Goal: Task Accomplishment & Management: Manage account settings

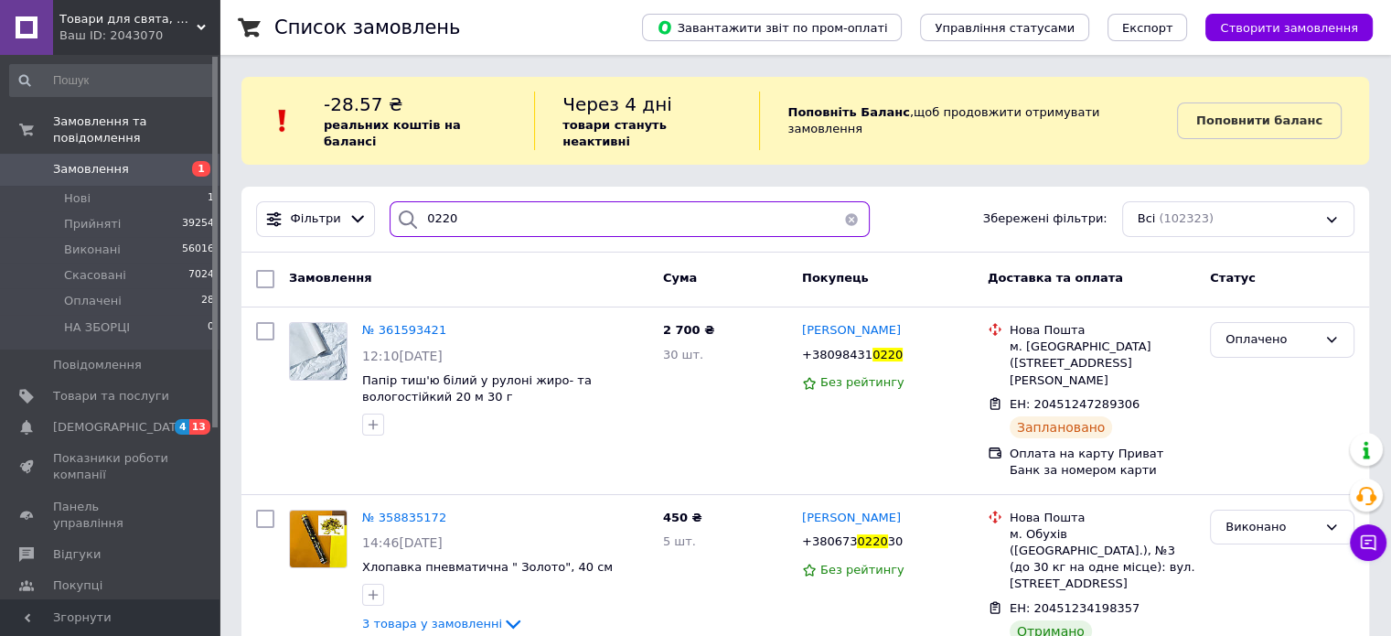
drag, startPoint x: 468, startPoint y: 203, endPoint x: 399, endPoint y: 205, distance: 69.5
click at [399, 205] on div "0220" at bounding box center [630, 219] width 480 height 36
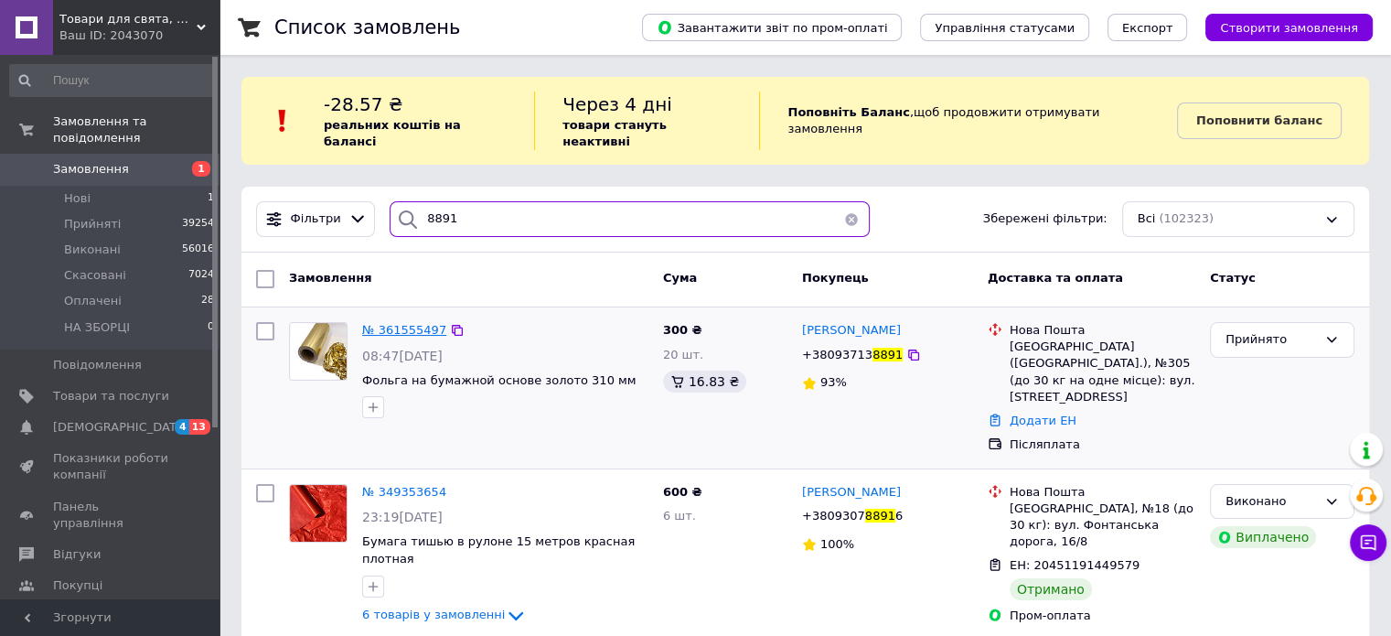
type input "8891"
click at [383, 323] on span "№ 361555497" at bounding box center [404, 330] width 84 height 14
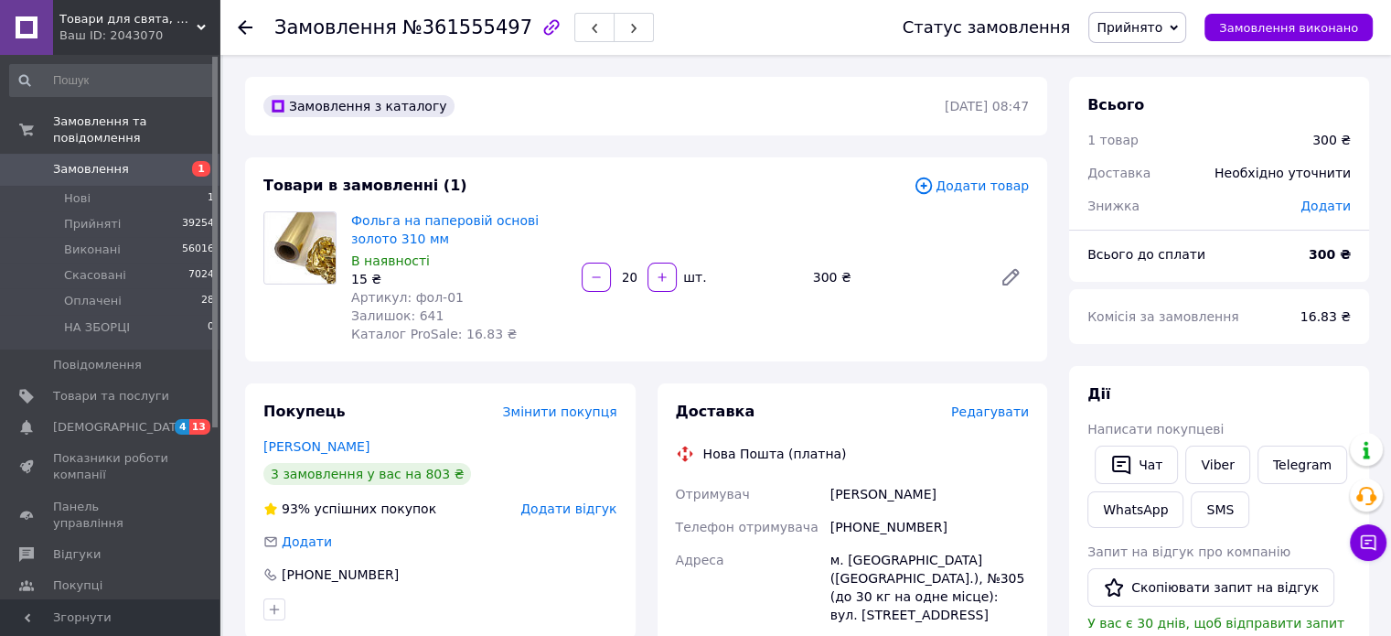
click at [984, 409] on span "Редагувати" at bounding box center [990, 411] width 78 height 15
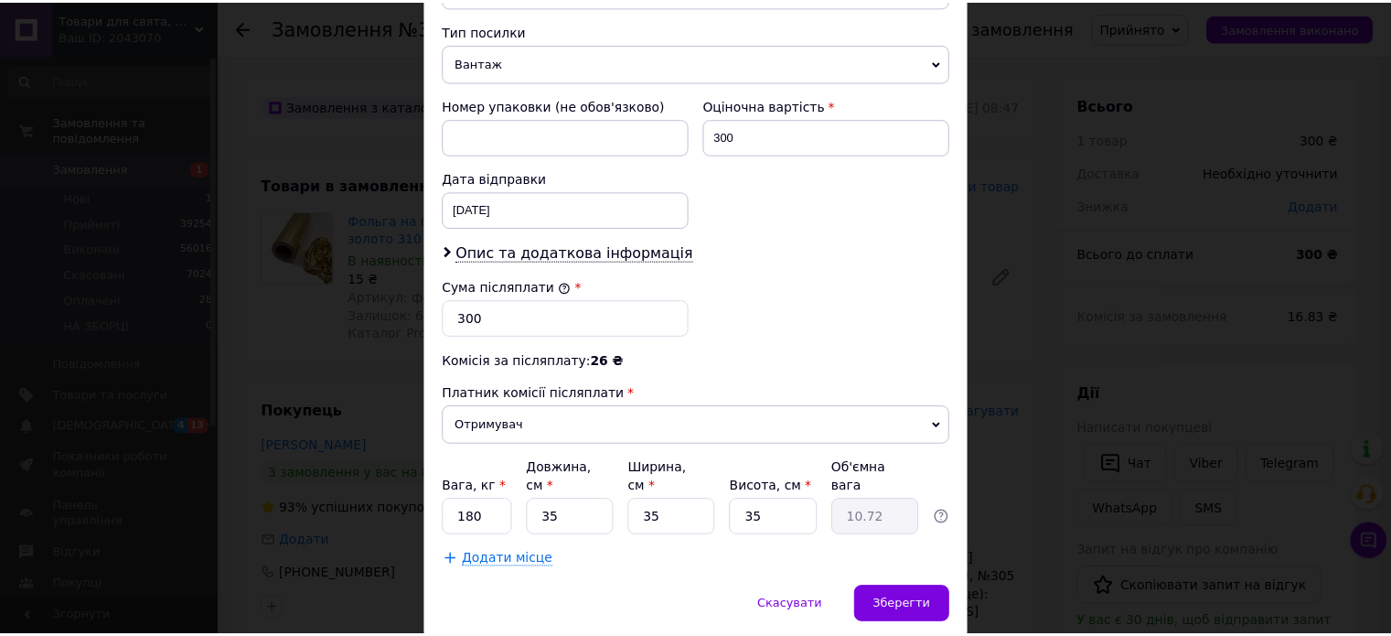
scroll to position [754, 0]
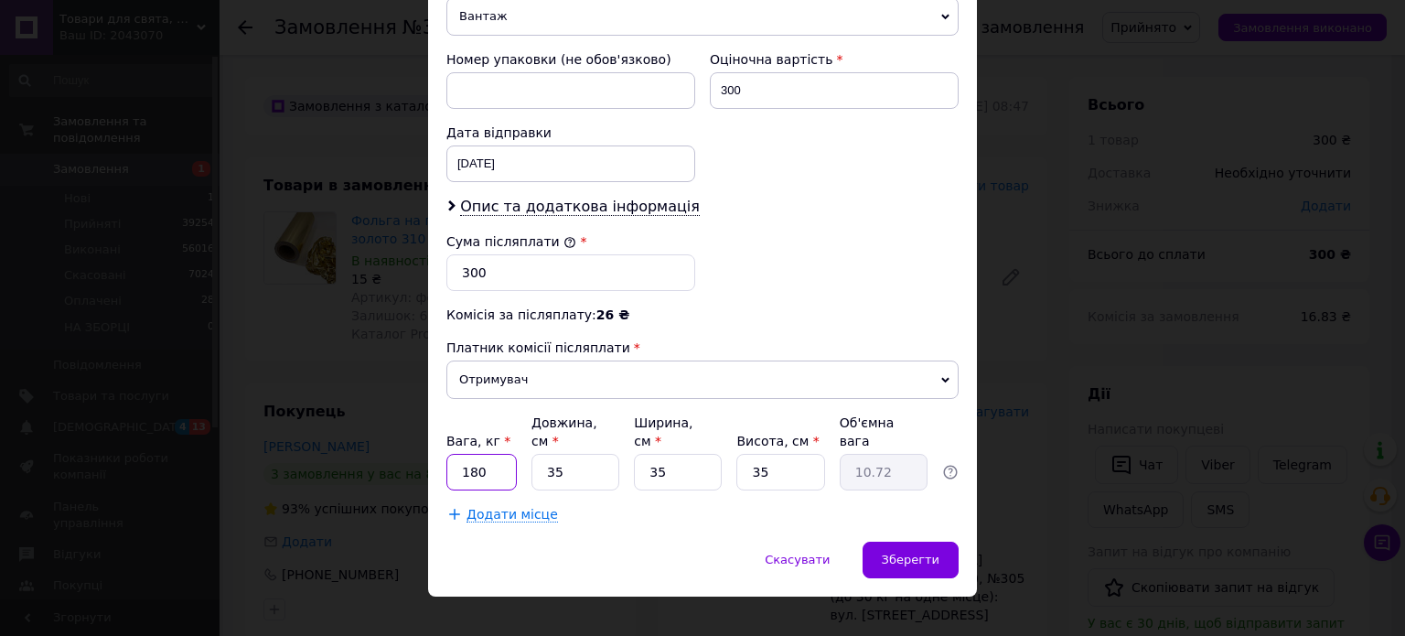
drag, startPoint x: 485, startPoint y: 439, endPoint x: 453, endPoint y: 444, distance: 32.3
click at [453, 454] on input "180" at bounding box center [481, 472] width 70 height 37
type input "2"
click at [578, 454] on input "35" at bounding box center [575, 472] width 88 height 37
type input "3"
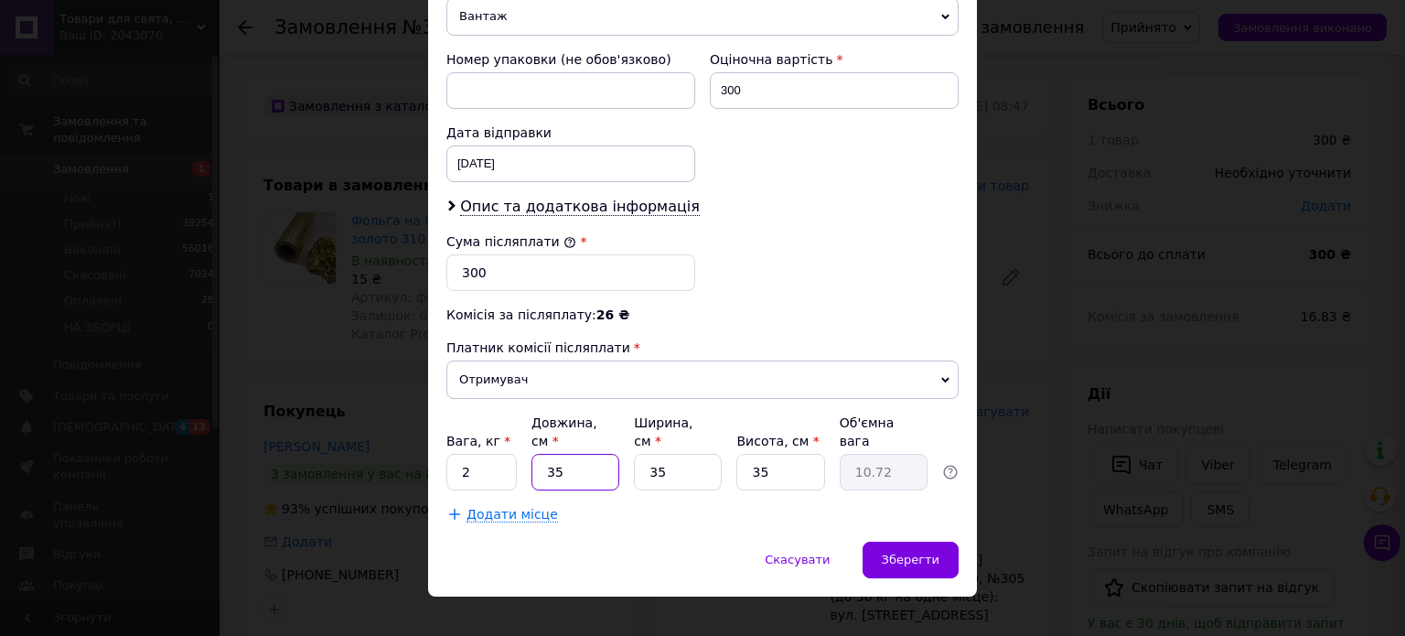
type input "0.92"
type input "5"
type input "1.53"
type input "50"
type input "15.31"
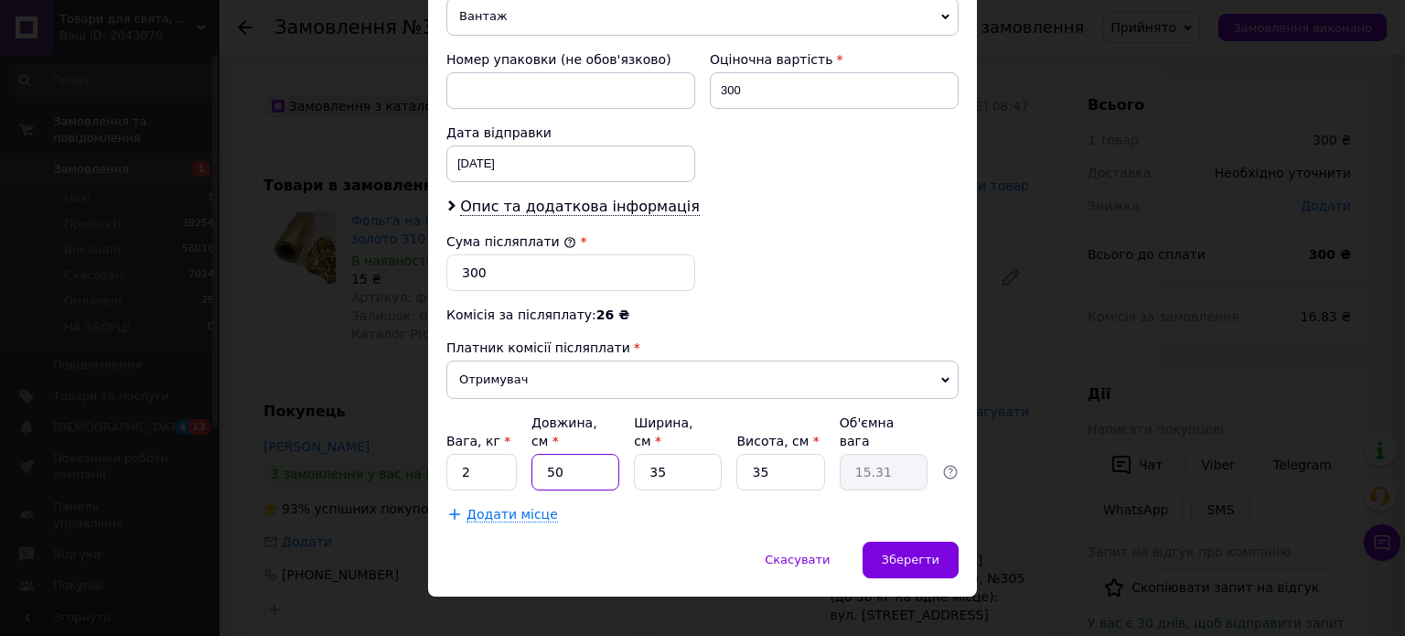
type input "50"
click at [678, 454] on input "35" at bounding box center [678, 472] width 88 height 37
type input "3"
type input "1.31"
type input "1"
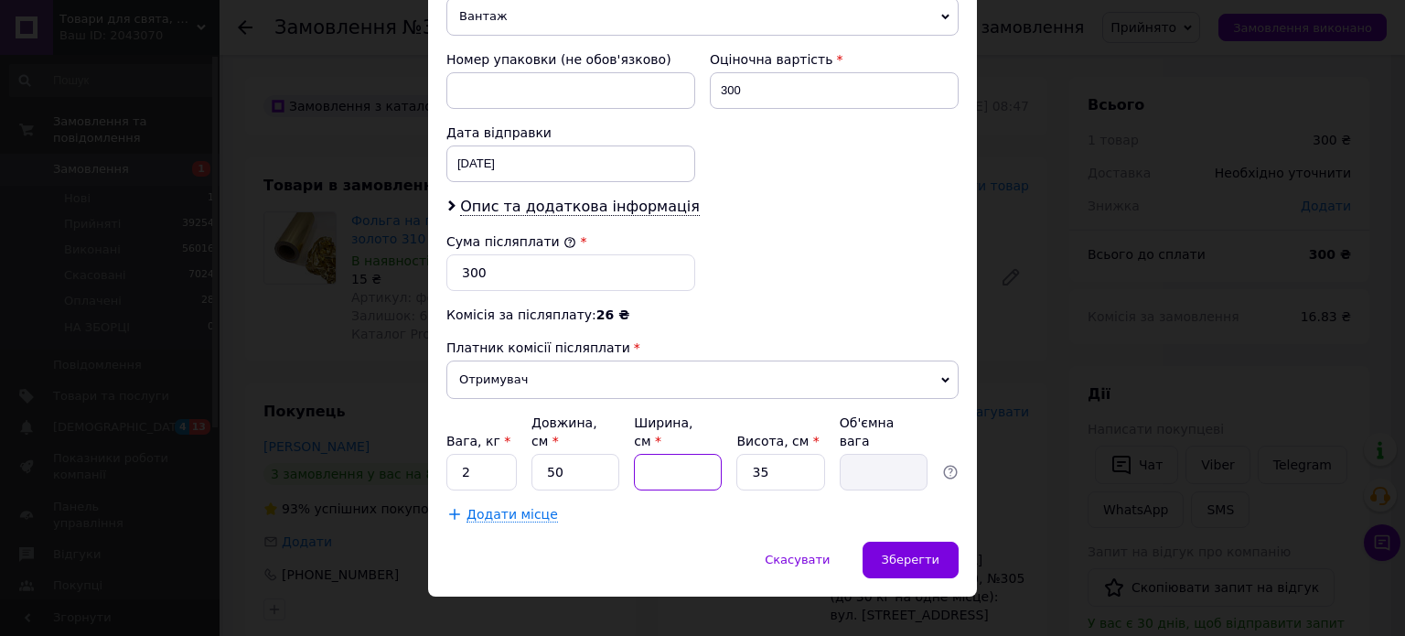
type input "0.44"
type input "10"
type input "4.38"
type input "10"
click at [754, 454] on input "35" at bounding box center [780, 472] width 88 height 37
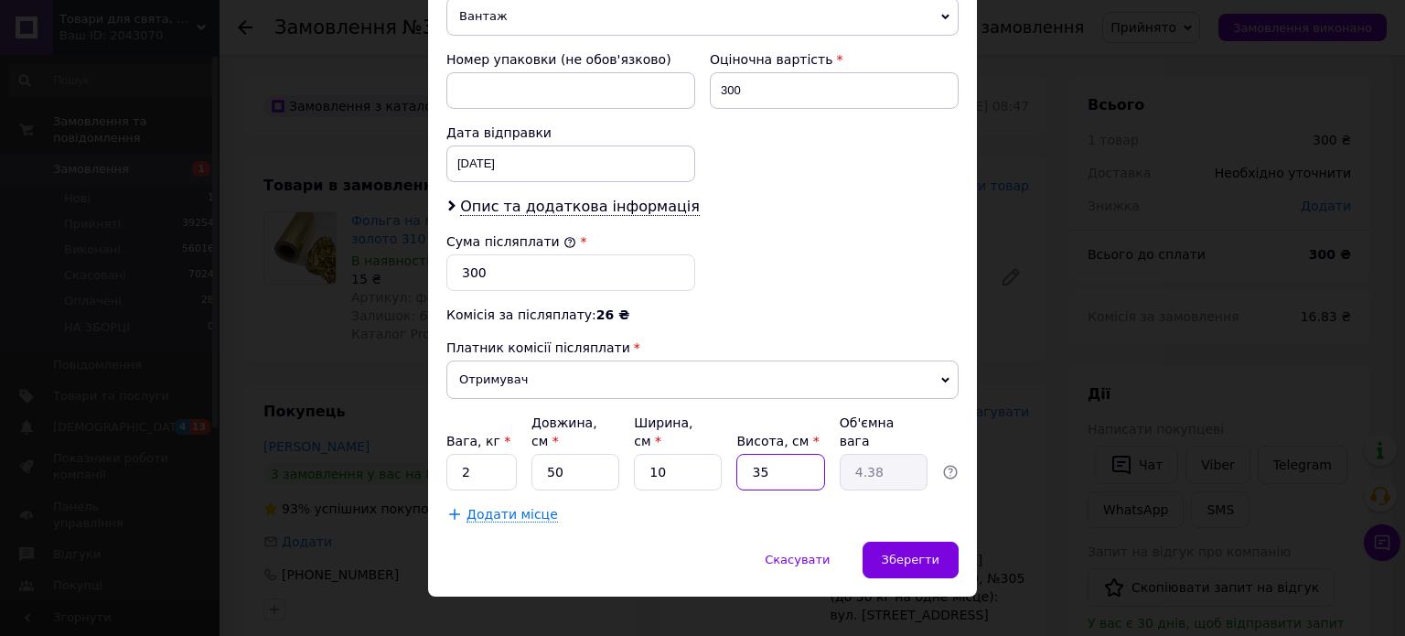
type input "5"
type input "0.63"
type input "5"
click at [927, 552] on span "Зберегти" at bounding box center [911, 559] width 58 height 14
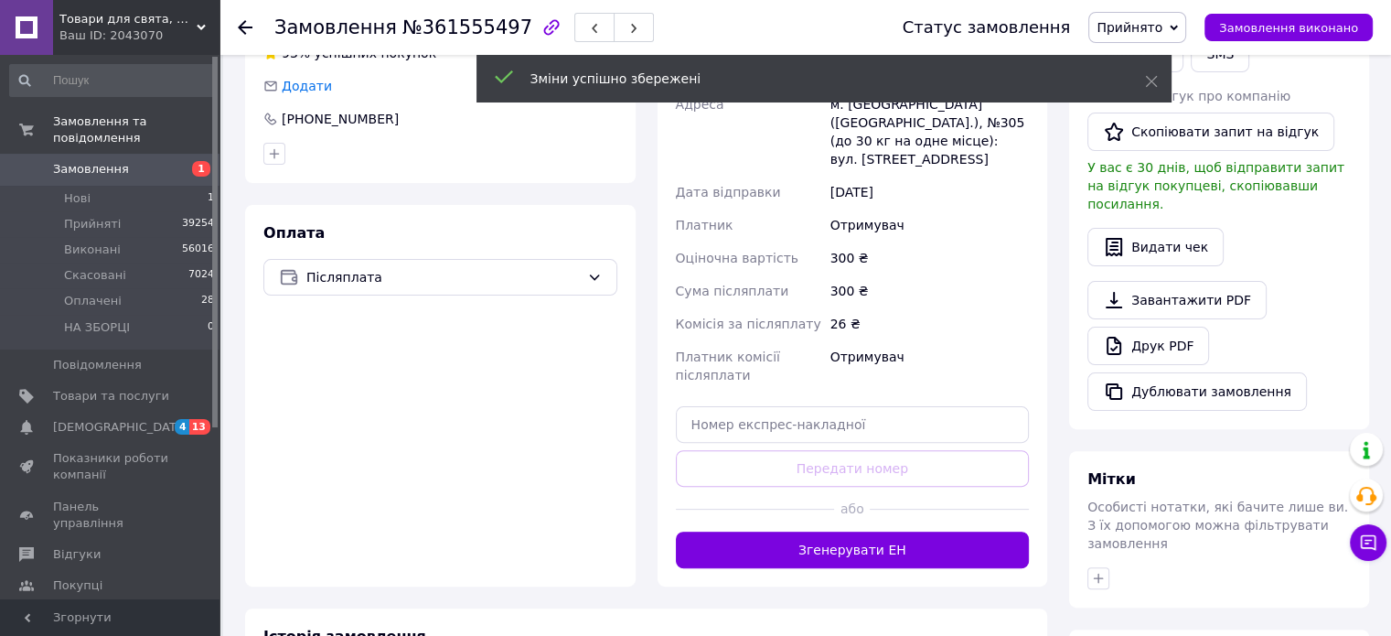
scroll to position [457, 0]
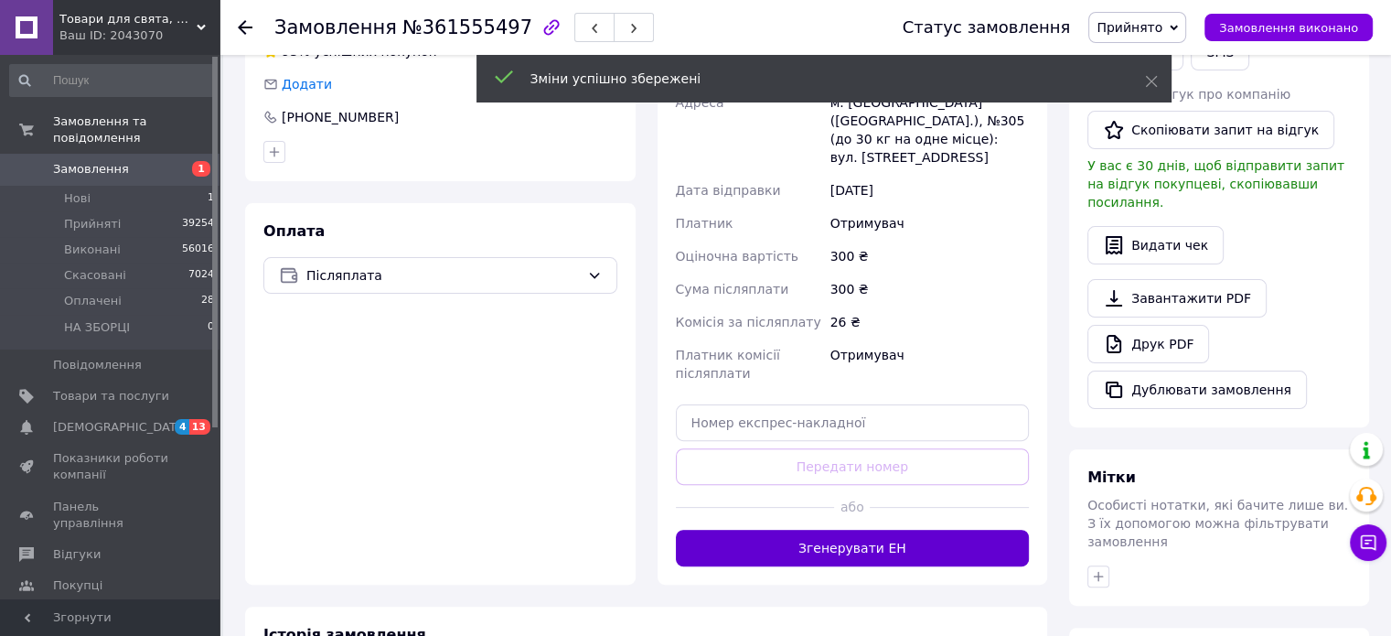
click at [910, 530] on button "Згенерувати ЕН" at bounding box center [853, 548] width 354 height 37
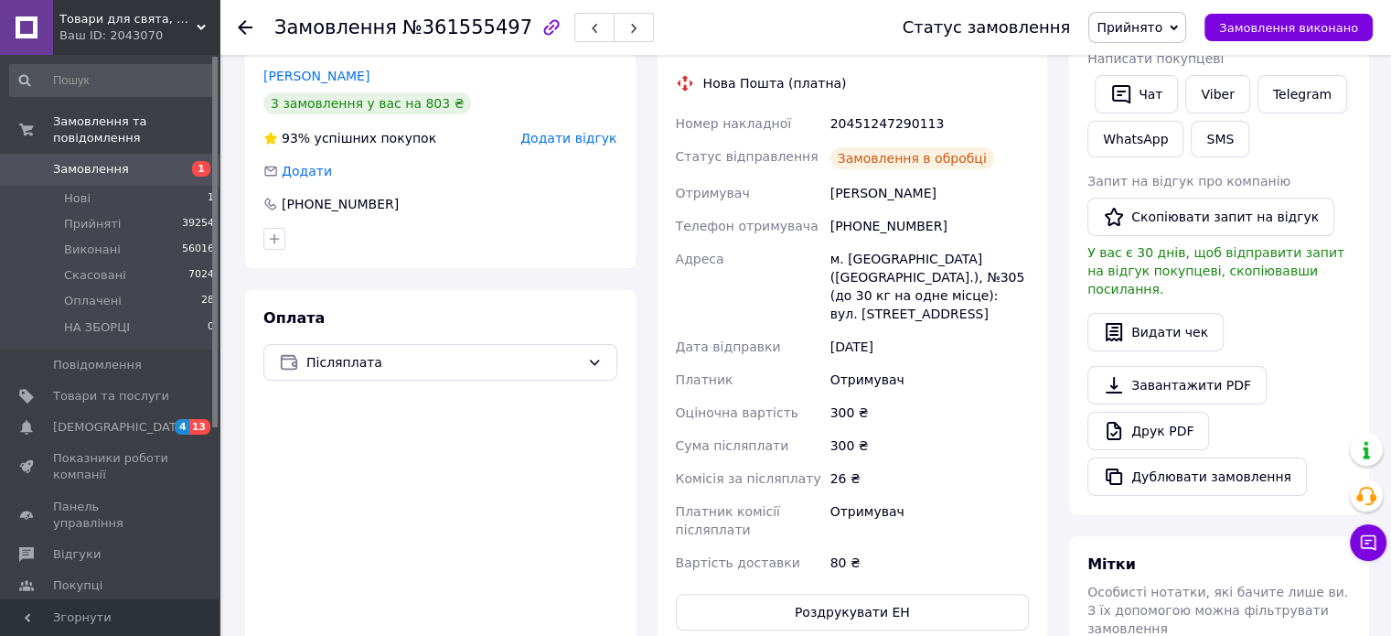
scroll to position [274, 0]
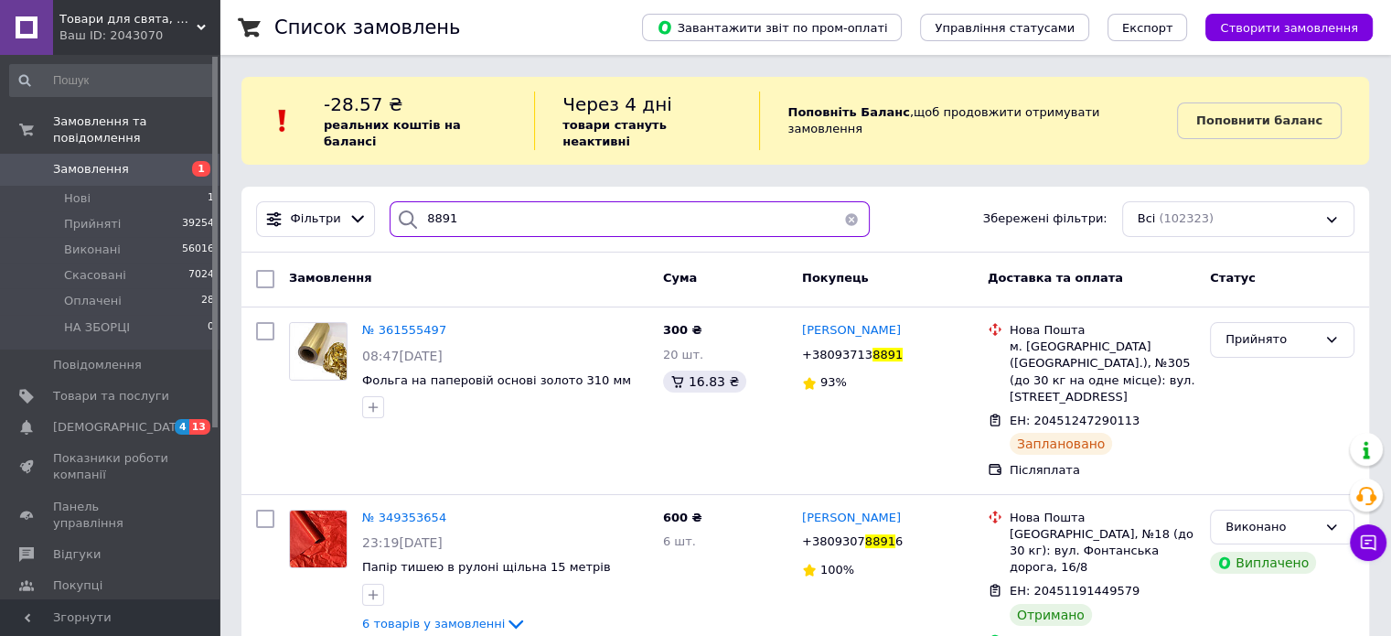
drag, startPoint x: 451, startPoint y: 204, endPoint x: 410, endPoint y: 204, distance: 41.2
click at [410, 204] on div "8891" at bounding box center [630, 219] width 480 height 36
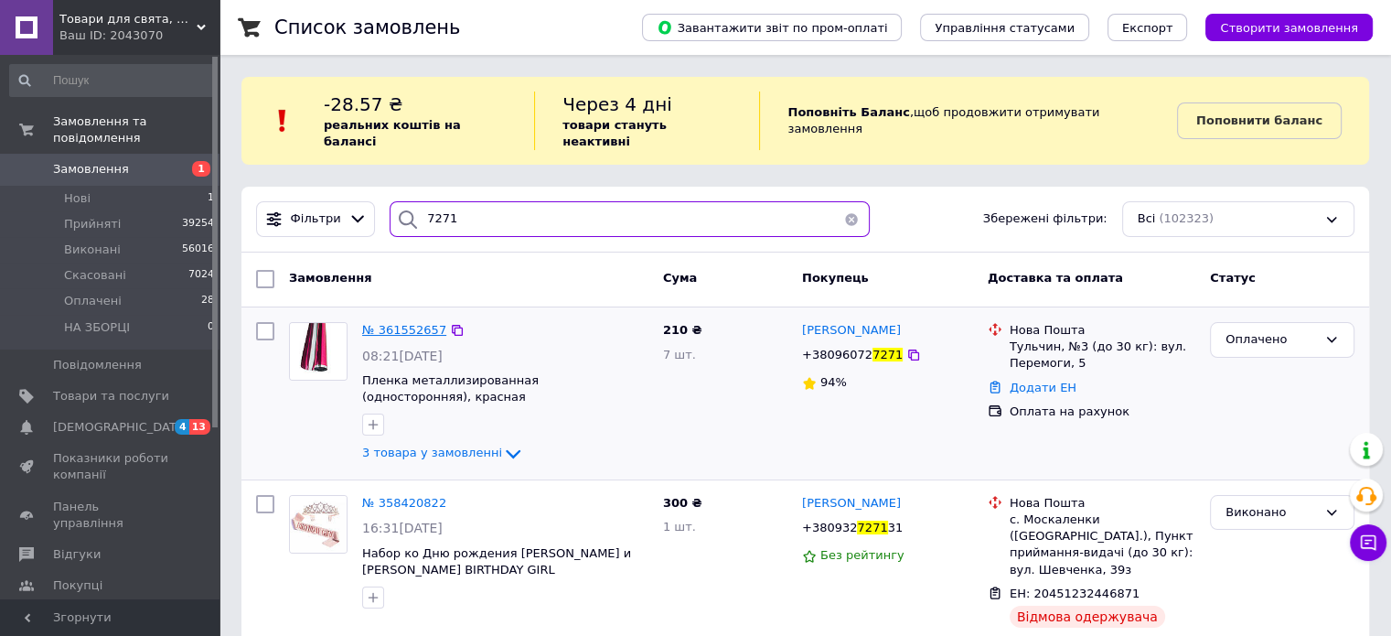
type input "7271"
click at [395, 323] on span "№ 361552657" at bounding box center [404, 330] width 84 height 14
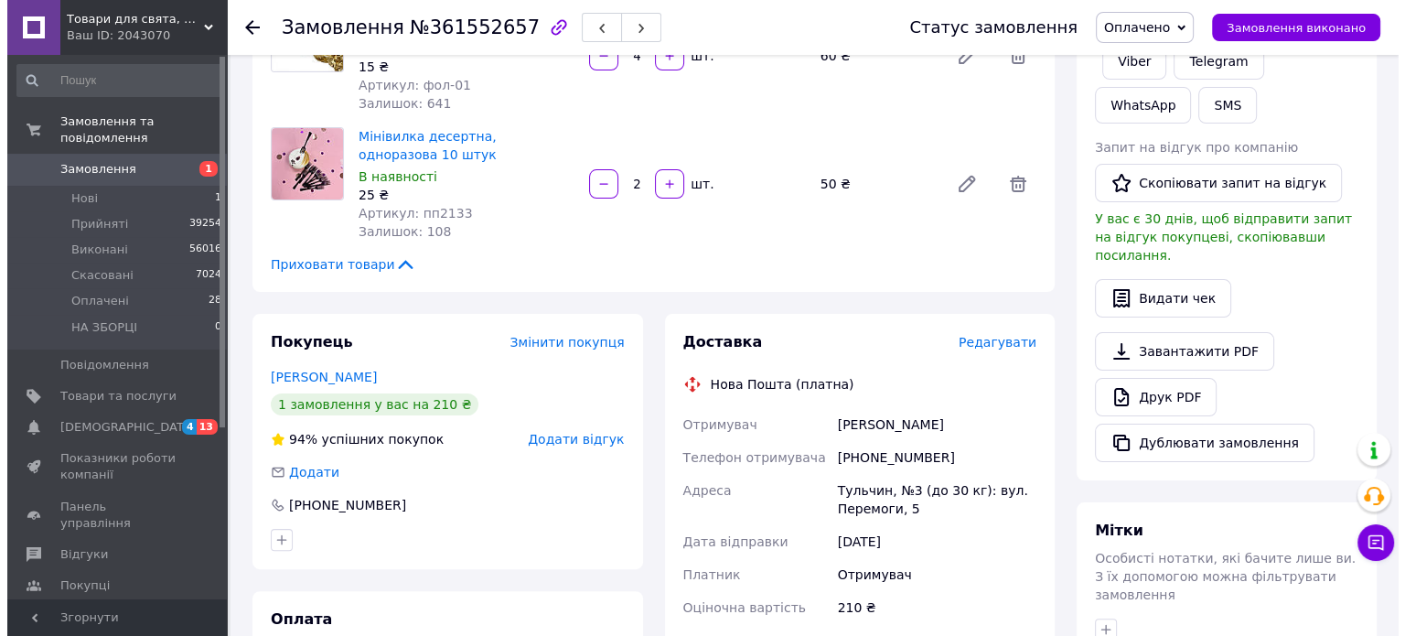
scroll to position [366, 0]
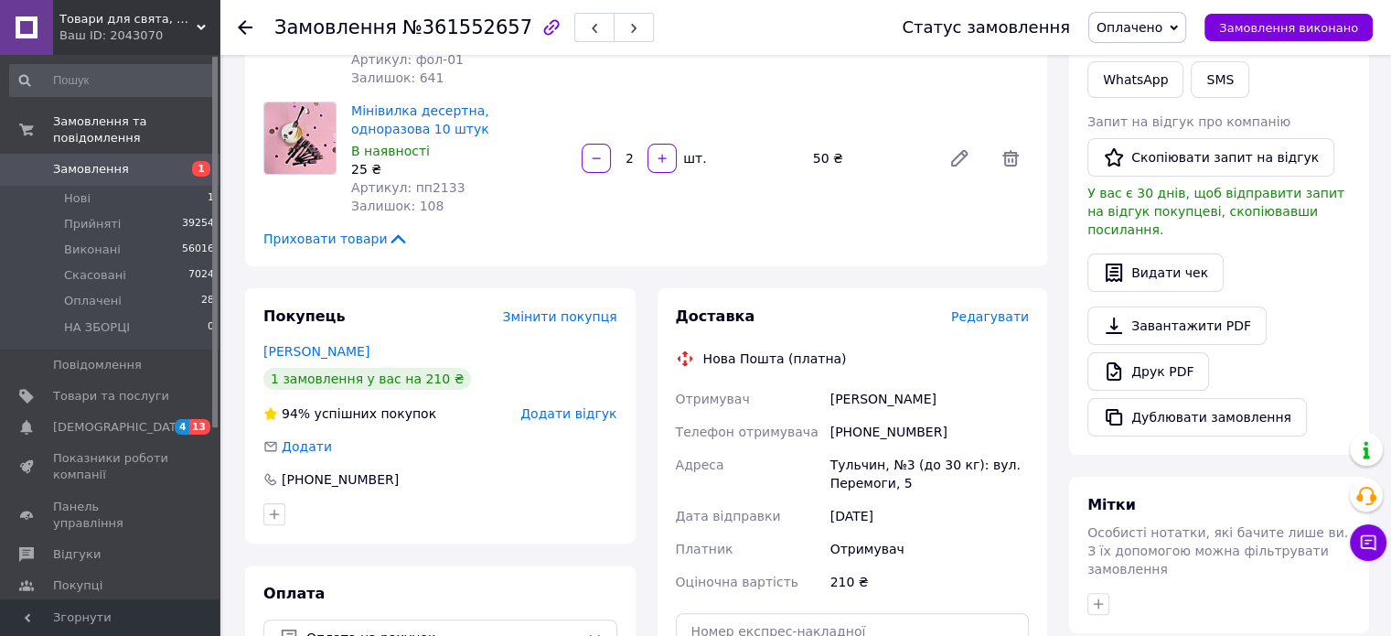
click at [982, 317] on span "Редагувати" at bounding box center [990, 316] width 78 height 15
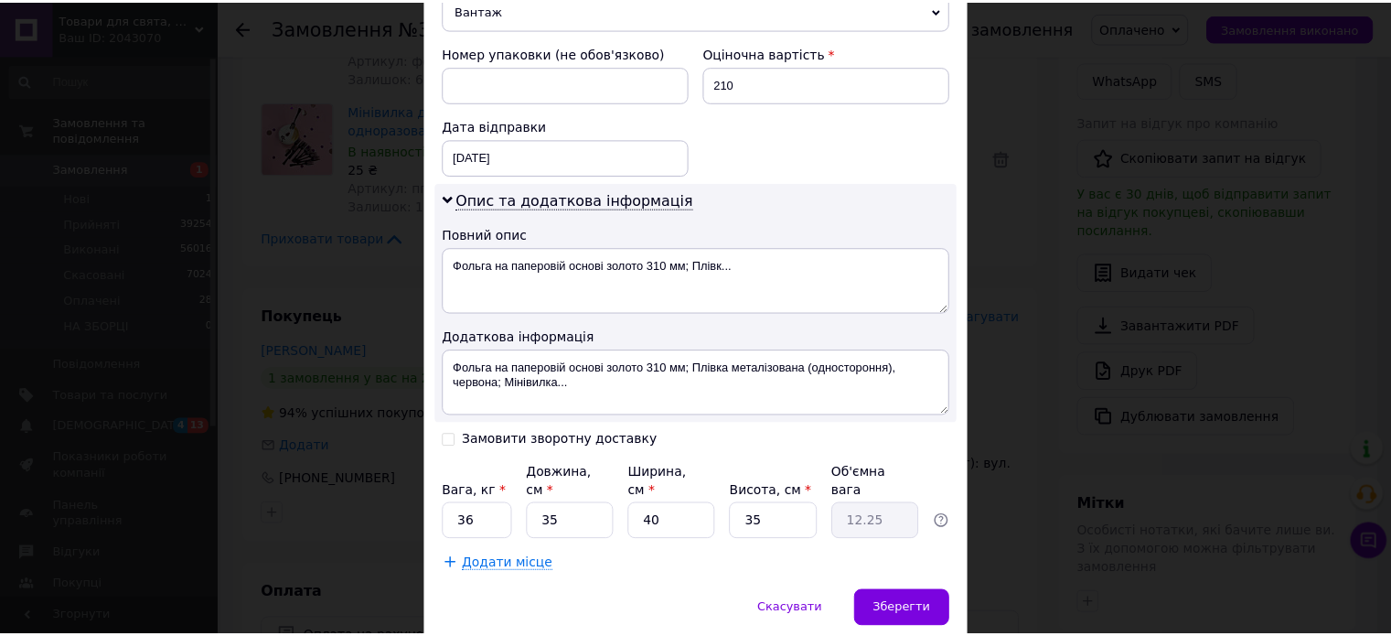
scroll to position [810, 0]
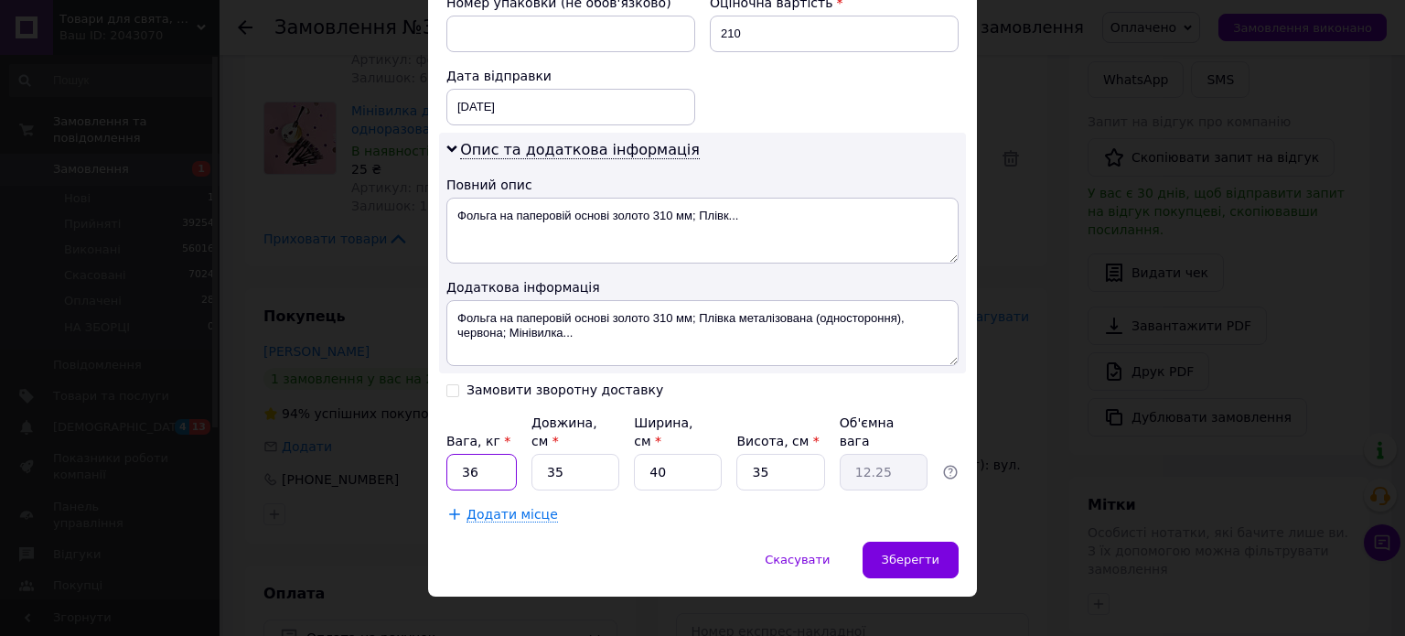
drag, startPoint x: 472, startPoint y: 449, endPoint x: 457, endPoint y: 452, distance: 14.9
click at [457, 454] on input "36" at bounding box center [481, 472] width 70 height 37
type input "2"
click at [578, 454] on input "35" at bounding box center [575, 472] width 88 height 37
type input "3"
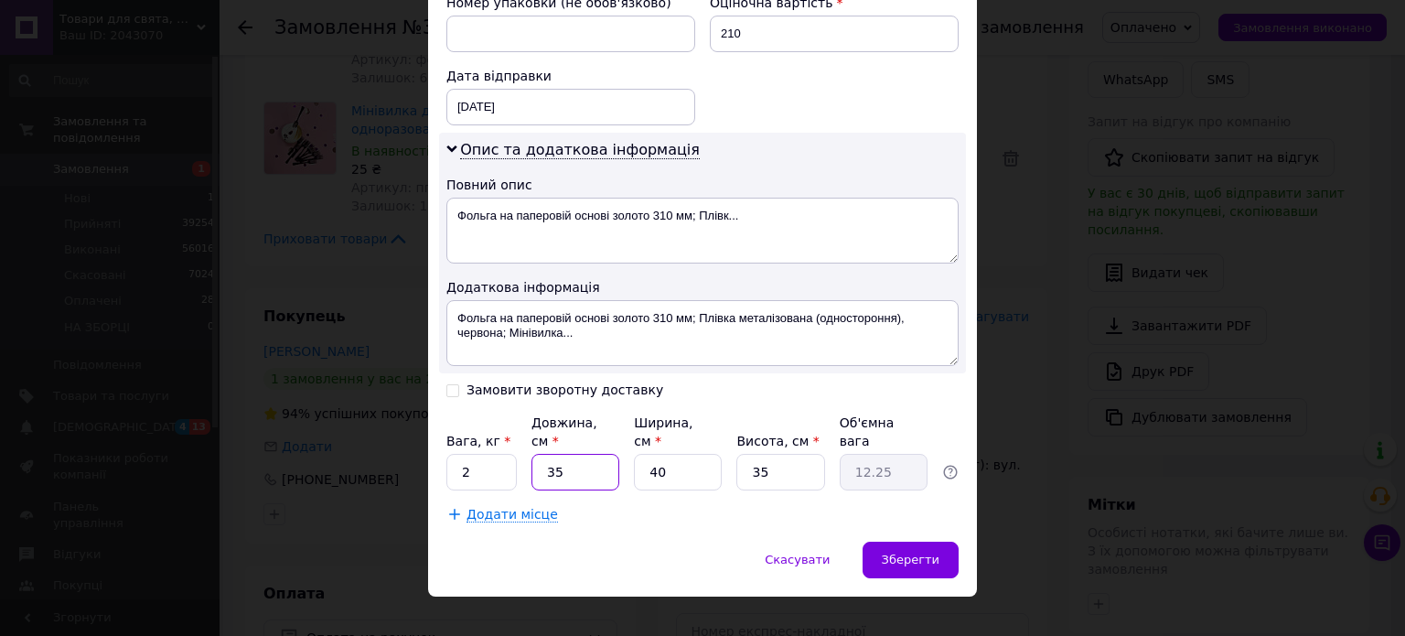
type input "1.05"
type input "5"
type input "1.75"
type input "55"
type input "19.25"
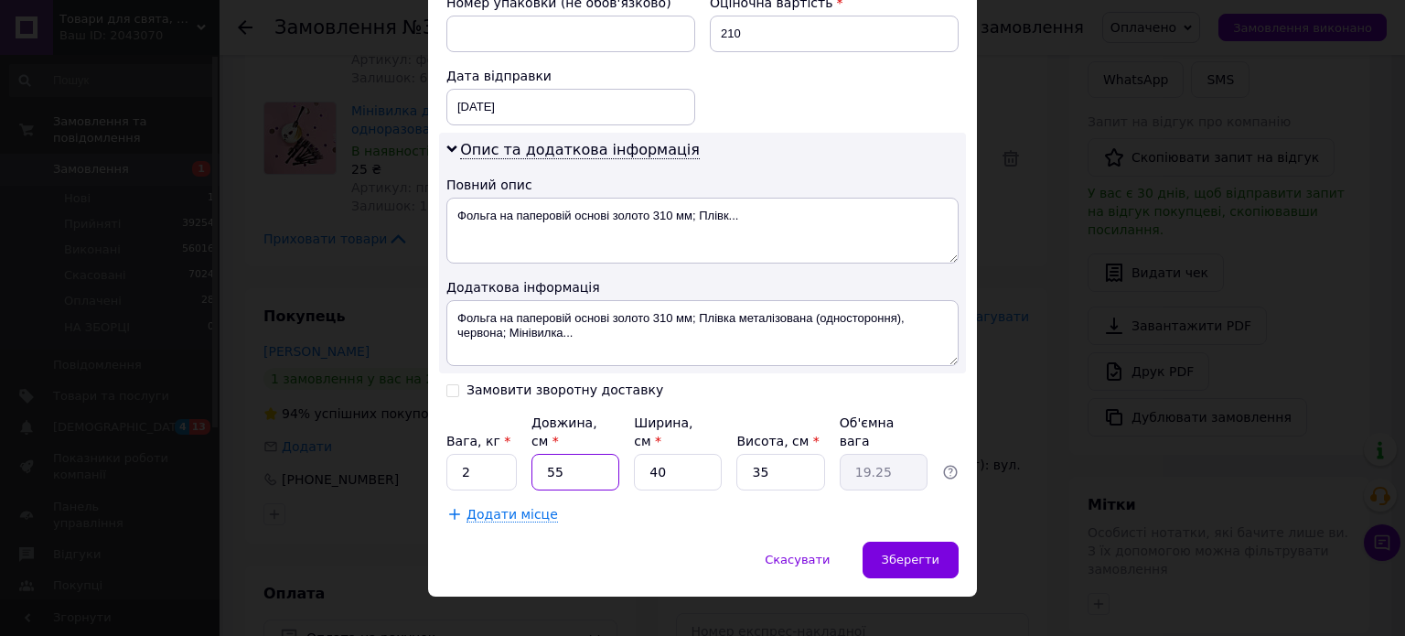
type input "55"
click at [682, 454] on input "40" at bounding box center [678, 472] width 88 height 37
type input "4"
type input "1.93"
type input "1"
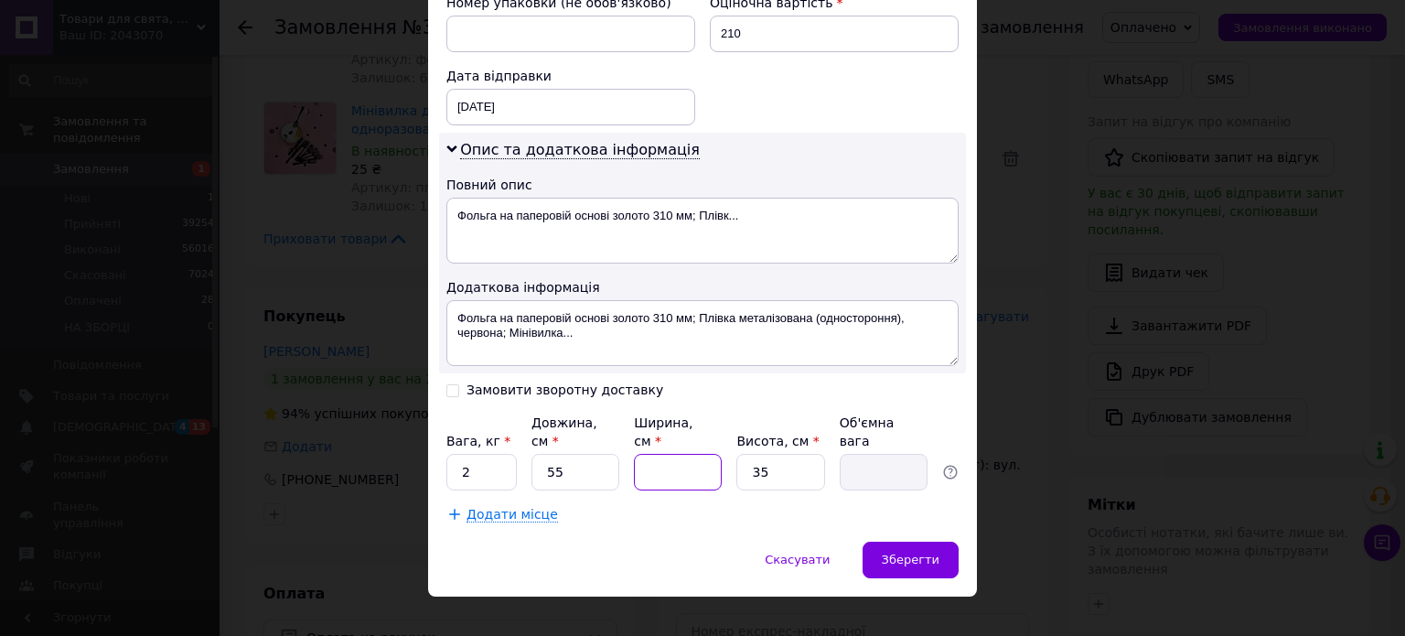
type input "0.48"
type input "10"
type input "4.81"
type input "10"
click at [757, 456] on input "35" at bounding box center [780, 472] width 88 height 37
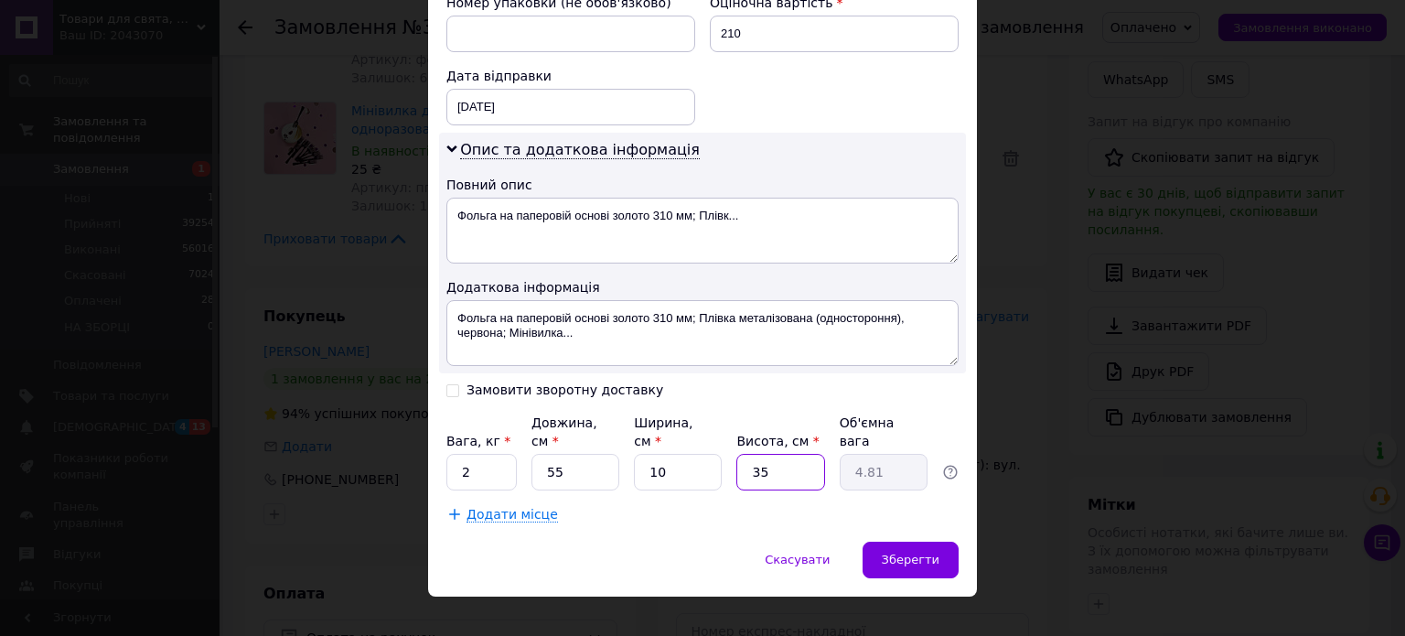
type input "5"
type input "0.69"
type input "5"
click at [936, 552] on span "Зберегти" at bounding box center [911, 559] width 58 height 14
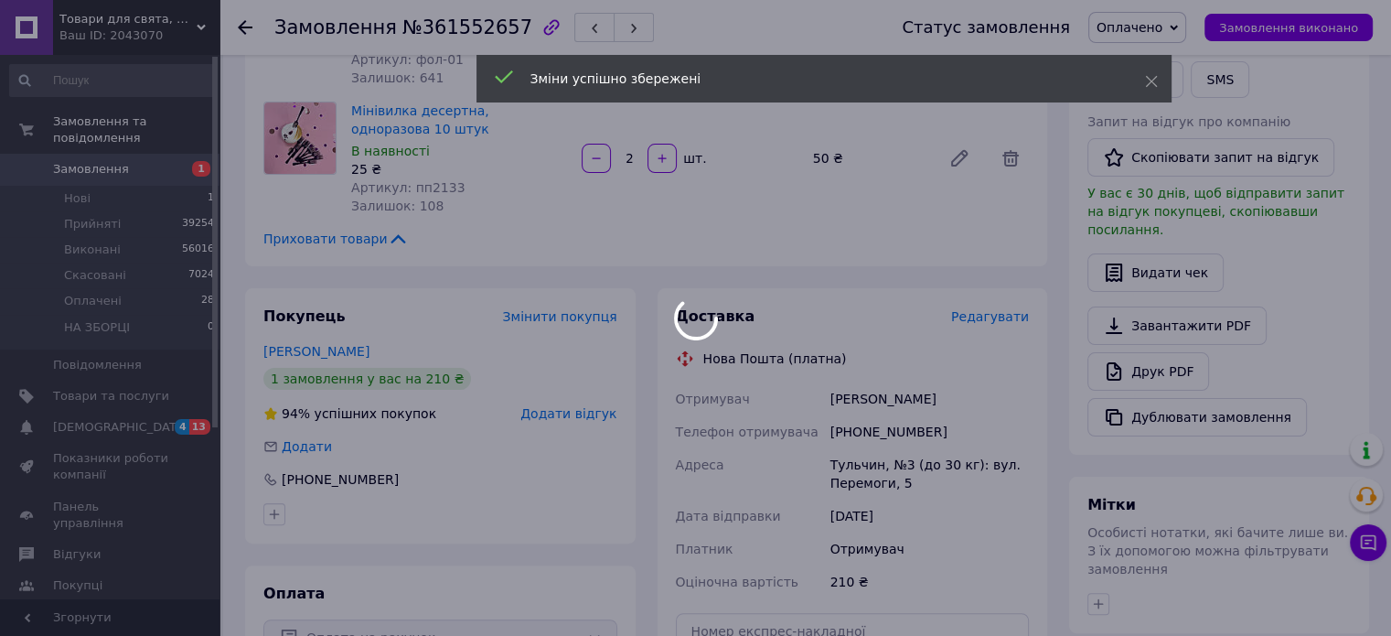
scroll to position [763, 0]
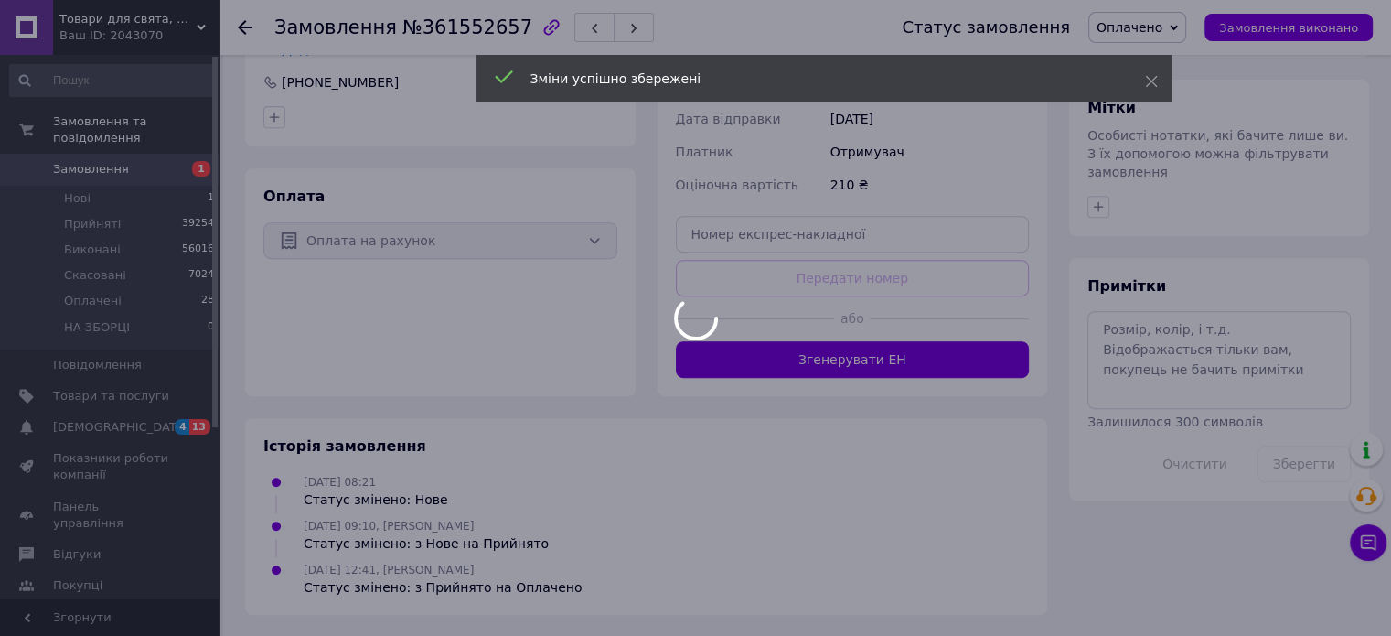
drag, startPoint x: 962, startPoint y: 230, endPoint x: 962, endPoint y: 250, distance: 20.1
click at [962, 243] on div at bounding box center [695, 318] width 1391 height 636
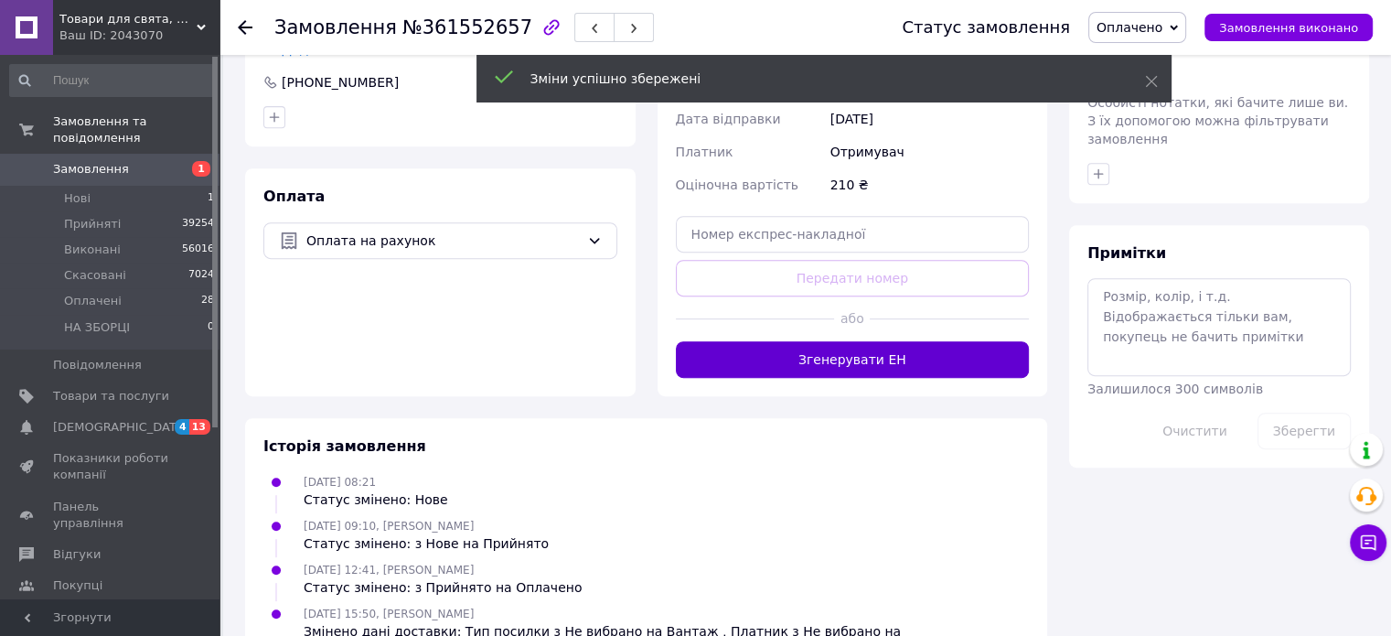
click at [869, 369] on button "Згенерувати ЕН" at bounding box center [853, 359] width 354 height 37
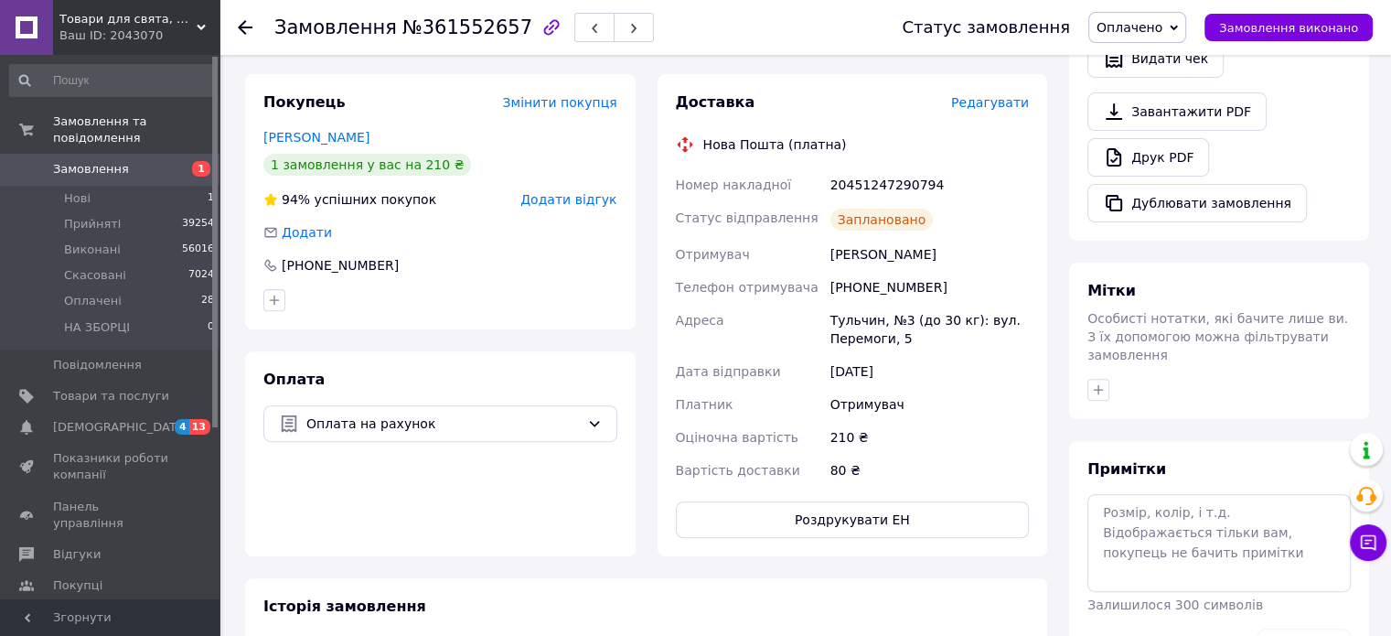
scroll to position [488, 0]
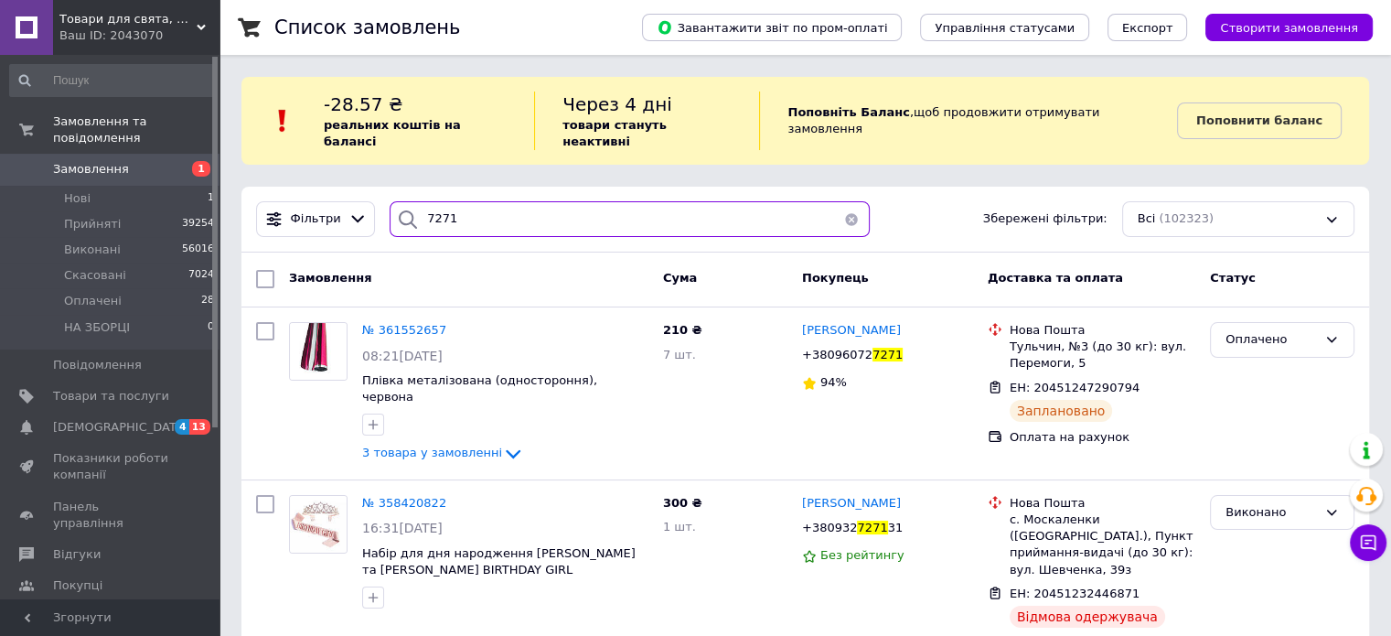
drag, startPoint x: 418, startPoint y: 208, endPoint x: 401, endPoint y: 208, distance: 17.4
click at [401, 208] on div "7271" at bounding box center [630, 219] width 480 height 36
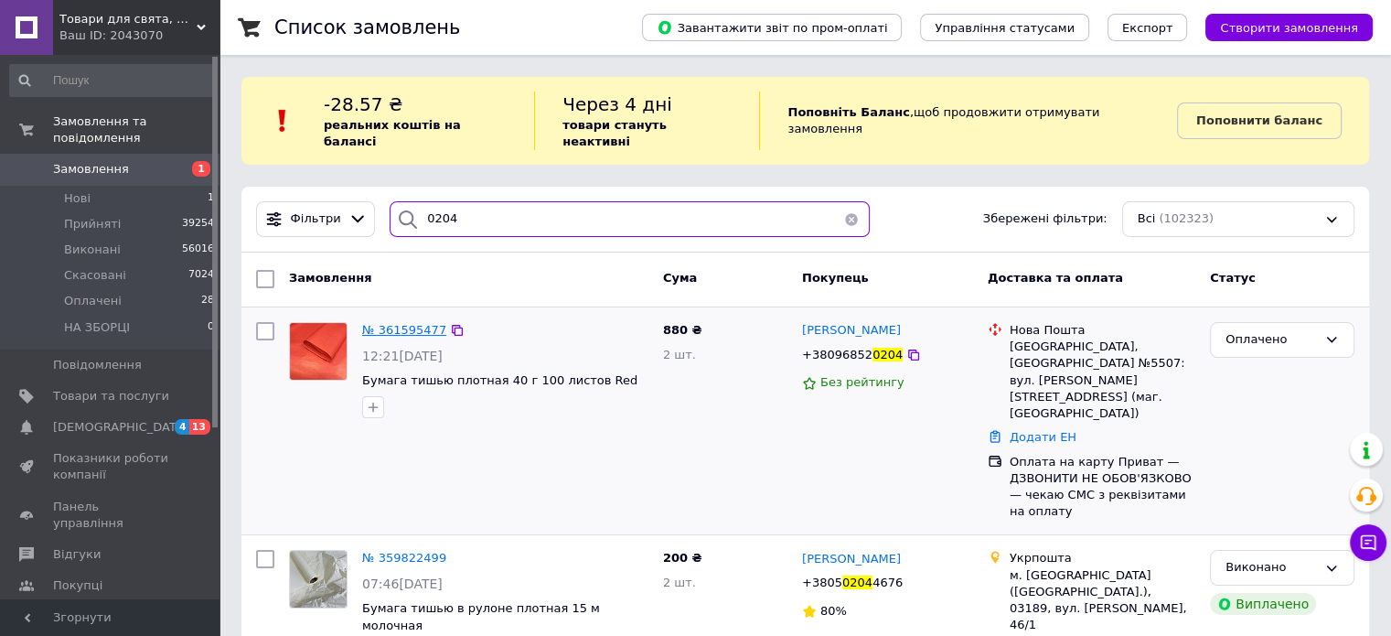
type input "0204"
click at [403, 323] on span "№ 361595477" at bounding box center [404, 330] width 84 height 14
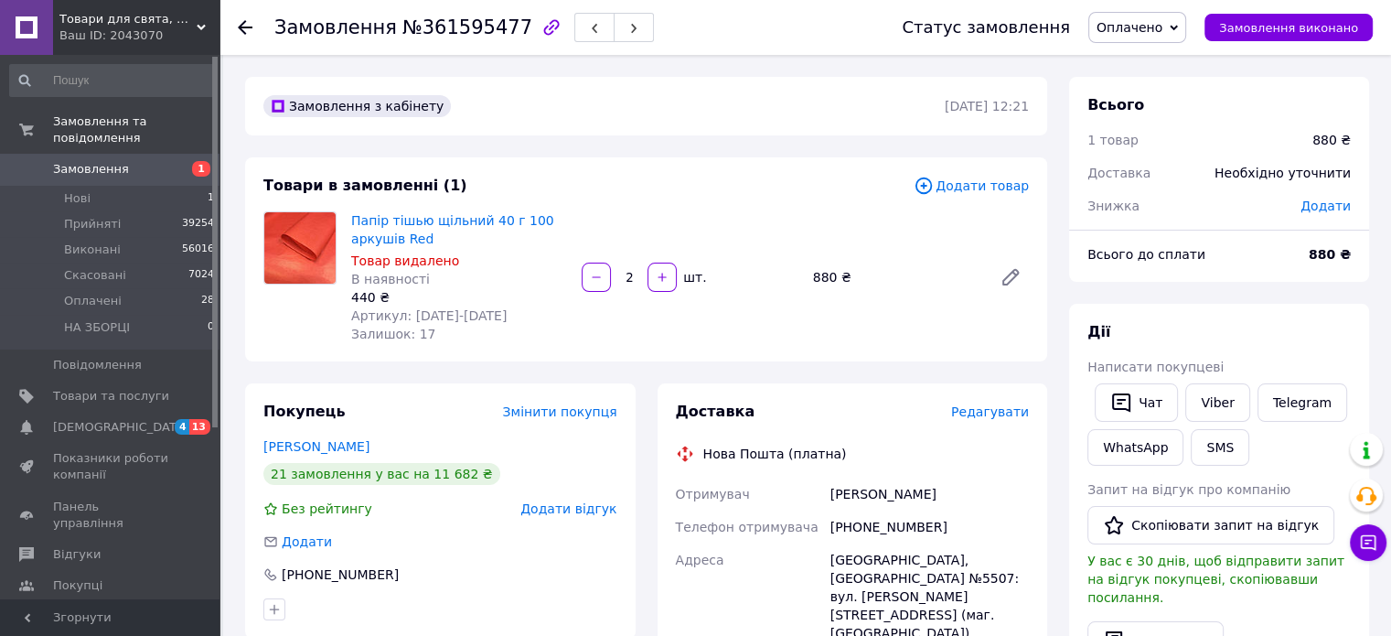
click at [995, 417] on span "Редагувати" at bounding box center [990, 411] width 78 height 15
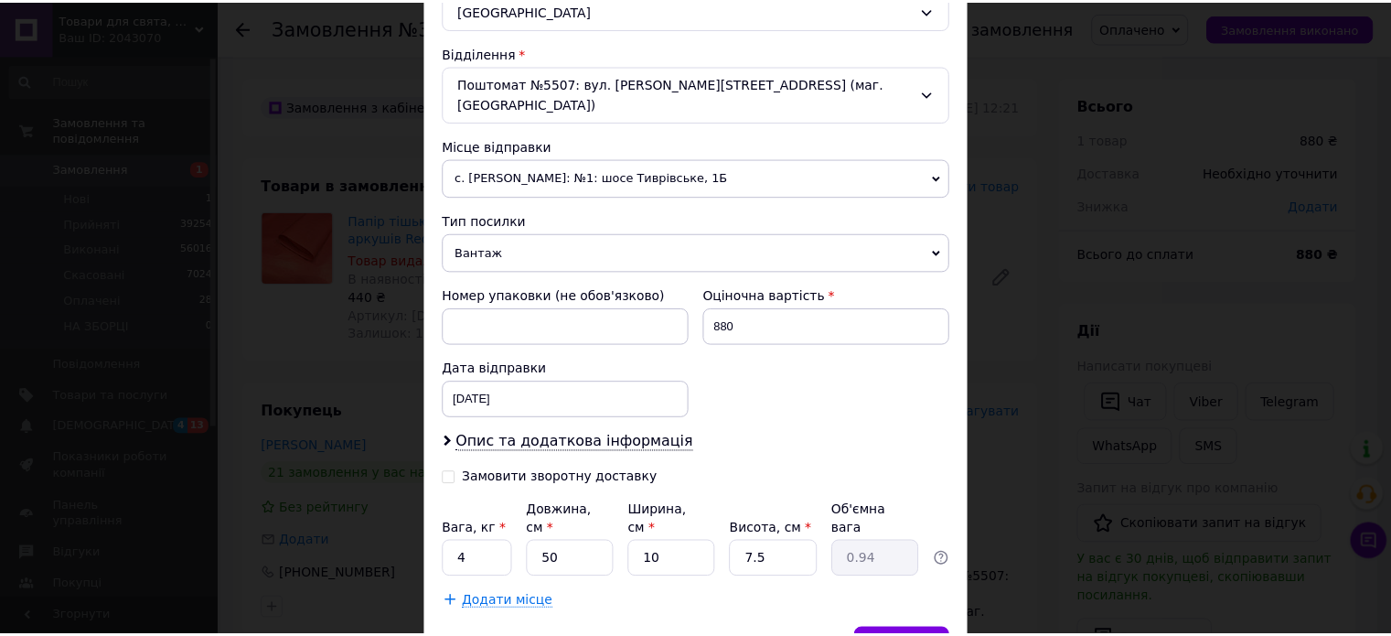
scroll to position [606, 0]
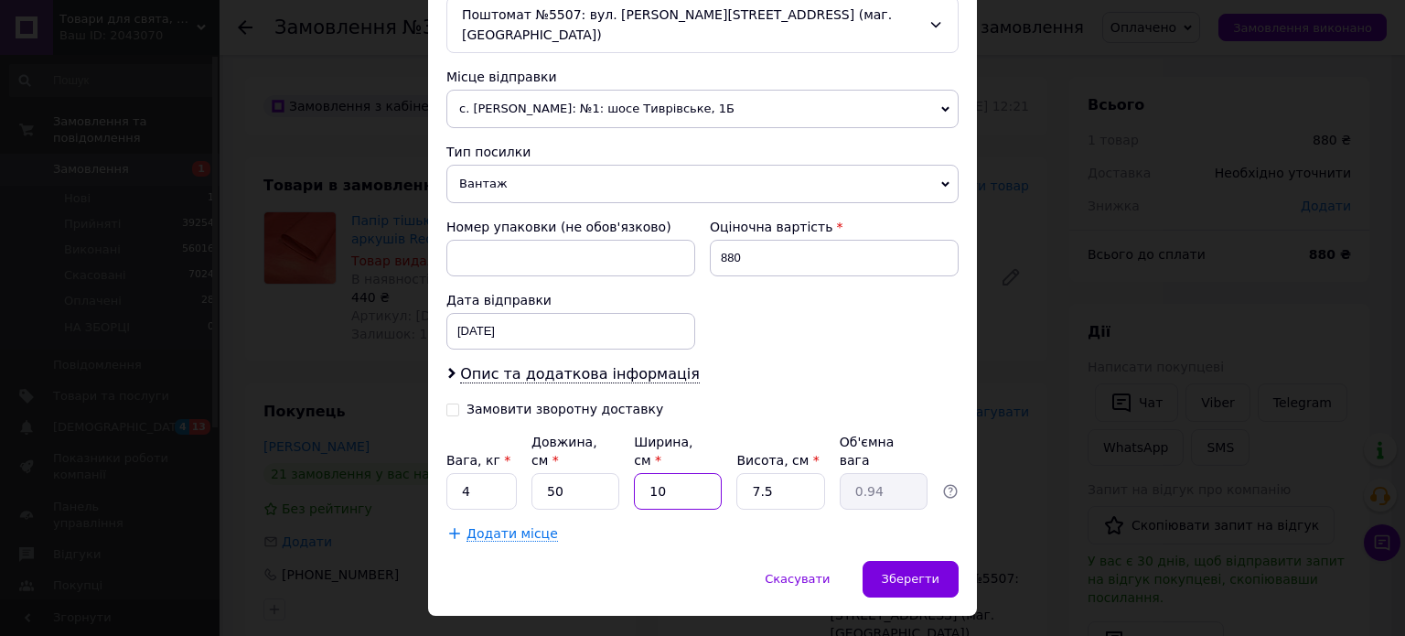
click at [669, 473] on input "10" at bounding box center [678, 491] width 88 height 37
type input "1"
type input "0.1"
type input "1"
type input "0.1"
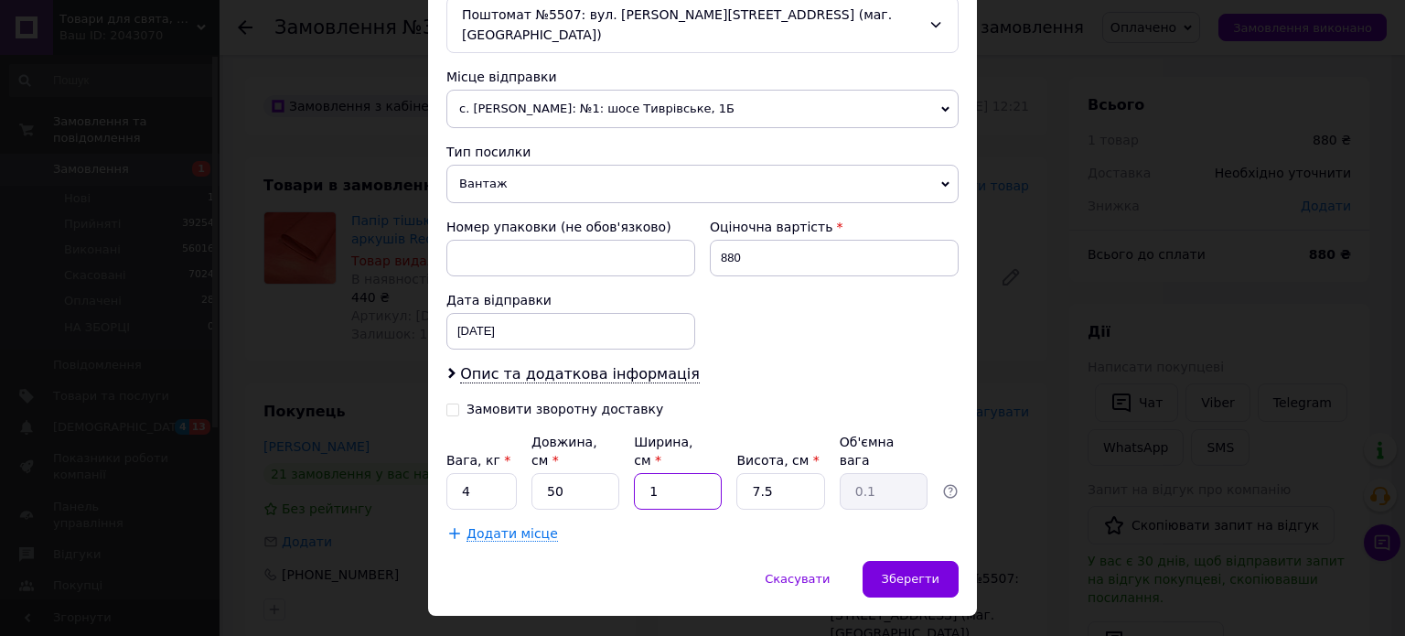
type input "15"
type input "1.41"
type input "15"
click at [922, 572] on span "Зберегти" at bounding box center [911, 579] width 58 height 14
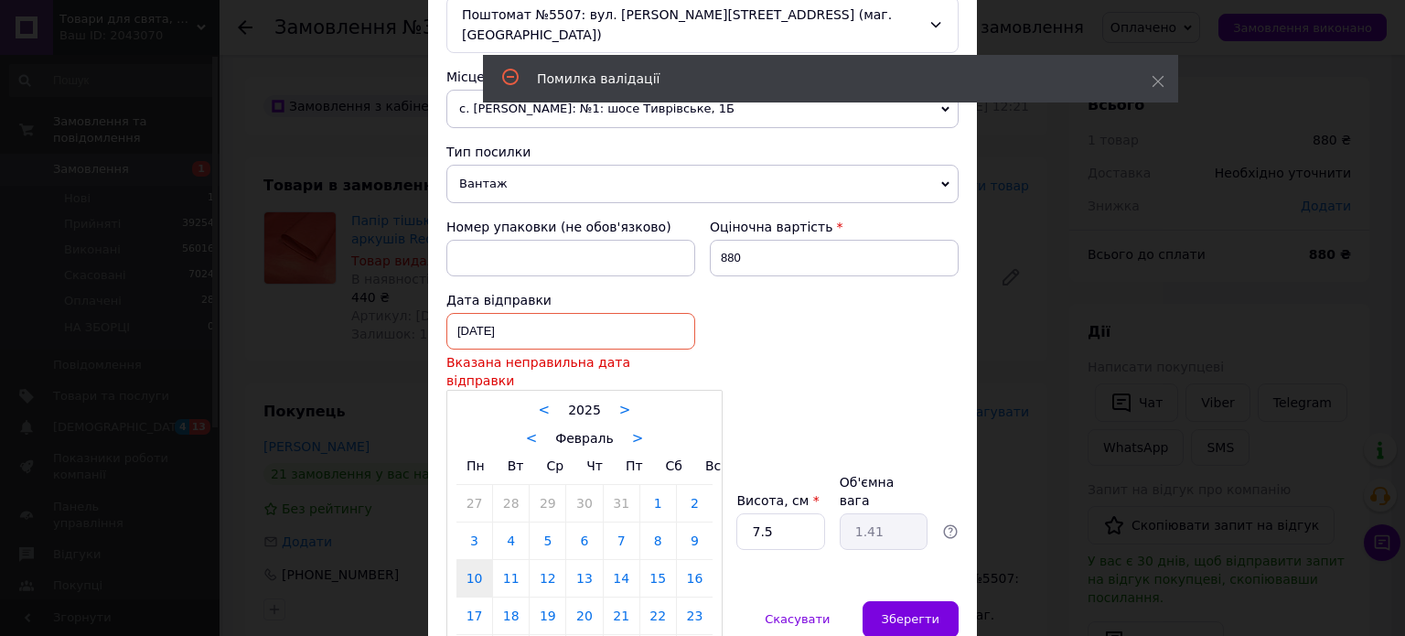
click at [584, 313] on div "[DATE] < 2025 > < Февраль > Пн Вт Ср Чт Пт Сб Вс 27 28 29 30 31 1 2 3 4 5 6 7 8…" at bounding box center [570, 331] width 249 height 37
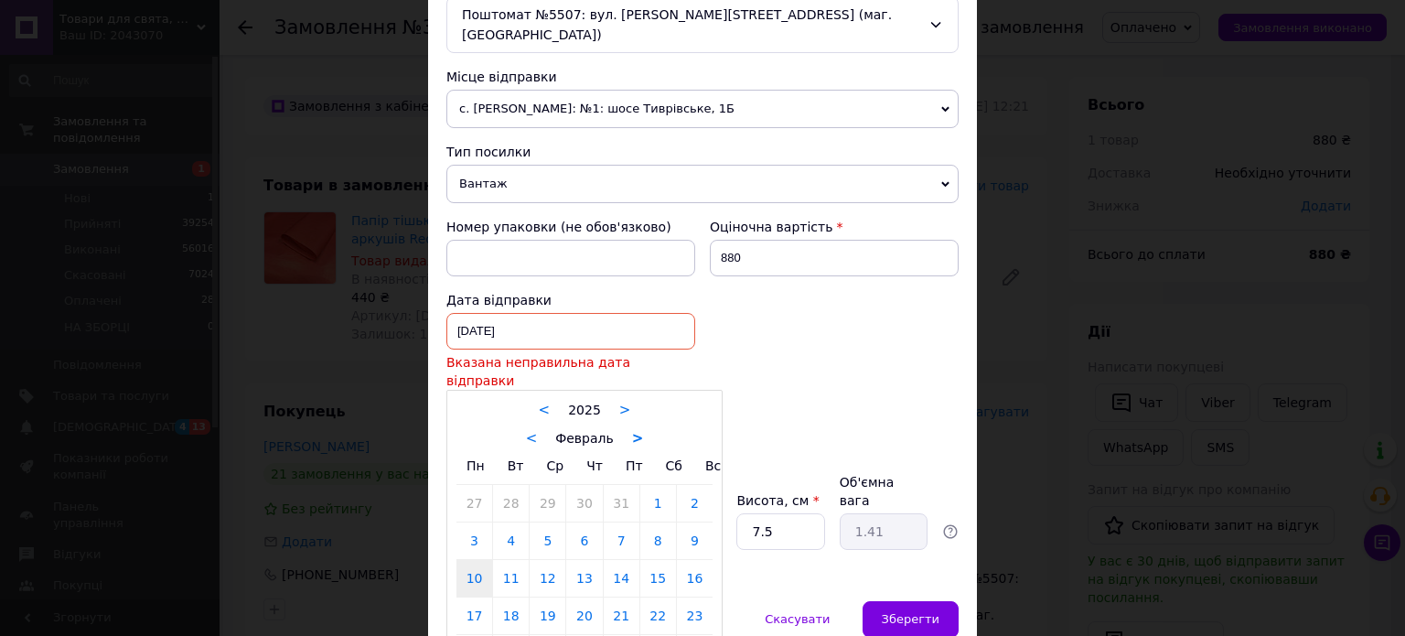
click at [632, 430] on link ">" at bounding box center [638, 438] width 12 height 16
click at [629, 428] on div "< Март >" at bounding box center [584, 437] width 256 height 19
click at [622, 430] on link ">" at bounding box center [626, 438] width 12 height 16
click at [627, 430] on link ">" at bounding box center [633, 438] width 12 height 16
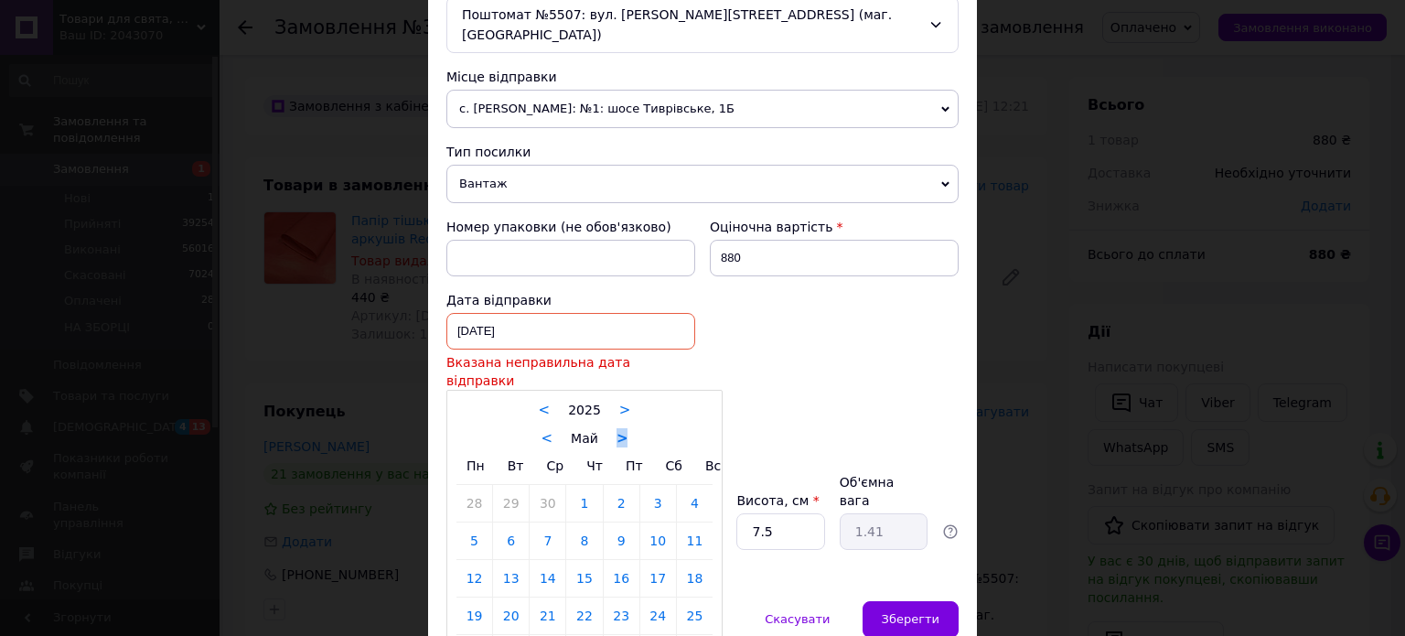
click at [622, 428] on div "< Май >" at bounding box center [584, 437] width 256 height 19
click at [617, 430] on link ">" at bounding box center [623, 438] width 12 height 16
click at [623, 430] on link ">" at bounding box center [627, 438] width 12 height 16
click at [626, 430] on link ">" at bounding box center [632, 438] width 12 height 16
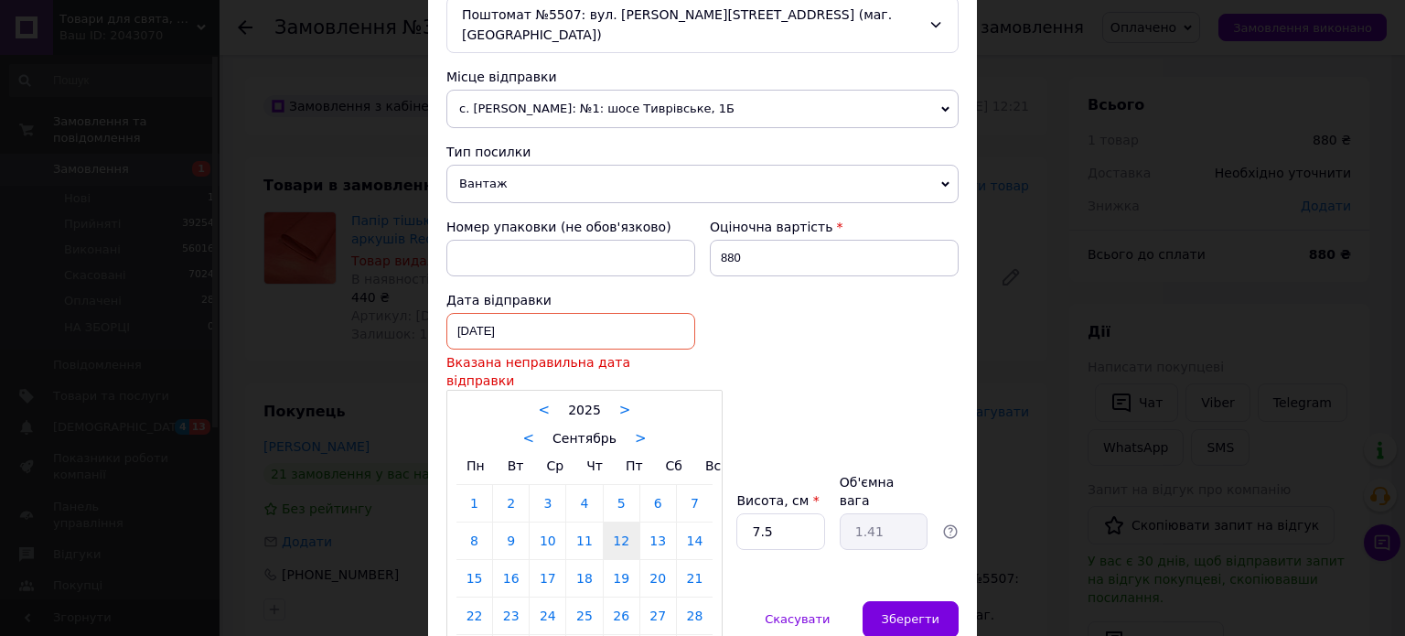
click at [618, 522] on link "12" at bounding box center [622, 540] width 36 height 37
type input "[DATE]"
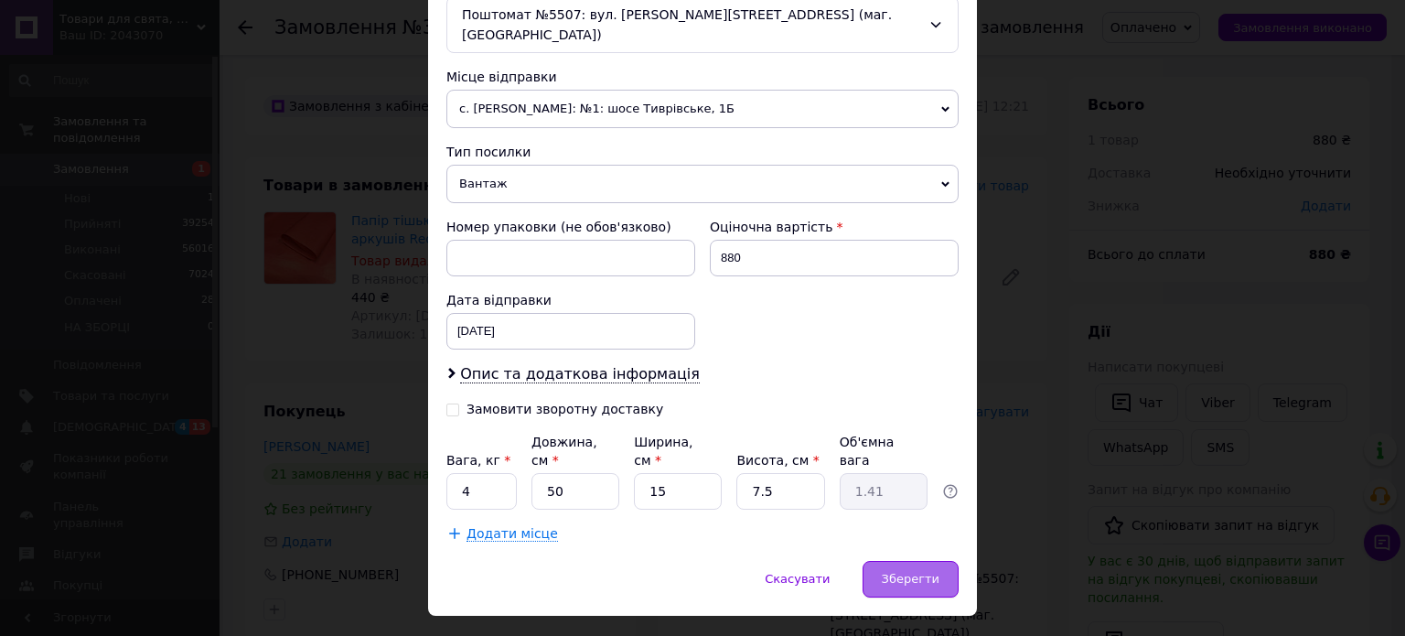
click at [933, 561] on div "Зберегти" at bounding box center [911, 579] width 96 height 37
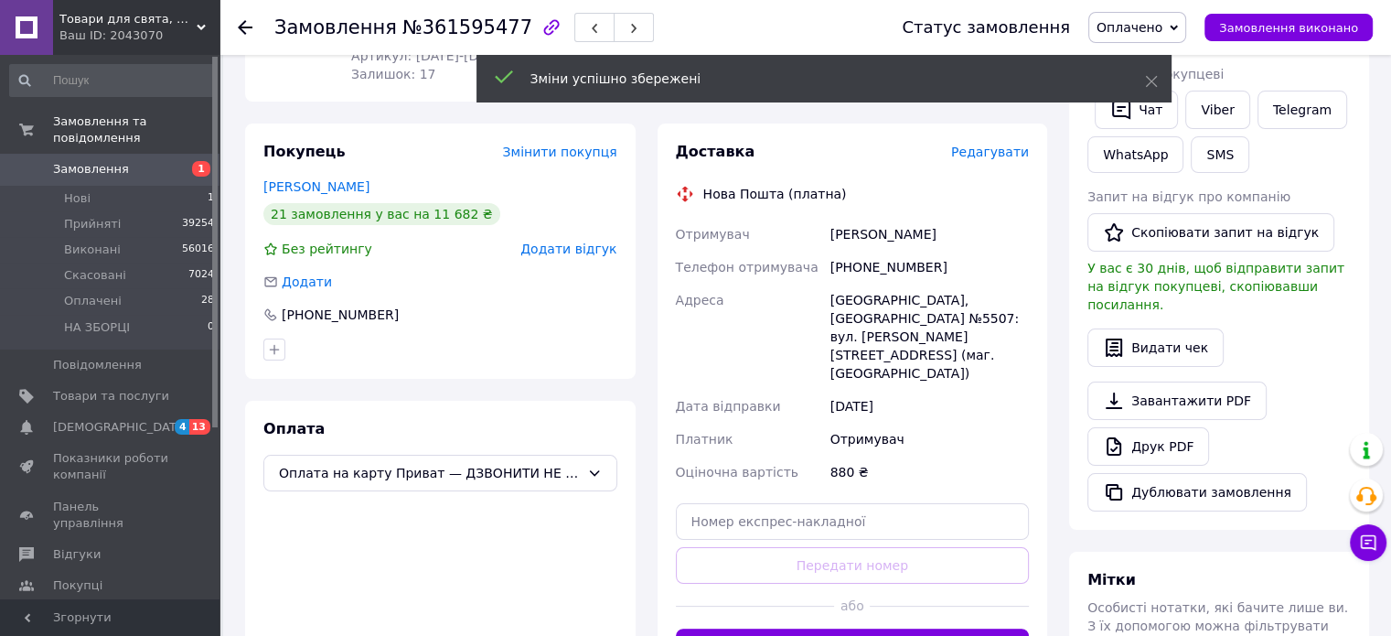
scroll to position [274, 0]
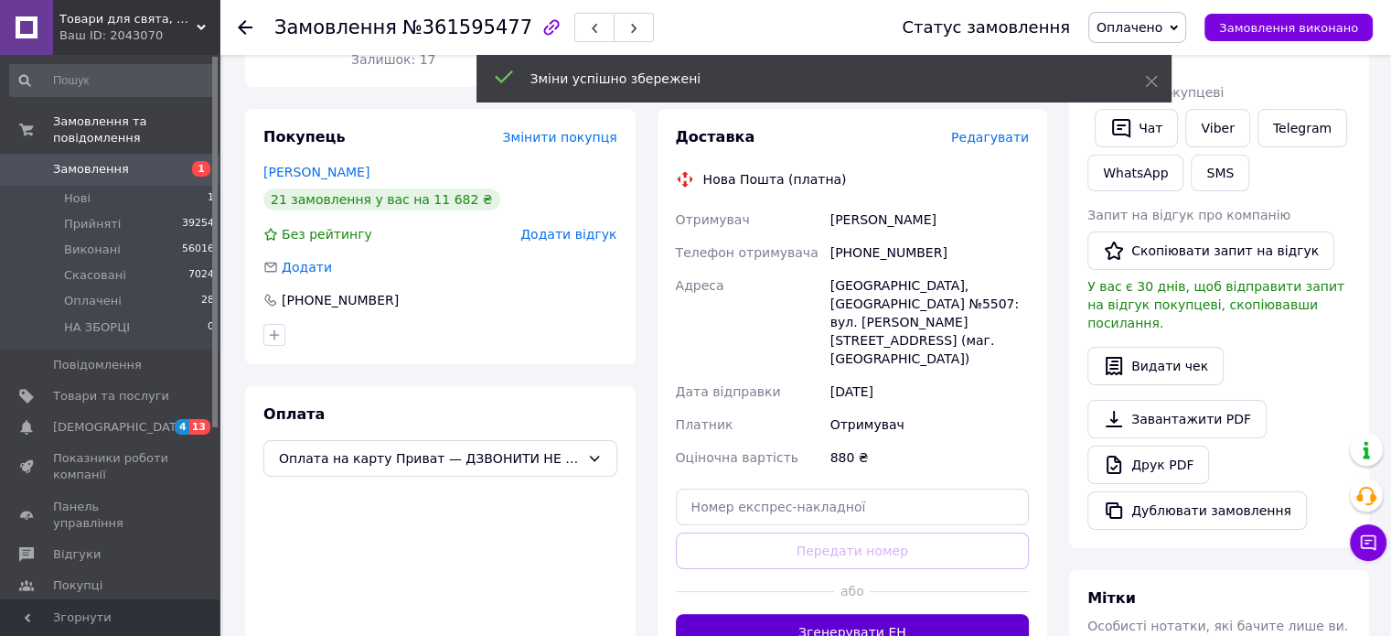
click at [918, 614] on button "Згенерувати ЕН" at bounding box center [853, 632] width 354 height 37
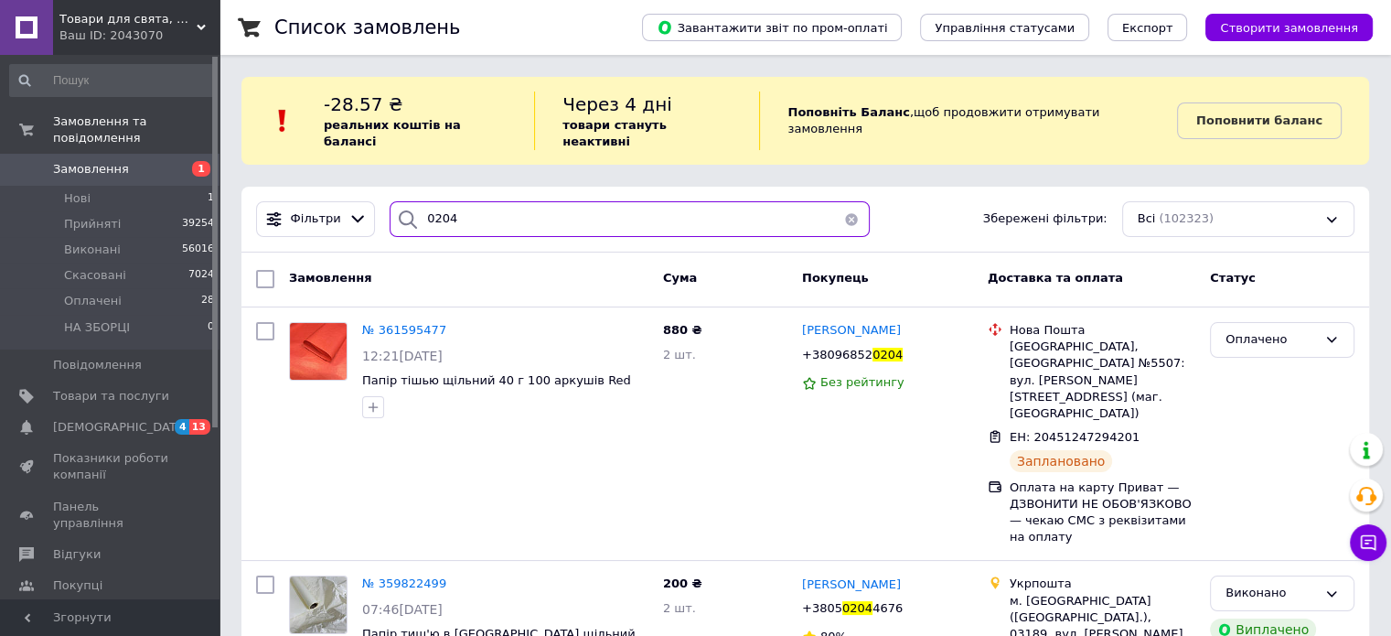
click at [402, 201] on div "0204" at bounding box center [630, 219] width 480 height 36
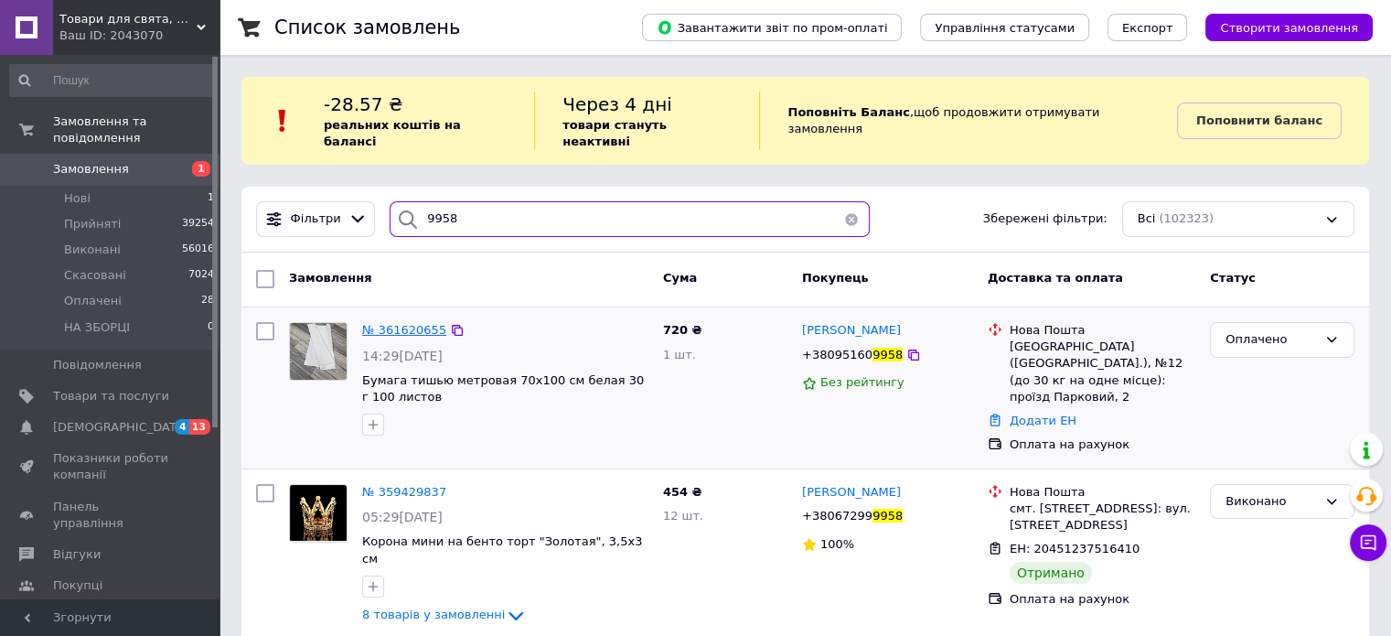
type input "9958"
click at [413, 323] on span "№ 361620655" at bounding box center [404, 330] width 84 height 14
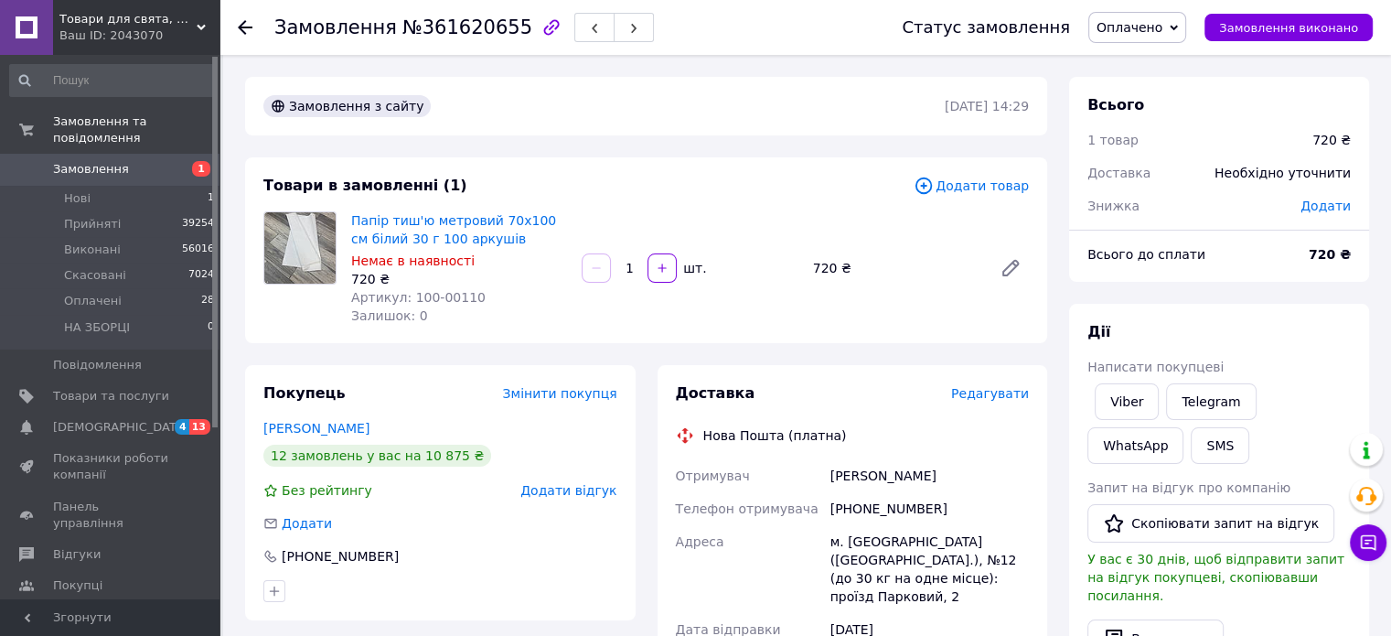
click at [970, 394] on span "Редагувати" at bounding box center [990, 393] width 78 height 15
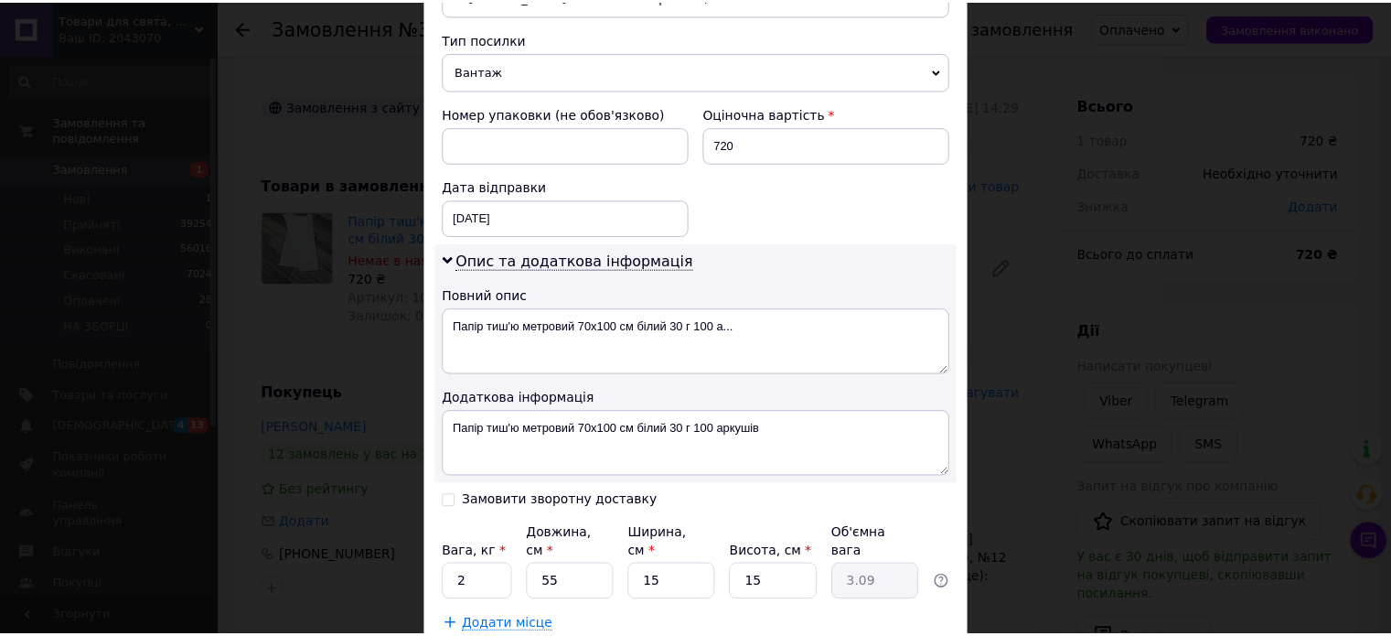
scroll to position [810, 0]
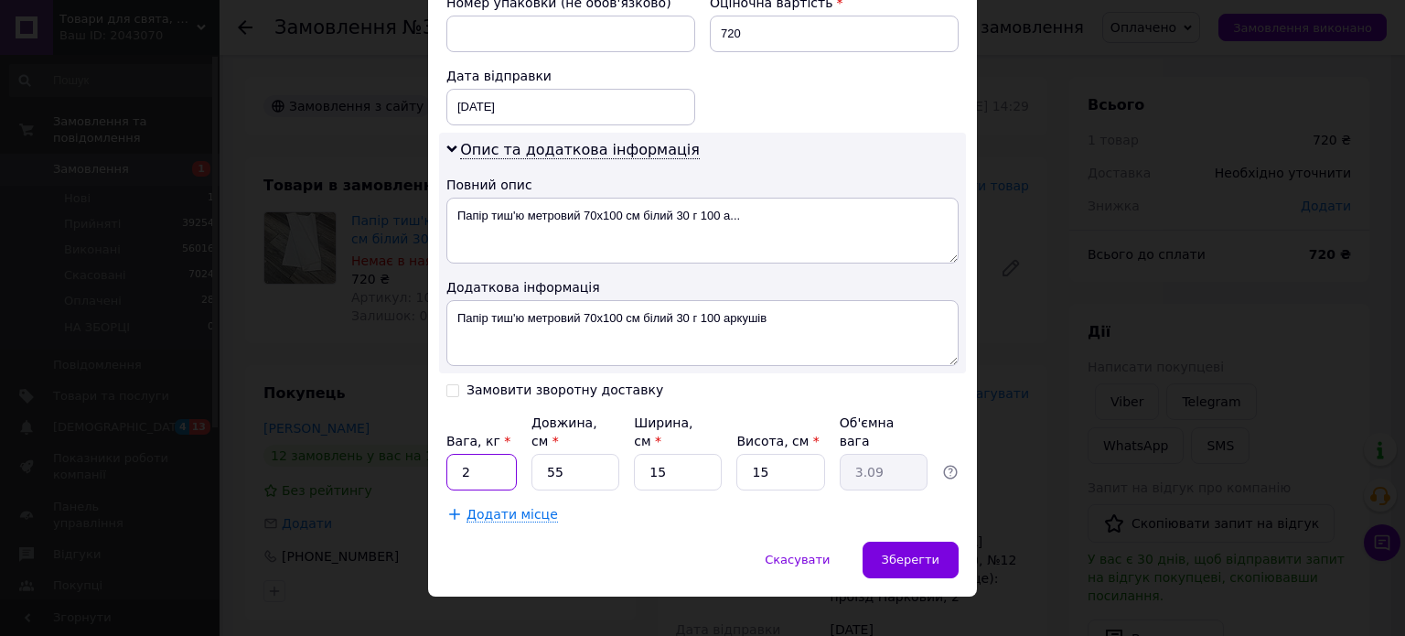
drag, startPoint x: 478, startPoint y: 452, endPoint x: 454, endPoint y: 449, distance: 24.8
click at [454, 454] on input "2" at bounding box center [481, 472] width 70 height 37
type input "4"
click at [583, 454] on input "55" at bounding box center [575, 472] width 88 height 37
type input "5"
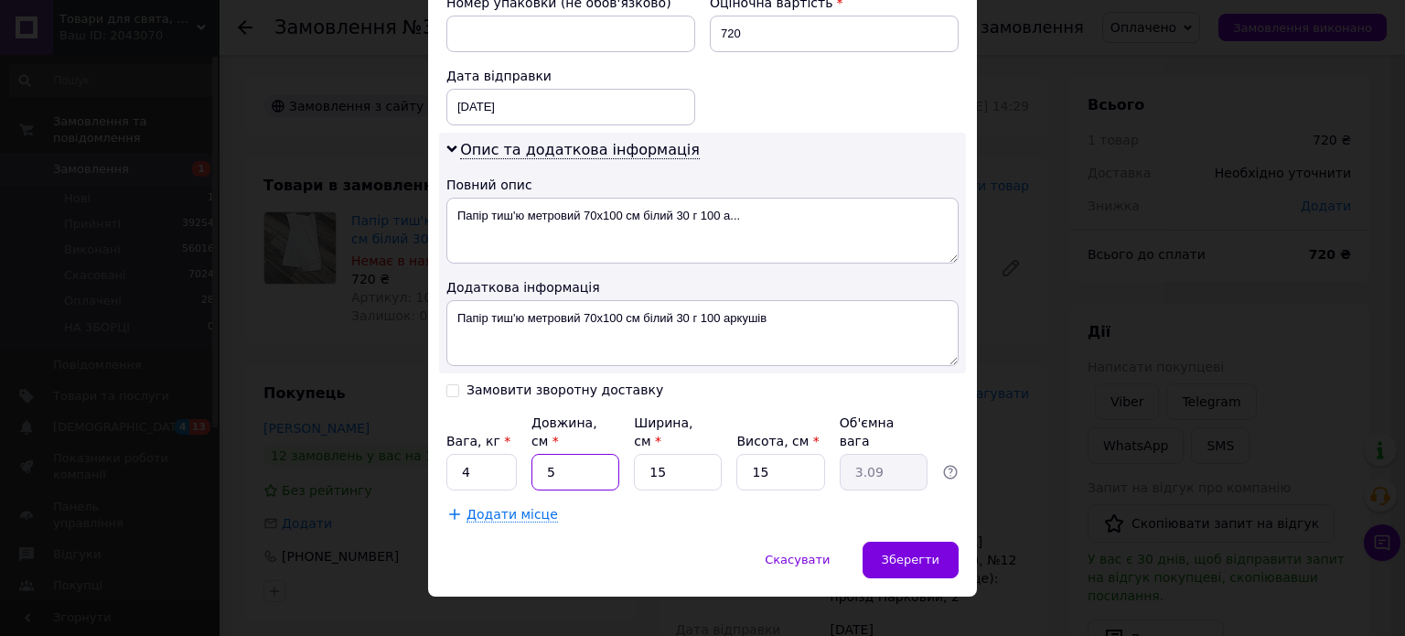
type input "0.28"
type input "7"
type input "0.39"
type input "70"
type input "3.94"
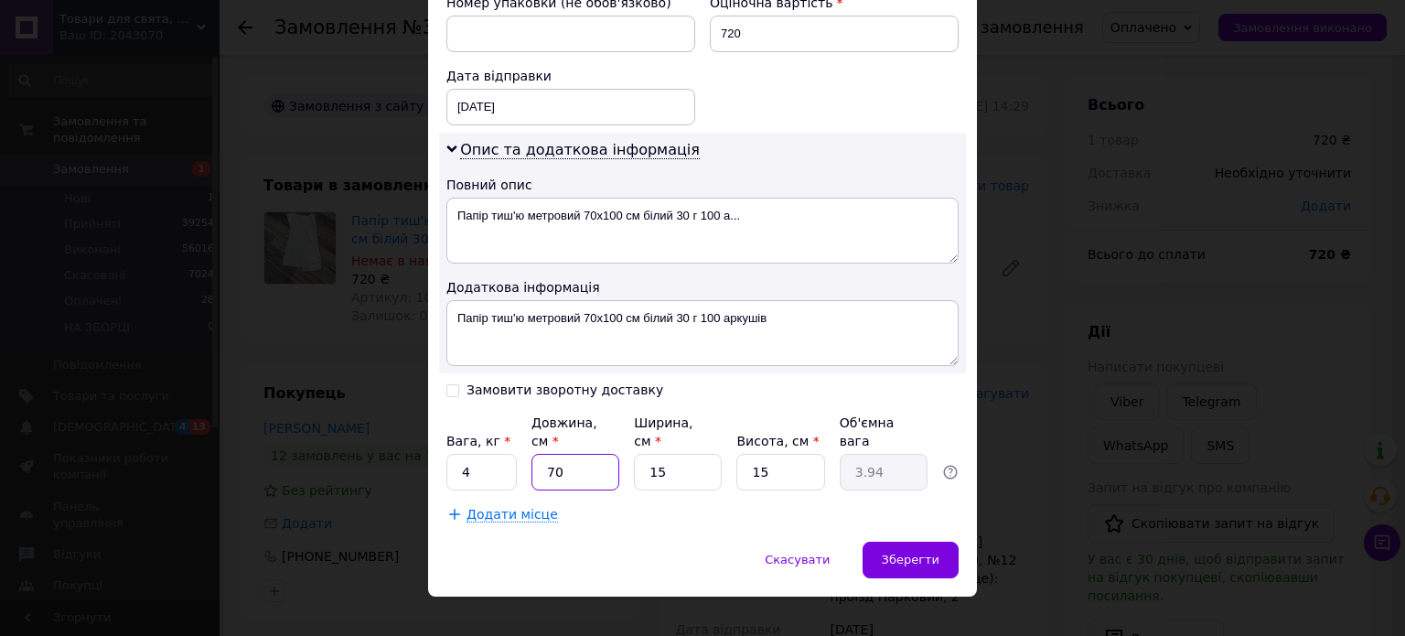
type input "70"
click at [792, 454] on input "15" at bounding box center [780, 472] width 88 height 37
type input "1"
type input "0.26"
type input "10"
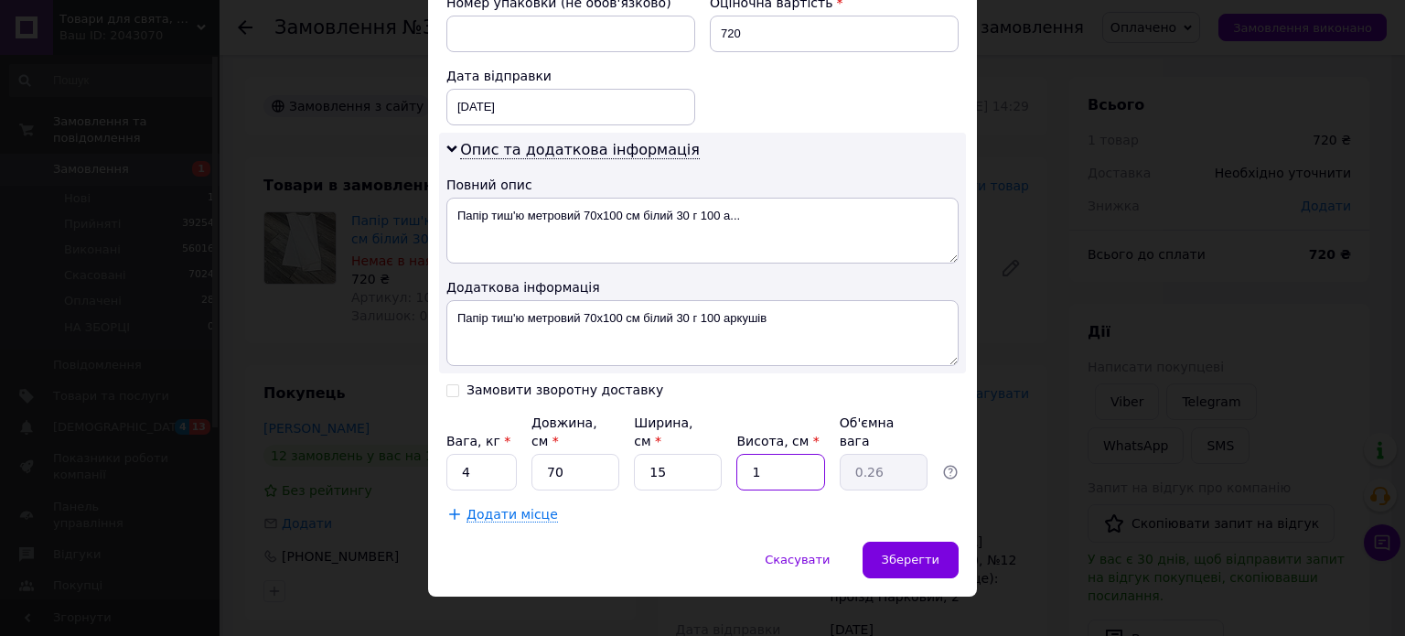
type input "2.63"
type input "10"
click at [924, 552] on span "Зберегти" at bounding box center [911, 559] width 58 height 14
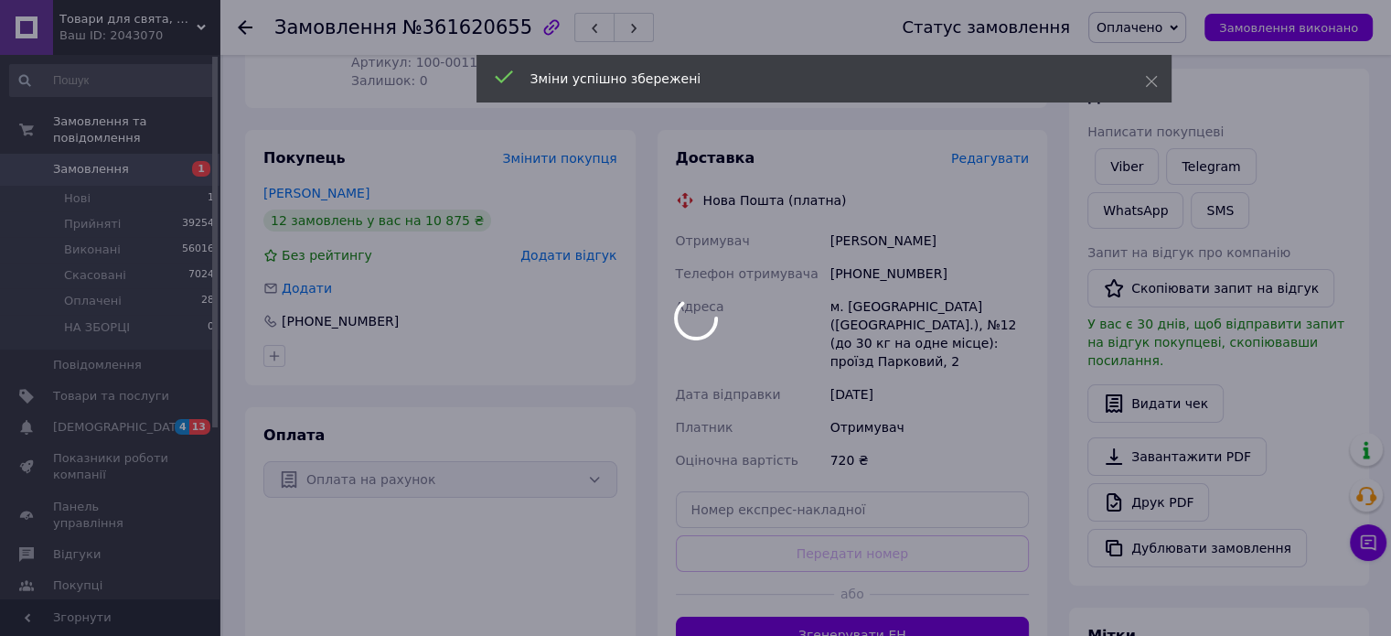
scroll to position [366, 0]
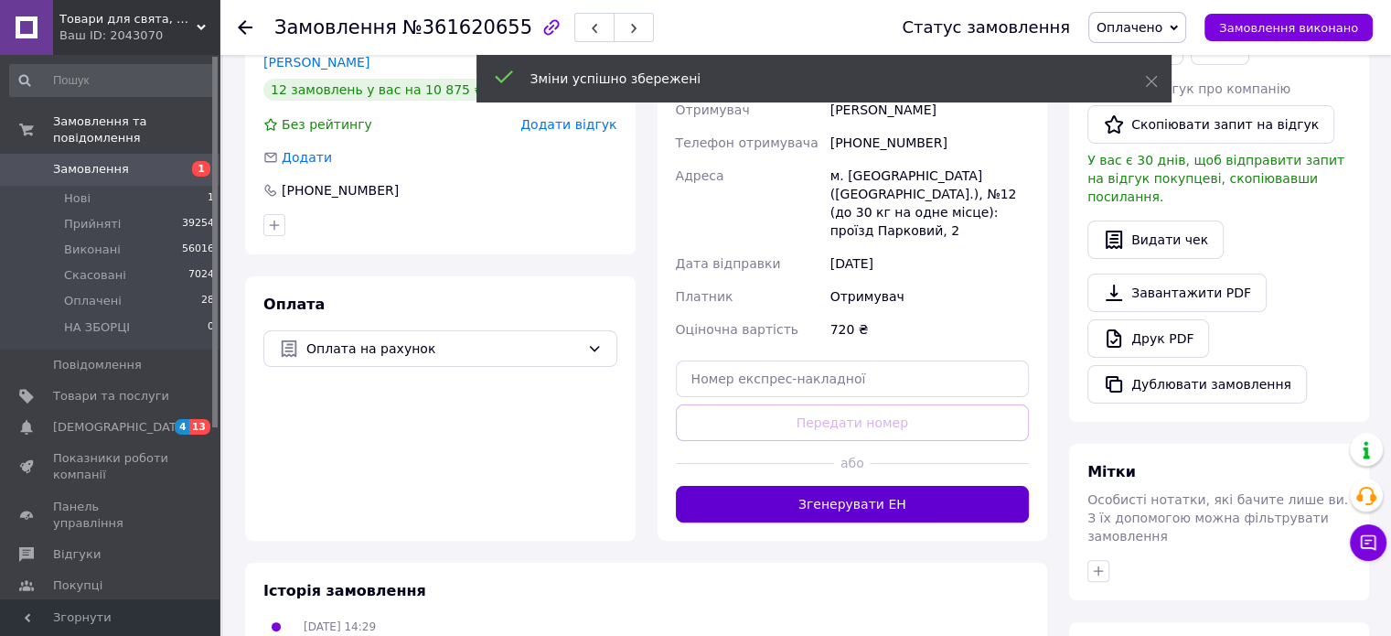
click at [942, 486] on button "Згенерувати ЕН" at bounding box center [853, 504] width 354 height 37
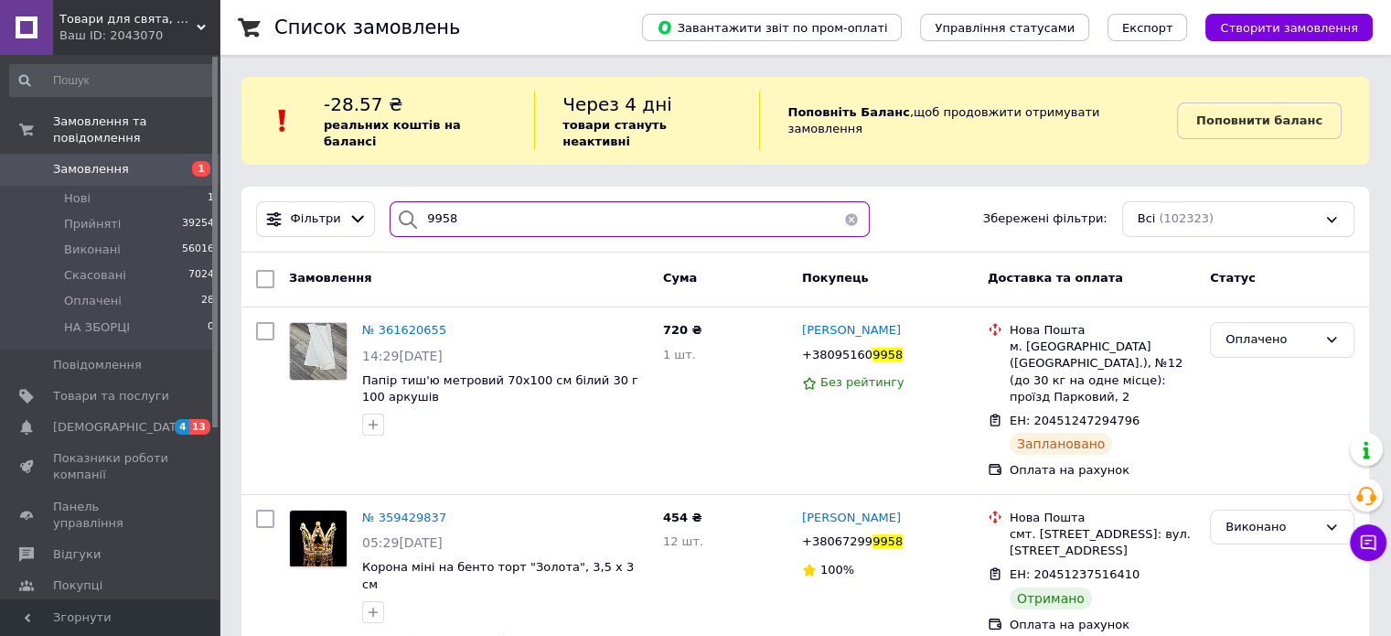
drag, startPoint x: 474, startPoint y: 200, endPoint x: 370, endPoint y: 215, distance: 105.3
click at [370, 215] on div "Фільтри 9958 Збережені фільтри: Всі (102323)" at bounding box center [805, 219] width 1113 height 36
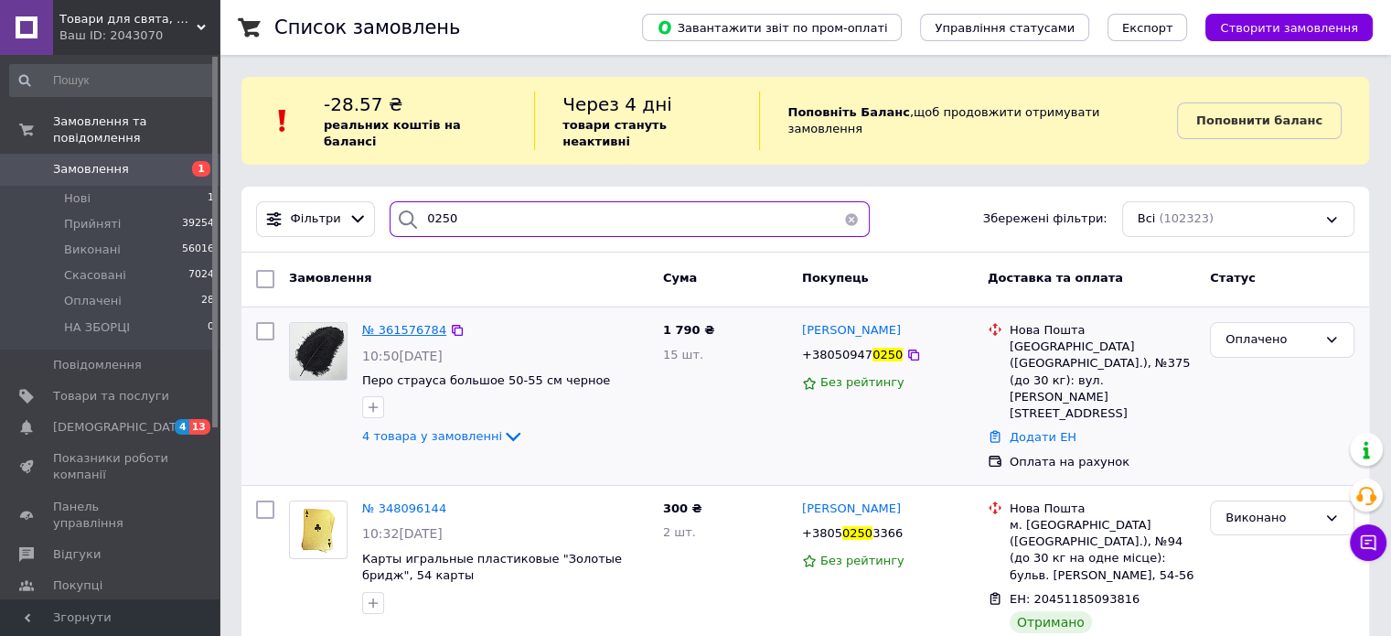
type input "0250"
click at [381, 323] on span "№ 361576784" at bounding box center [404, 330] width 84 height 14
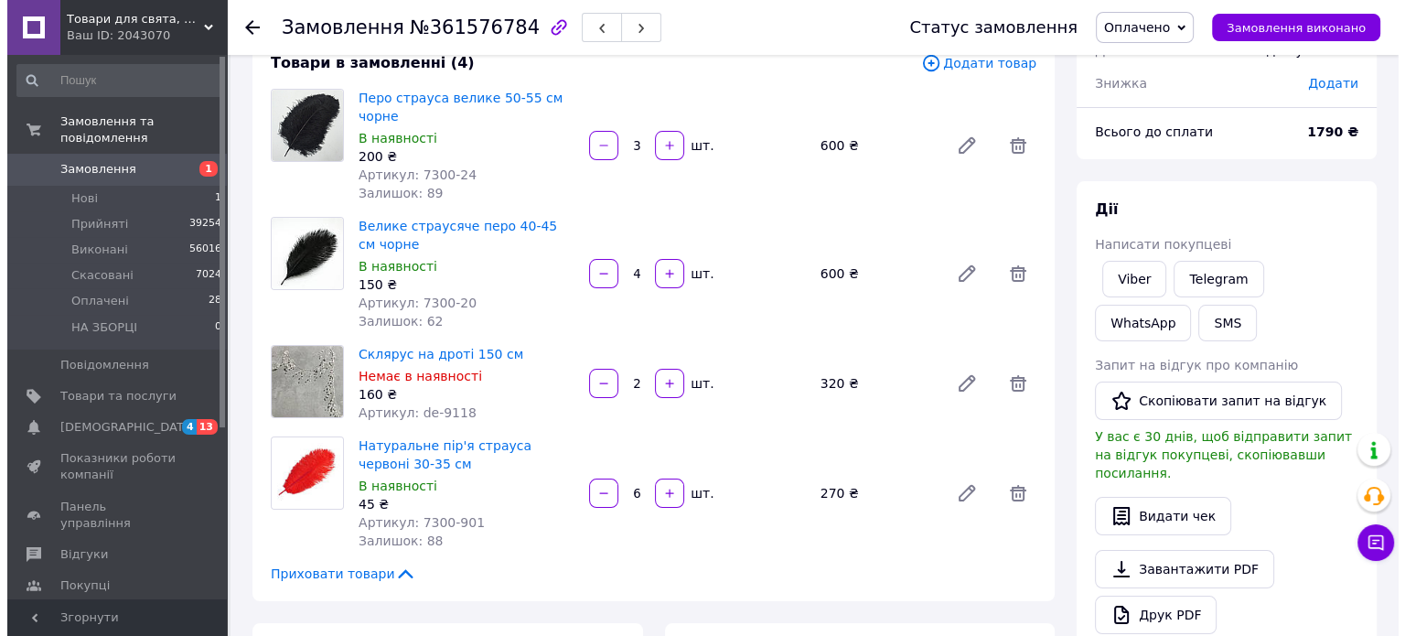
scroll to position [274, 0]
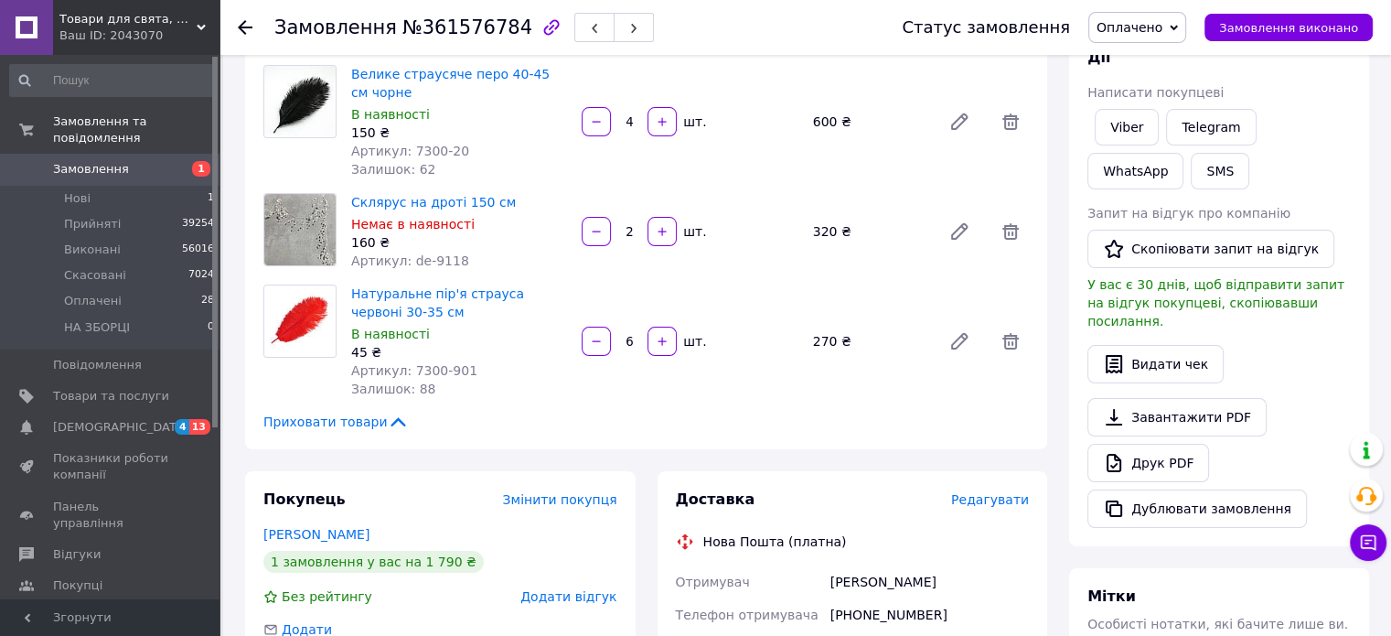
click at [992, 497] on span "Редагувати" at bounding box center [990, 499] width 78 height 15
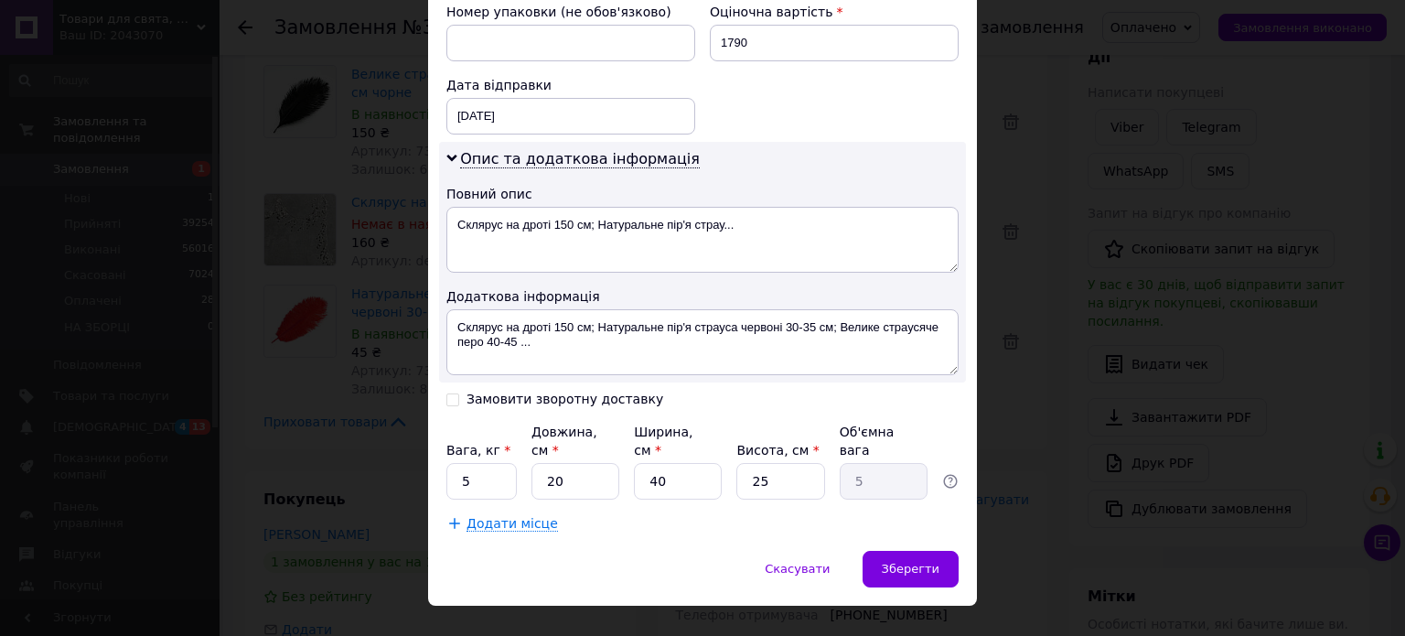
scroll to position [810, 0]
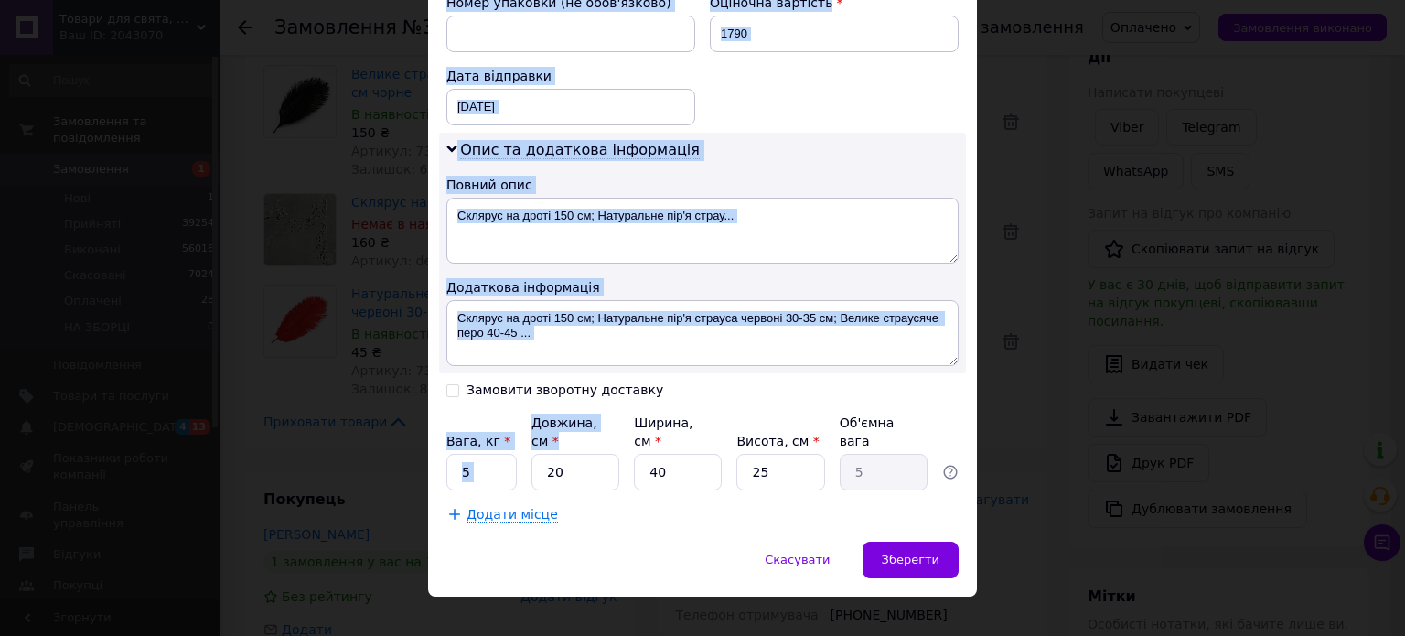
drag, startPoint x: 523, startPoint y: 445, endPoint x: 424, endPoint y: 456, distance: 99.3
click at [424, 456] on div "× Редагування доставки Спосіб доставки Нова Пошта (платна) Платник Отримувач Ві…" at bounding box center [702, 318] width 1405 height 636
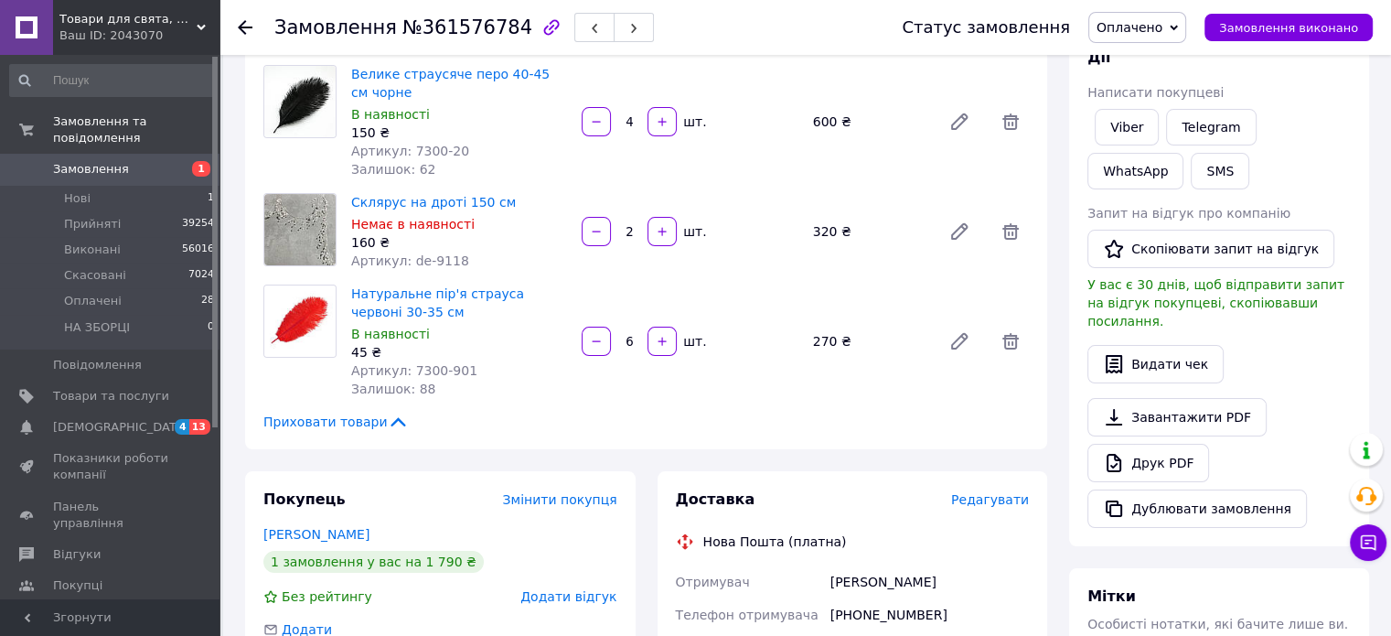
click at [996, 497] on span "Редагувати" at bounding box center [990, 499] width 78 height 15
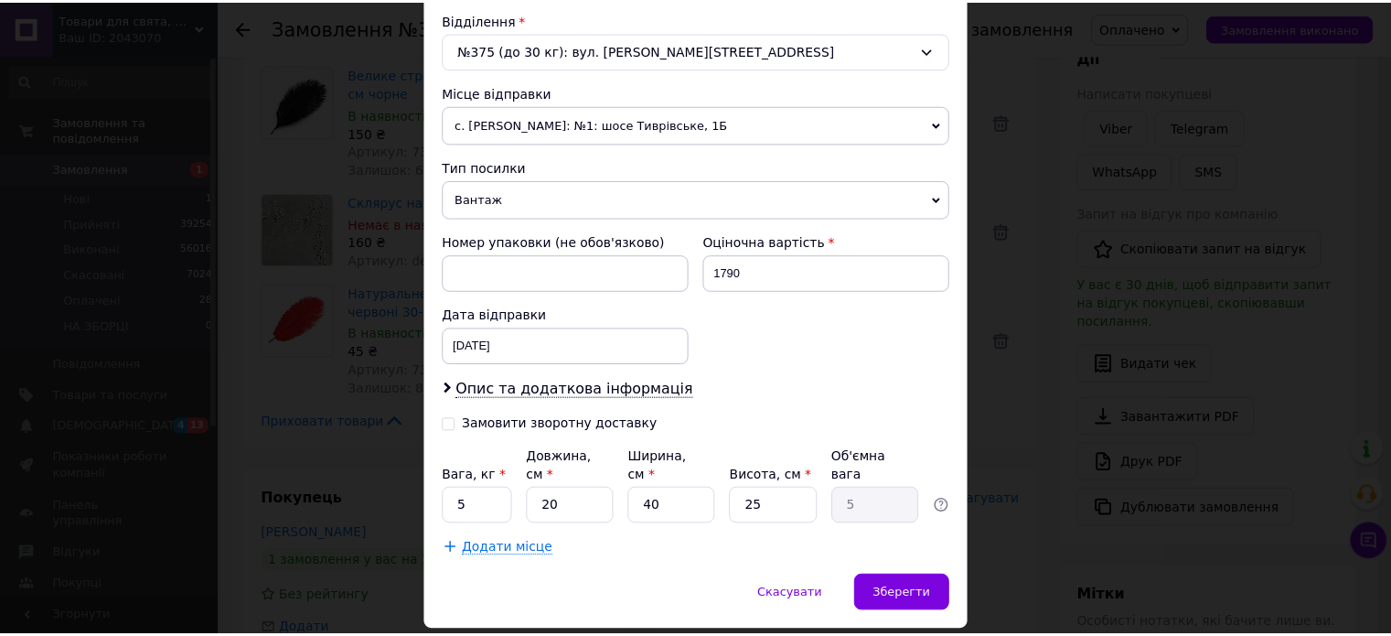
scroll to position [606, 0]
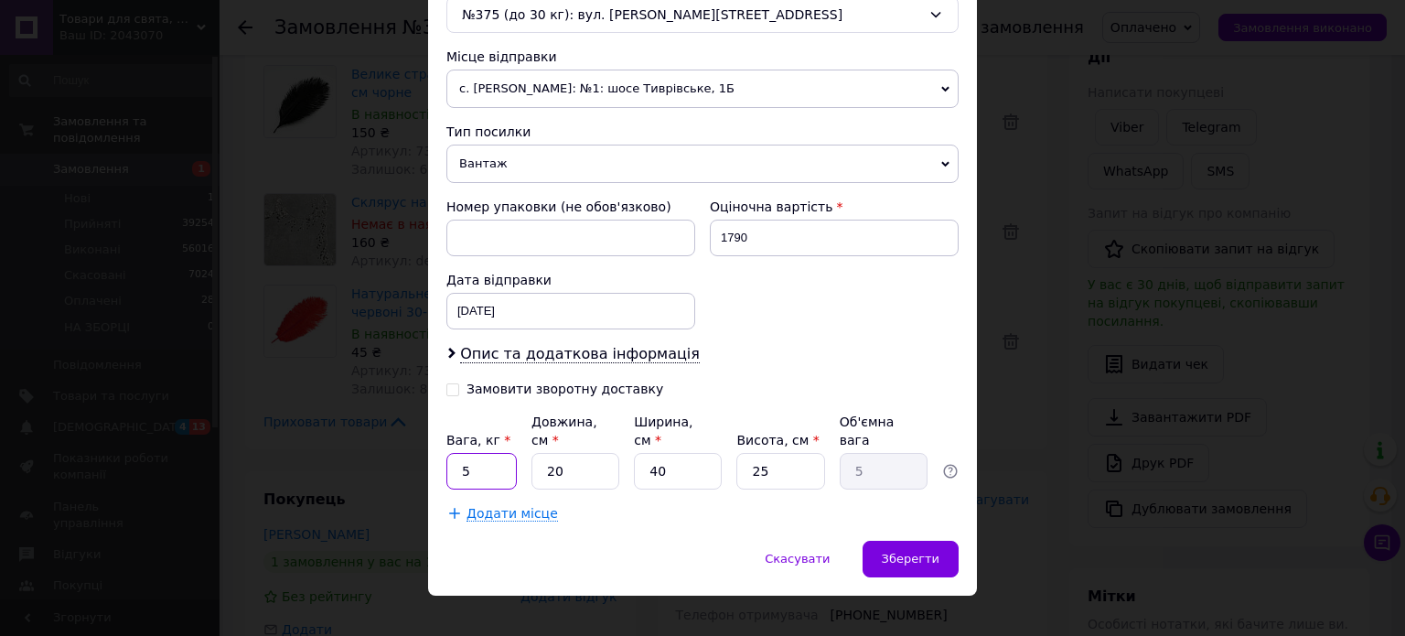
drag, startPoint x: 461, startPoint y: 449, endPoint x: 491, endPoint y: 455, distance: 30.7
click at [491, 455] on input "5" at bounding box center [481, 471] width 70 height 37
type input "2"
click at [608, 453] on input "20" at bounding box center [575, 471] width 88 height 37
type input "2"
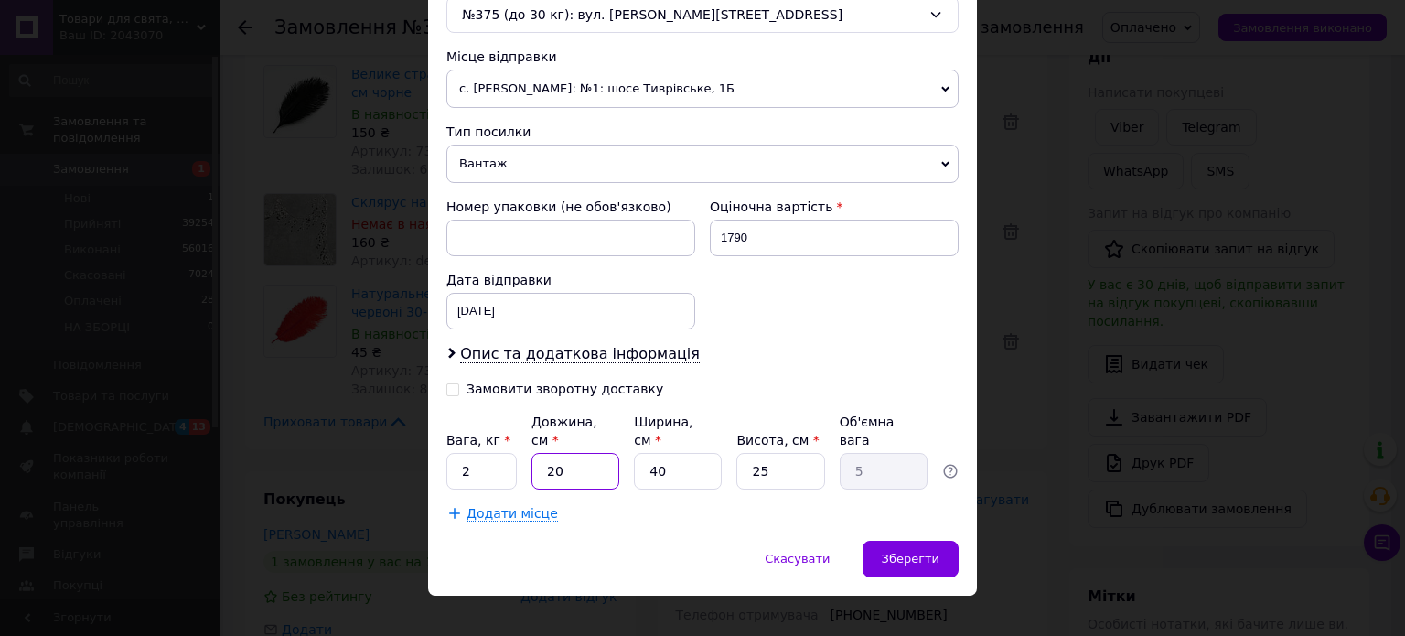
type input "0.5"
type input "5"
type input "1.25"
type input "50"
type input "12.5"
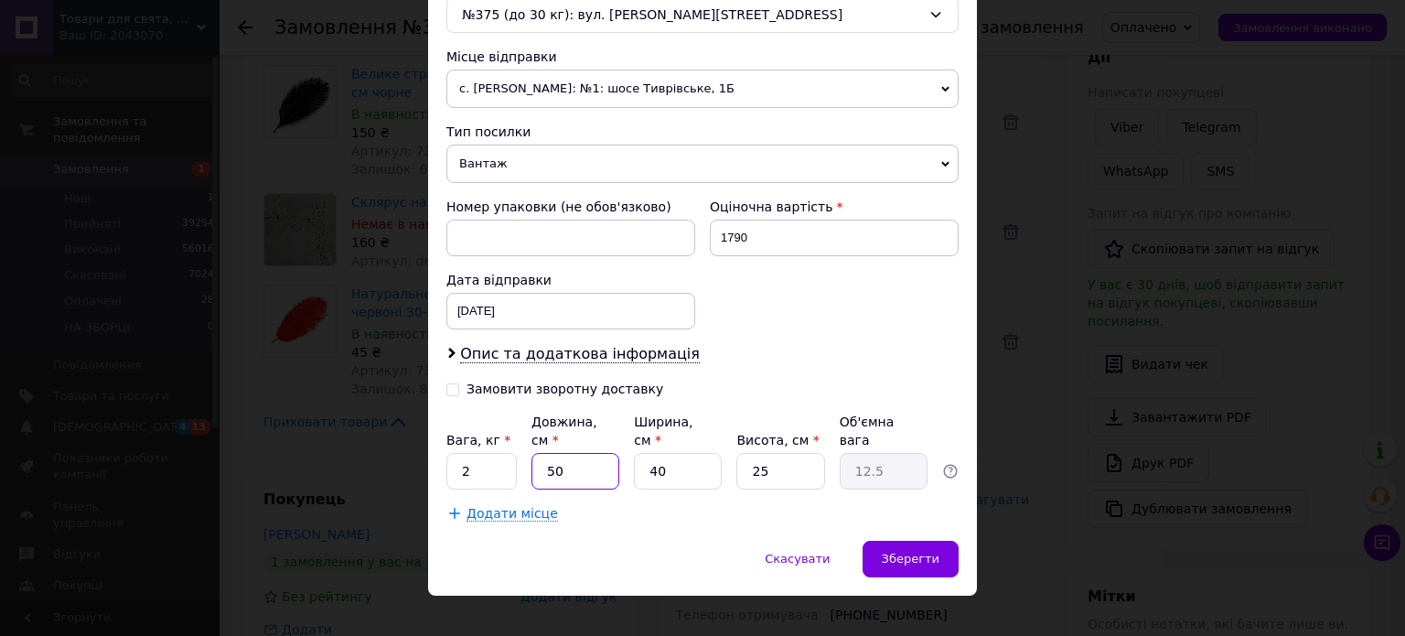
type input "50"
click at [687, 453] on input "40" at bounding box center [678, 471] width 88 height 37
type input "4"
type input "1.25"
type input "1"
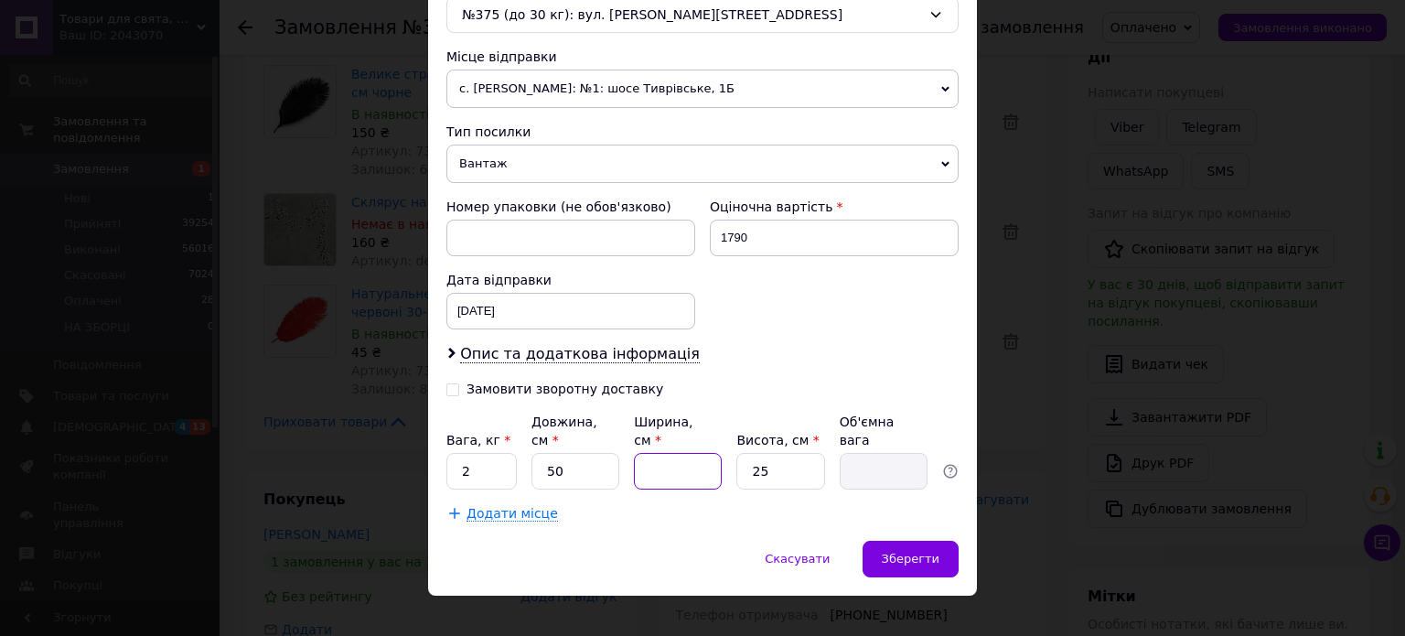
type input "0.31"
type input "10"
type input "3.13"
type input "10"
click at [768, 464] on input "25" at bounding box center [780, 471] width 88 height 37
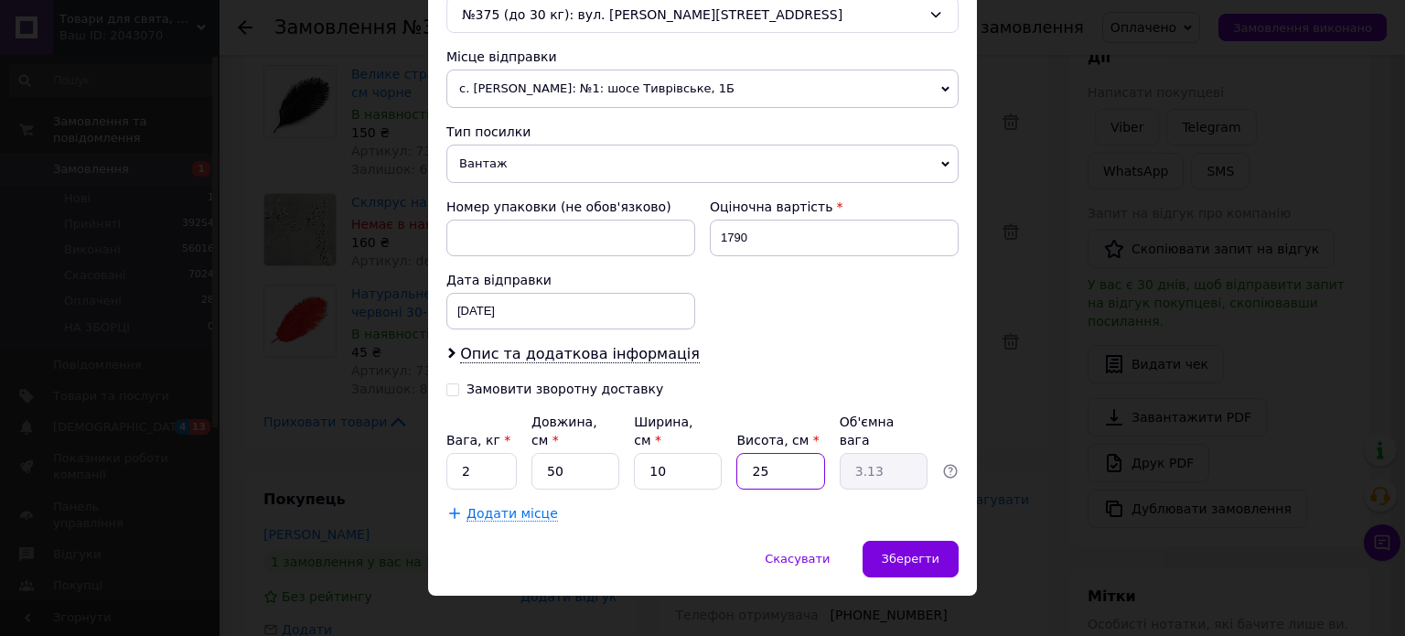
type input "2"
type input "0.25"
type input "1"
type input "0.13"
type input "10"
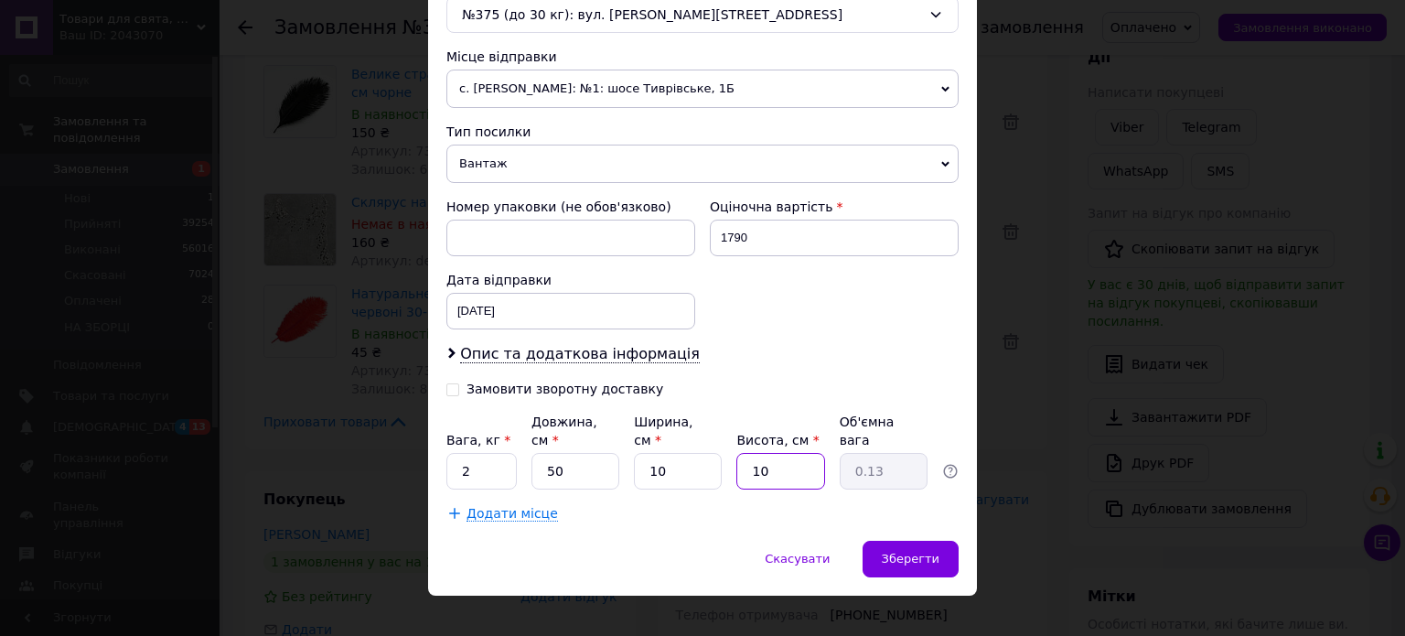
type input "1.25"
type input "10"
click at [920, 541] on div "Зберегти" at bounding box center [911, 559] width 96 height 37
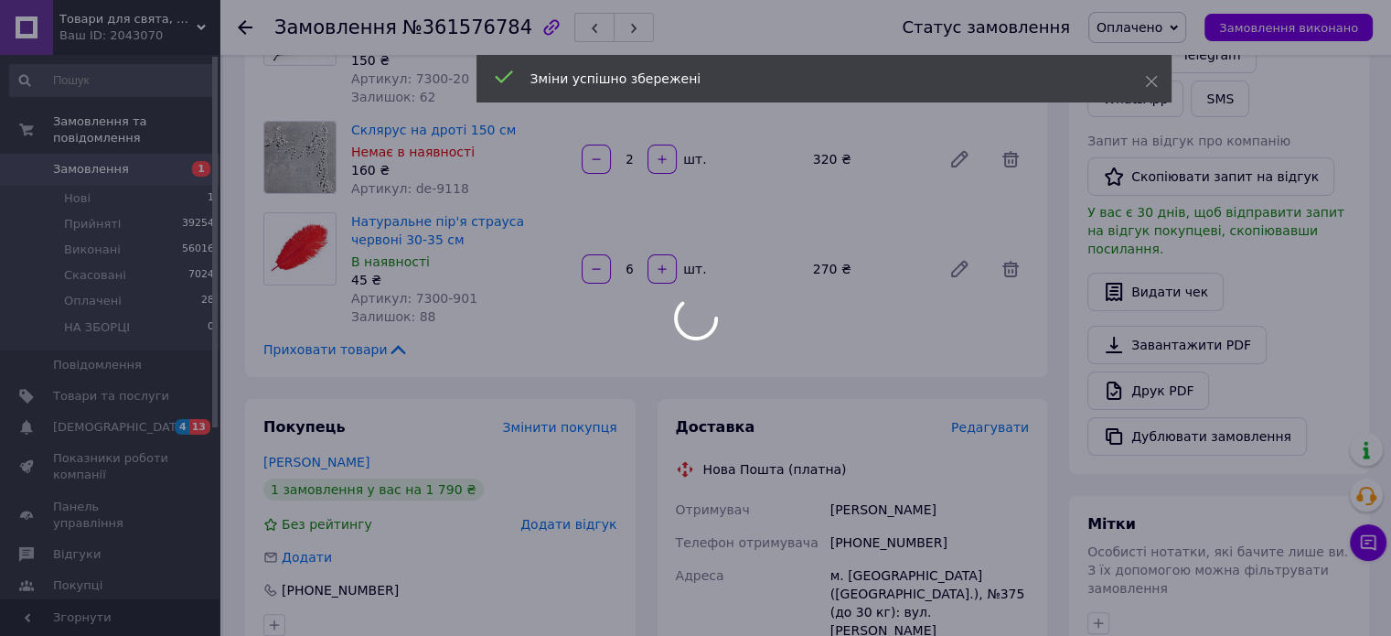
scroll to position [732, 0]
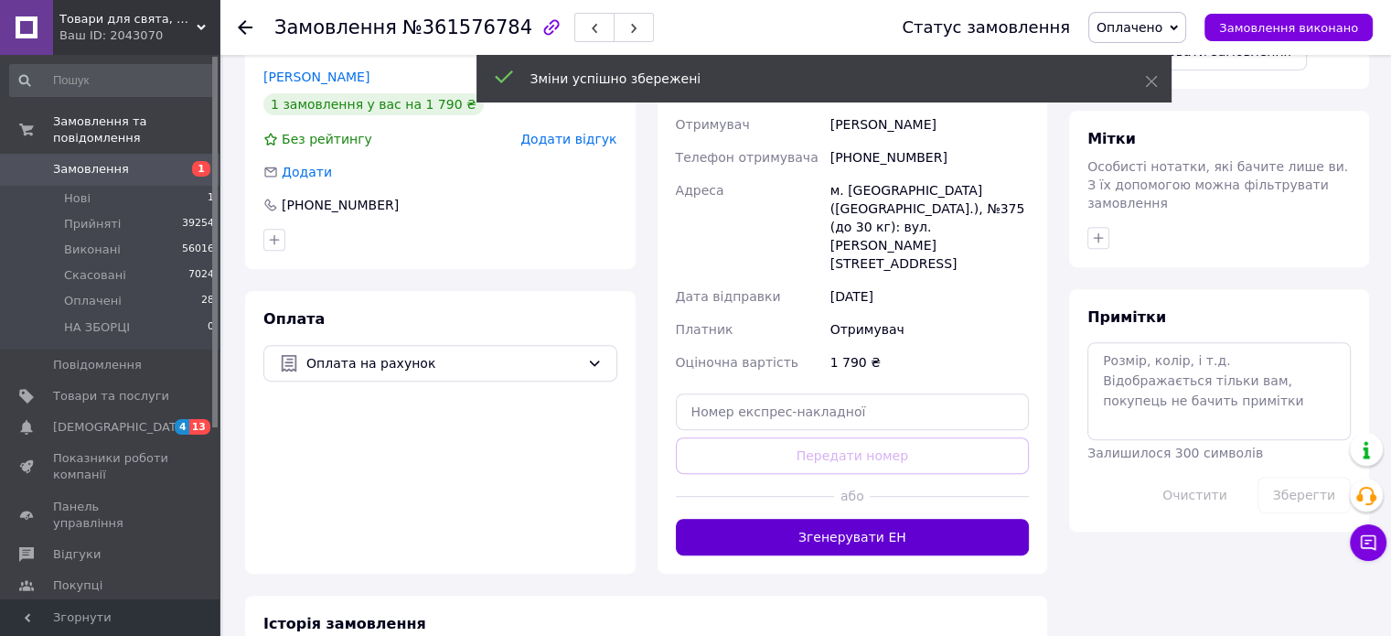
click at [874, 519] on button "Згенерувати ЕН" at bounding box center [853, 537] width 354 height 37
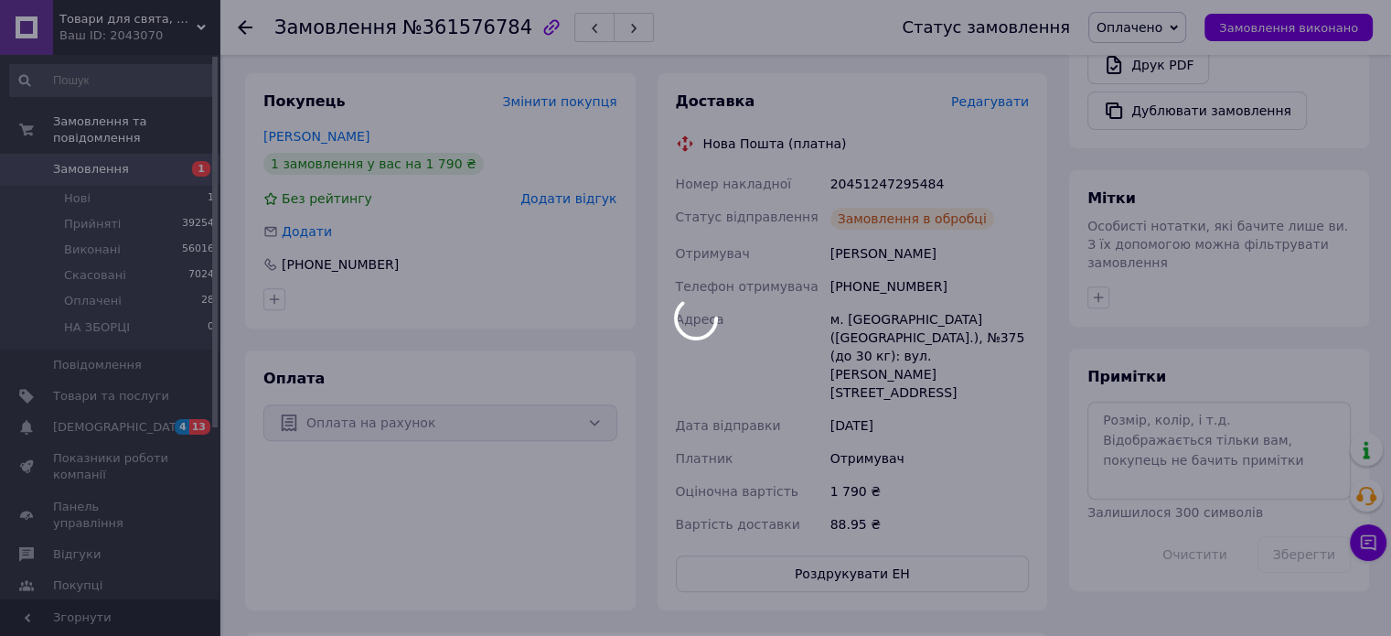
scroll to position [640, 0]
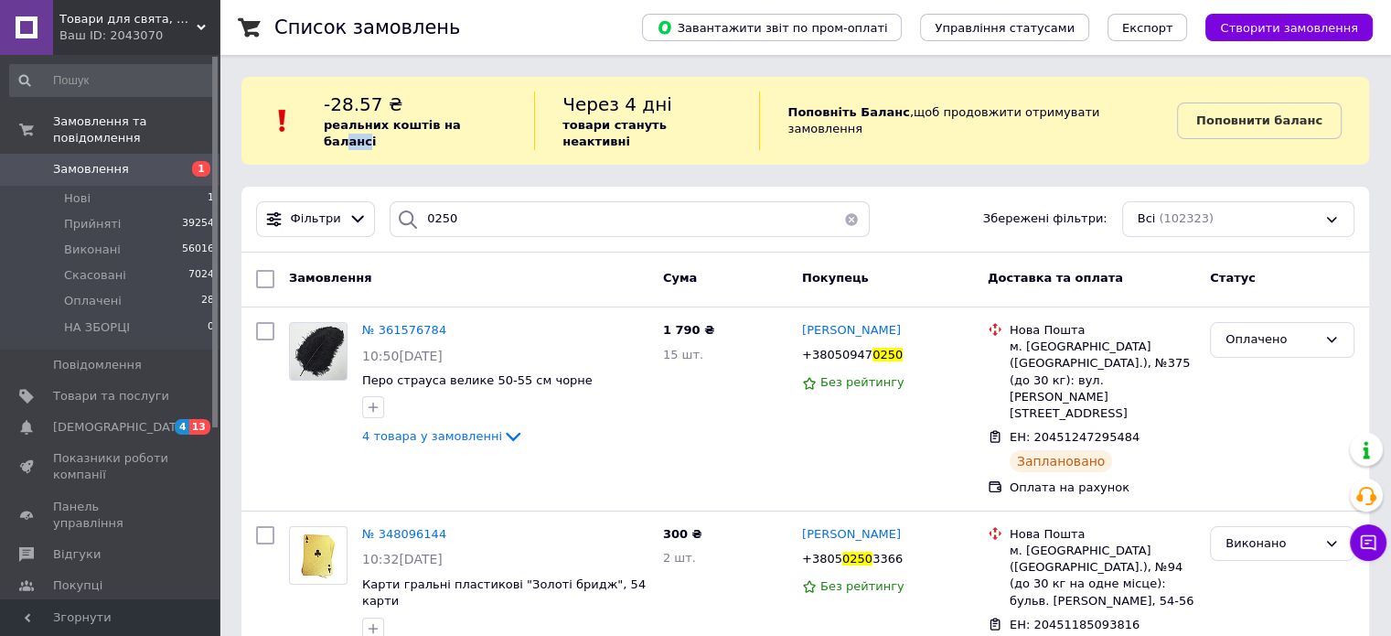
drag, startPoint x: 479, startPoint y: 117, endPoint x: 492, endPoint y: 155, distance: 39.6
click at [461, 118] on b "реальних коштів на балансі" at bounding box center [392, 133] width 137 height 30
drag, startPoint x: 465, startPoint y: 208, endPoint x: 403, endPoint y: 207, distance: 61.3
click at [405, 207] on div "0250" at bounding box center [630, 219] width 480 height 36
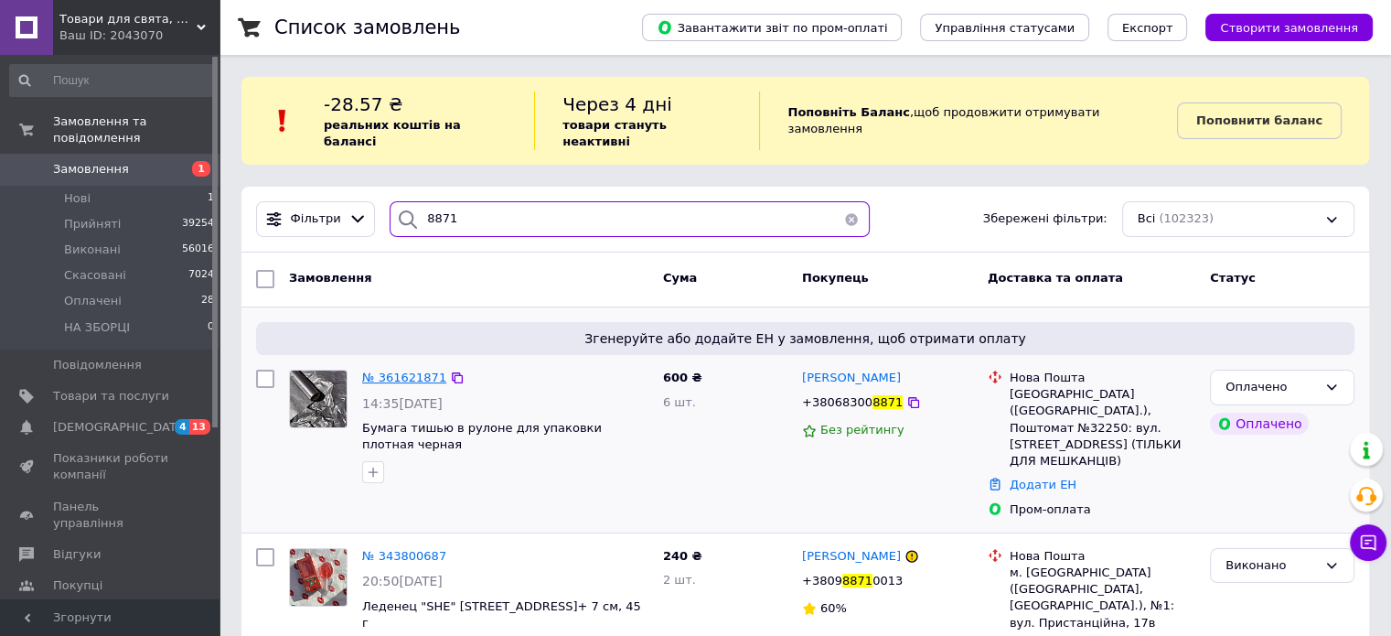
type input "8871"
click at [384, 370] on span "№ 361621871" at bounding box center [404, 377] width 84 height 14
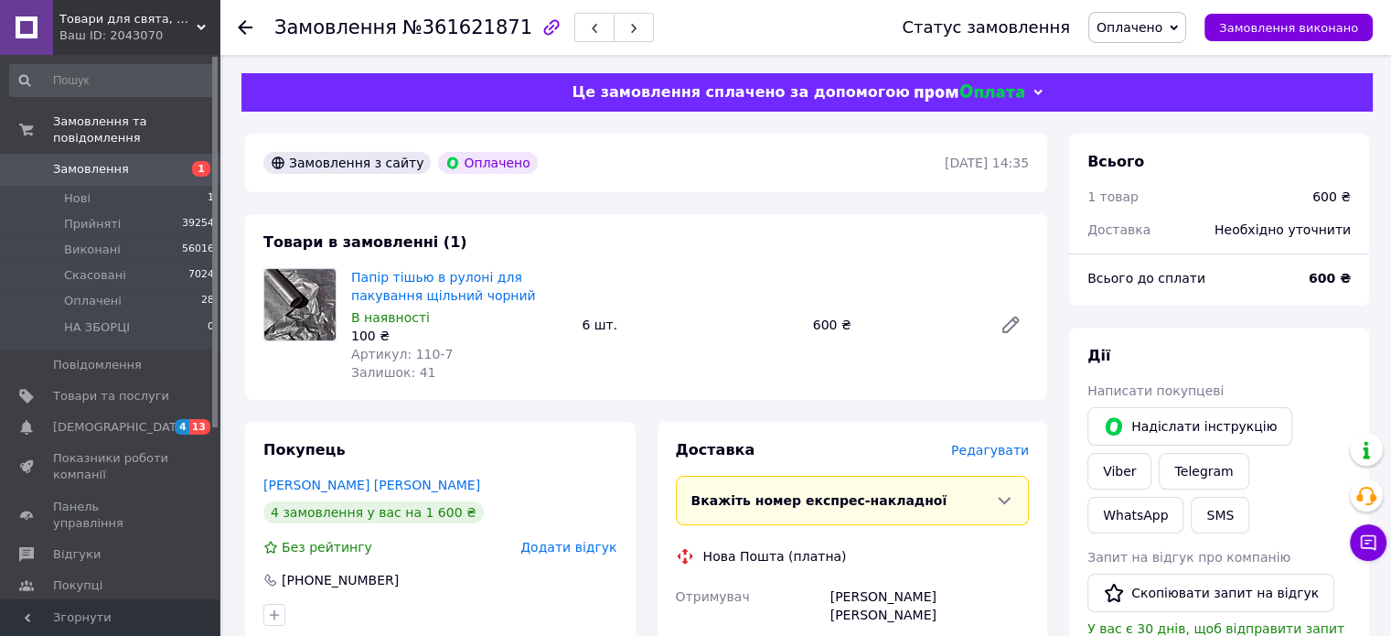
click at [995, 454] on span "Редагувати" at bounding box center [990, 450] width 78 height 15
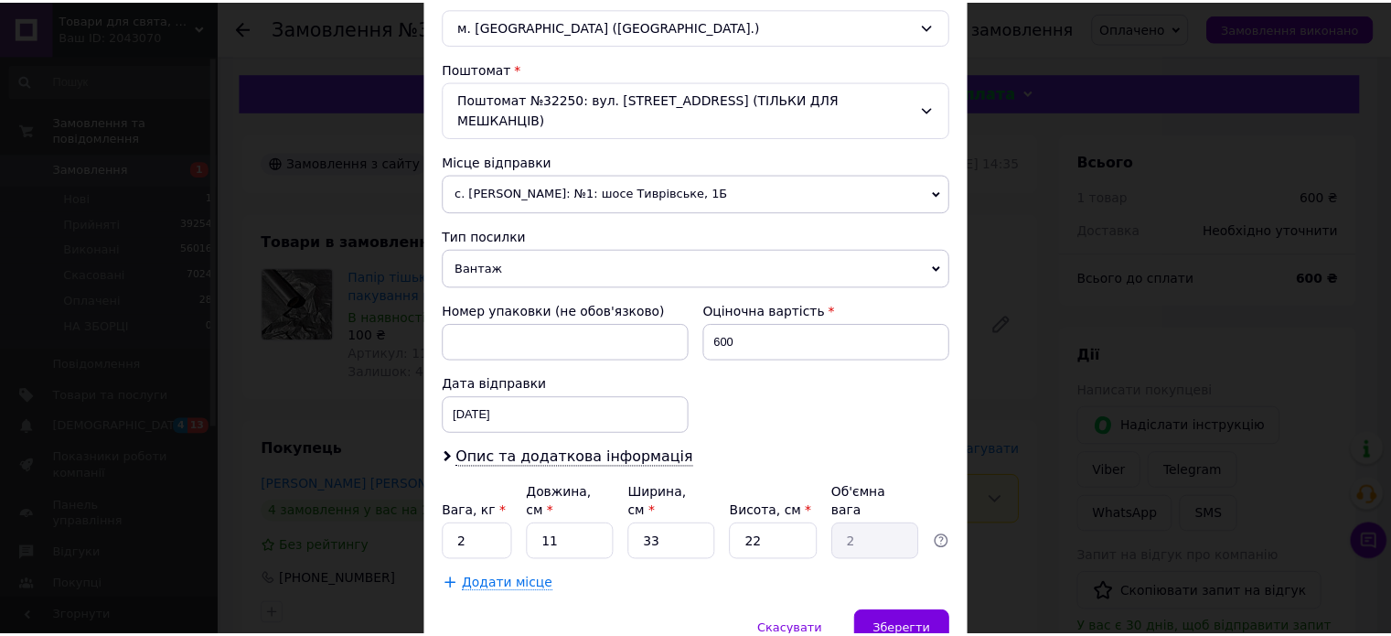
scroll to position [574, 0]
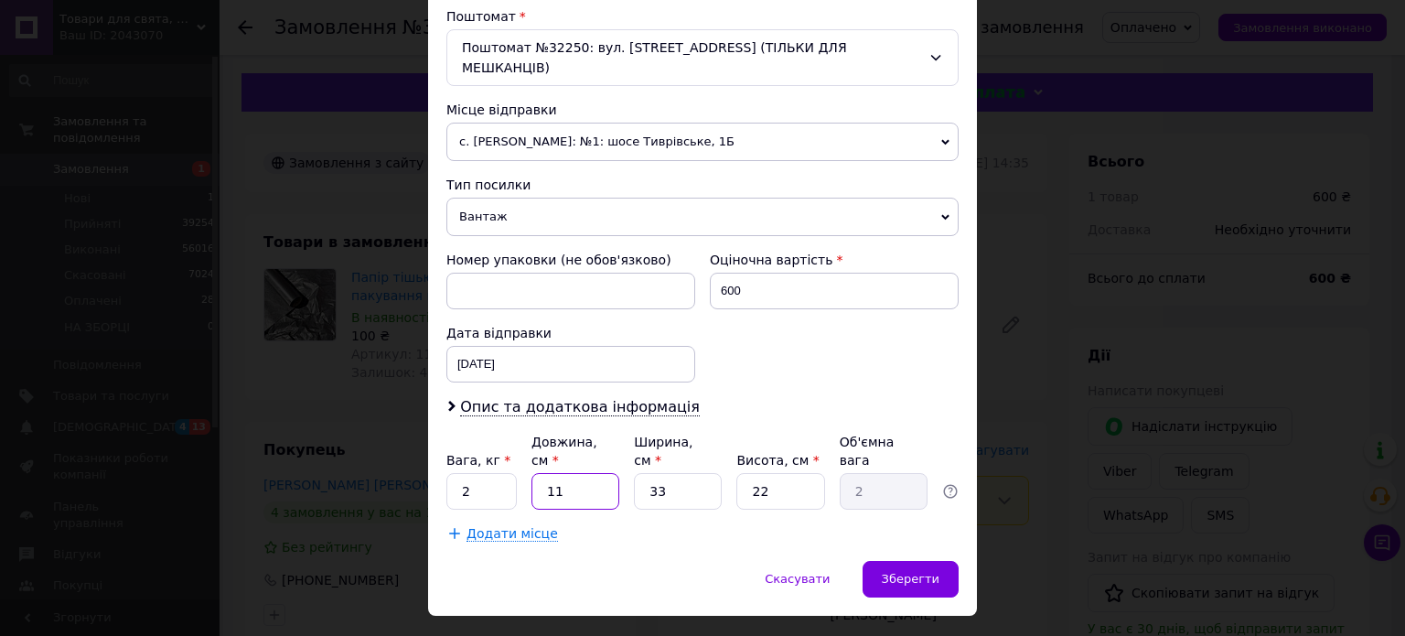
click at [585, 473] on input "11" at bounding box center [575, 491] width 88 height 37
type input "1"
type input "0.18"
type input "5"
type input "0.91"
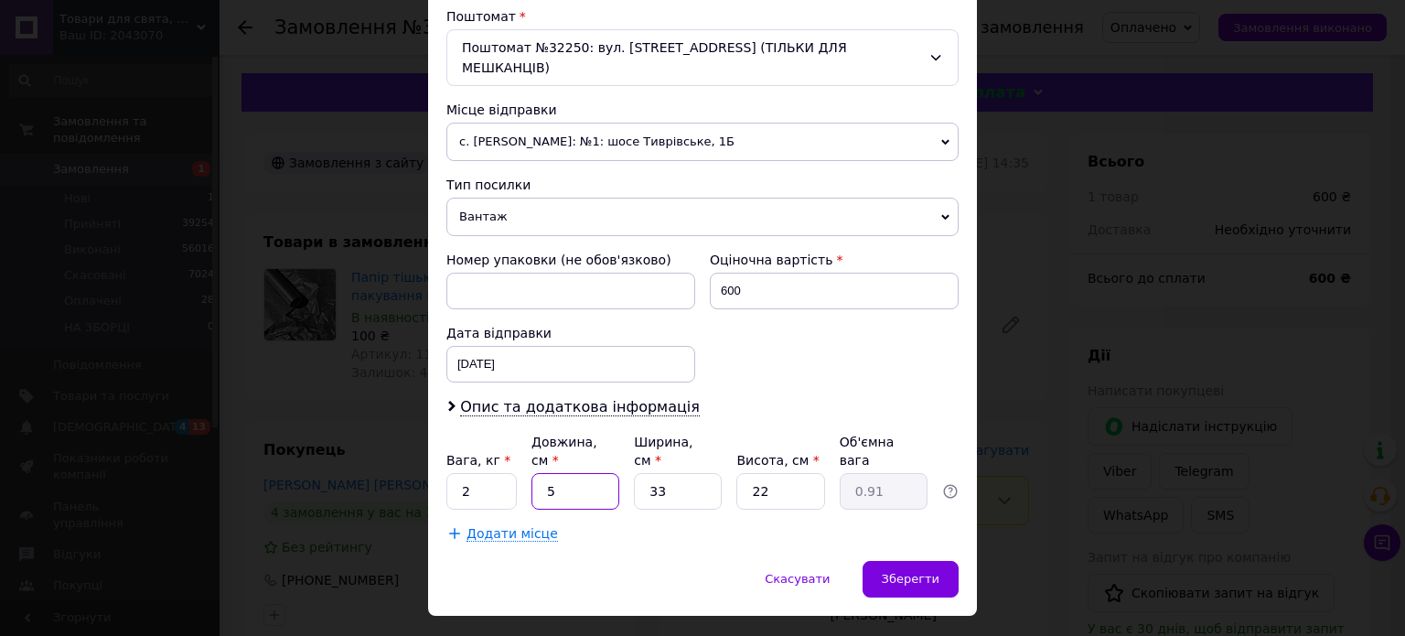
type input "50"
type input "9.07"
type input "50"
click at [674, 473] on input "33" at bounding box center [678, 491] width 88 height 37
type input "3"
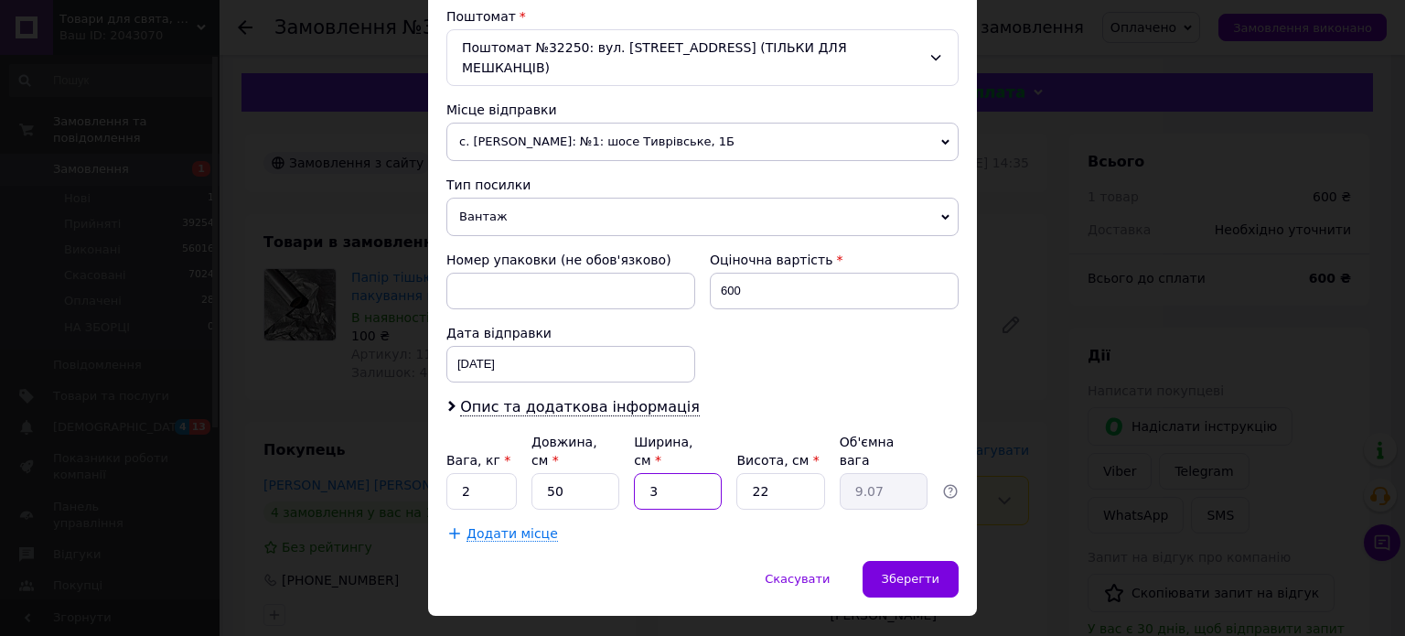
type input "0.83"
type input "2"
type input "0.55"
type input "25"
type input "6.88"
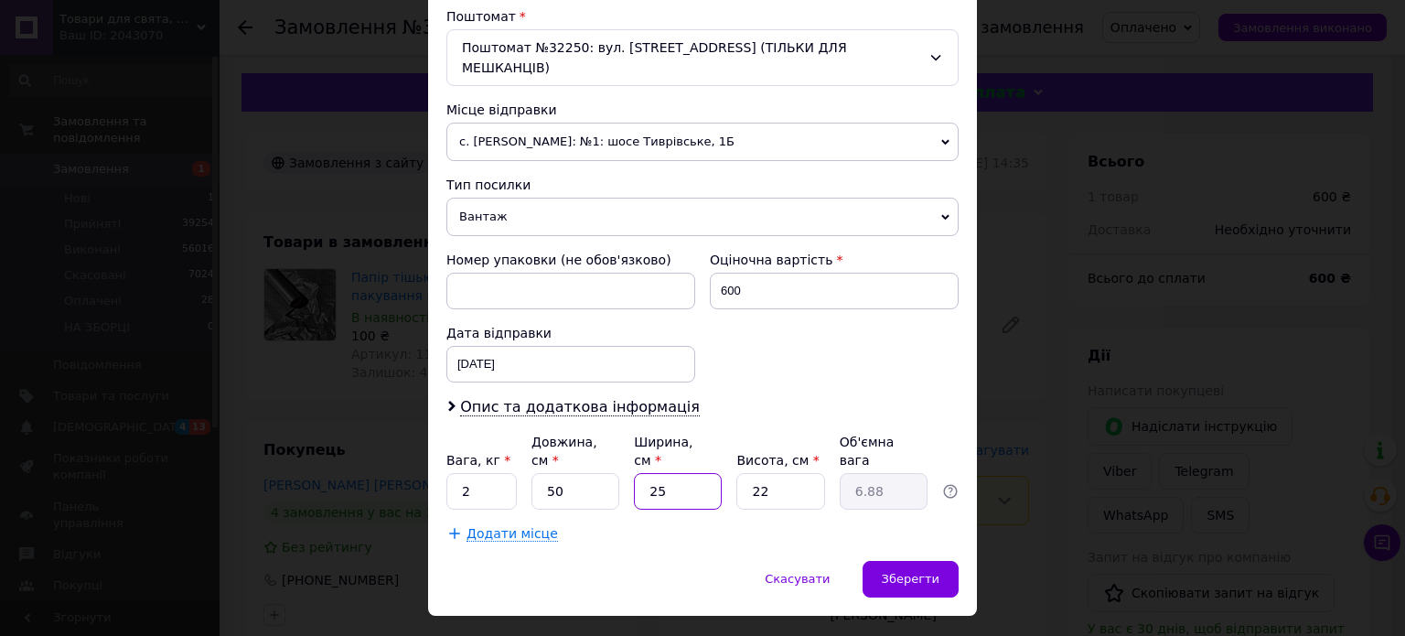
type input "25"
click at [797, 473] on input "22" at bounding box center [780, 491] width 88 height 37
type input "2"
type input "0.63"
type input "1"
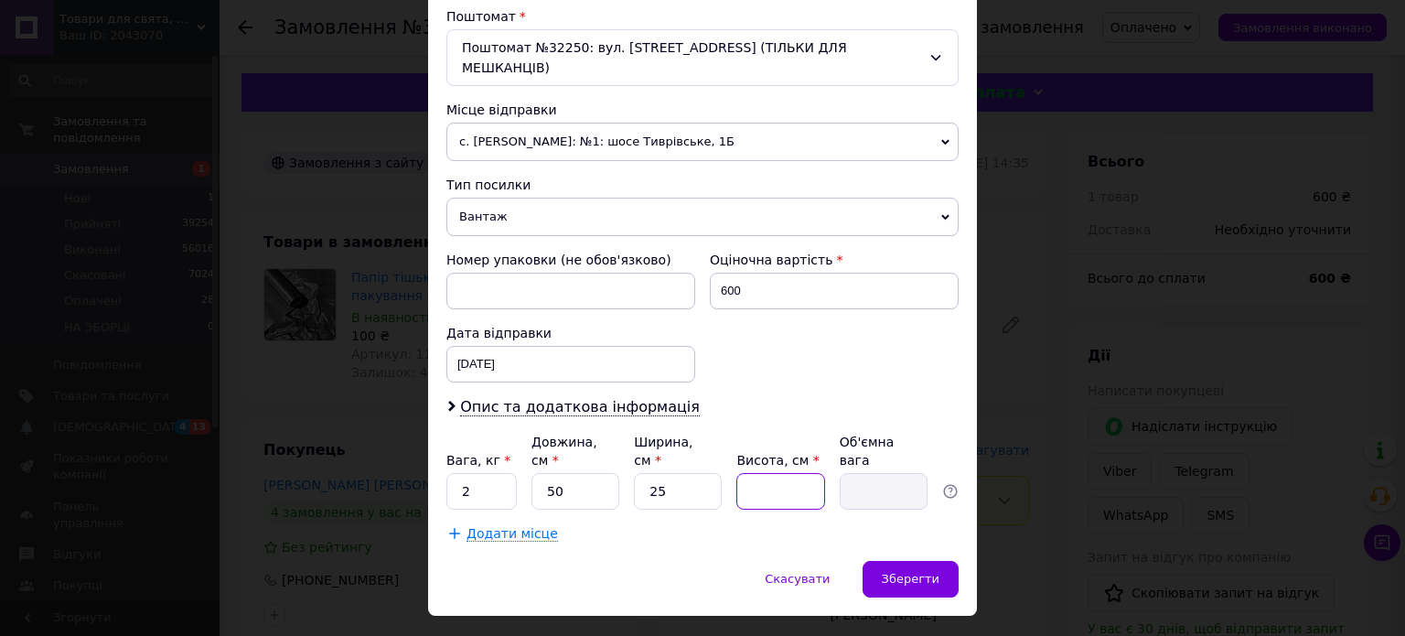
type input "0.31"
type input "15"
type input "4.69"
type input "15"
click at [680, 473] on input "25" at bounding box center [678, 491] width 88 height 37
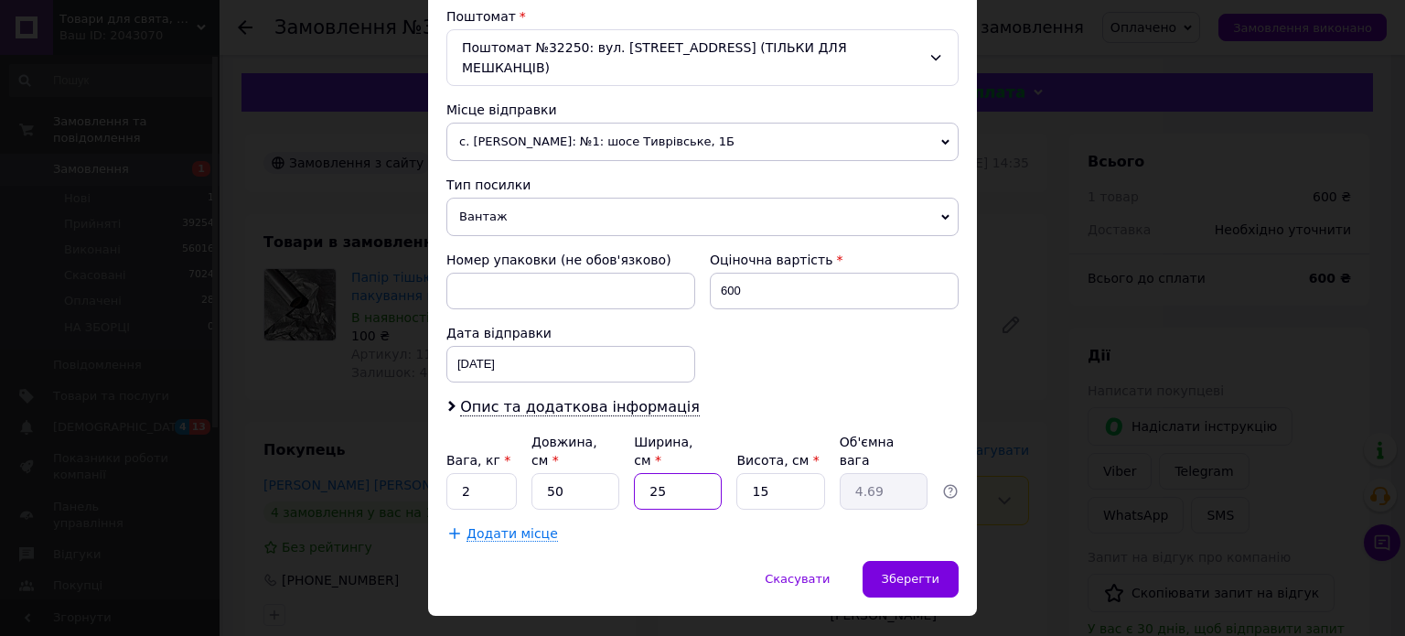
type input "2"
type input "0.38"
type input "20"
type input "3.75"
type input "20"
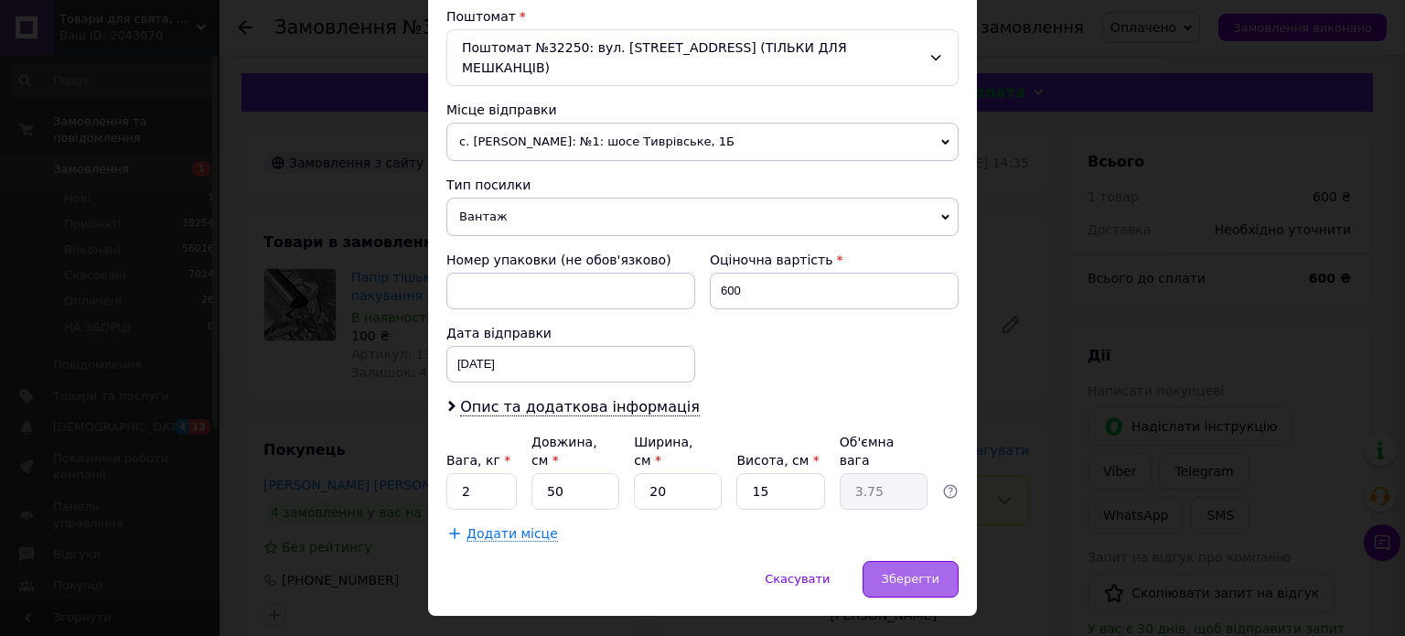
click at [906, 561] on div "Зберегти" at bounding box center [911, 579] width 96 height 37
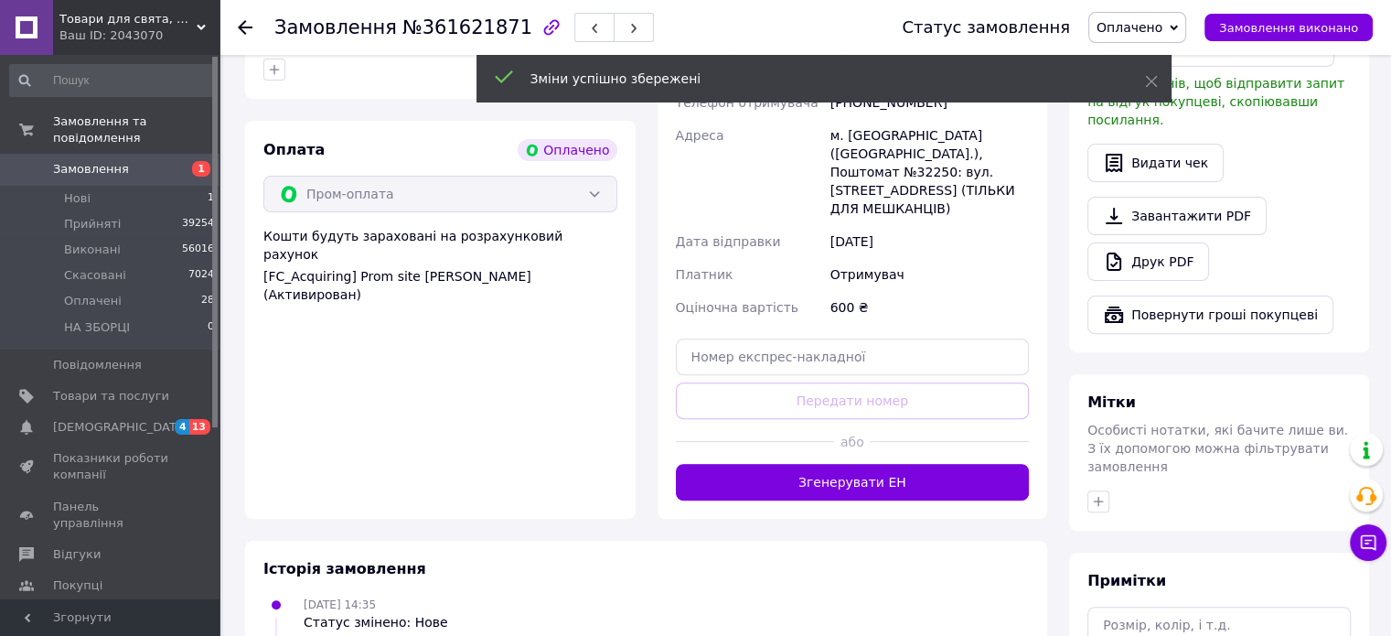
scroll to position [549, 0]
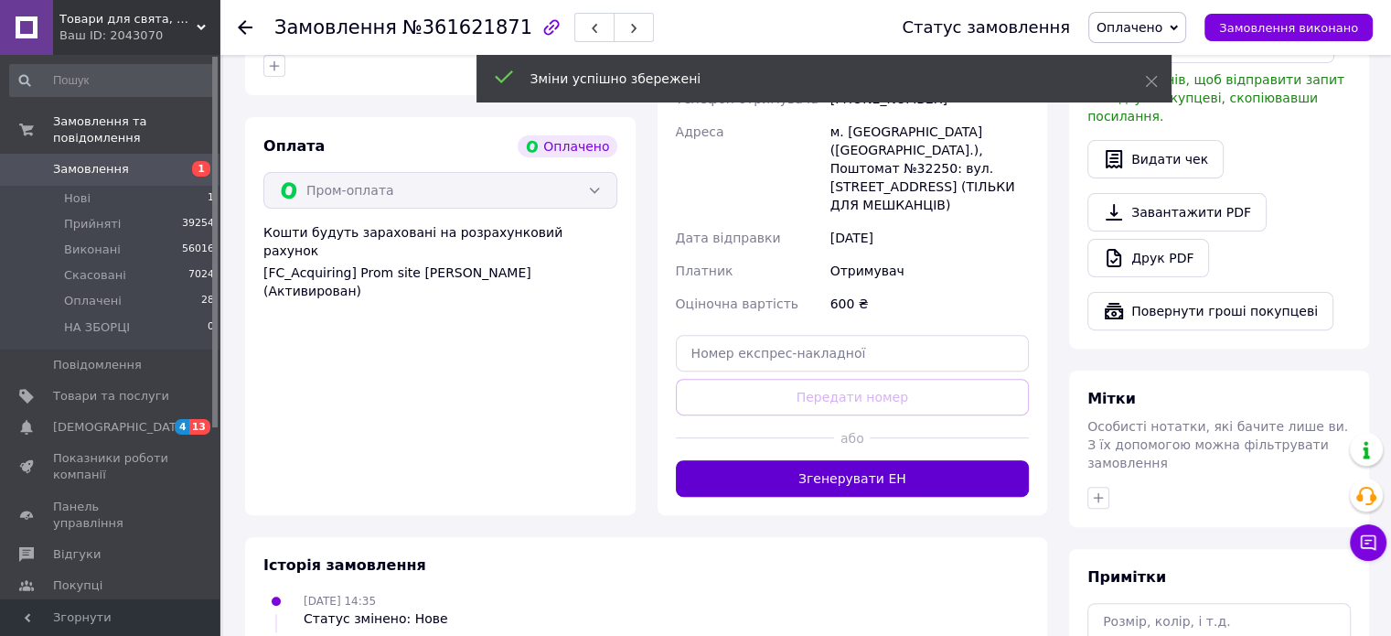
click at [837, 460] on button "Згенерувати ЕН" at bounding box center [853, 478] width 354 height 37
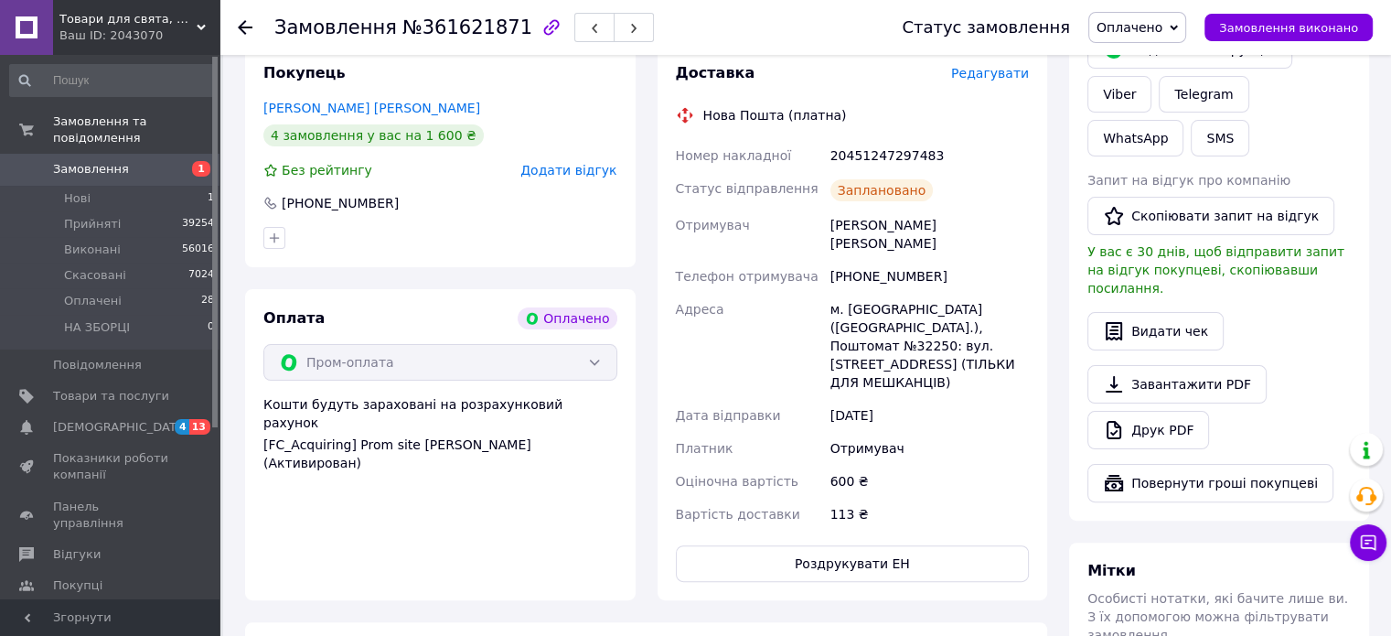
scroll to position [366, 0]
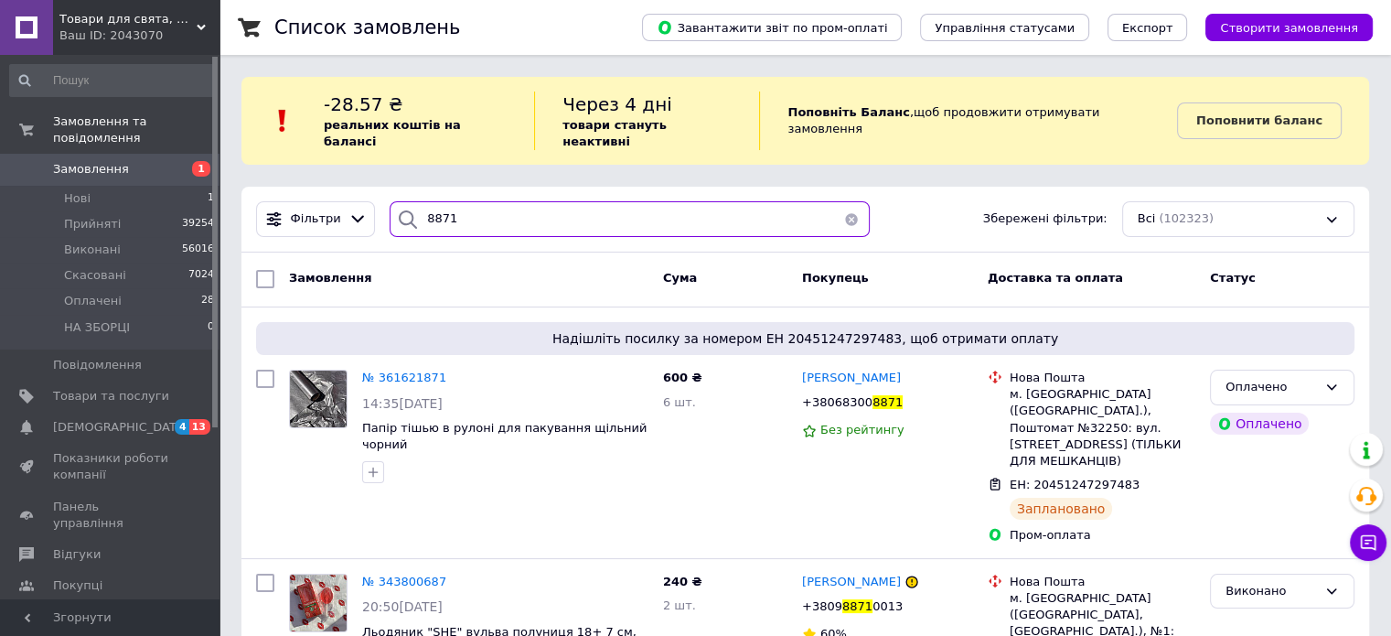
drag, startPoint x: 445, startPoint y: 207, endPoint x: 399, endPoint y: 207, distance: 46.6
click at [399, 207] on div "8871" at bounding box center [630, 219] width 480 height 36
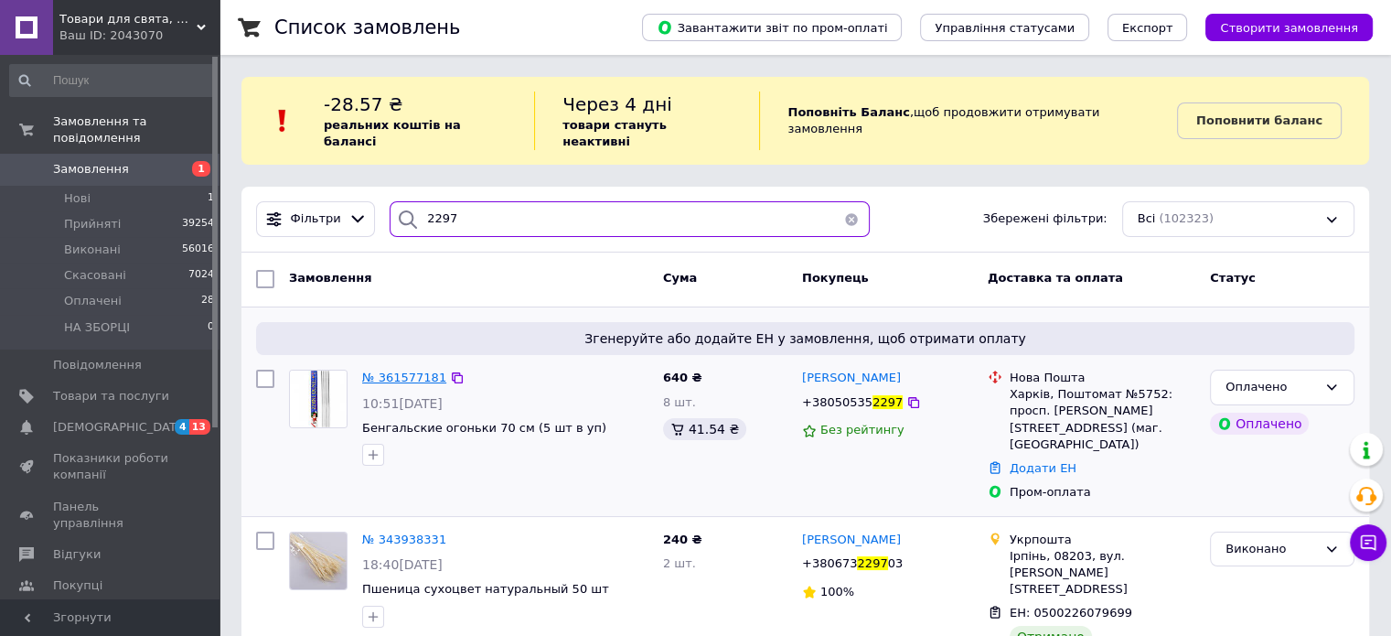
type input "2297"
click at [403, 370] on span "№ 361577181" at bounding box center [404, 377] width 84 height 14
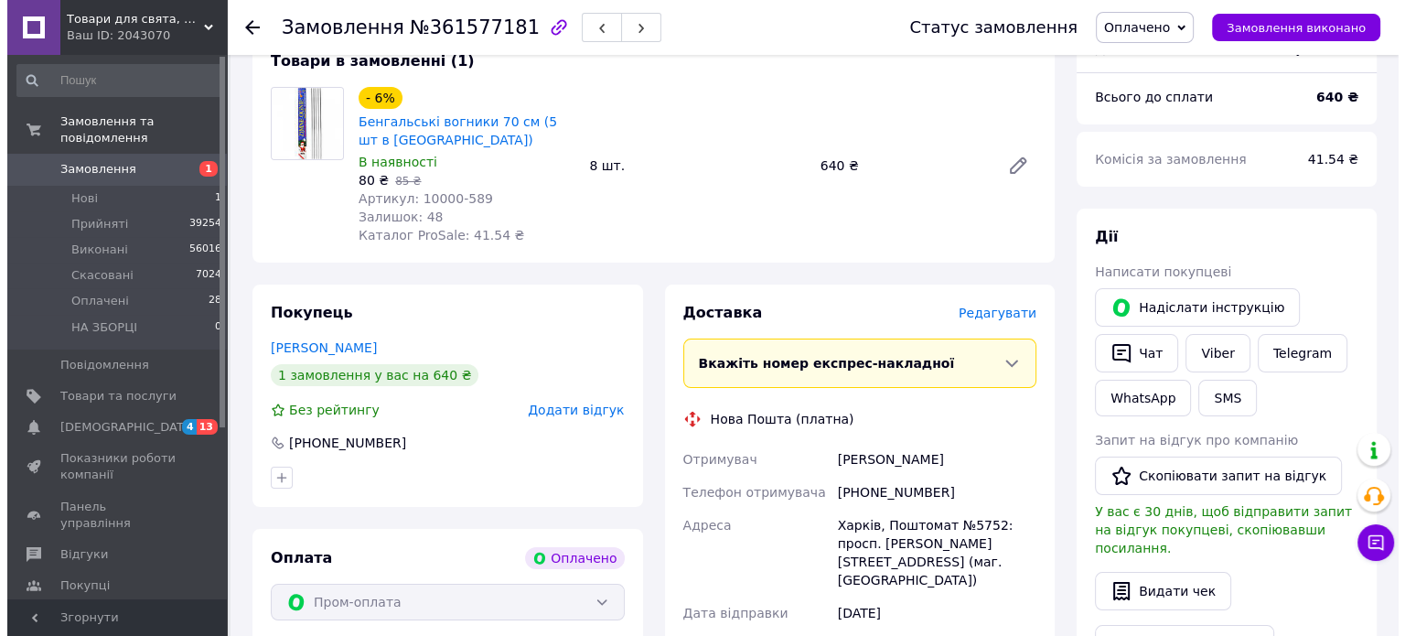
scroll to position [183, 0]
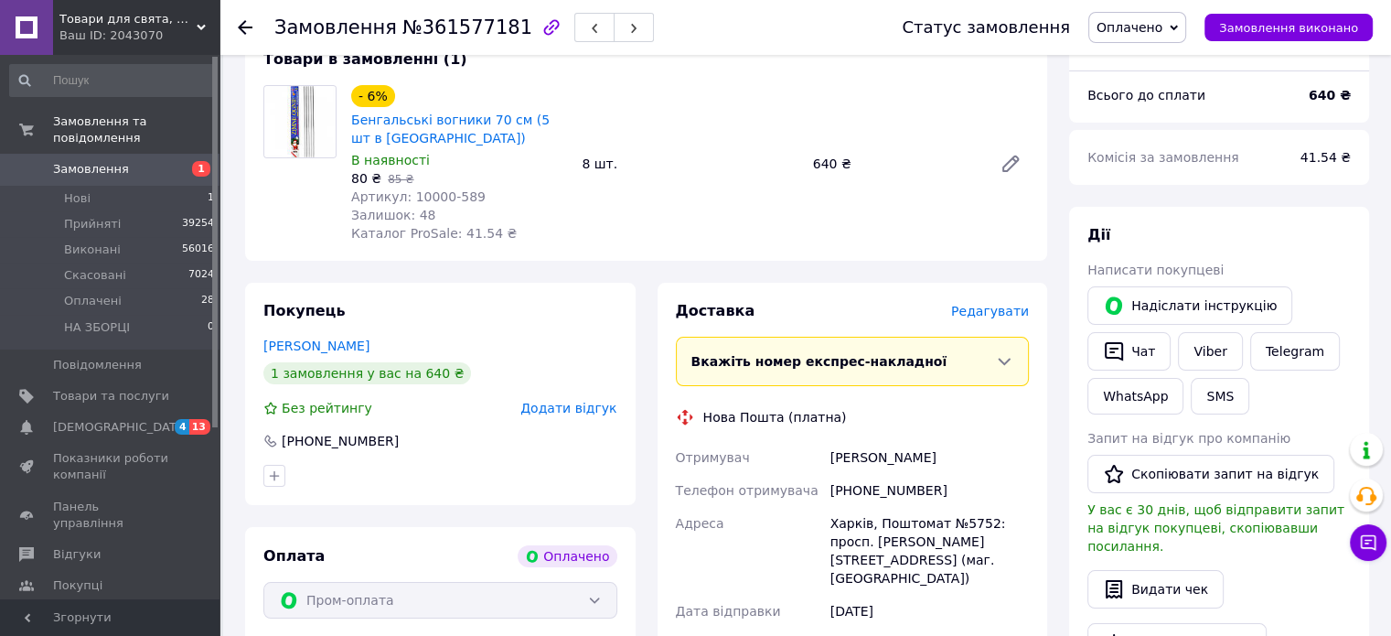
click at [992, 317] on span "Редагувати" at bounding box center [990, 311] width 78 height 15
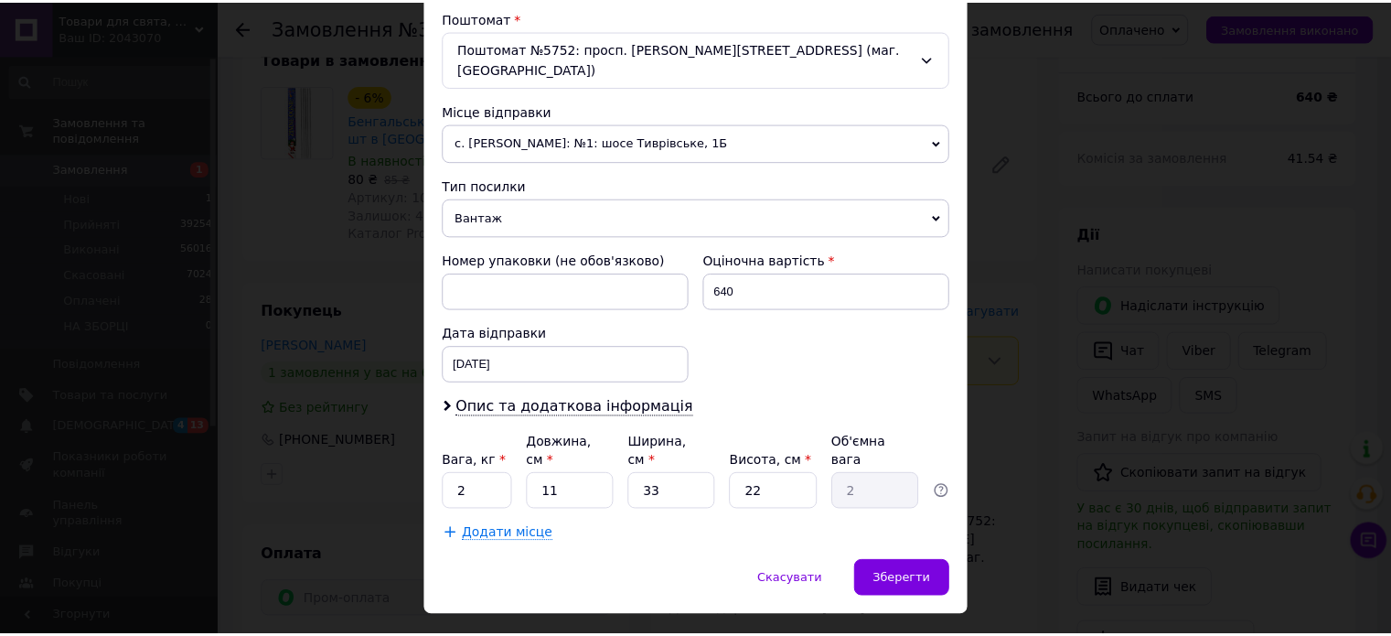
scroll to position [574, 0]
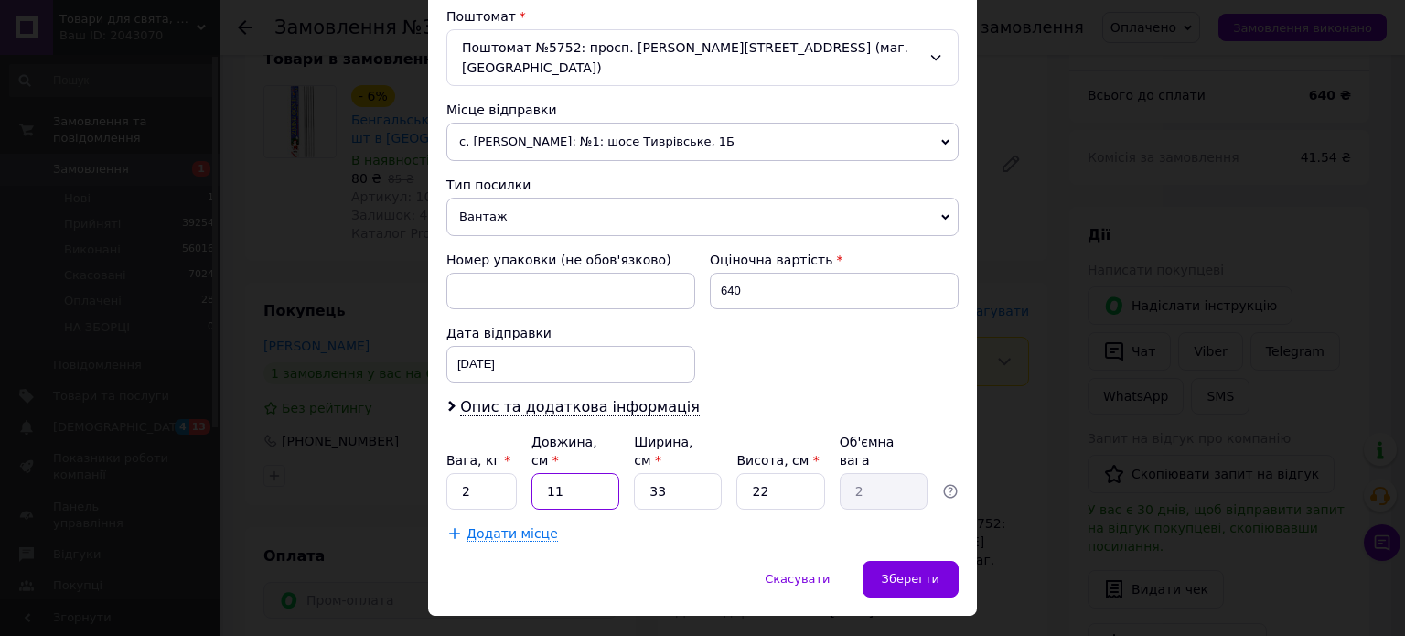
drag, startPoint x: 582, startPoint y: 450, endPoint x: 534, endPoint y: 453, distance: 47.6
click at [534, 473] on input "11" at bounding box center [575, 491] width 88 height 37
type input "7"
type input "1.27"
type input "70"
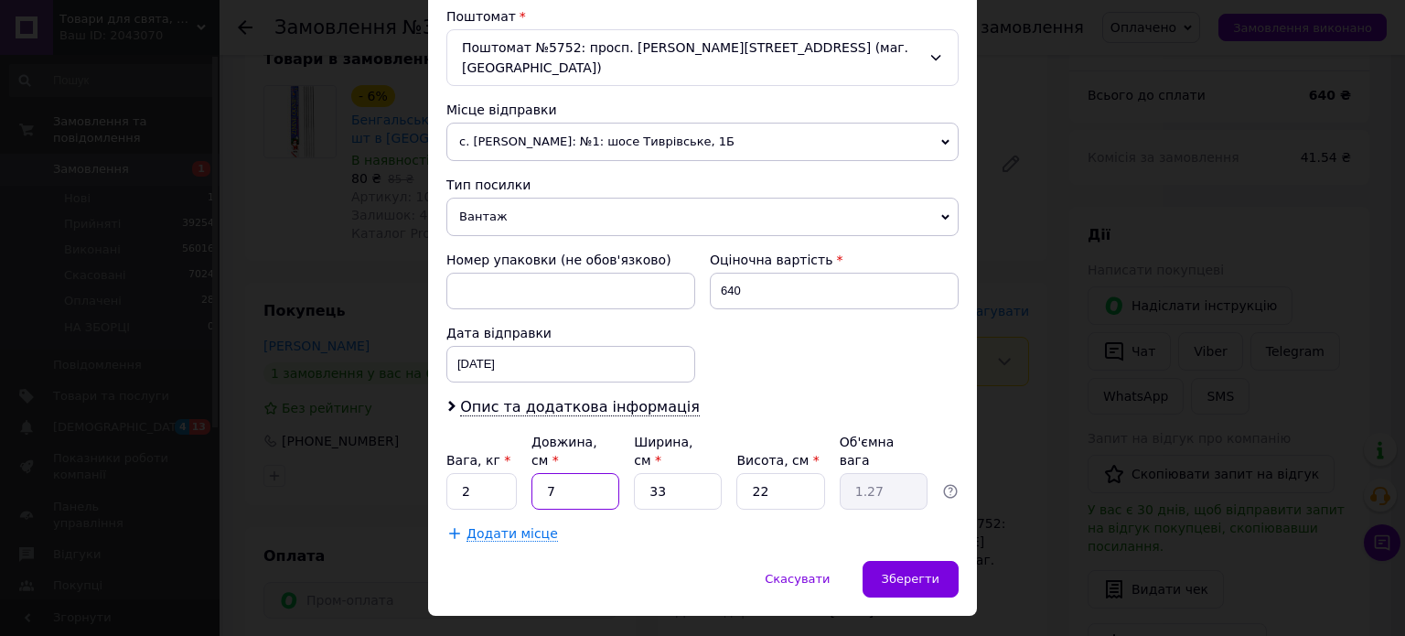
type input "12.71"
type input "70"
click at [659, 473] on input "33" at bounding box center [678, 491] width 88 height 37
drag, startPoint x: 659, startPoint y: 445, endPoint x: 647, endPoint y: 447, distance: 12.2
click at [647, 473] on input "33" at bounding box center [678, 491] width 88 height 37
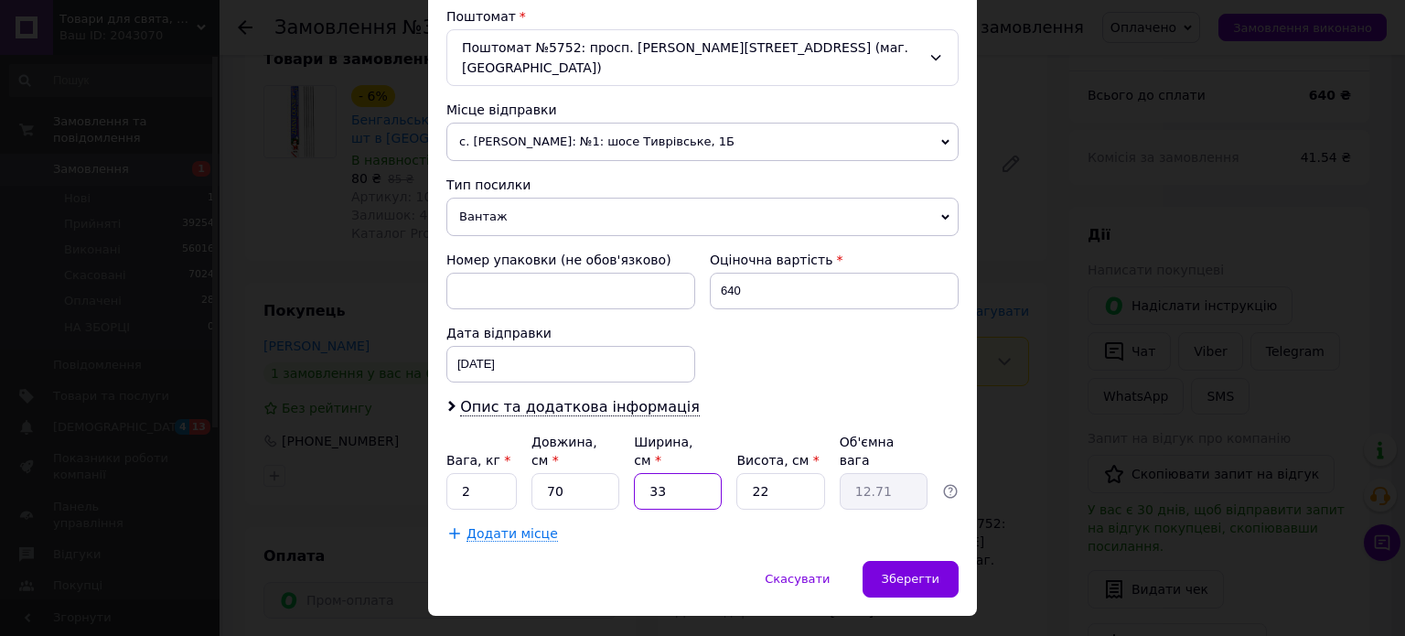
type input "1"
type input "0.39"
type input "15"
type input "5.78"
type input "15"
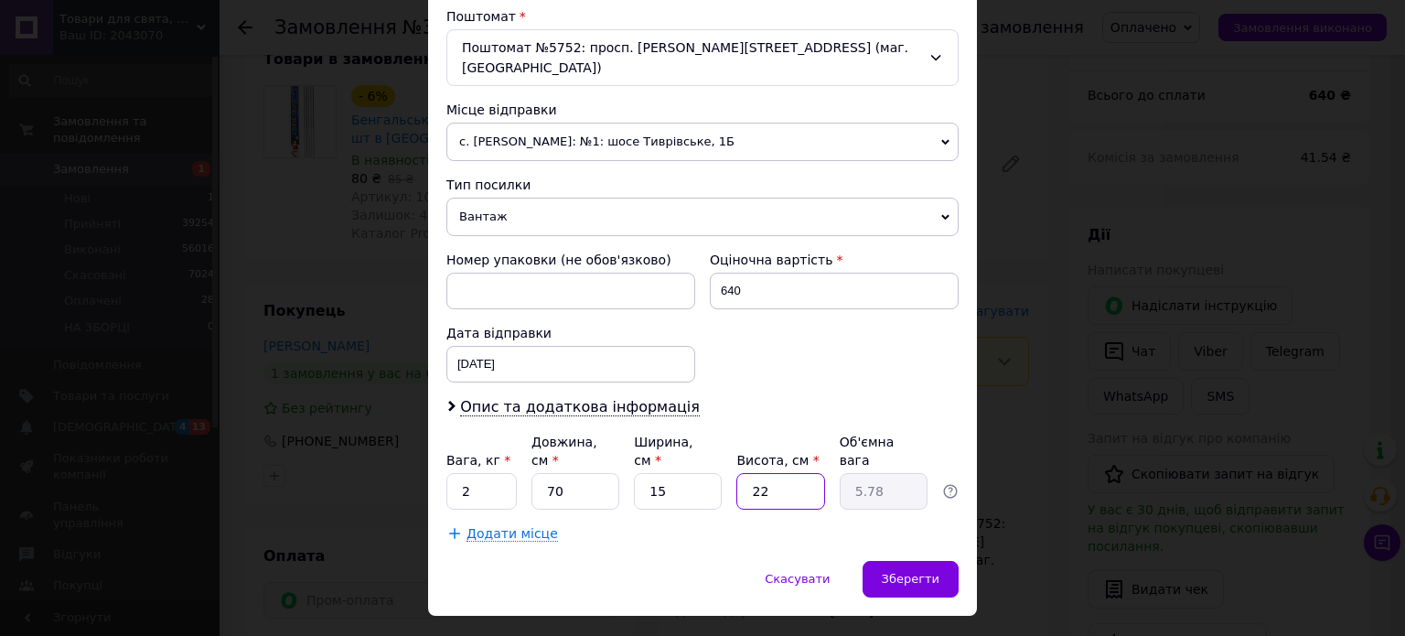
drag, startPoint x: 783, startPoint y: 444, endPoint x: 741, endPoint y: 451, distance: 42.7
click at [741, 473] on input "22" at bounding box center [780, 491] width 88 height 37
type input "5"
type input "1.31"
type input "5"
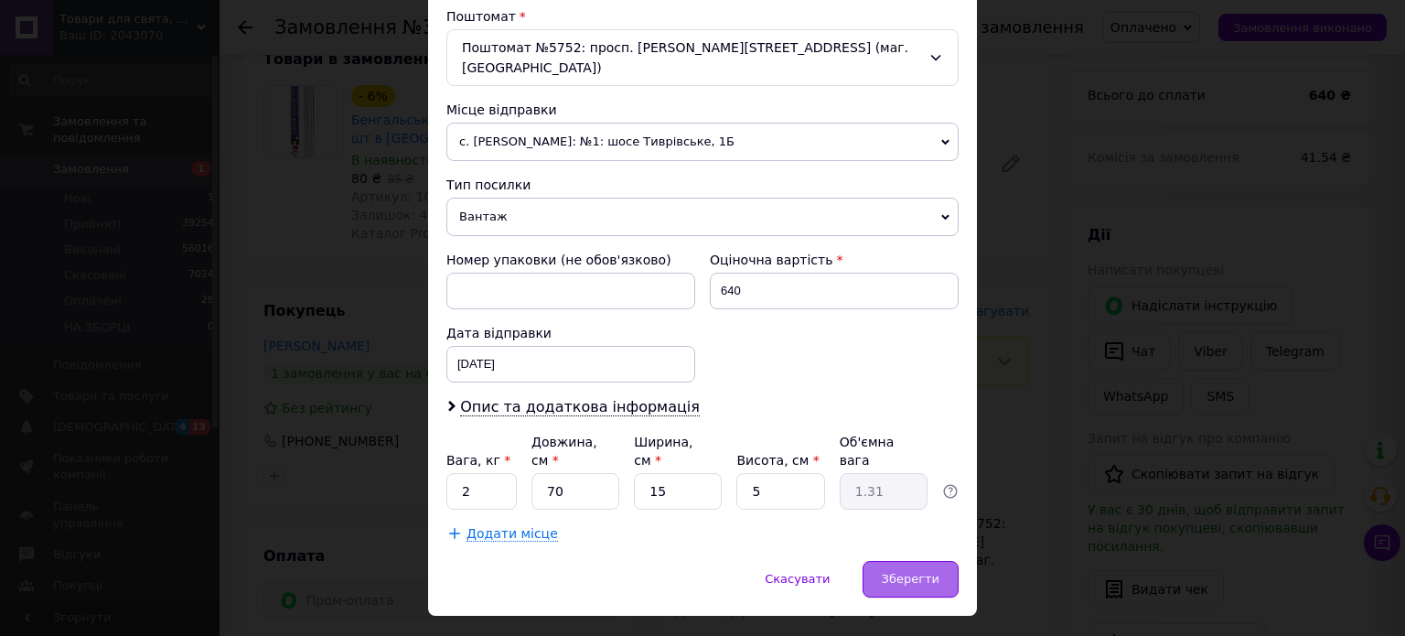
click at [929, 572] on span "Зберегти" at bounding box center [911, 579] width 58 height 14
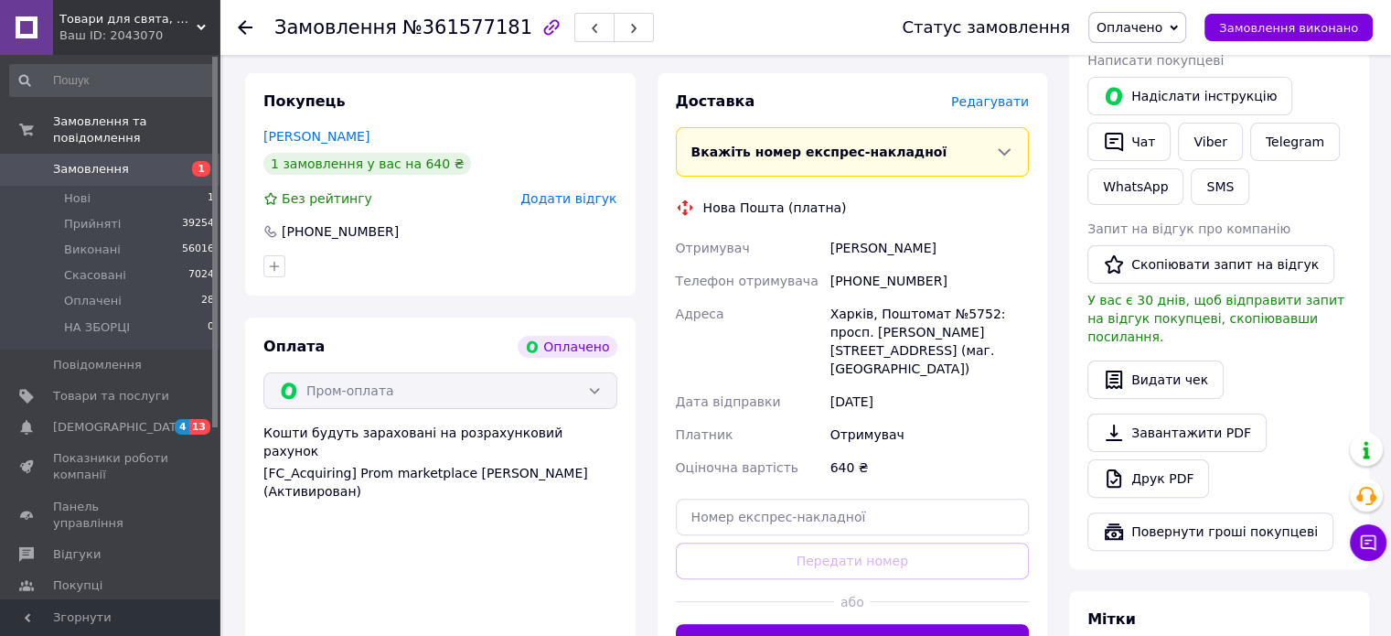
scroll to position [549, 0]
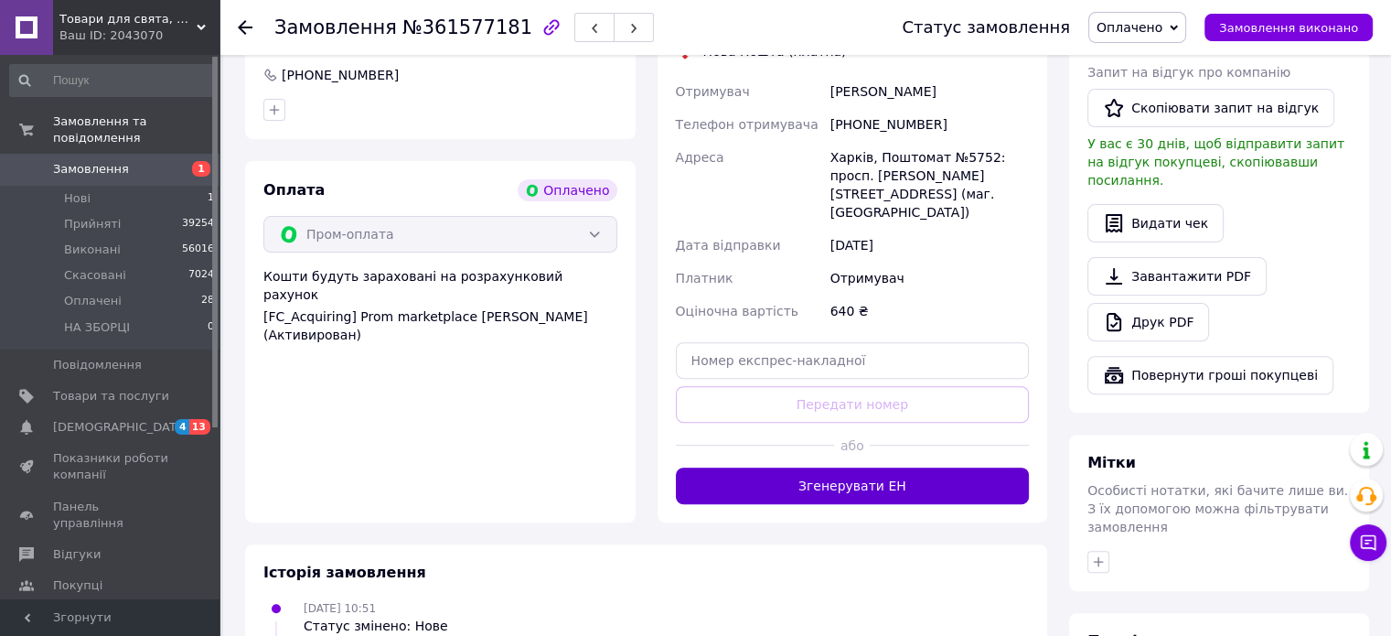
click at [917, 467] on button "Згенерувати ЕН" at bounding box center [853, 485] width 354 height 37
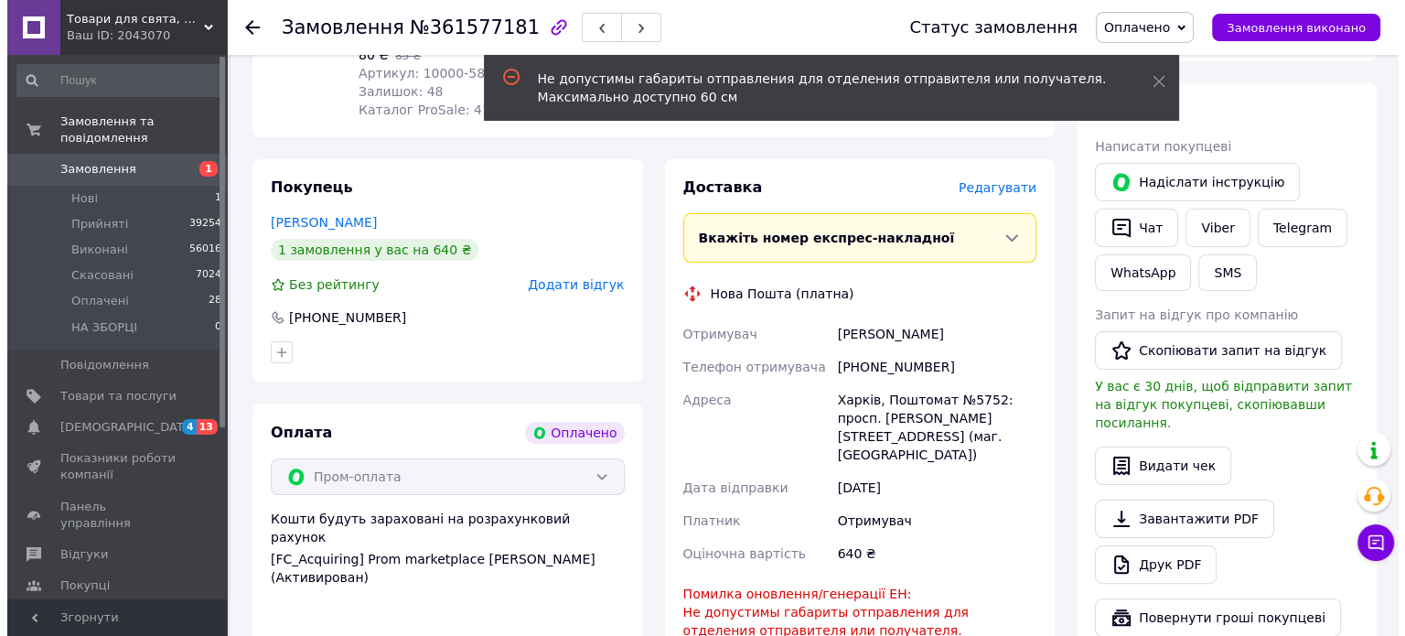
scroll to position [274, 0]
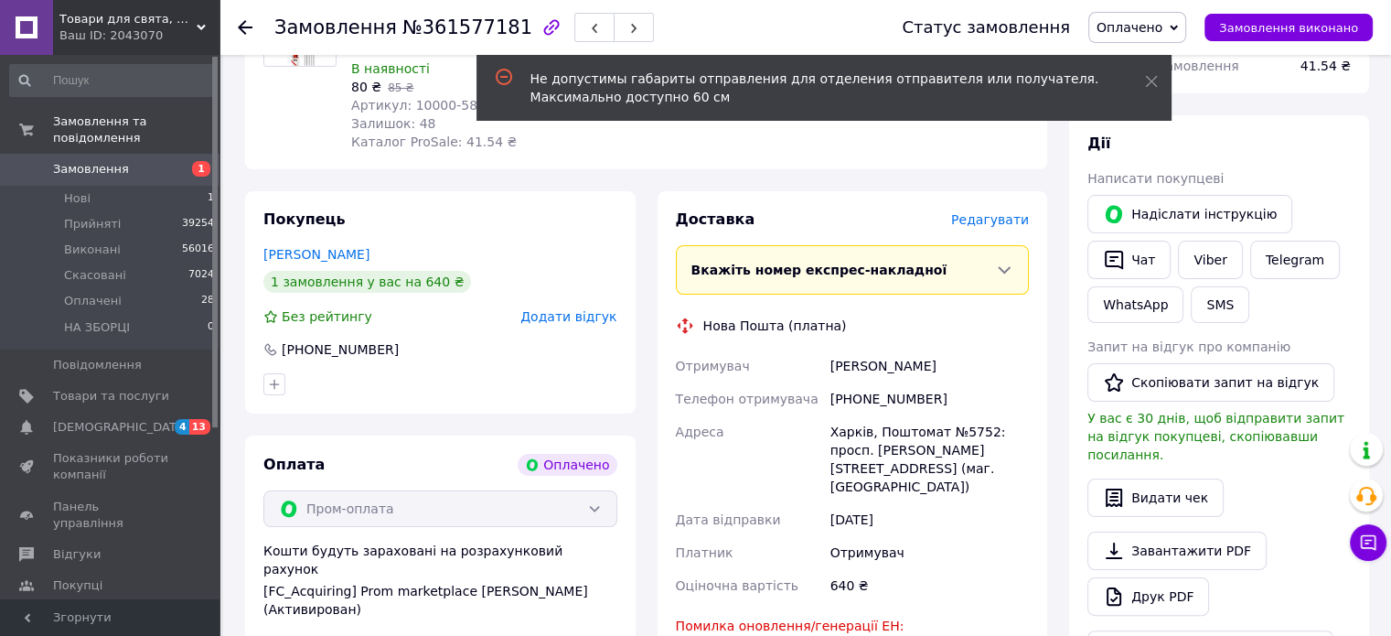
click at [1013, 227] on span "Редагувати" at bounding box center [990, 219] width 78 height 15
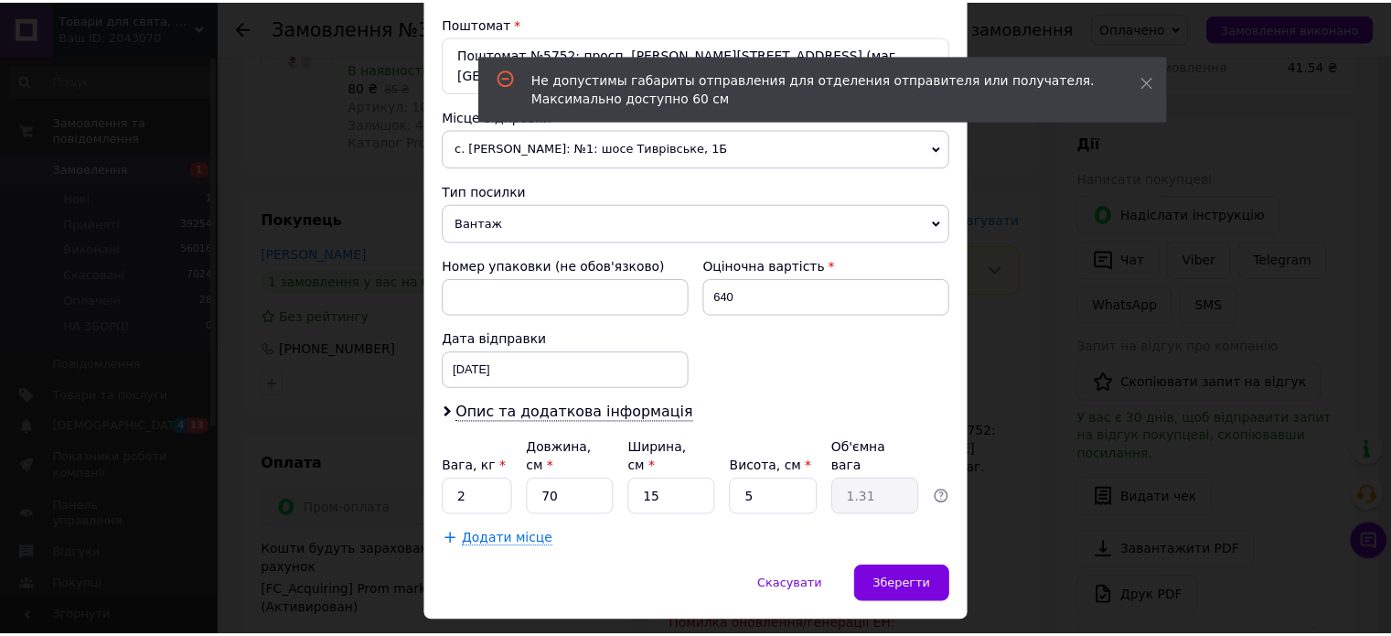
scroll to position [574, 0]
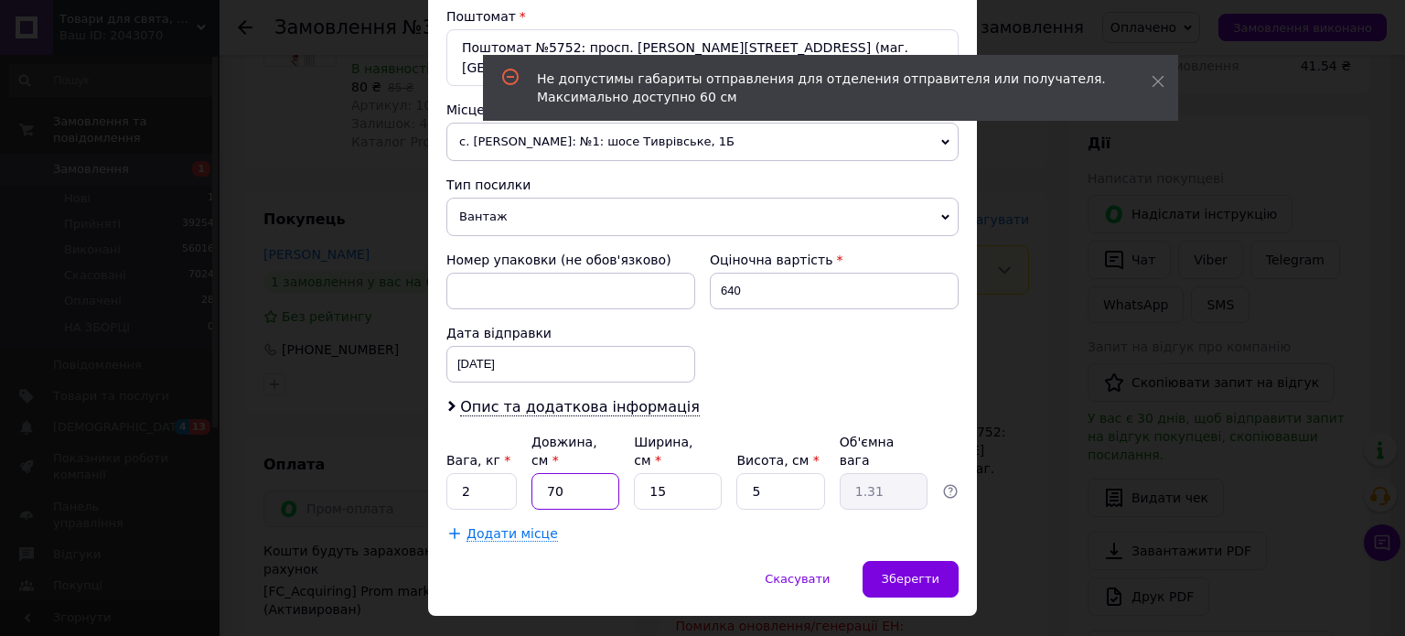
click at [549, 473] on input "70" at bounding box center [575, 491] width 88 height 37
type input "0"
type input "0.1"
type input "60"
type input "1.13"
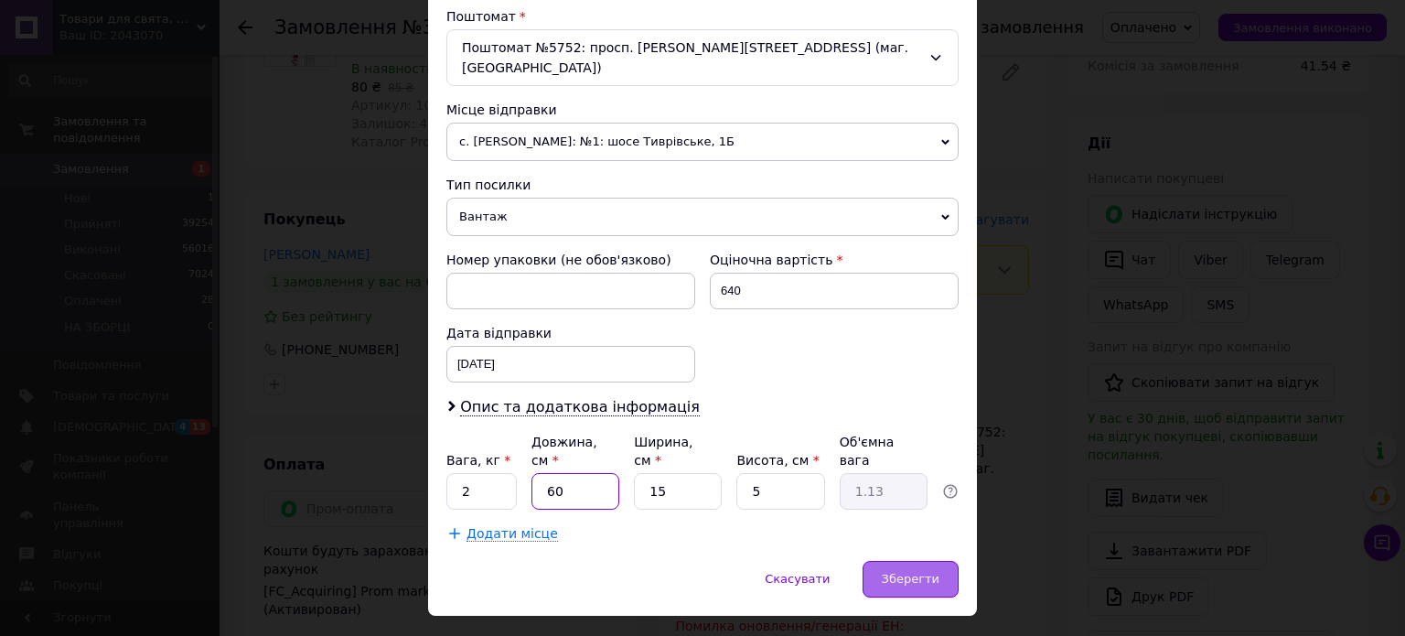
type input "60"
click at [944, 561] on div "Зберегти" at bounding box center [911, 579] width 96 height 37
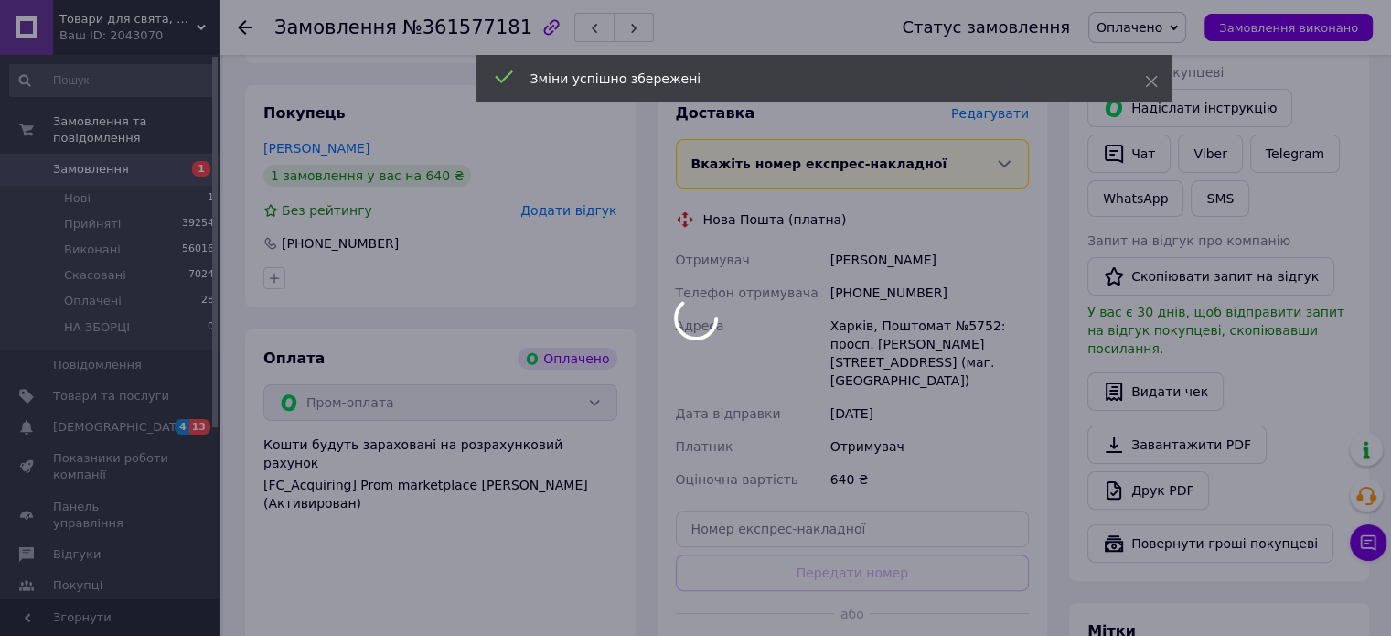
scroll to position [457, 0]
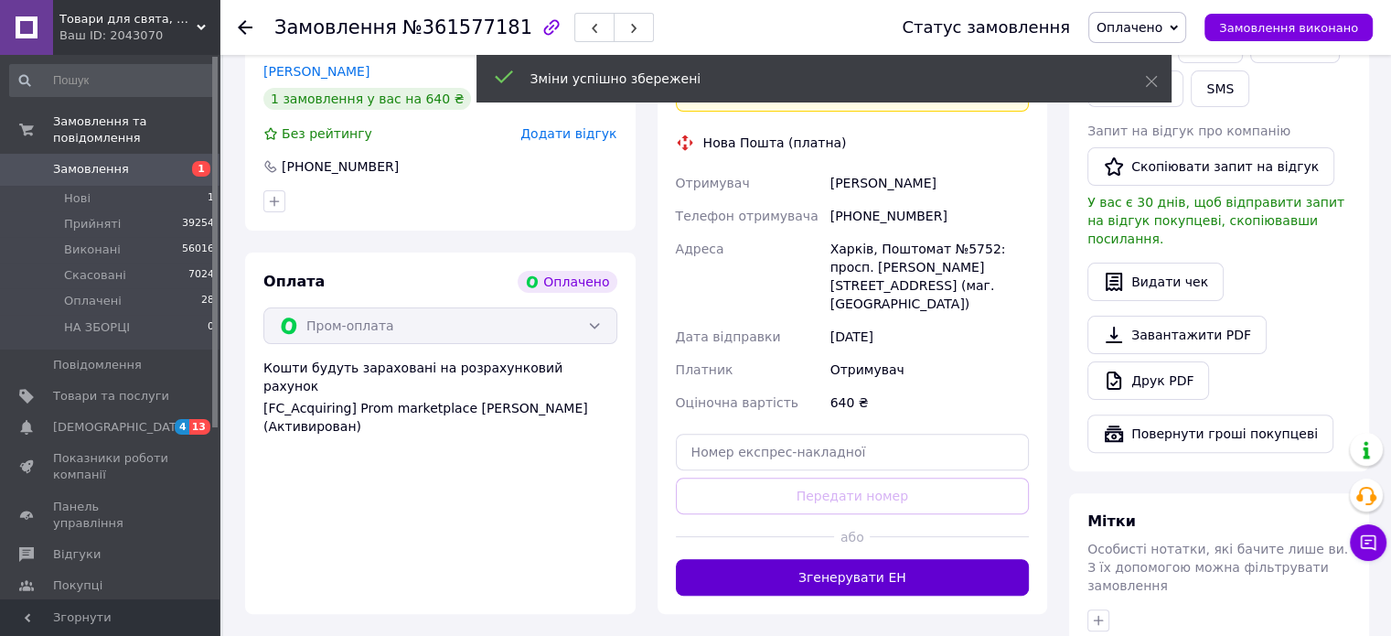
click at [915, 559] on button "Згенерувати ЕН" at bounding box center [853, 577] width 354 height 37
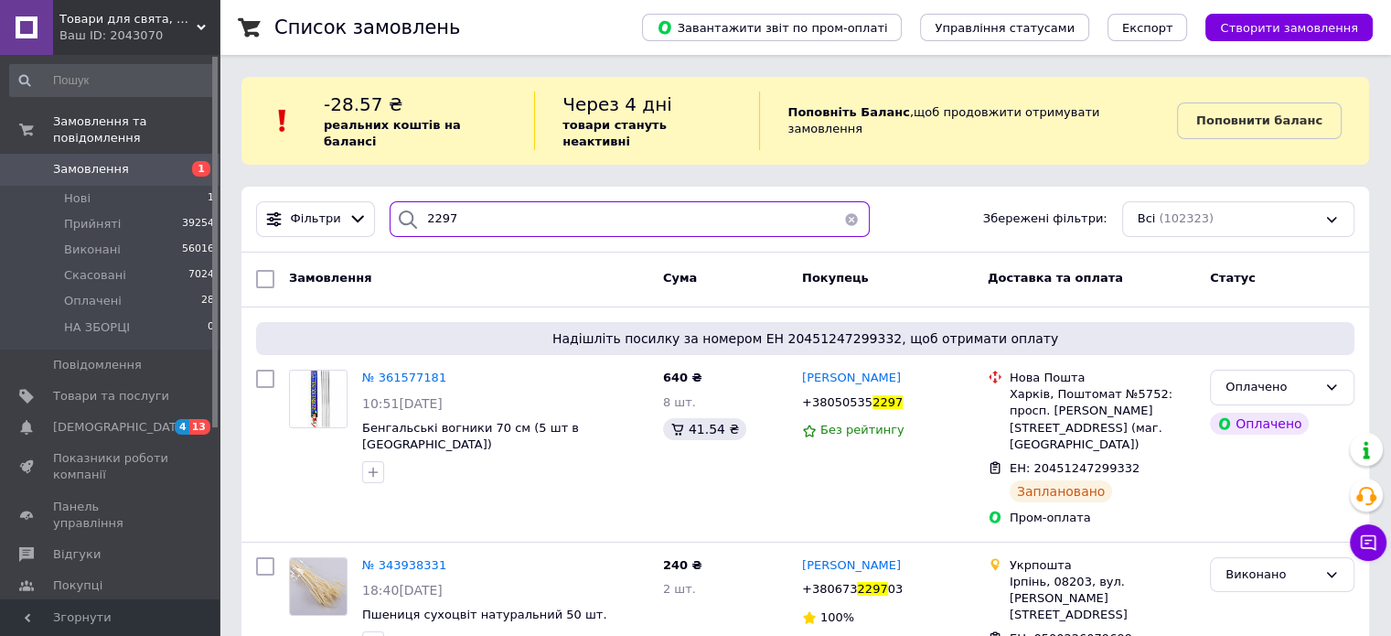
drag, startPoint x: 452, startPoint y: 206, endPoint x: 410, endPoint y: 208, distance: 42.1
click at [410, 208] on div "2297" at bounding box center [630, 219] width 480 height 36
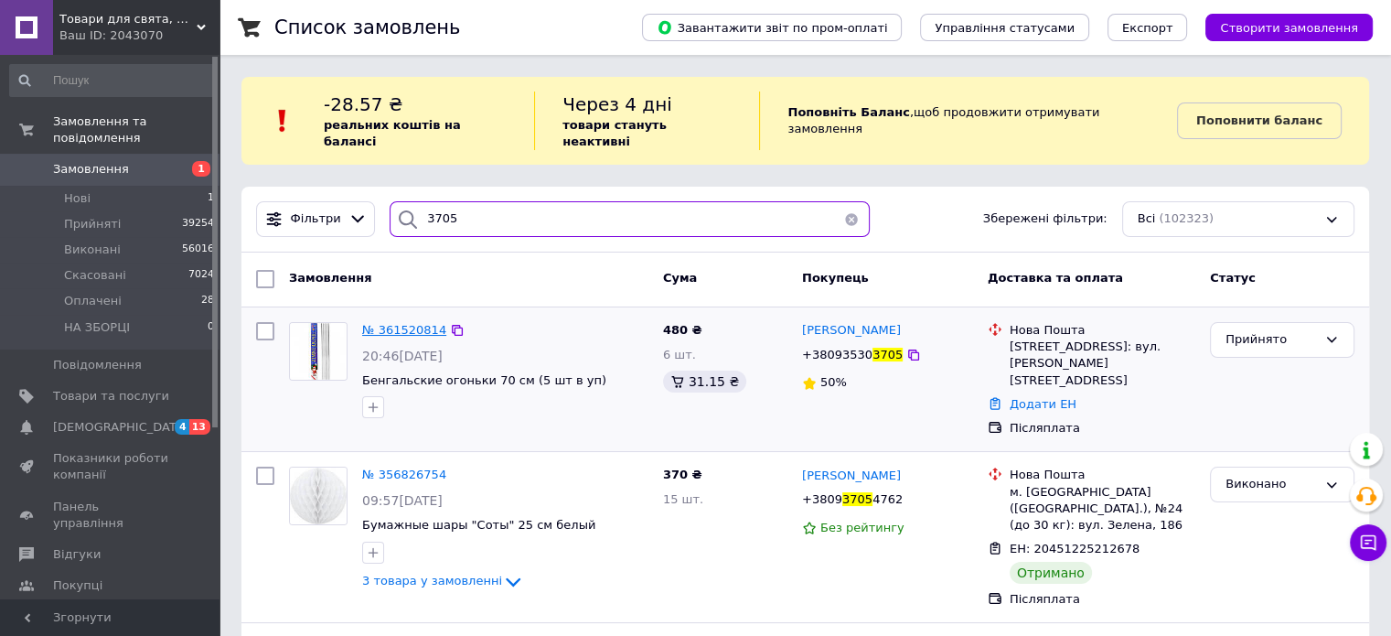
type input "3705"
click at [402, 323] on span "№ 361520814" at bounding box center [404, 330] width 84 height 14
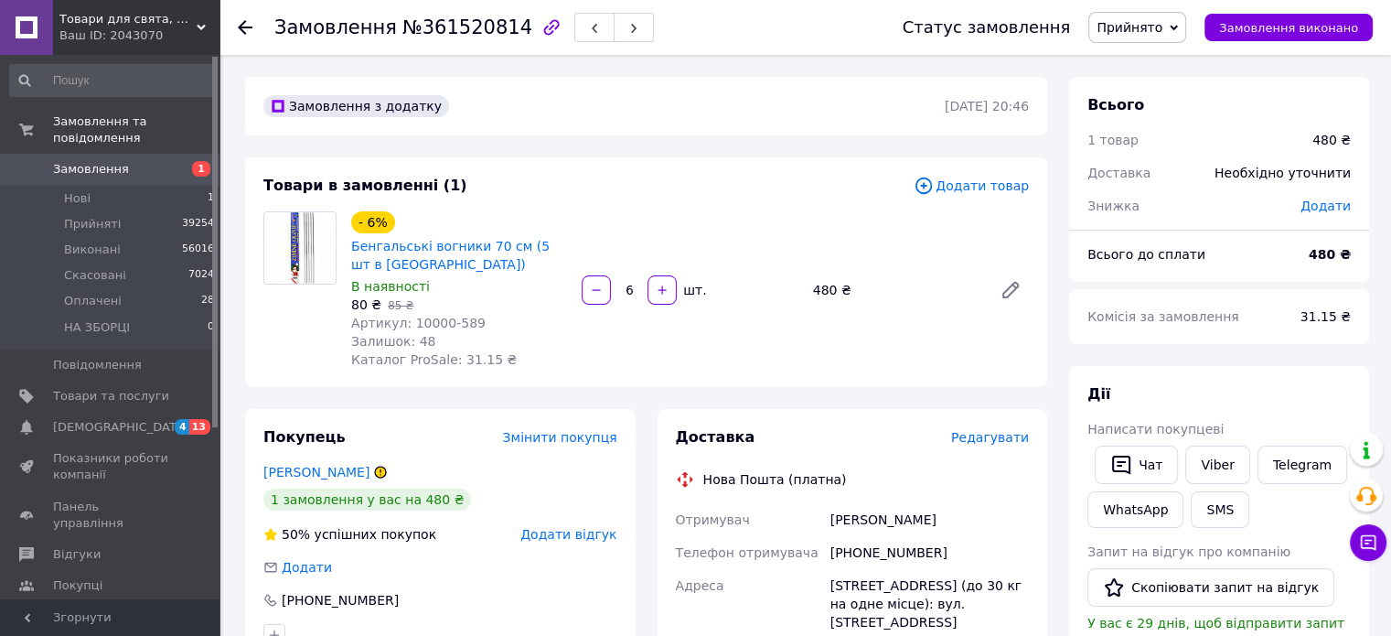
click at [1006, 438] on span "Редагувати" at bounding box center [990, 437] width 78 height 15
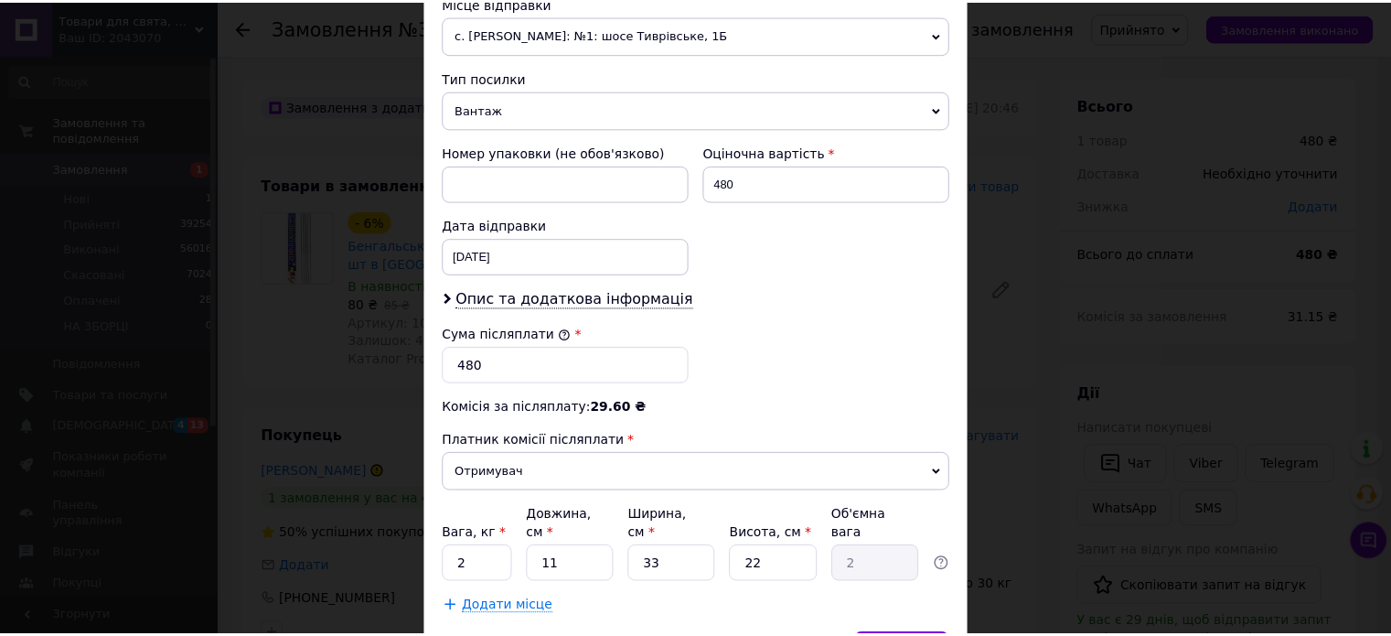
scroll to position [754, 0]
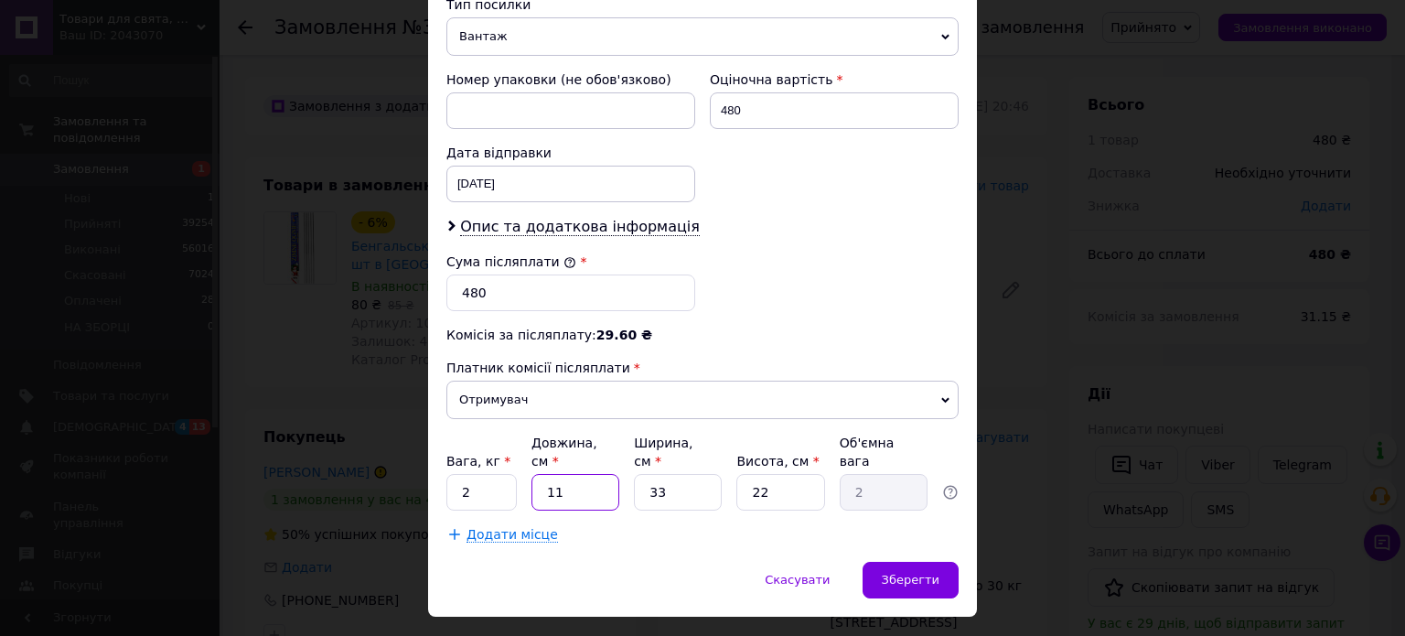
click at [596, 474] on input "11" at bounding box center [575, 492] width 88 height 37
type input "1"
type input "0.18"
type input "7"
type input "1.27"
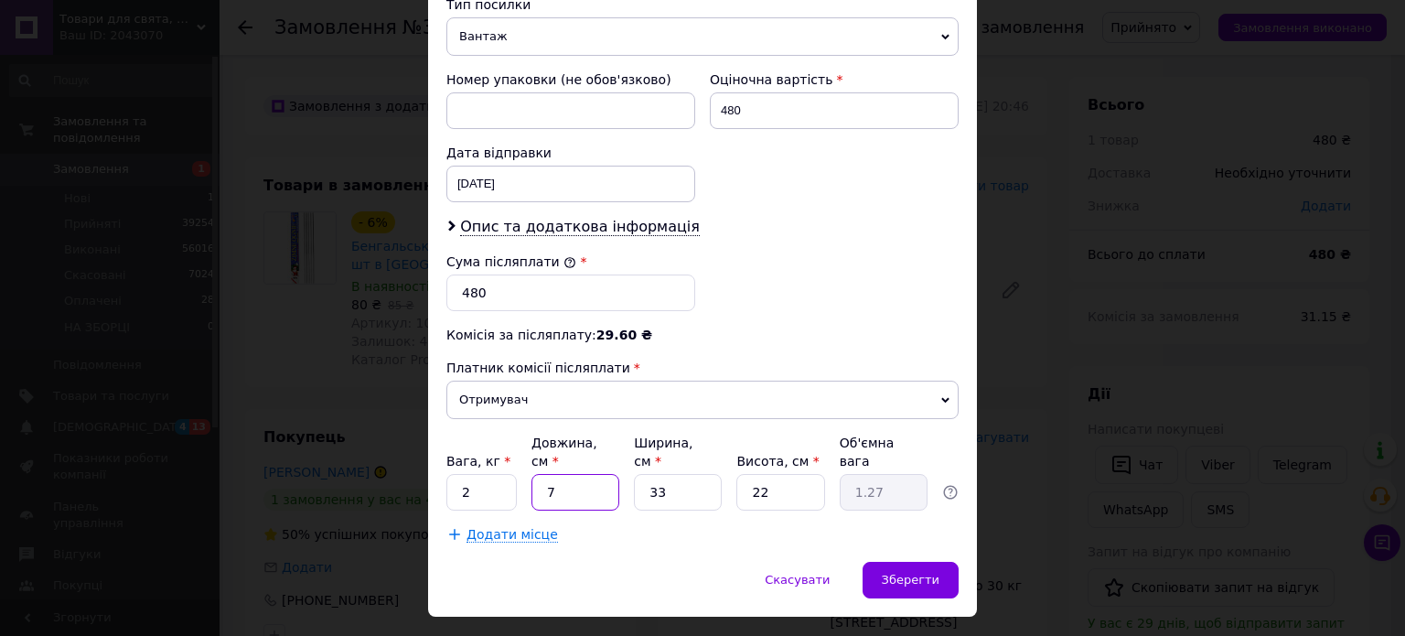
type input "70"
type input "12.71"
type input "70"
drag, startPoint x: 710, startPoint y: 443, endPoint x: 647, endPoint y: 443, distance: 63.1
click at [647, 474] on input "33" at bounding box center [678, 492] width 88 height 37
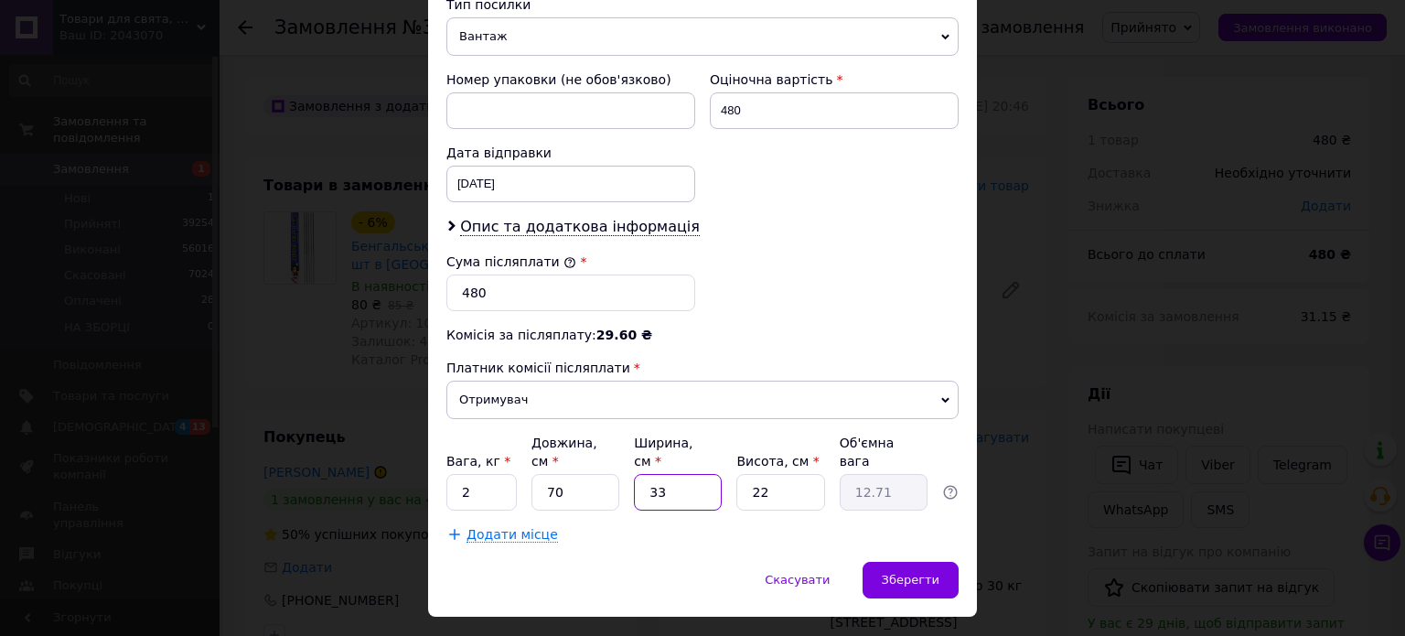
type input "1"
type input "0.39"
type input "10"
type input "3.85"
type input "10"
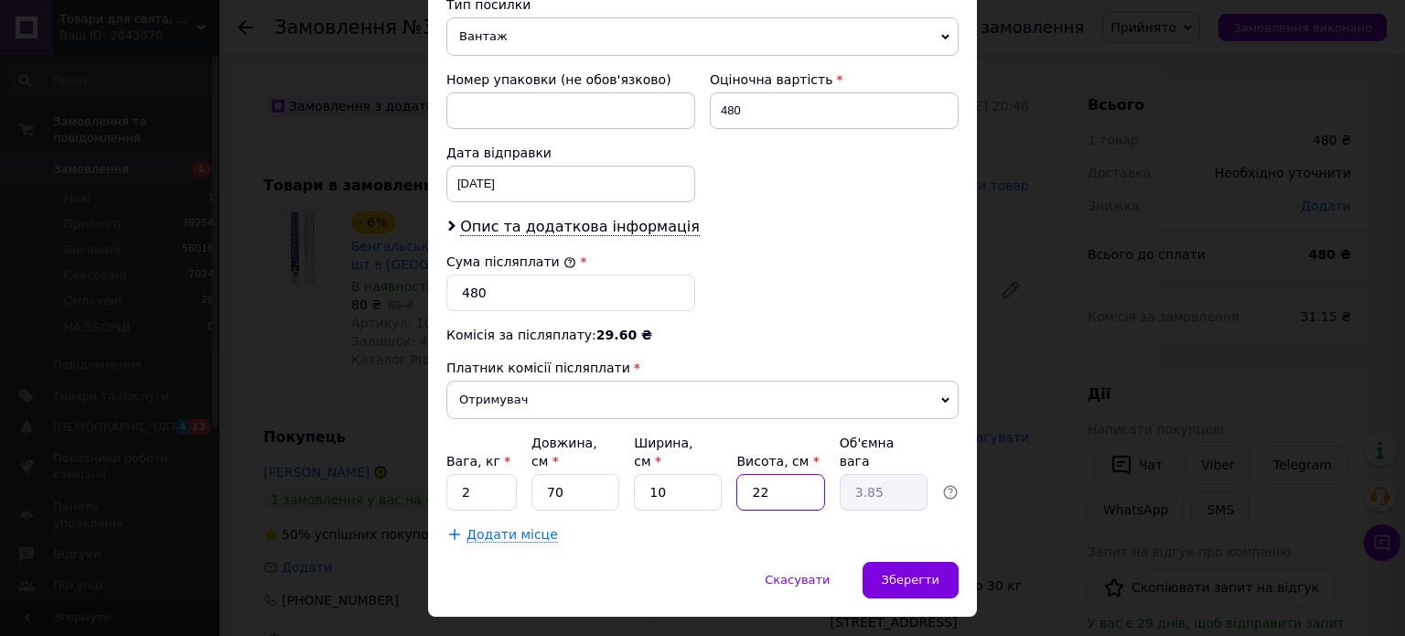
click at [809, 474] on input "22" at bounding box center [780, 492] width 88 height 37
type input "2"
type input "0.35"
type input "8"
type input "1.4"
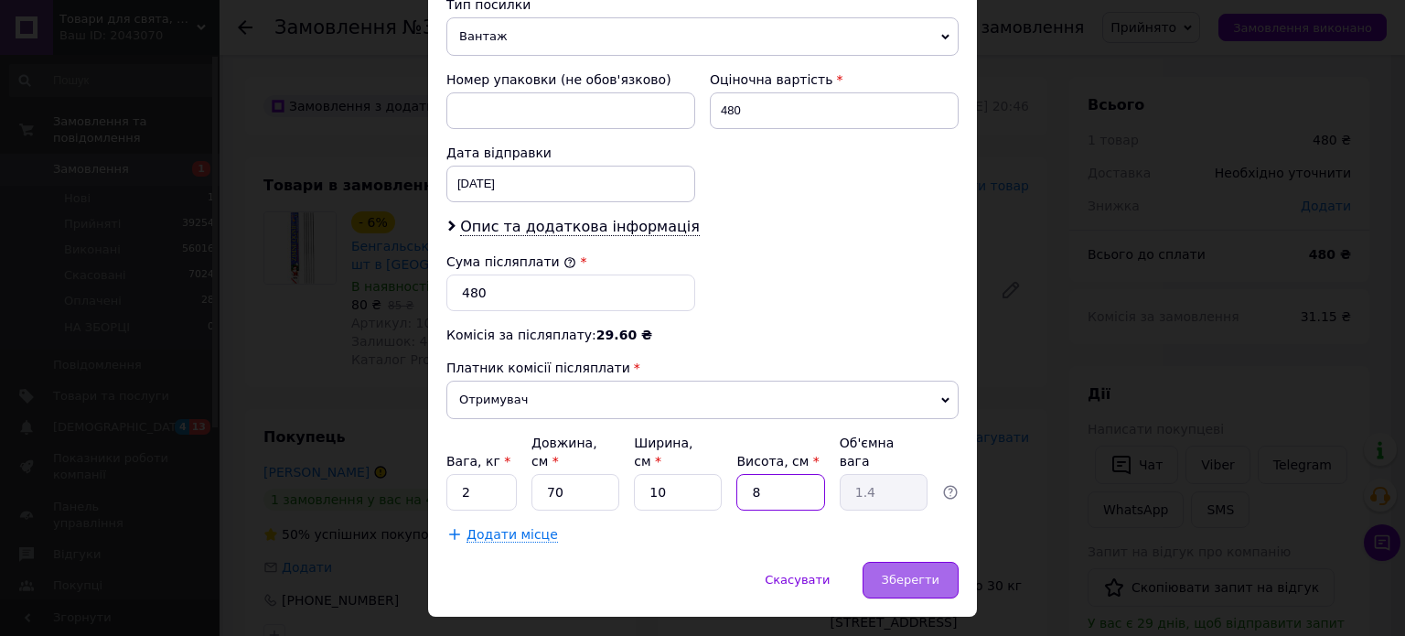
type input "8"
click at [937, 562] on div "Зберегти" at bounding box center [911, 580] width 96 height 37
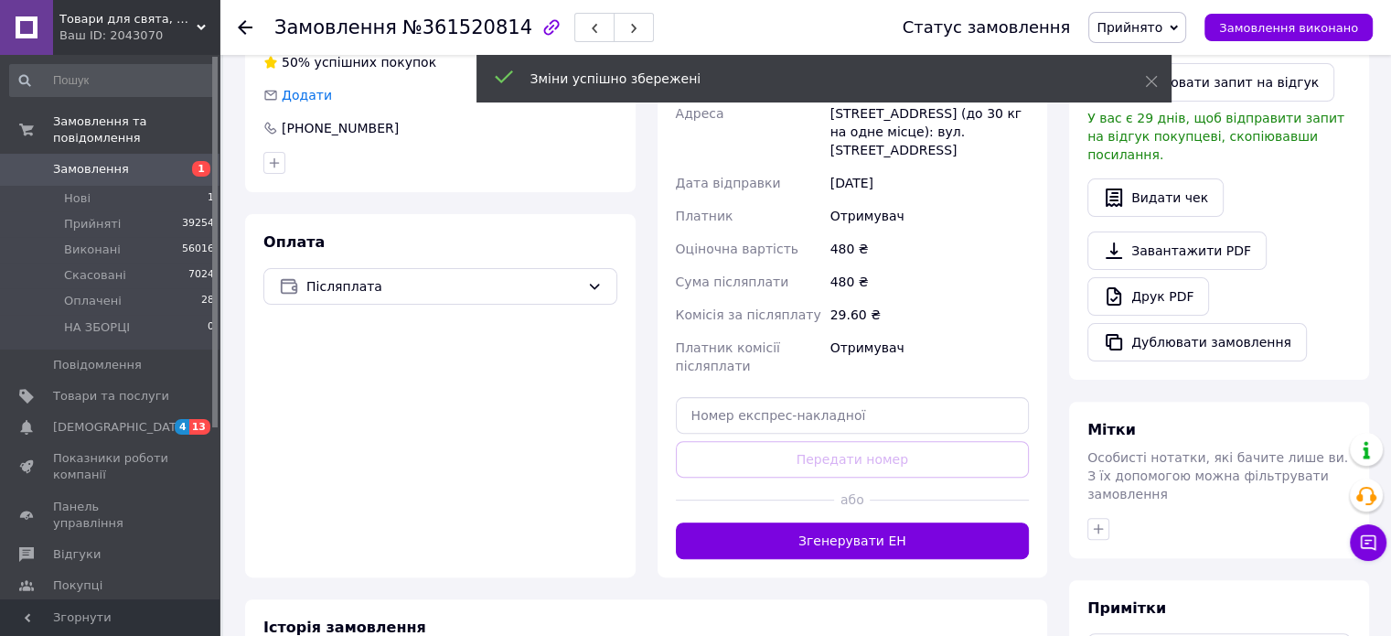
scroll to position [549, 0]
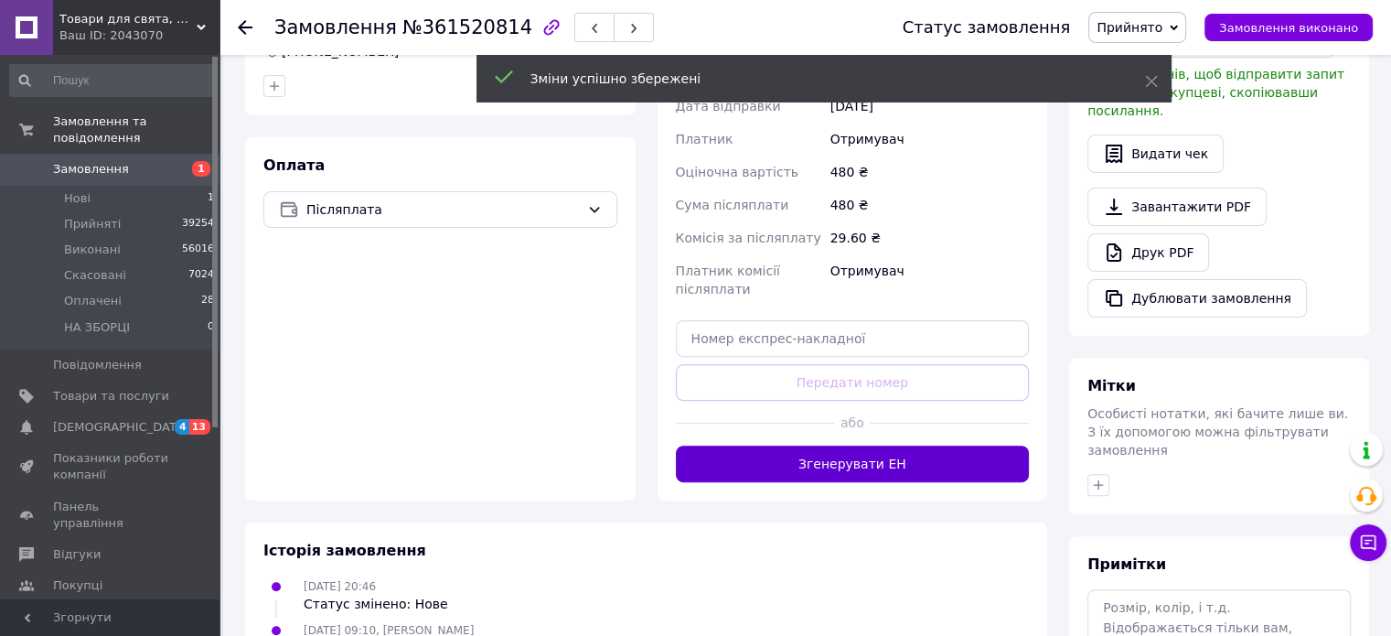
click at [838, 445] on button "Згенерувати ЕН" at bounding box center [853, 463] width 354 height 37
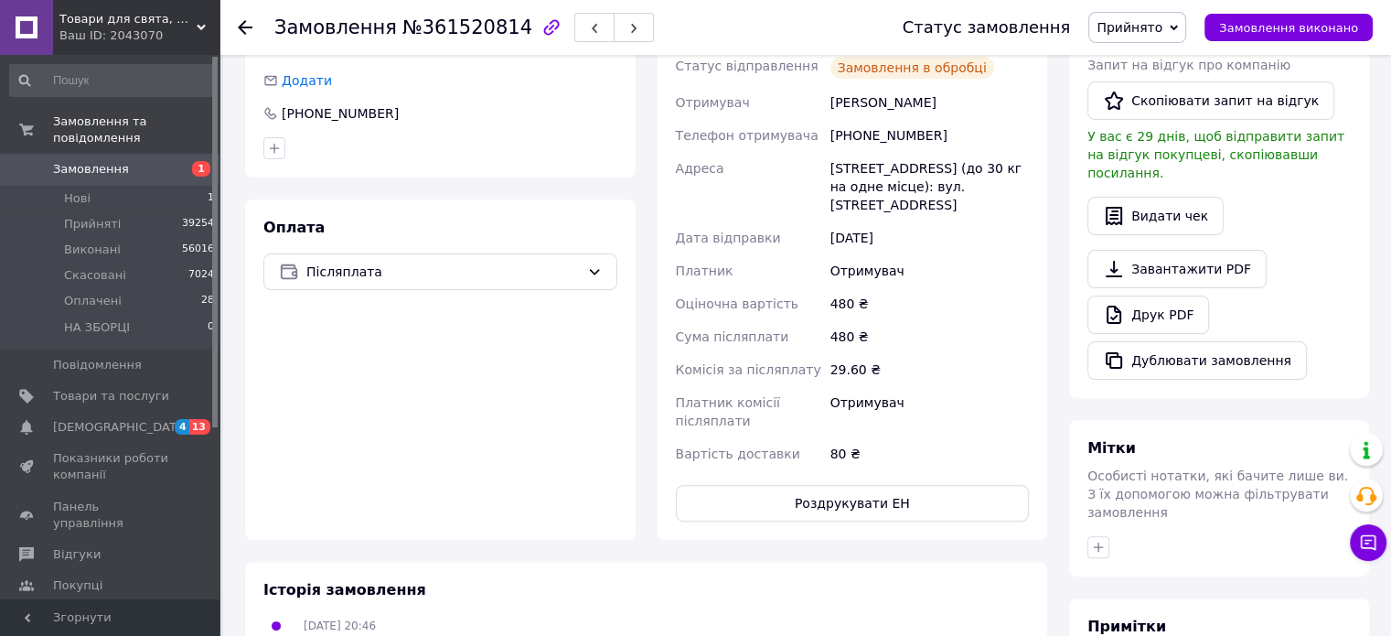
scroll to position [457, 0]
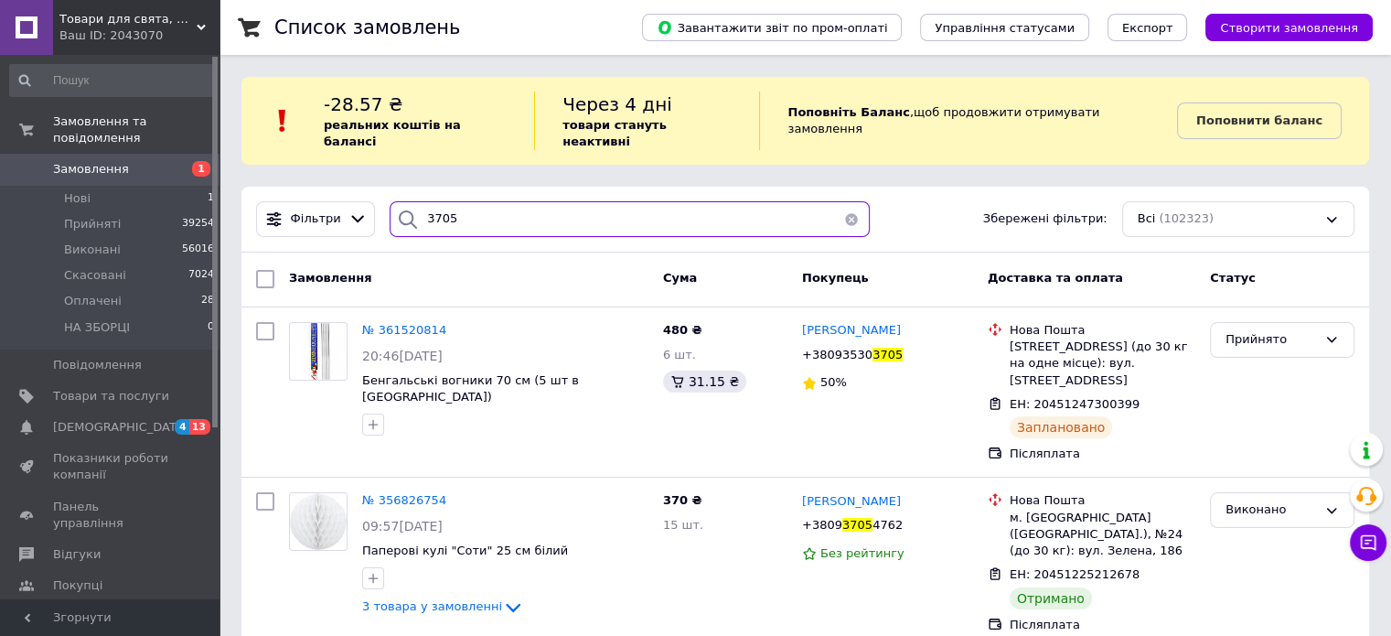
drag, startPoint x: 487, startPoint y: 201, endPoint x: 410, endPoint y: 198, distance: 76.9
click at [410, 201] on div "3705" at bounding box center [630, 219] width 480 height 36
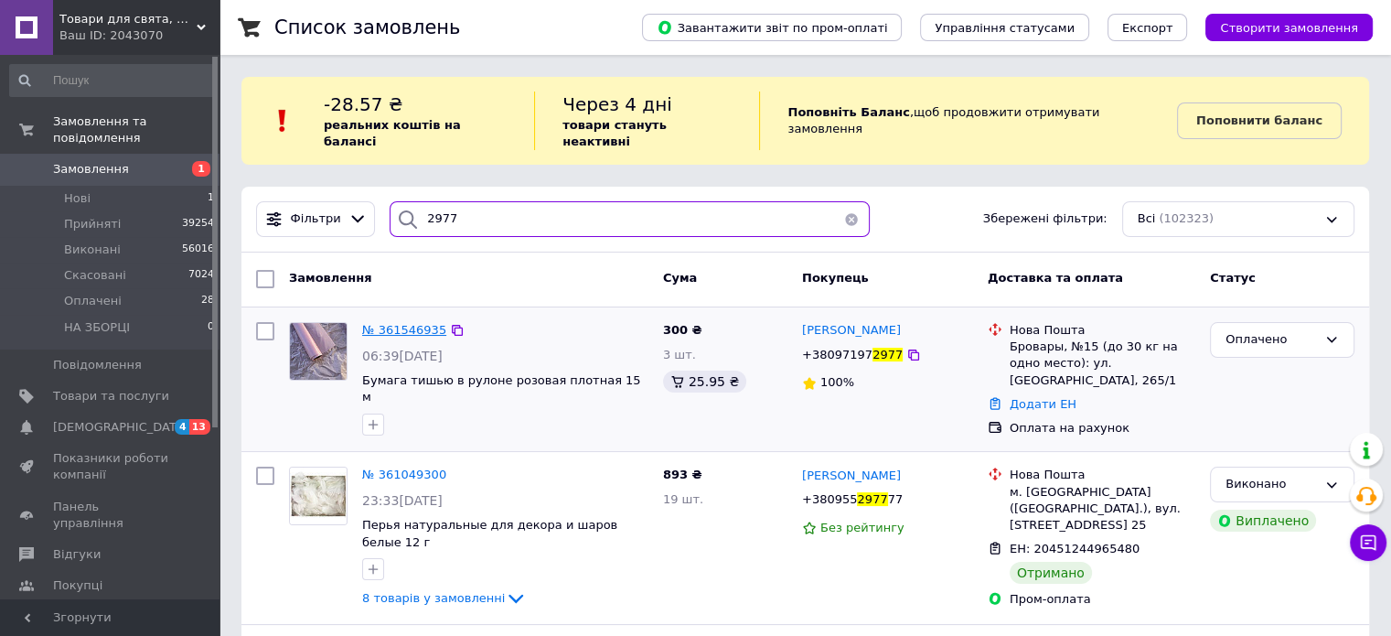
type input "2977"
click at [395, 323] on span "№ 361546935" at bounding box center [404, 330] width 84 height 14
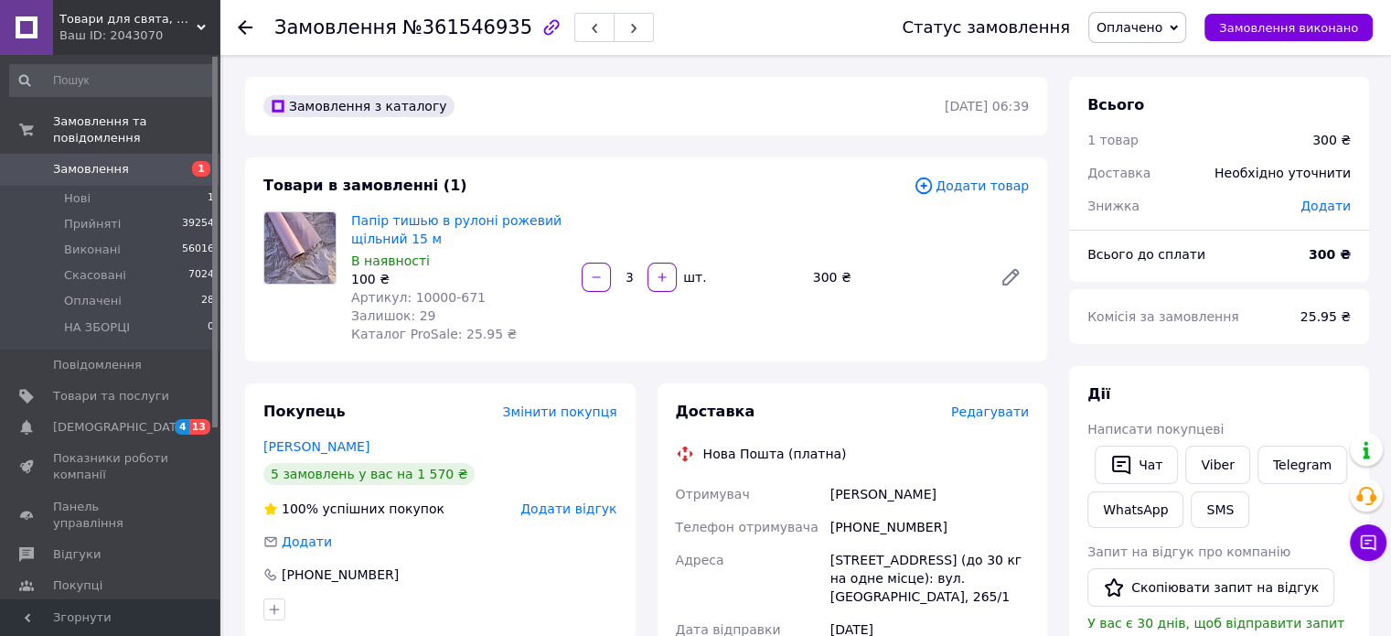
click at [990, 411] on span "Редагувати" at bounding box center [990, 411] width 78 height 15
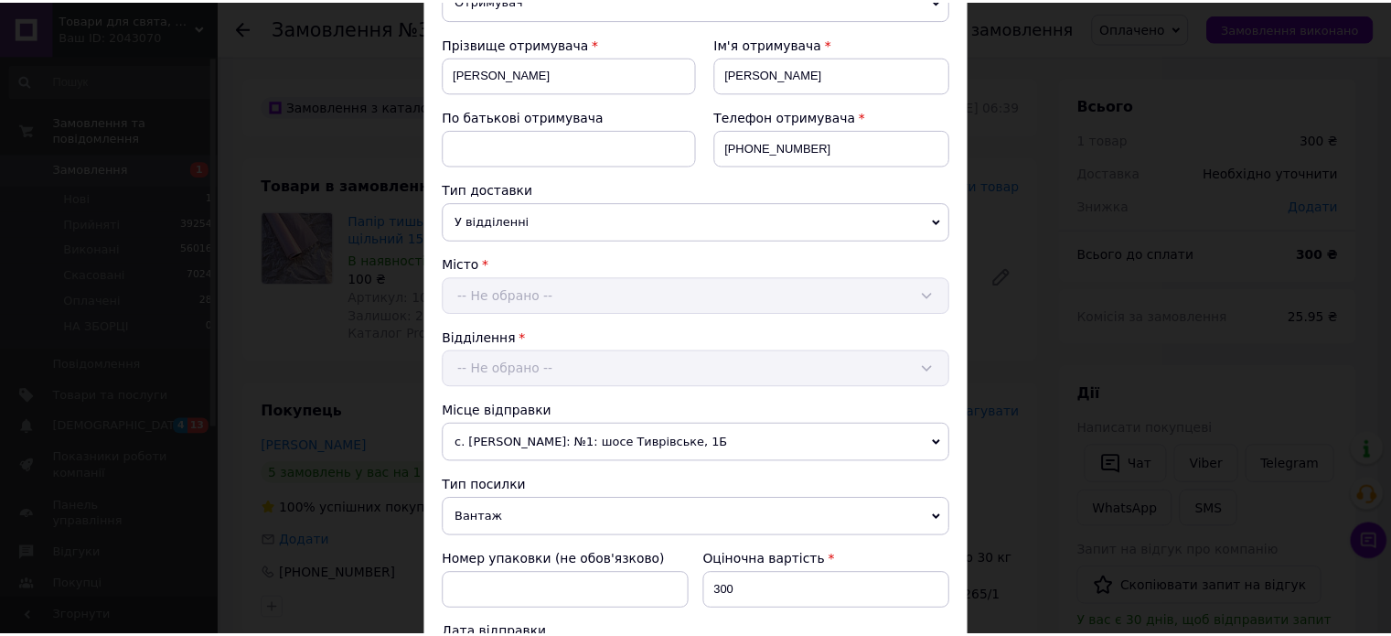
scroll to position [606, 0]
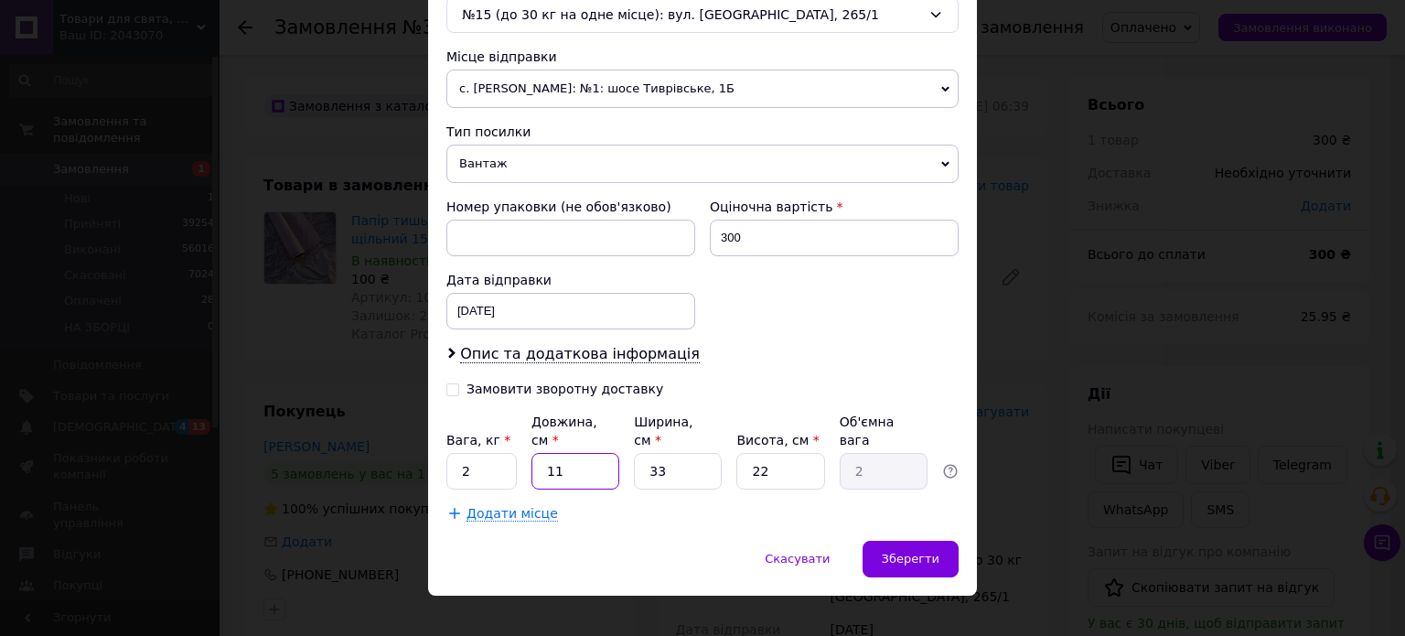
click at [584, 453] on input "11" at bounding box center [575, 471] width 88 height 37
type input "1"
type input "0.18"
type input "5"
type input "0.91"
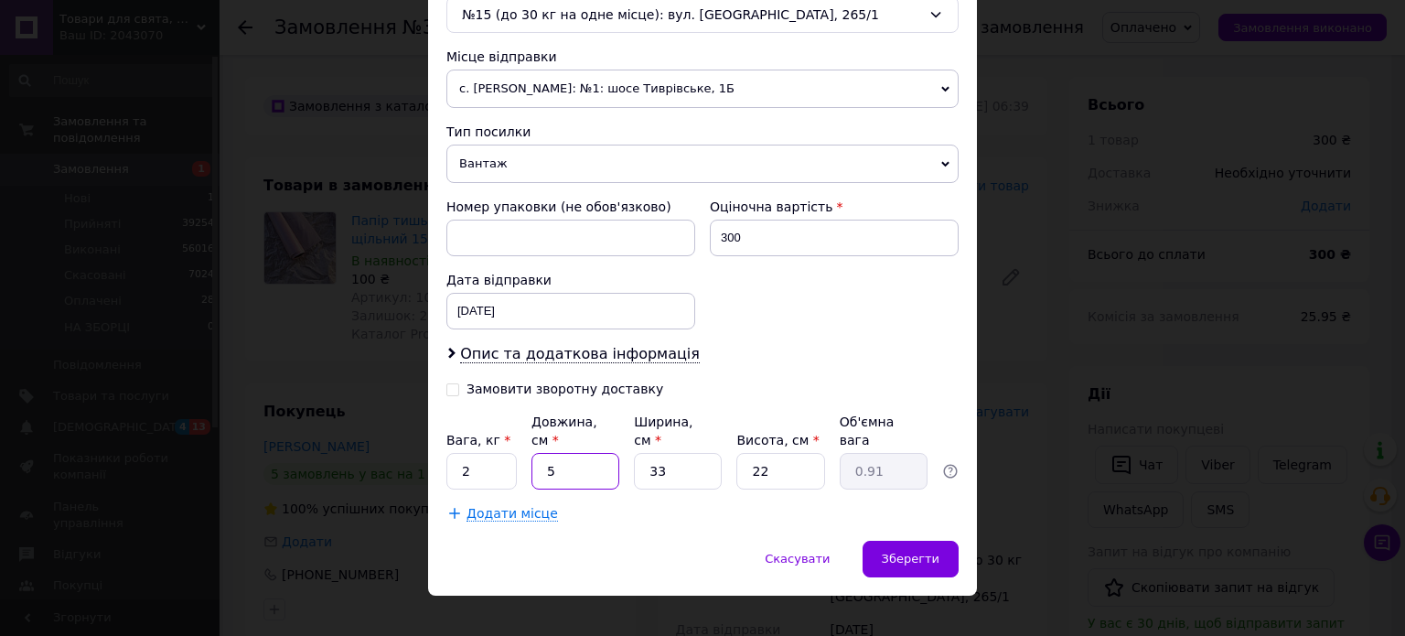
type input "50"
type input "9.07"
type input "50"
click at [684, 453] on input "33" at bounding box center [678, 471] width 88 height 37
type input "3"
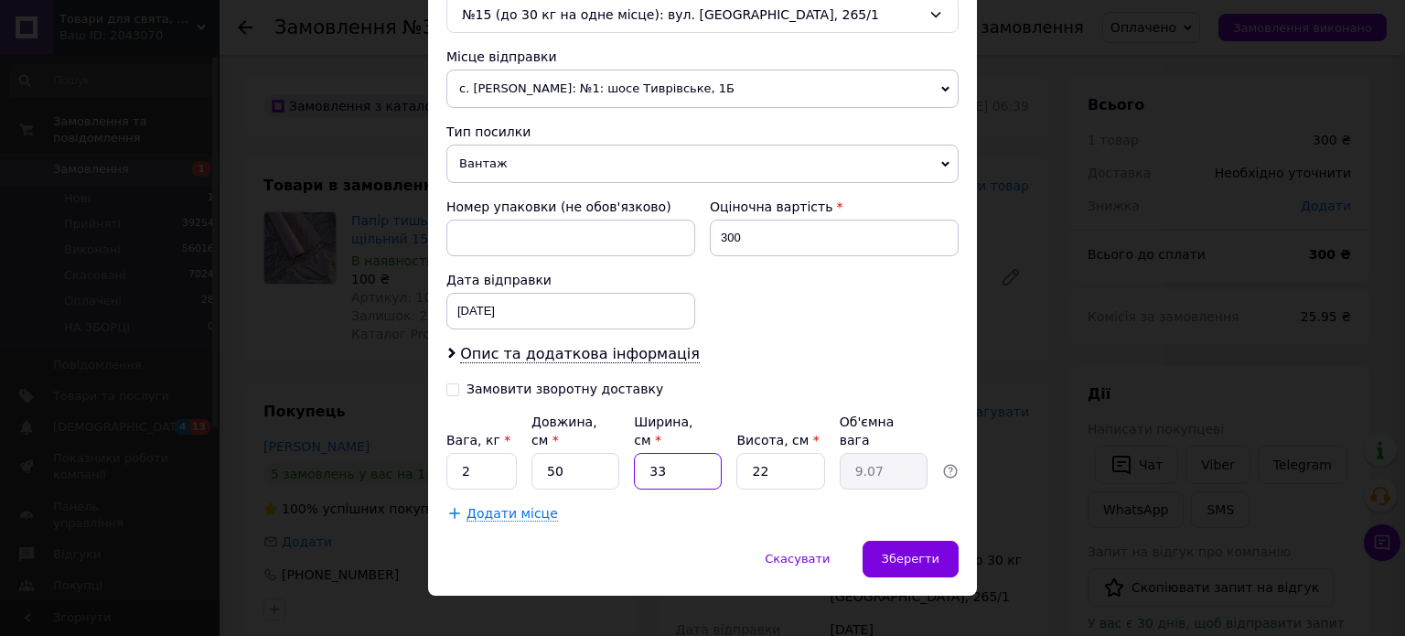
type input "0.83"
type input "1"
type input "0.28"
type input "10"
type input "2.75"
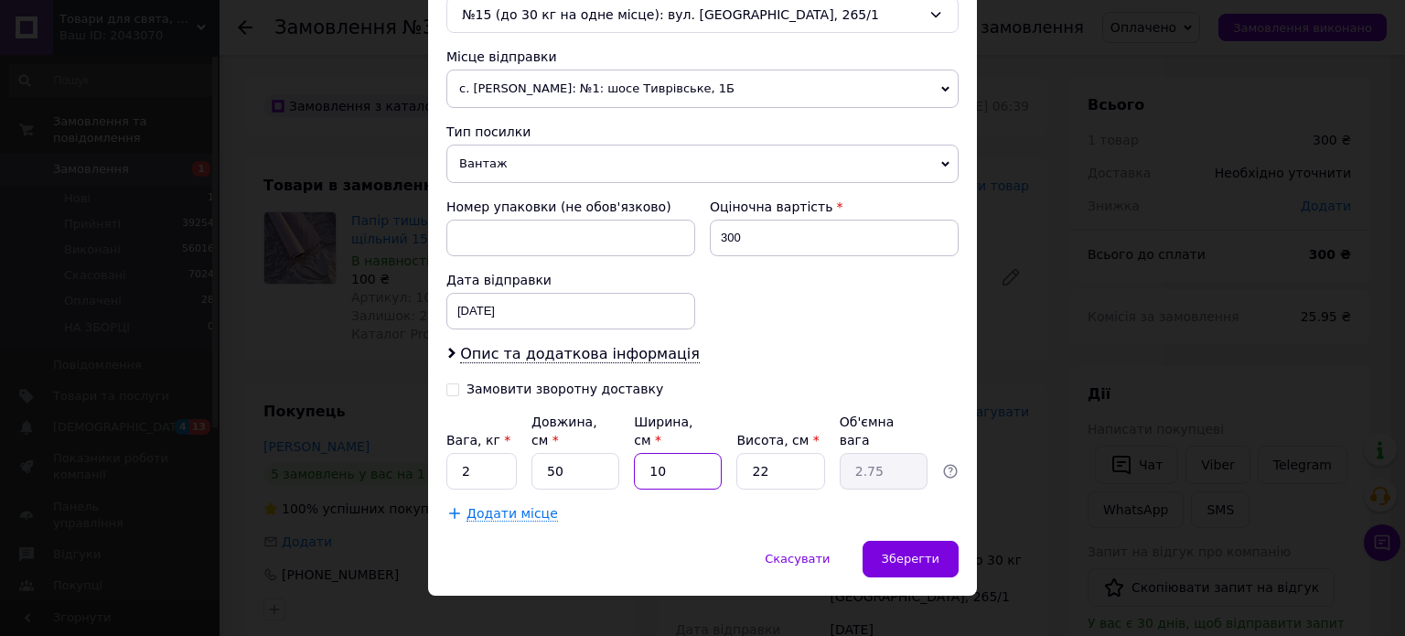
type input "10"
click at [768, 453] on input "22" at bounding box center [780, 471] width 88 height 37
type input "2"
type input "0.25"
type input "1"
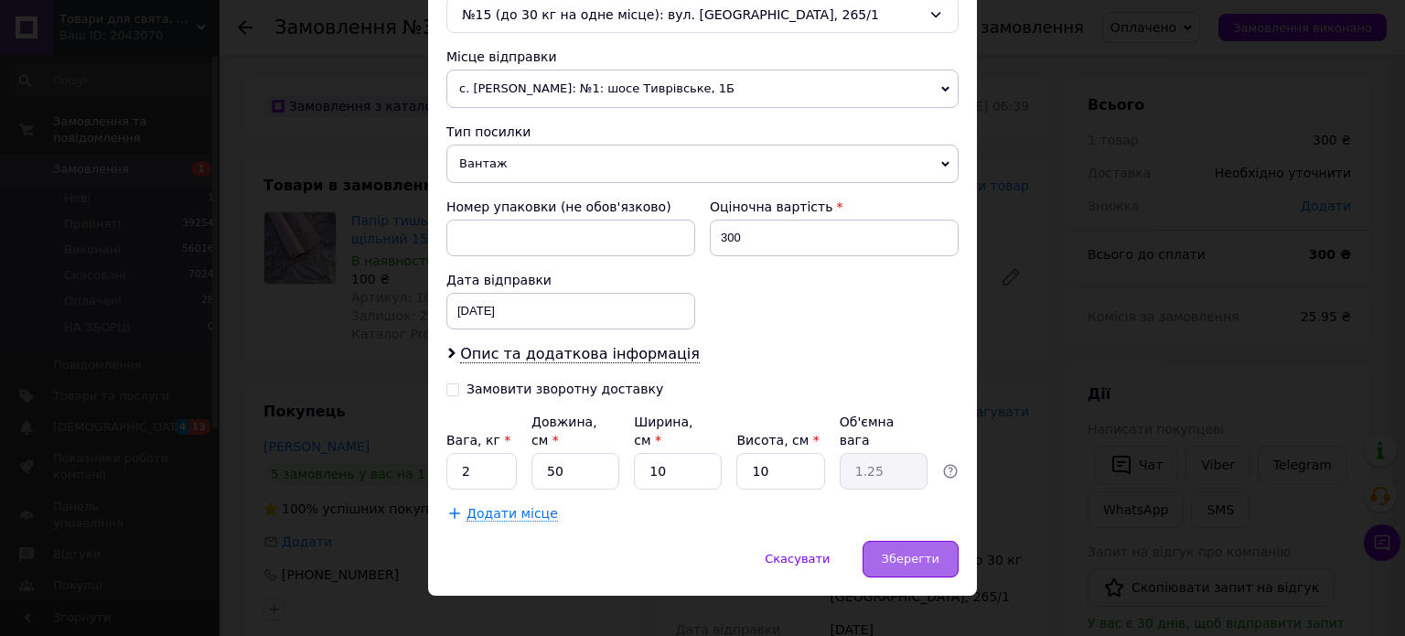
click at [923, 552] on span "Зберегти" at bounding box center [911, 559] width 58 height 14
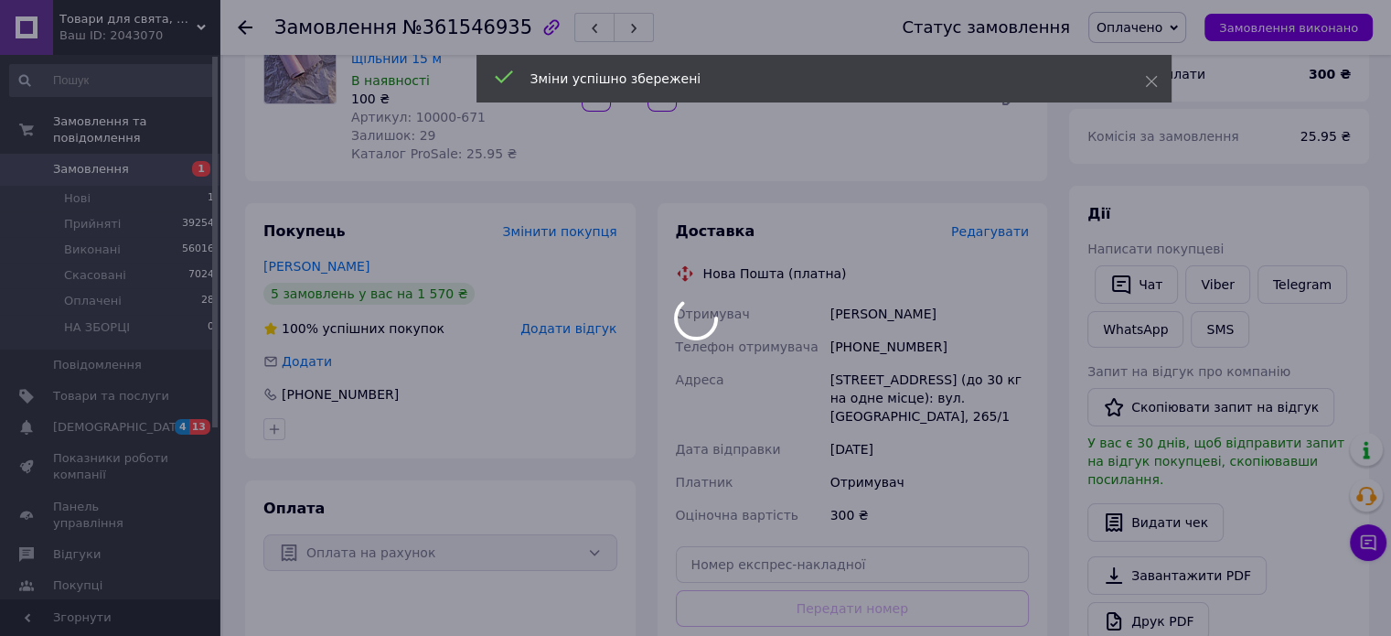
scroll to position [366, 0]
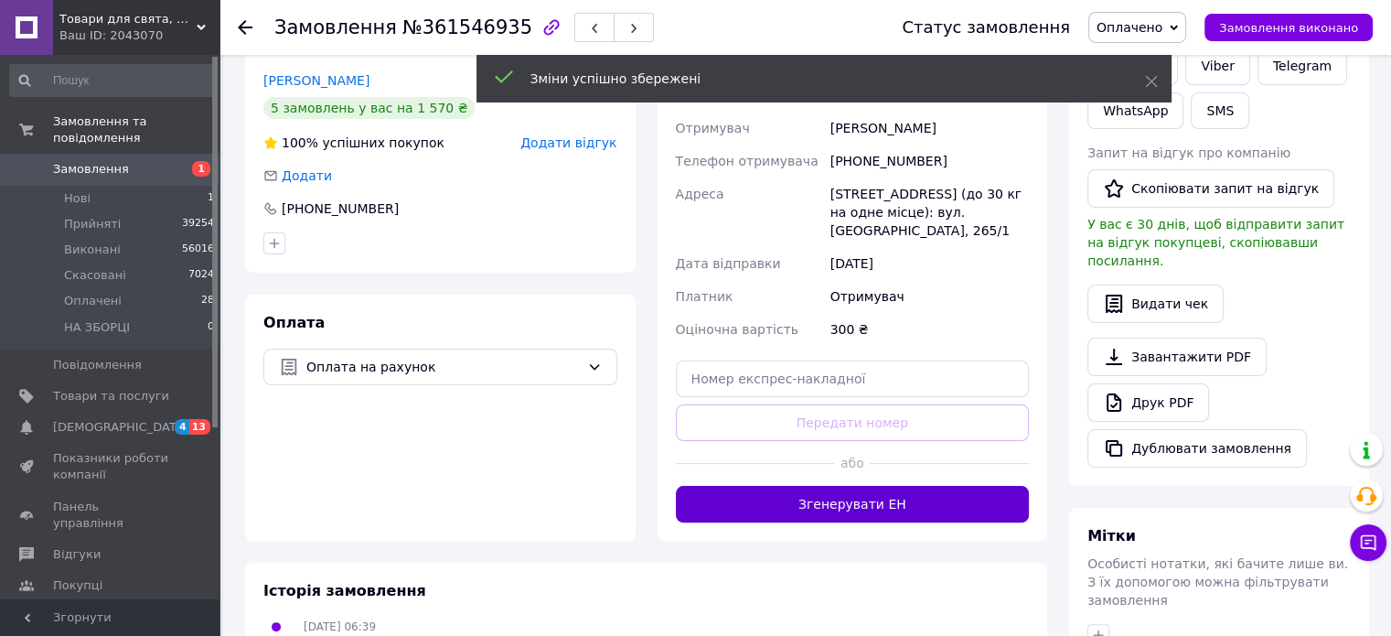
click at [899, 488] on button "Згенерувати ЕН" at bounding box center [853, 504] width 354 height 37
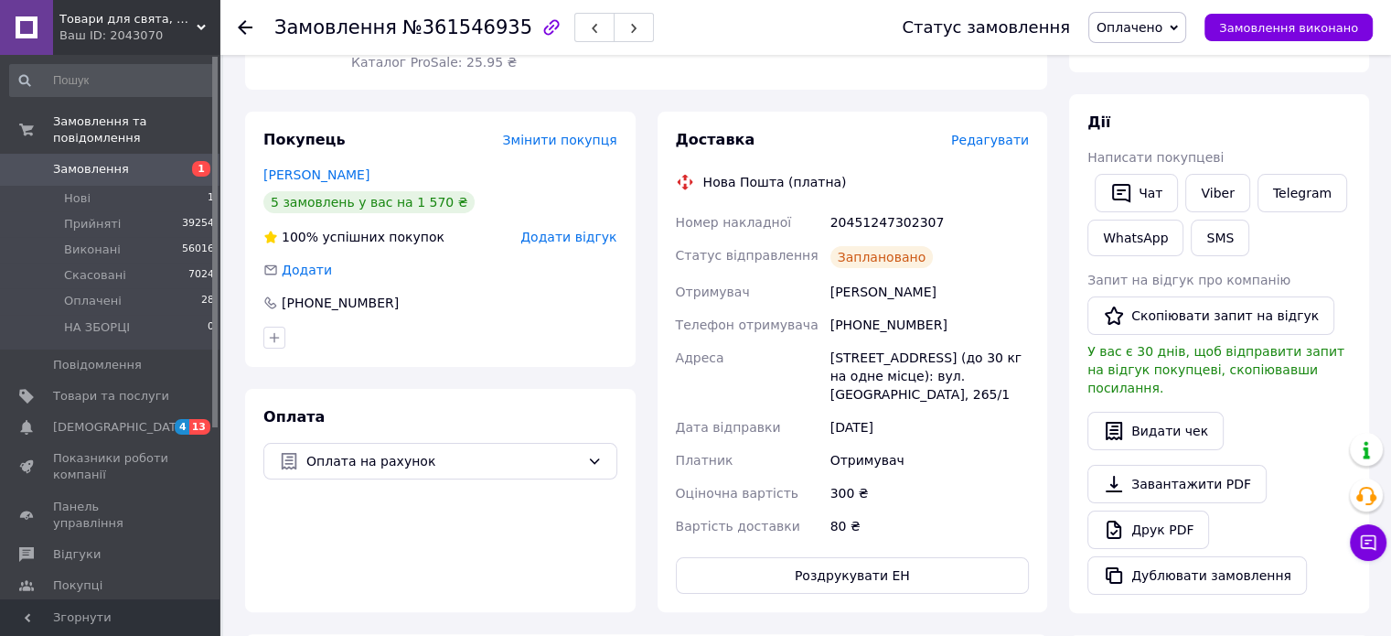
scroll to position [183, 0]
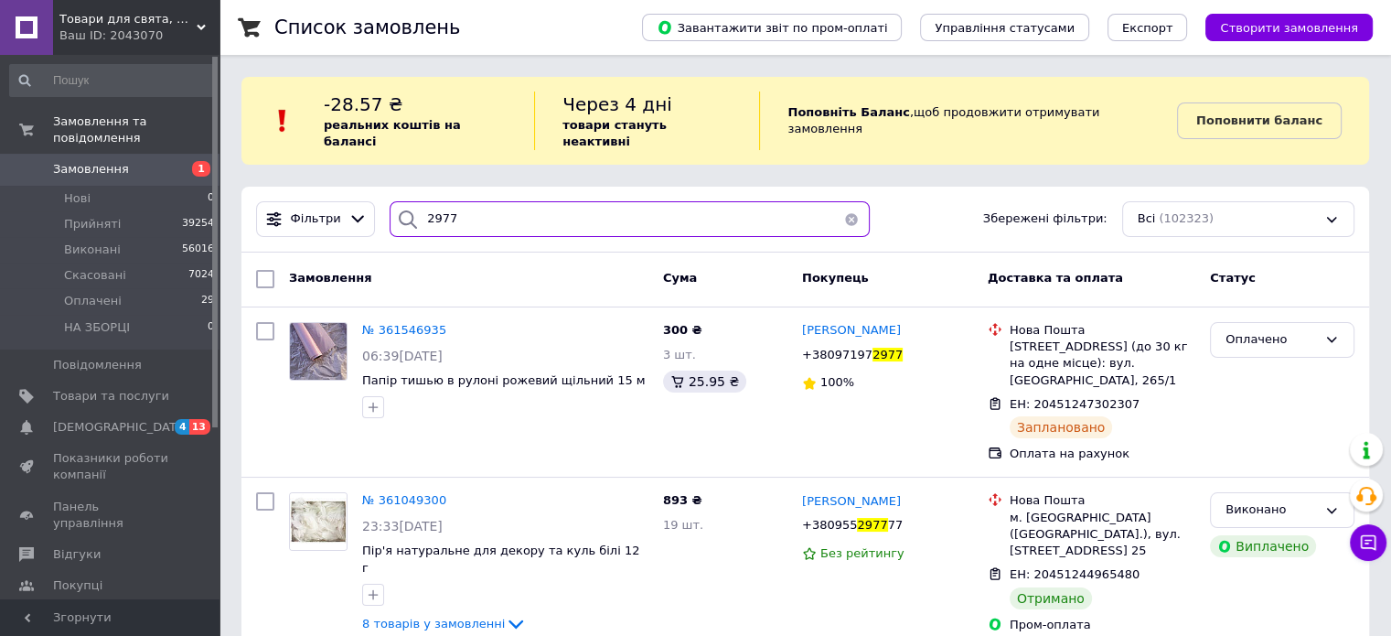
drag, startPoint x: 445, startPoint y: 202, endPoint x: 409, endPoint y: 202, distance: 36.6
click at [409, 202] on div "2977" at bounding box center [630, 219] width 480 height 36
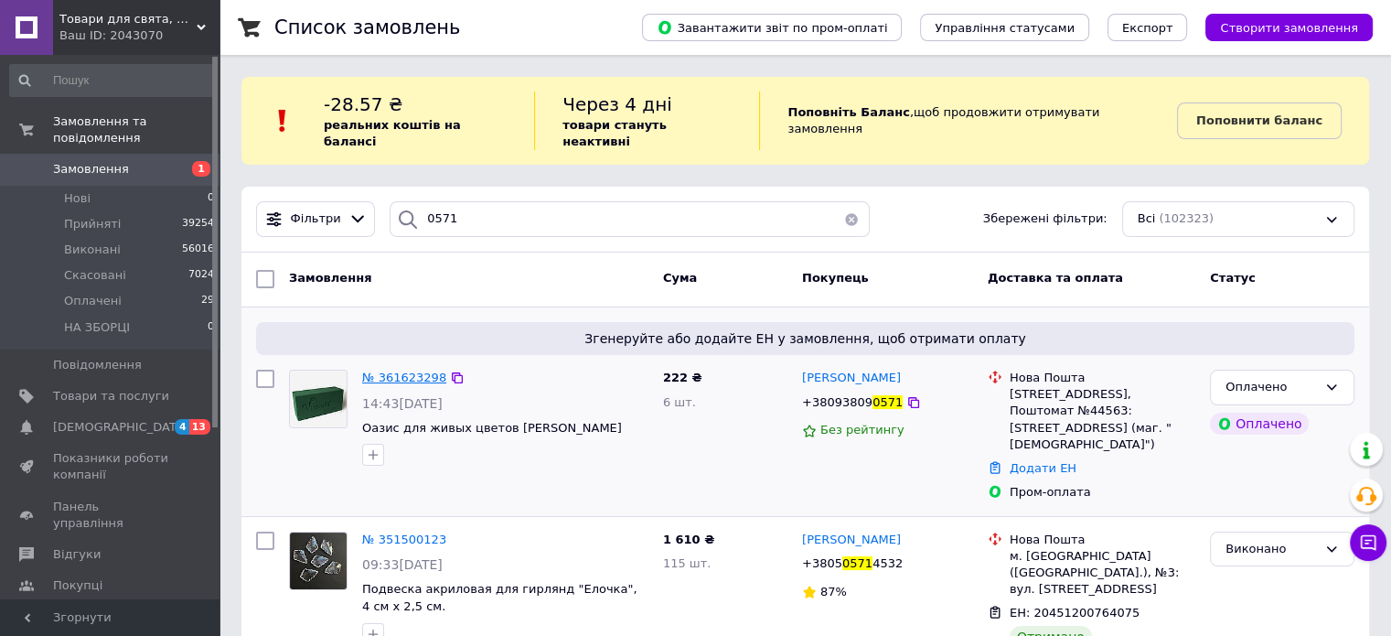
click at [402, 370] on span "№ 361623298" at bounding box center [404, 377] width 84 height 14
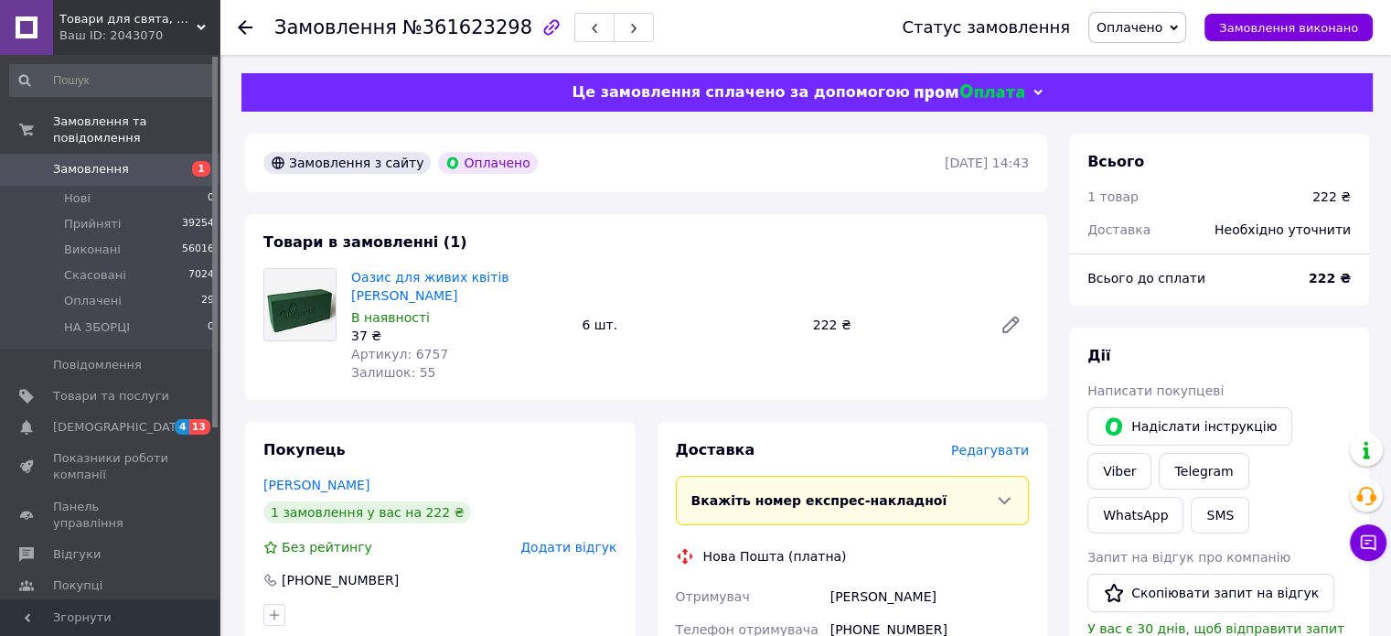
click at [1013, 443] on span "Редагувати" at bounding box center [990, 450] width 78 height 15
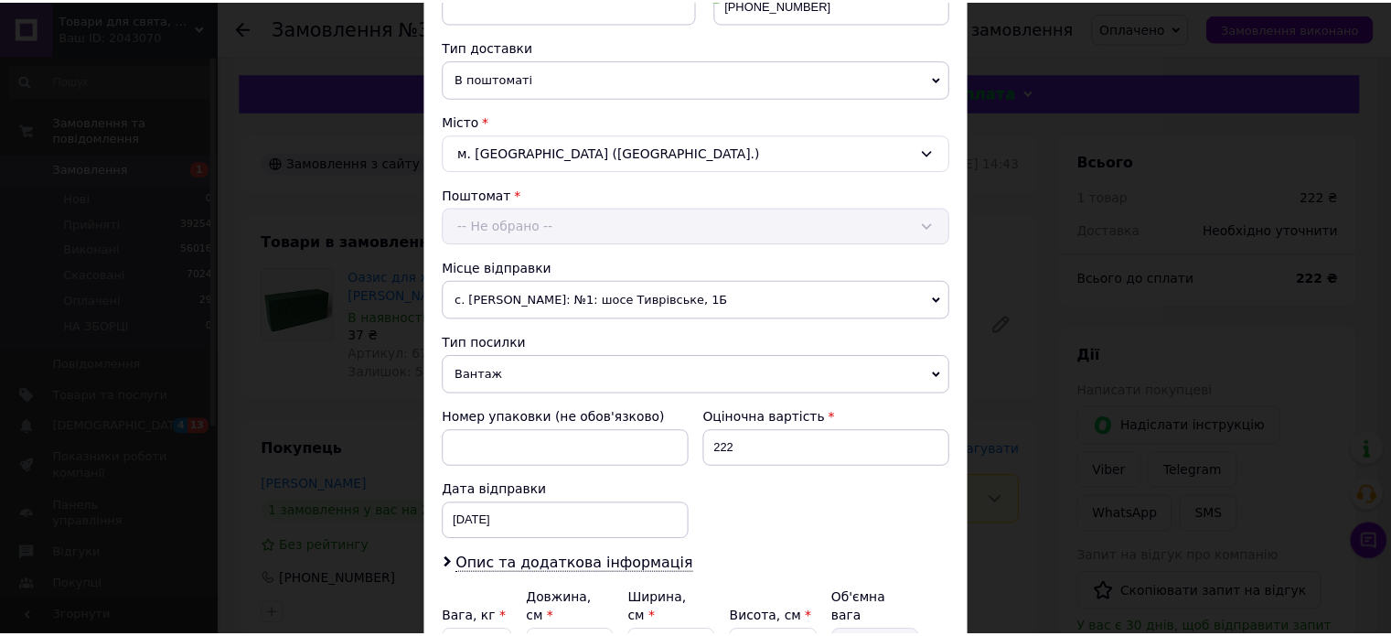
scroll to position [574, 0]
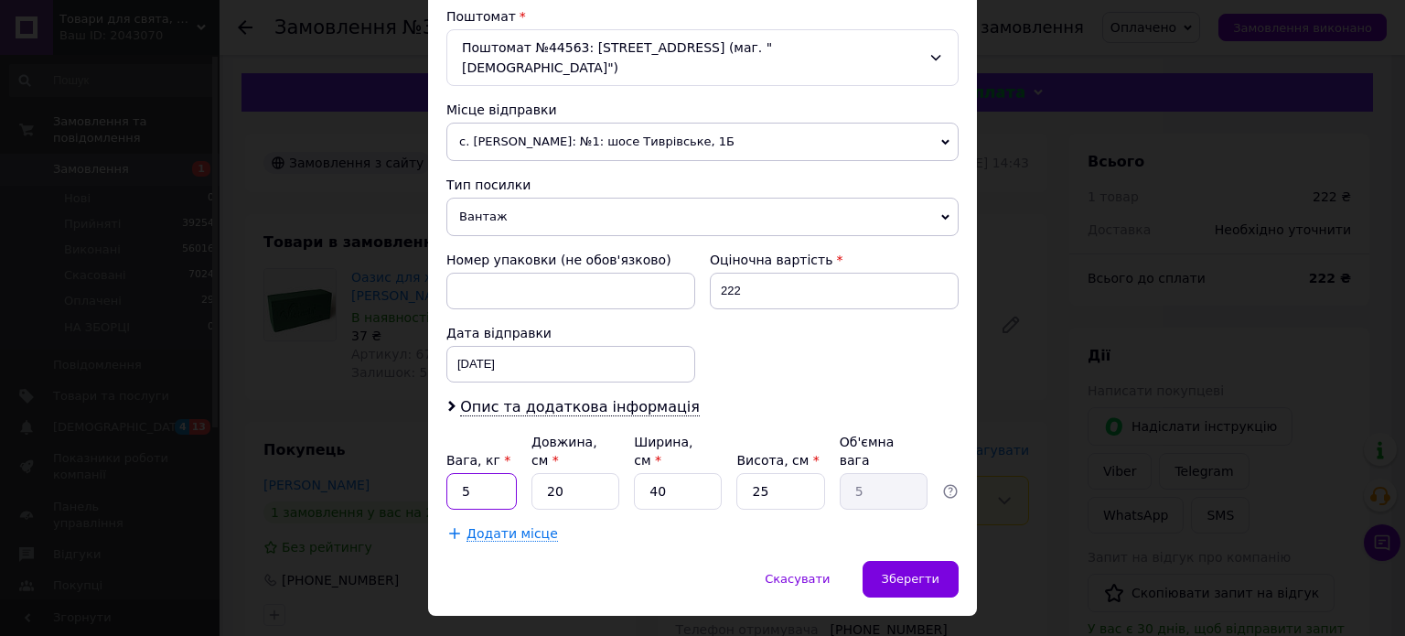
click at [504, 473] on input "5" at bounding box center [481, 491] width 70 height 37
click at [594, 473] on input "20" at bounding box center [575, 491] width 88 height 37
click at [654, 473] on input "40" at bounding box center [678, 491] width 88 height 37
click at [907, 561] on div "Зберегти" at bounding box center [911, 579] width 96 height 37
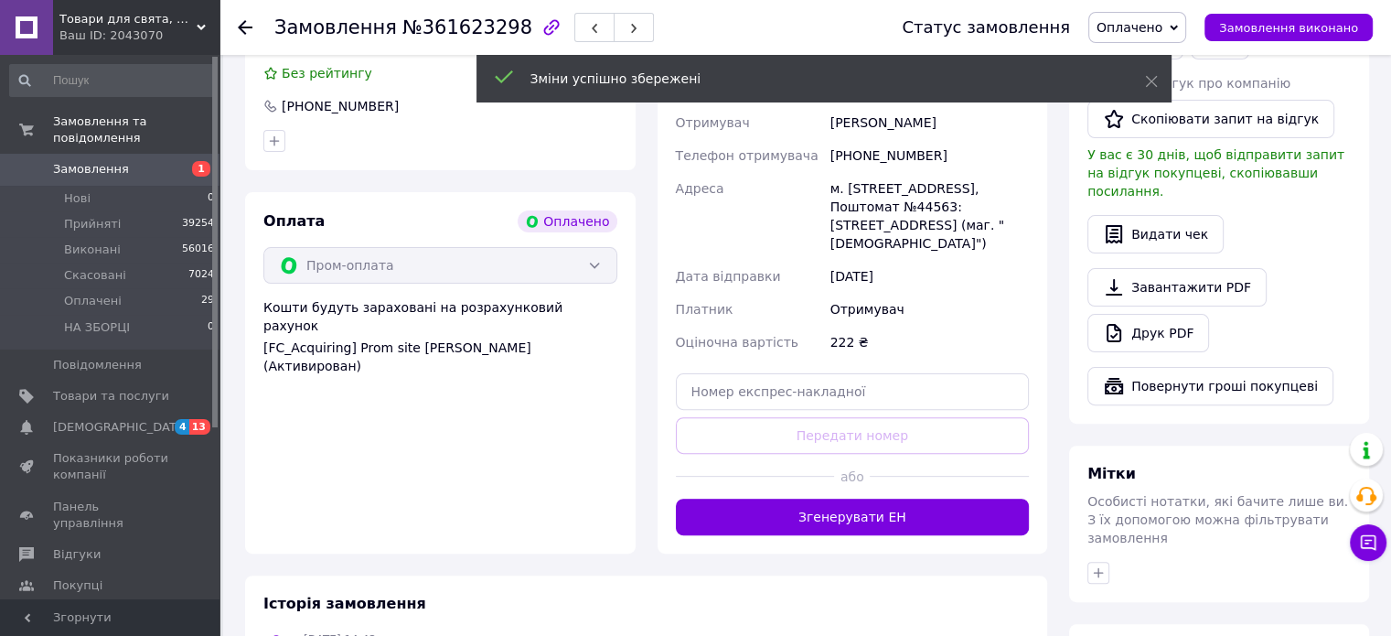
scroll to position [549, 0]
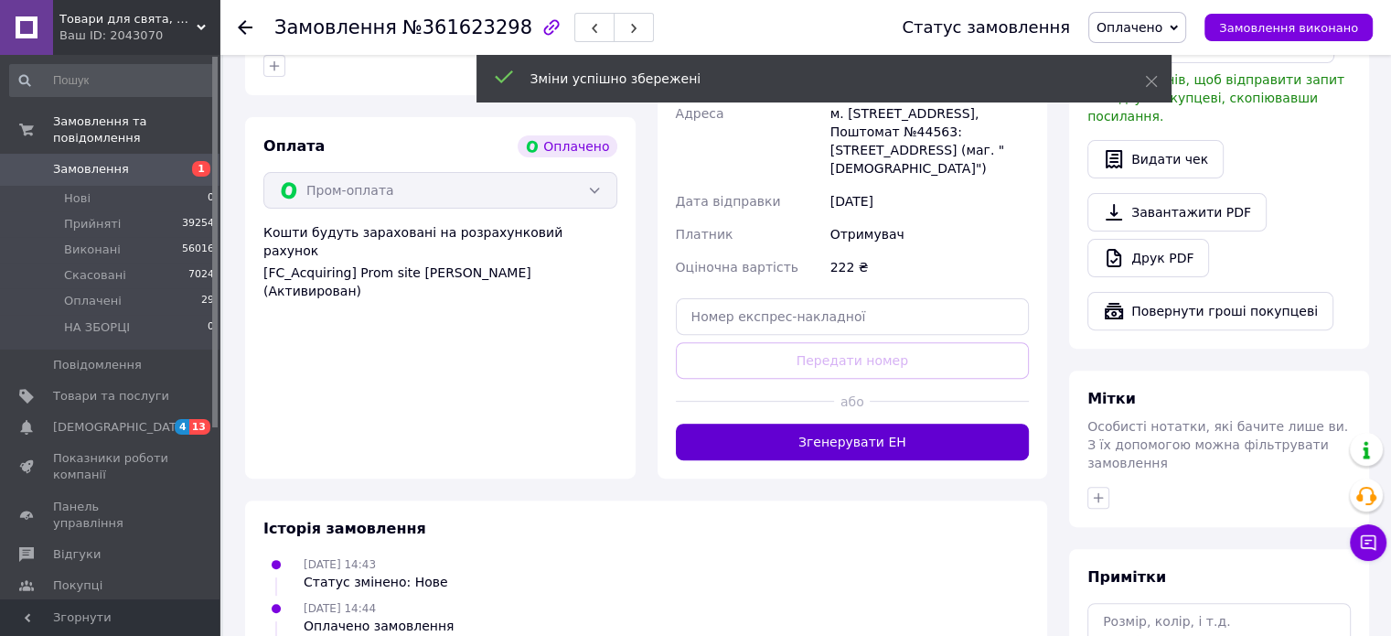
click at [833, 424] on button "Згенерувати ЕН" at bounding box center [853, 442] width 354 height 37
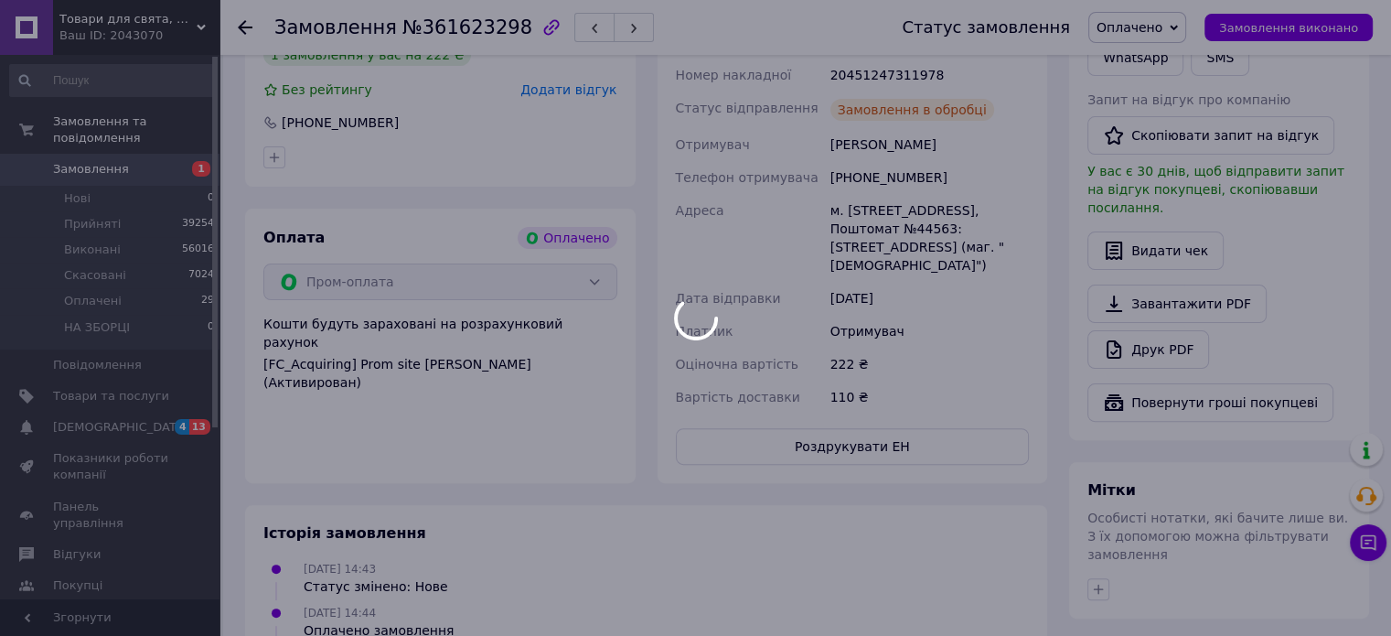
scroll to position [274, 0]
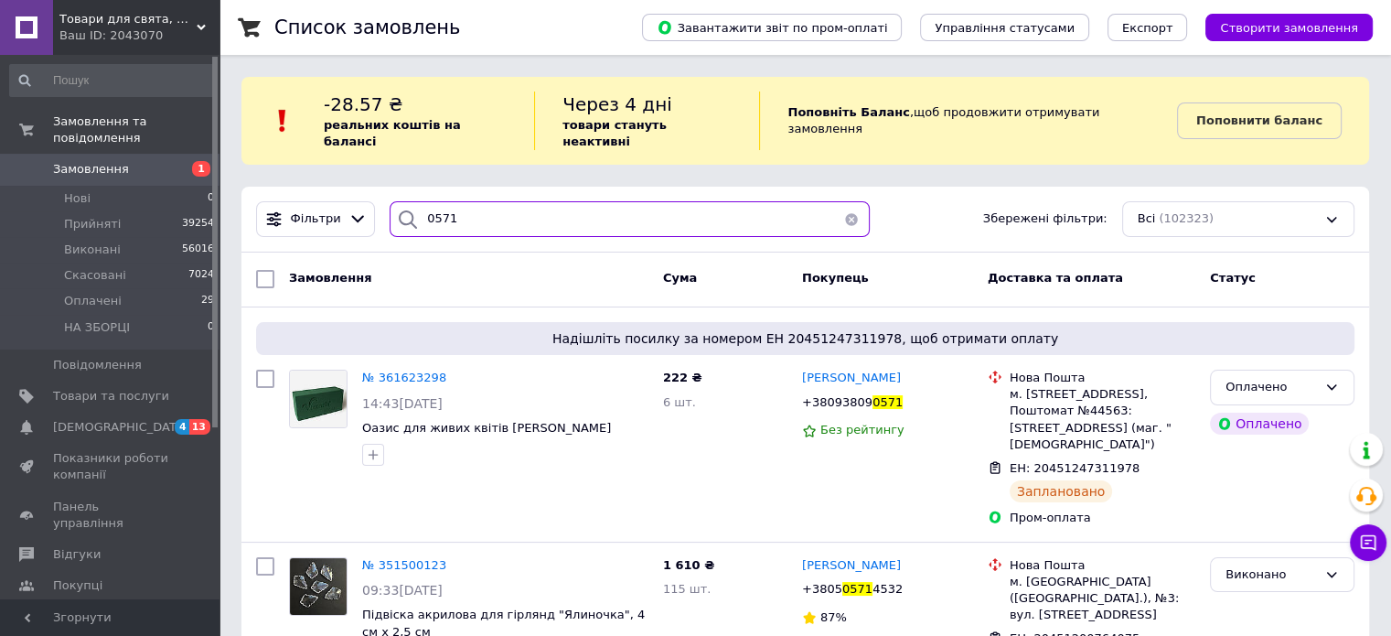
drag, startPoint x: 451, startPoint y: 210, endPoint x: 391, endPoint y: 189, distance: 63.9
click at [396, 201] on div "0571" at bounding box center [630, 219] width 480 height 36
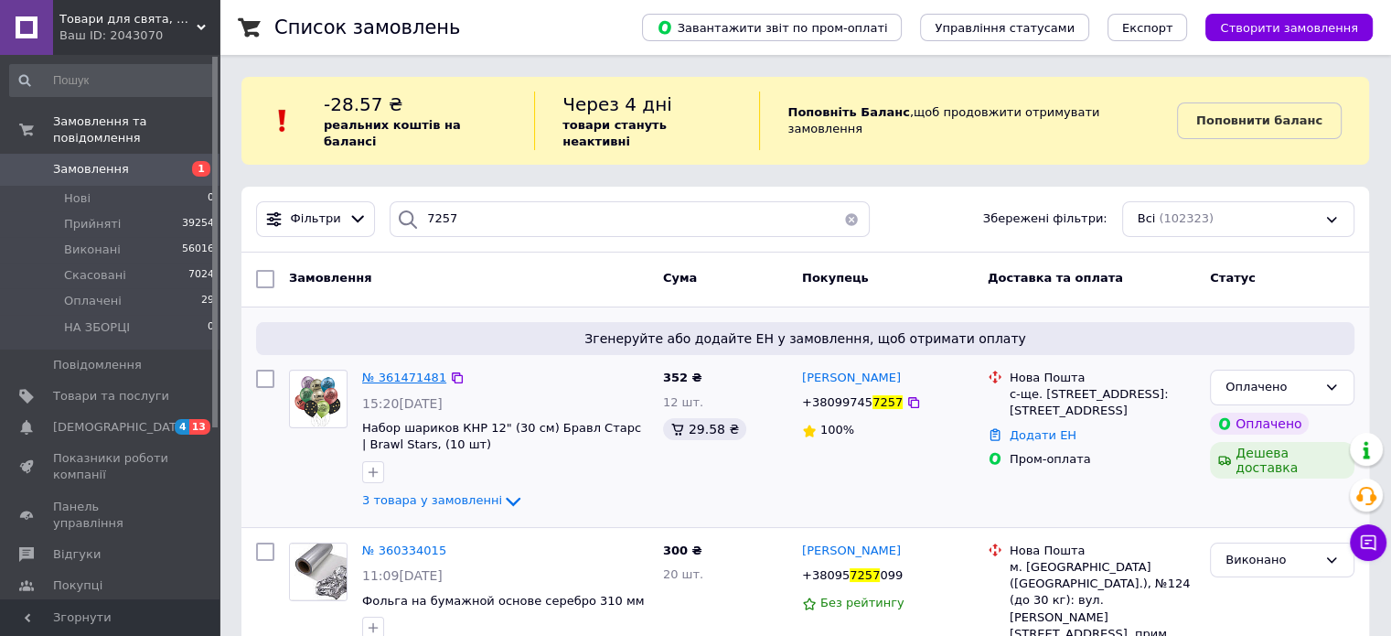
click at [388, 370] on span "№ 361471481" at bounding box center [404, 377] width 84 height 14
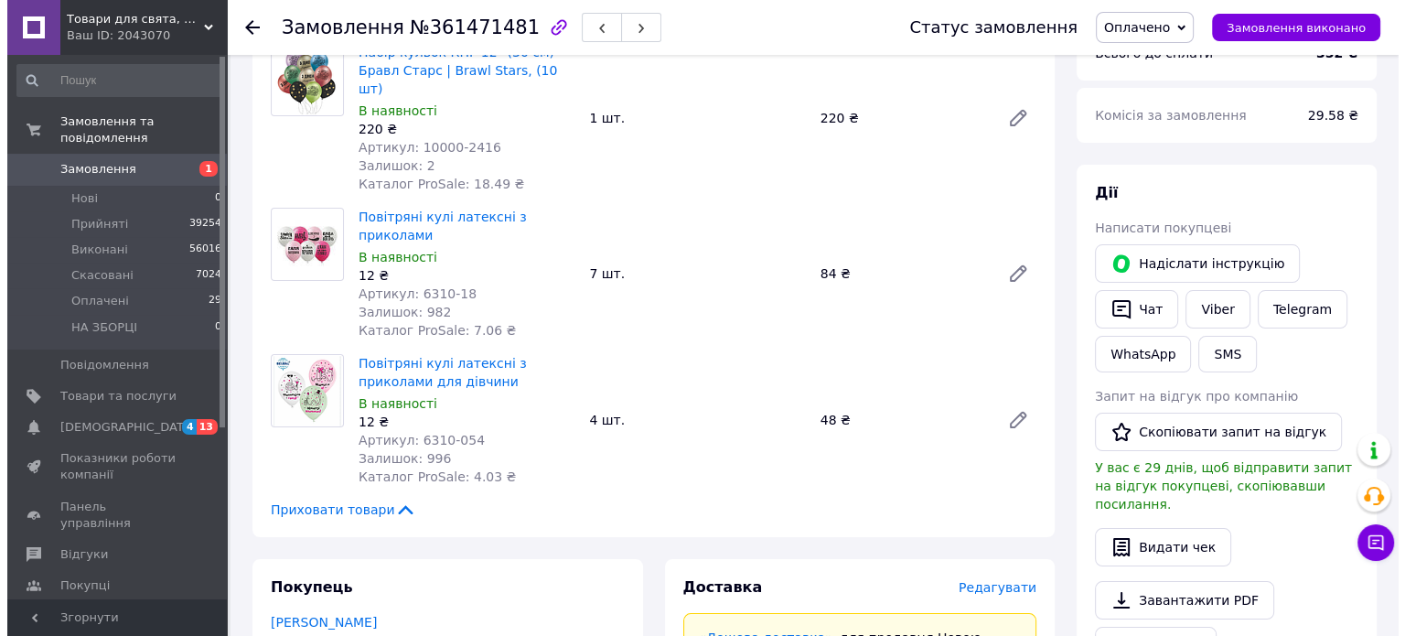
scroll to position [457, 0]
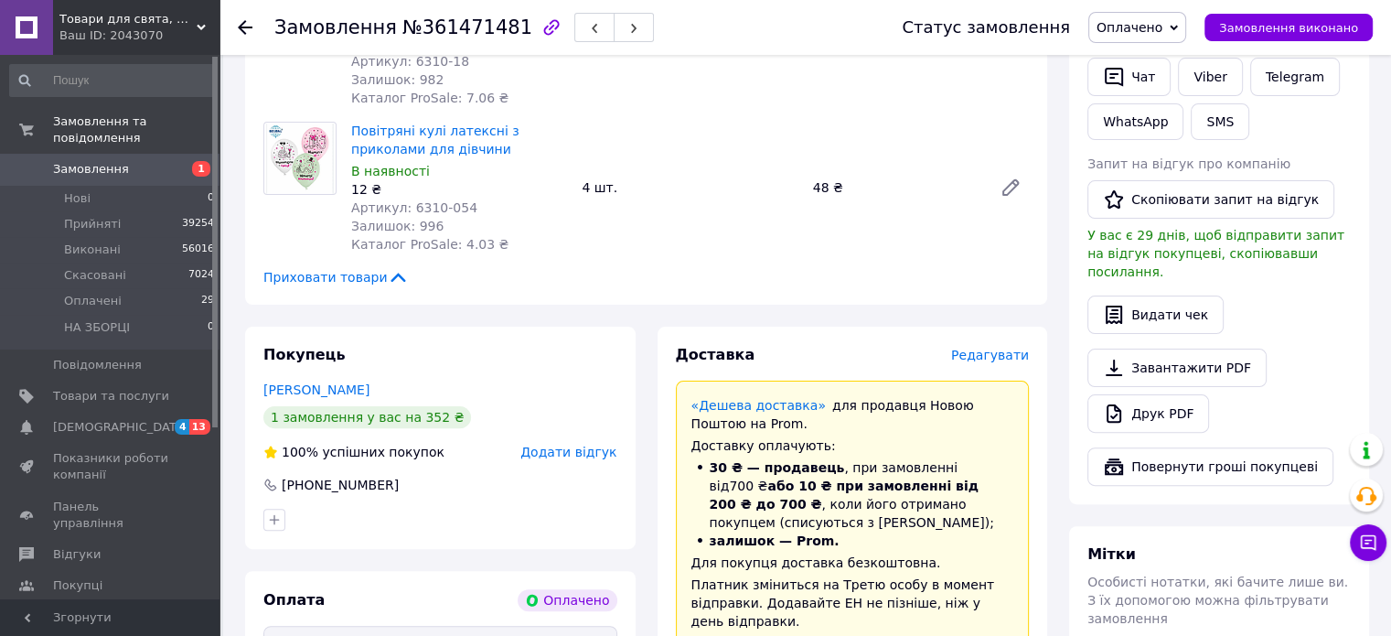
click at [977, 348] on span "Редагувати" at bounding box center [990, 355] width 78 height 15
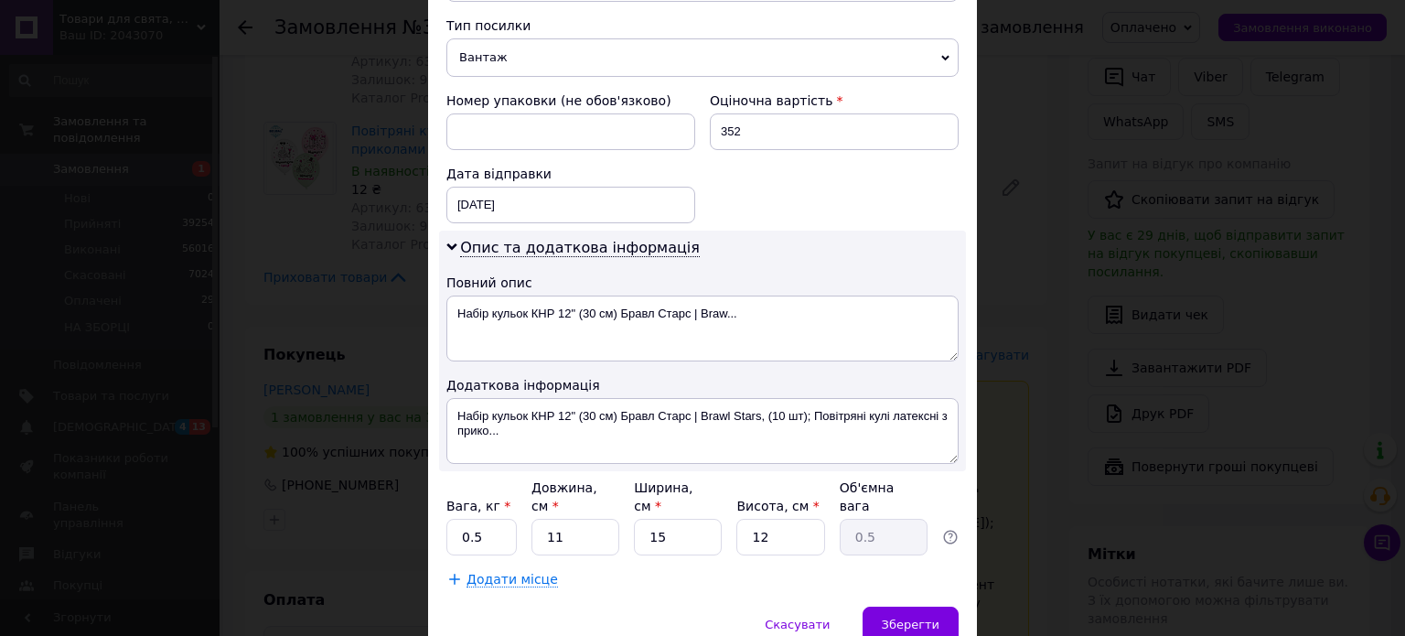
scroll to position [777, 0]
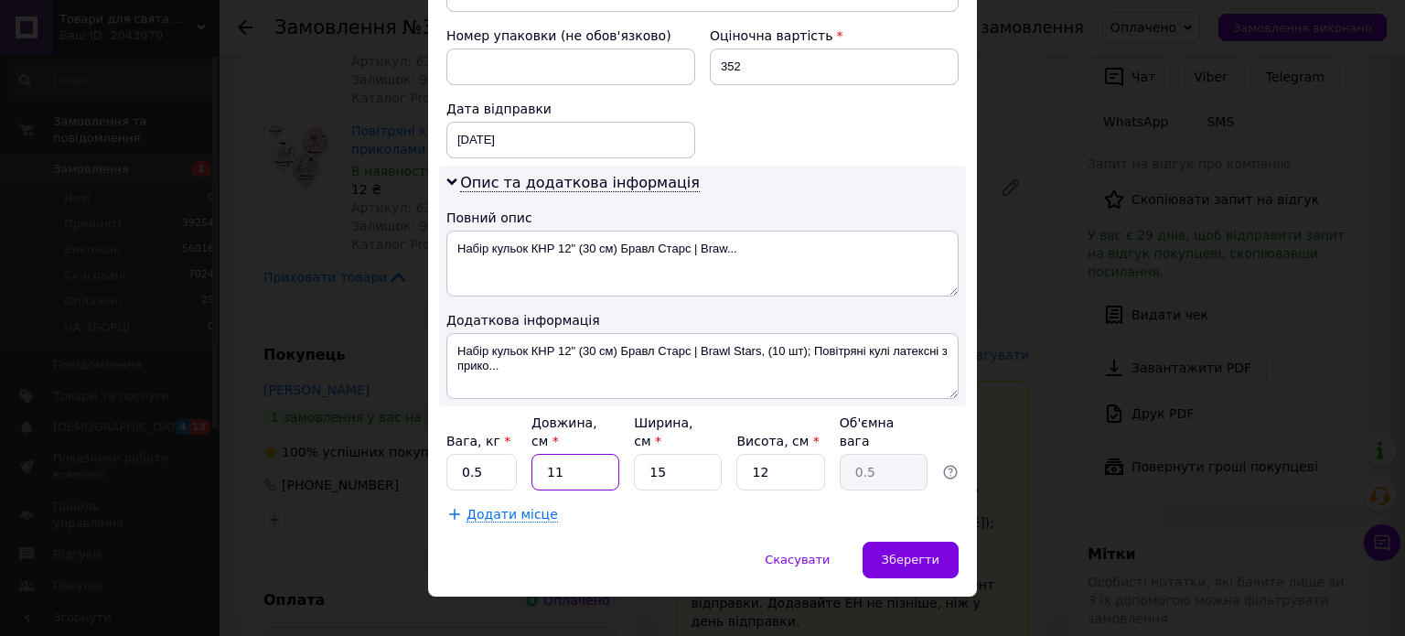
click at [593, 454] on input "11" at bounding box center [575, 472] width 88 height 37
click at [689, 455] on input "15" at bounding box center [678, 472] width 88 height 37
click at [765, 454] on input "12" at bounding box center [780, 472] width 88 height 37
click at [948, 541] on div "Зберегти" at bounding box center [911, 559] width 96 height 37
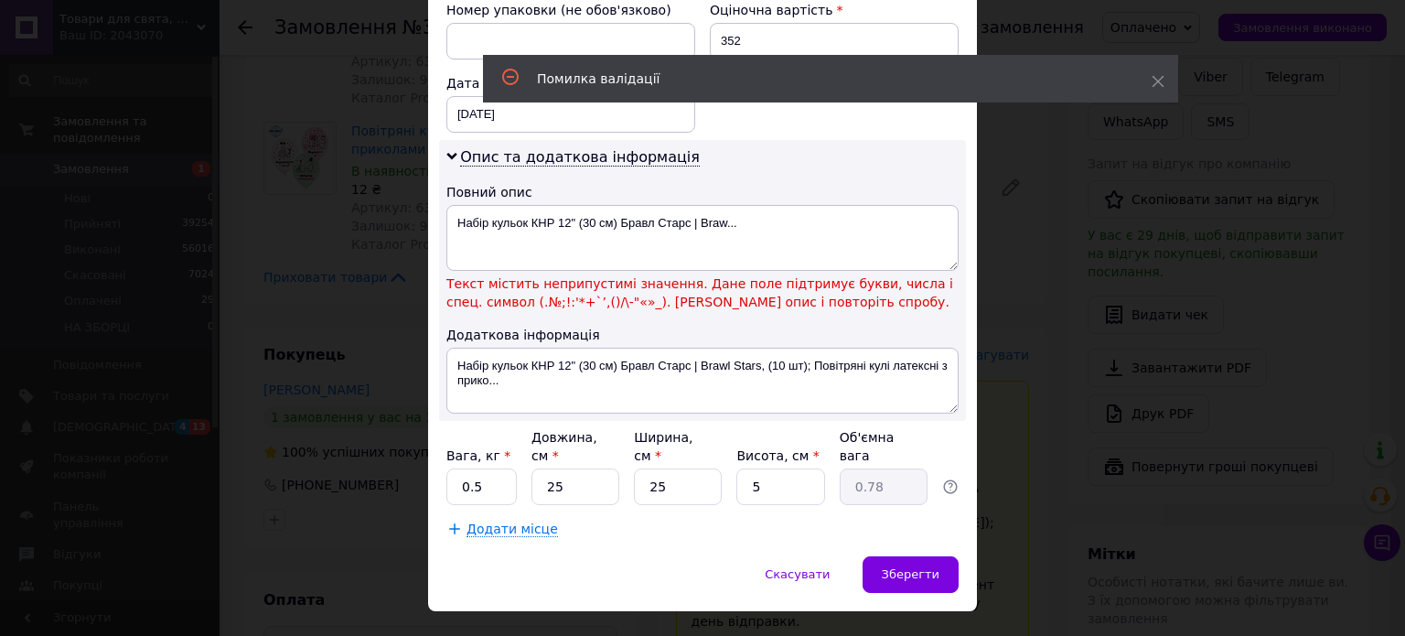
scroll to position [818, 0]
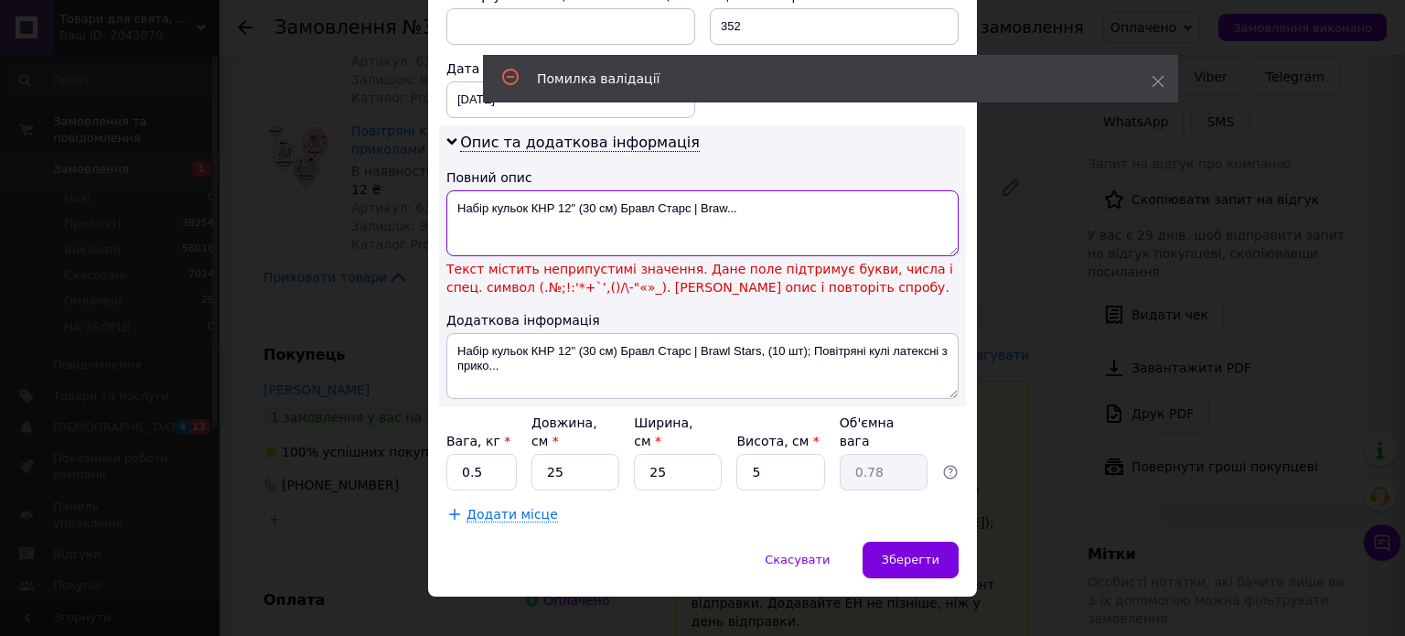
click at [572, 204] on textarea "Набір кульок КНР 12" (30 см) Бравл Старс | Braw..." at bounding box center [702, 223] width 512 height 66
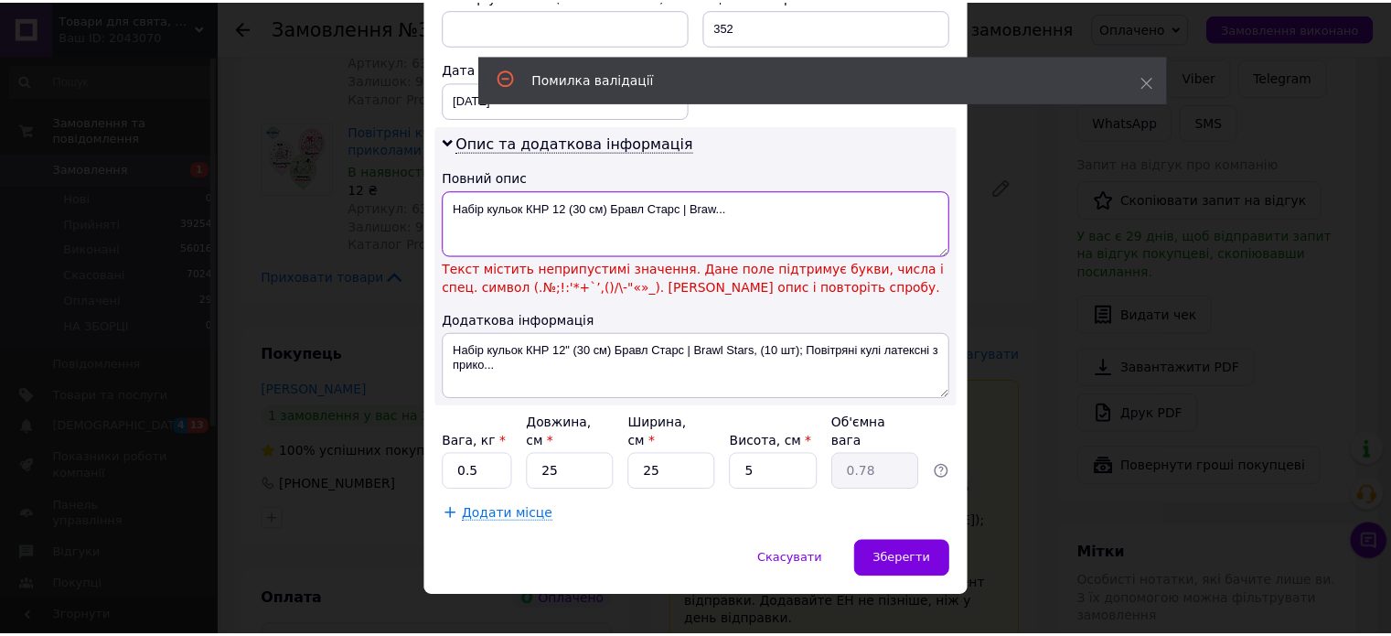
scroll to position [777, 0]
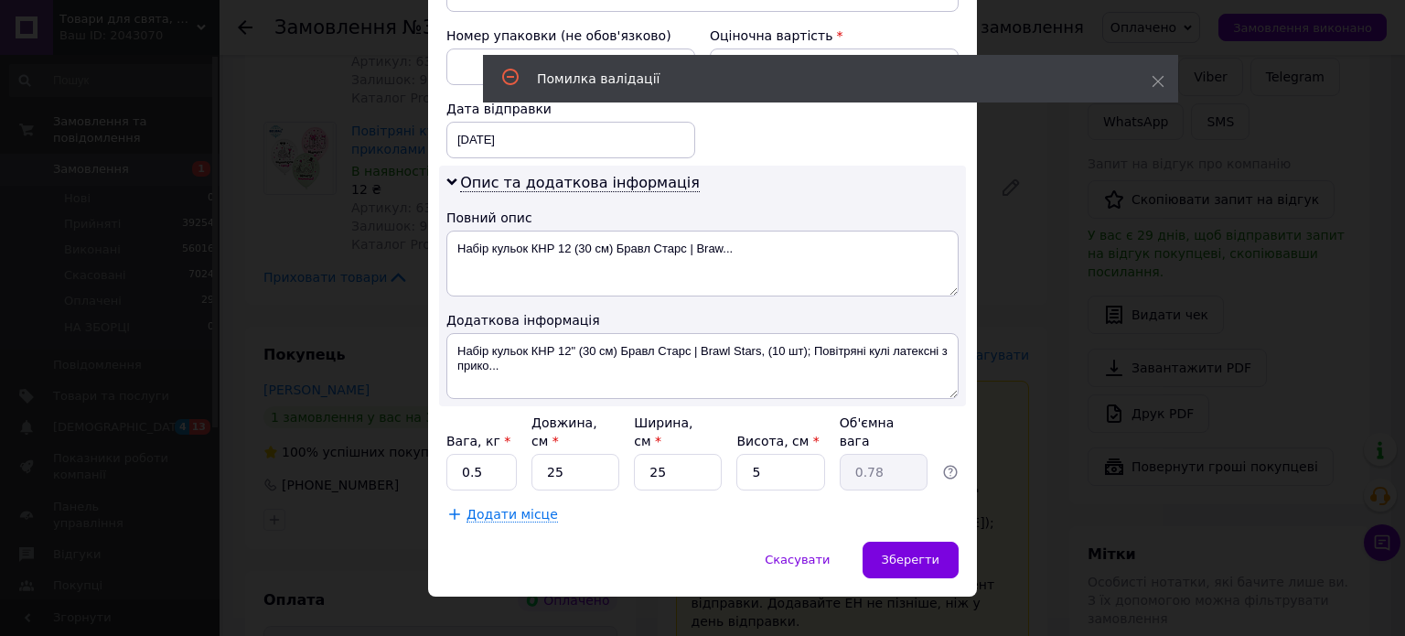
click at [920, 560] on div "Скасувати   Зберегти" at bounding box center [702, 568] width 549 height 55
click at [922, 552] on span "Зберегти" at bounding box center [911, 559] width 58 height 14
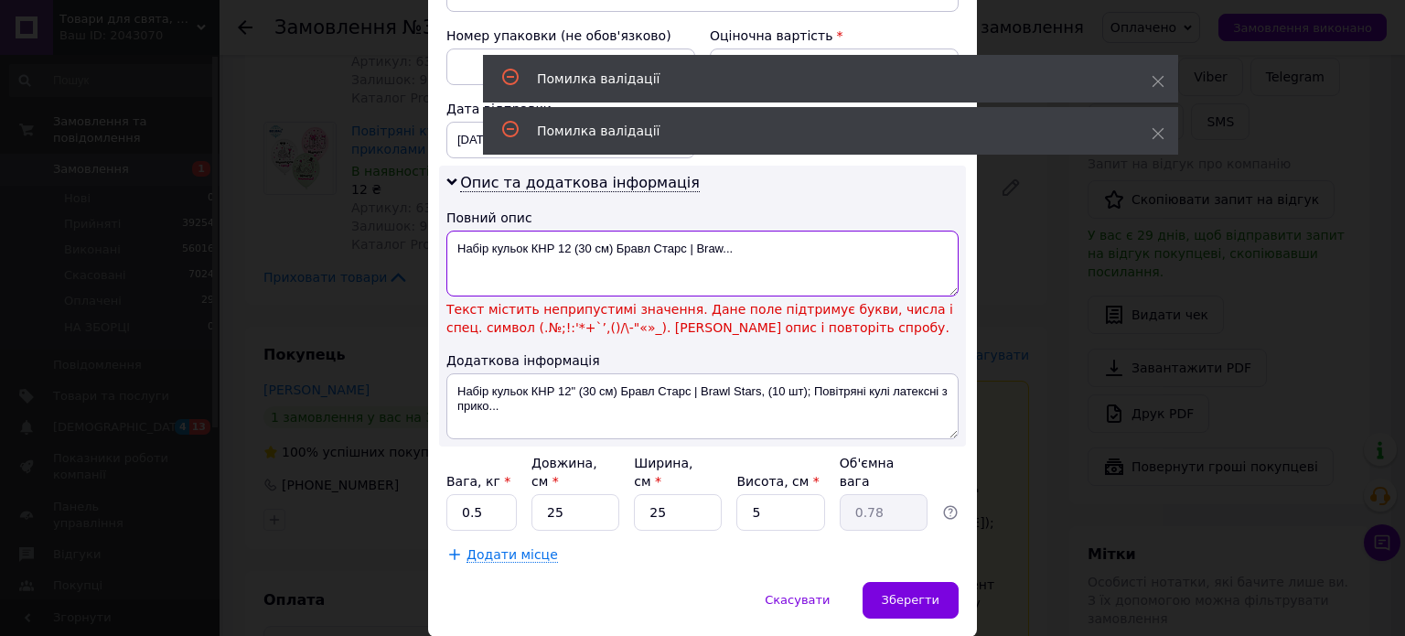
click at [773, 255] on textarea "Набір кульок КНР 12 (30 см) Бравл Старс | Braw..." at bounding box center [702, 264] width 512 height 66
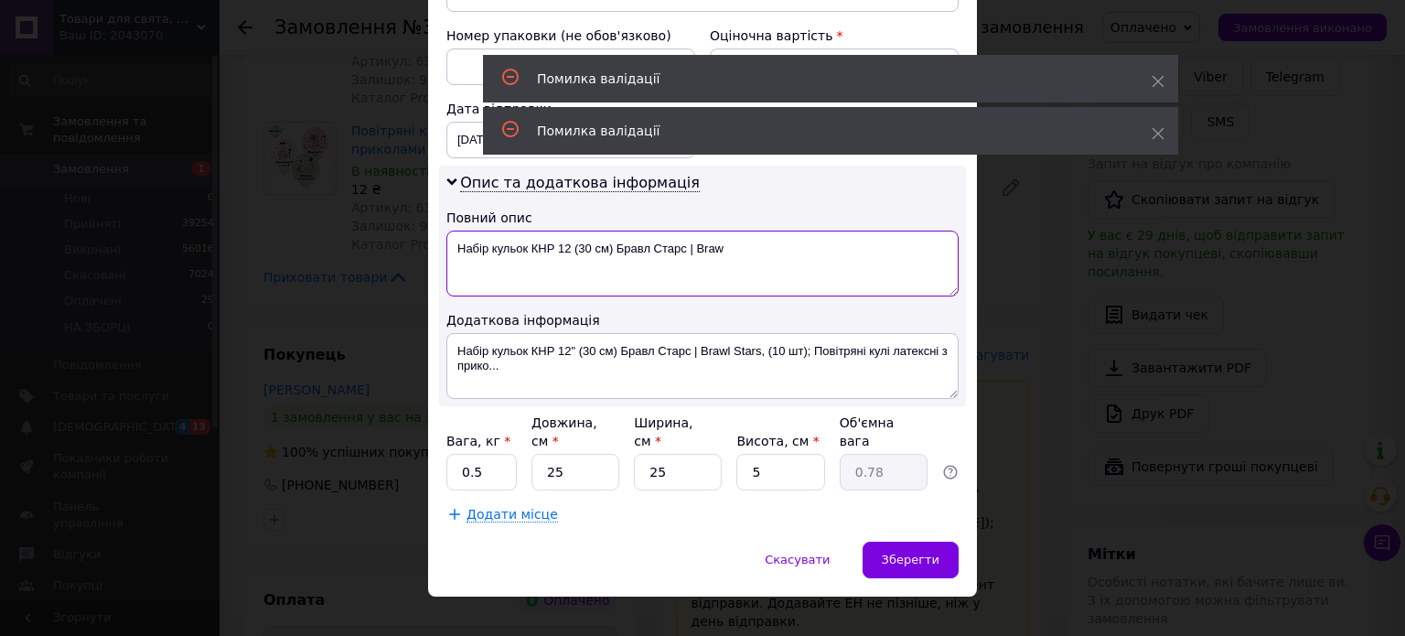
click at [692, 244] on textarea "Набір кульок КНР 12 (30 см) Бравл Старс | Braw" at bounding box center [702, 264] width 512 height 66
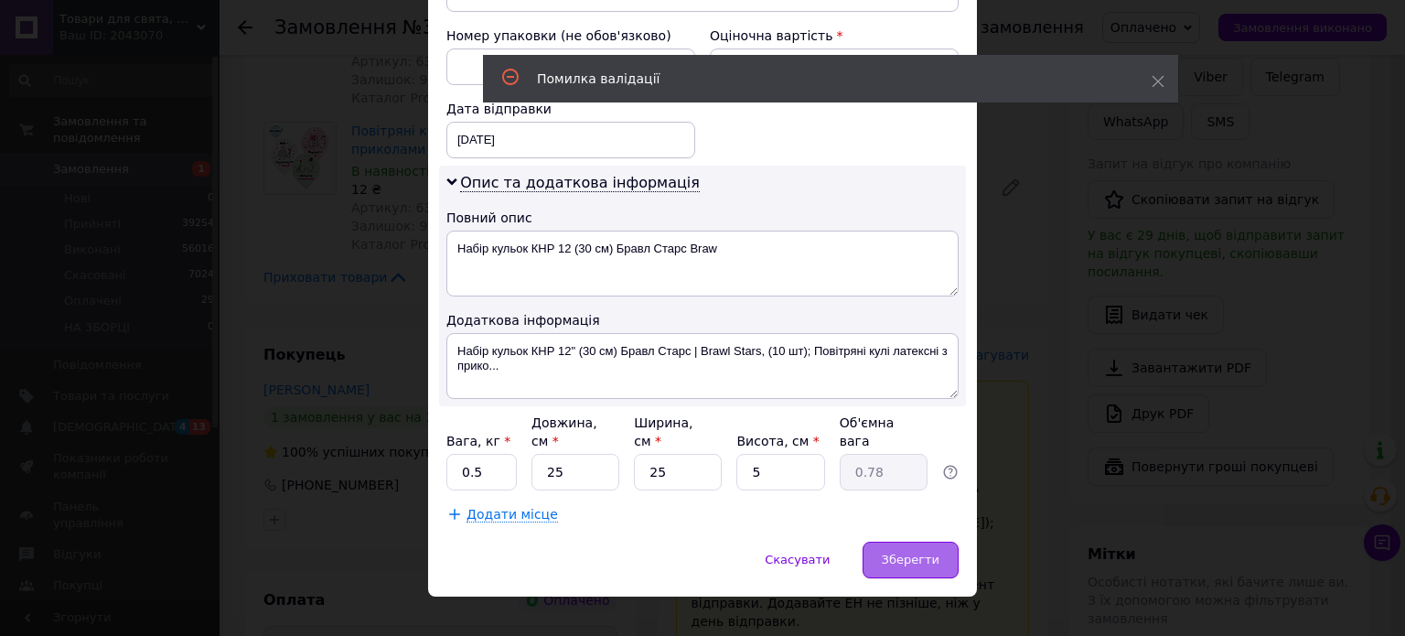
click at [929, 552] on span "Зберегти" at bounding box center [911, 559] width 58 height 14
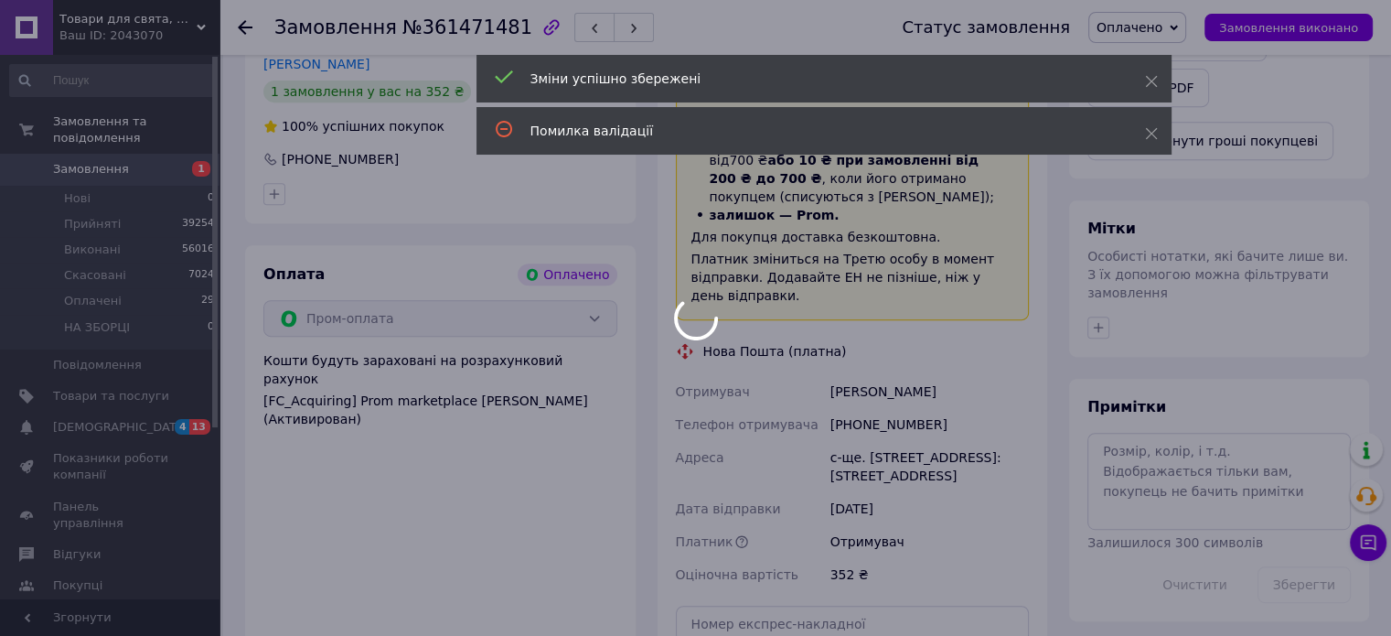
scroll to position [915, 0]
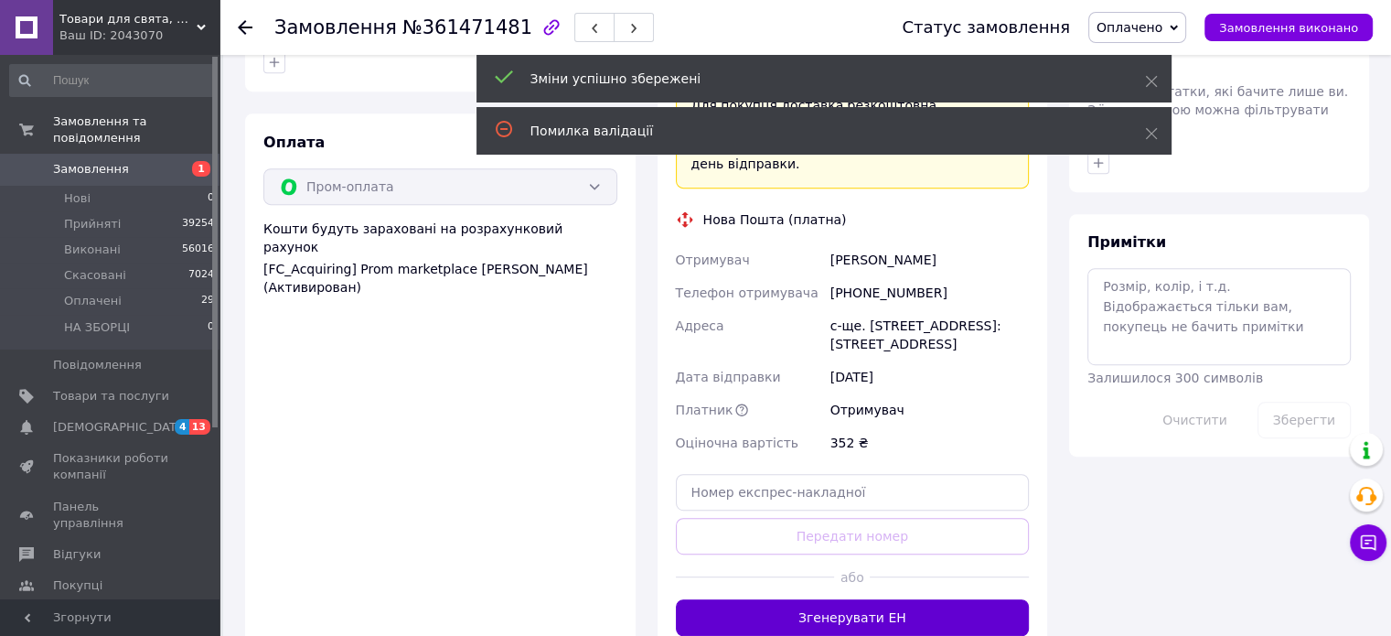
click at [929, 599] on button "Згенерувати ЕН" at bounding box center [853, 617] width 354 height 37
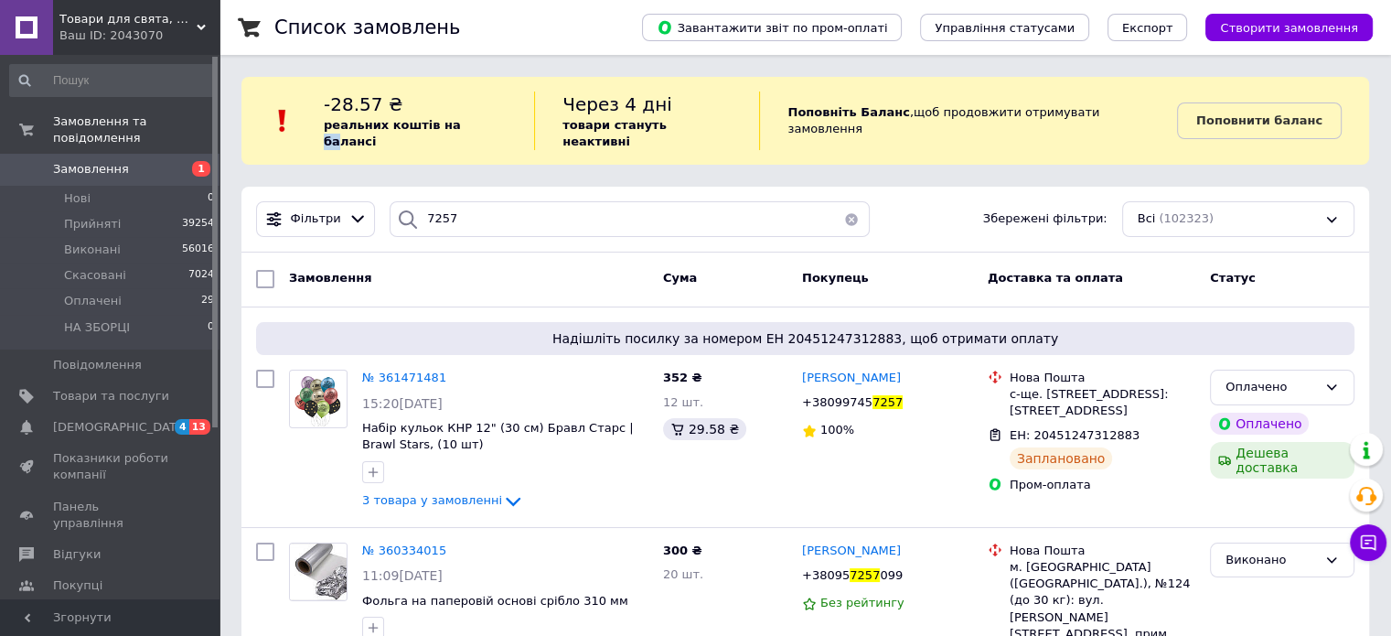
drag, startPoint x: 463, startPoint y: 120, endPoint x: 488, endPoint y: 146, distance: 36.9
click at [457, 125] on b "реальних коштів на балансі" at bounding box center [392, 133] width 137 height 30
drag, startPoint x: 456, startPoint y: 204, endPoint x: 393, endPoint y: 203, distance: 63.1
click at [393, 203] on div "7257" at bounding box center [630, 219] width 480 height 36
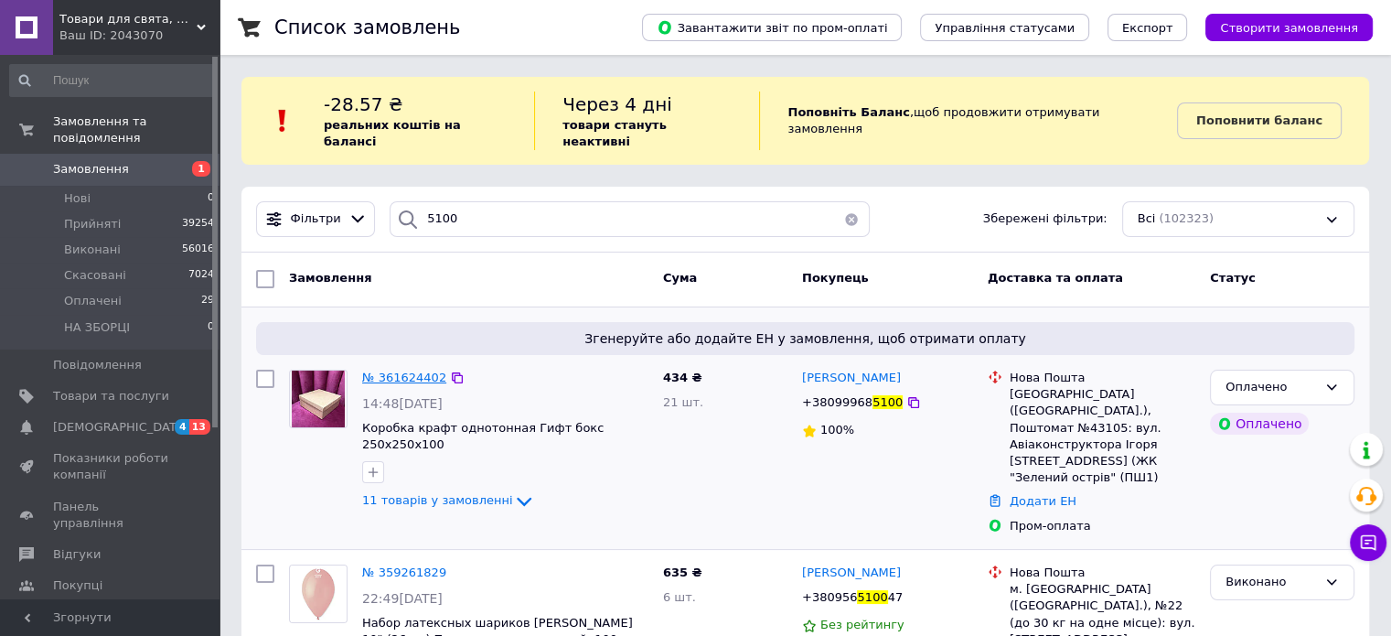
click at [384, 370] on span "№ 361624402" at bounding box center [404, 377] width 84 height 14
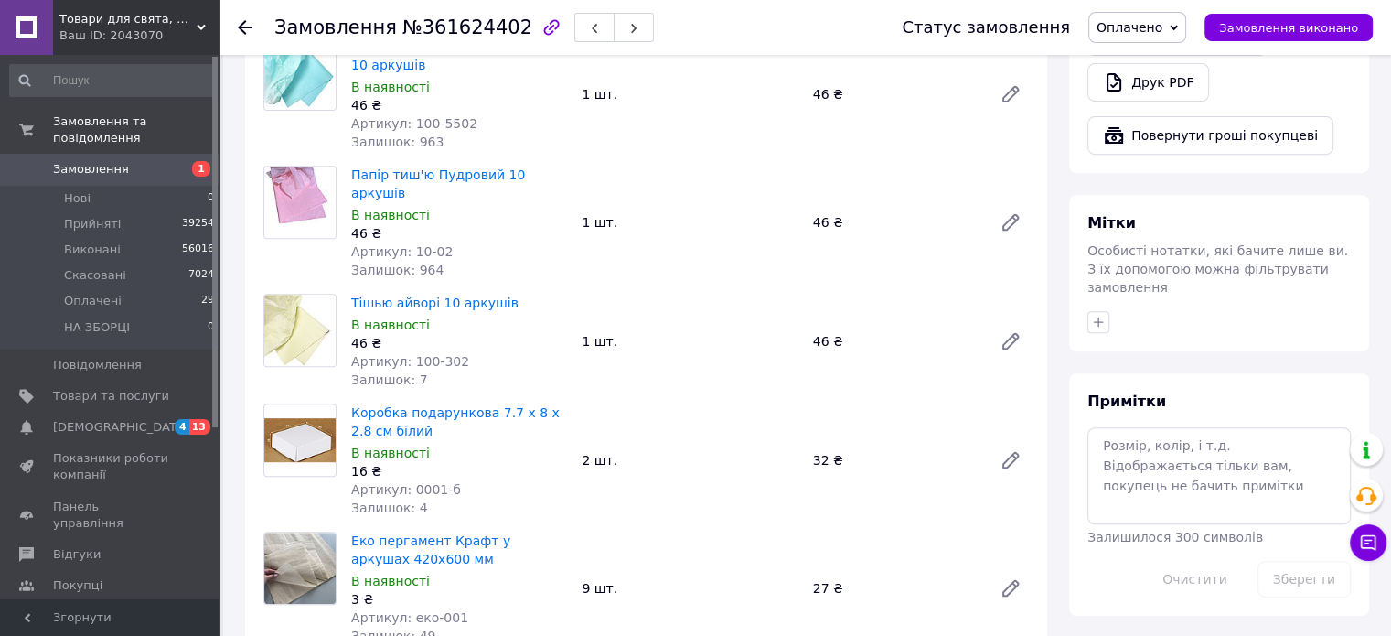
scroll to position [823, 0]
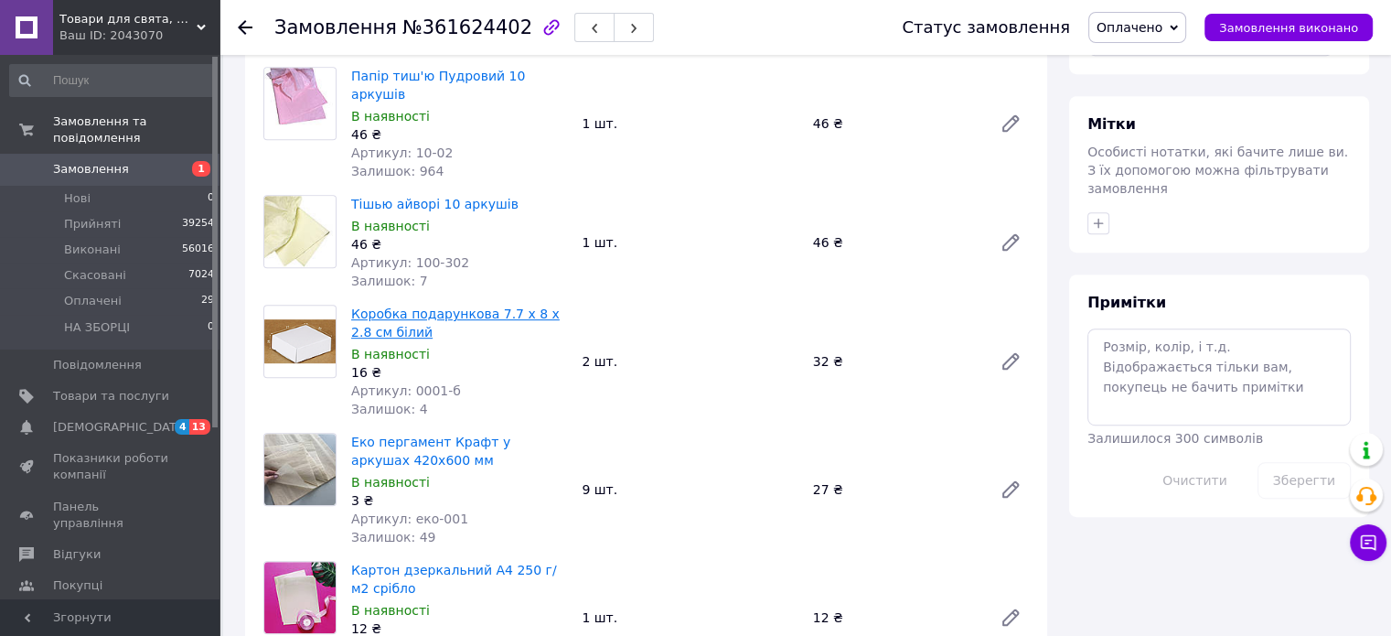
click at [366, 306] on link "Коробка подарункова 7.7 х 8 х 2.8 см білий" at bounding box center [455, 322] width 209 height 33
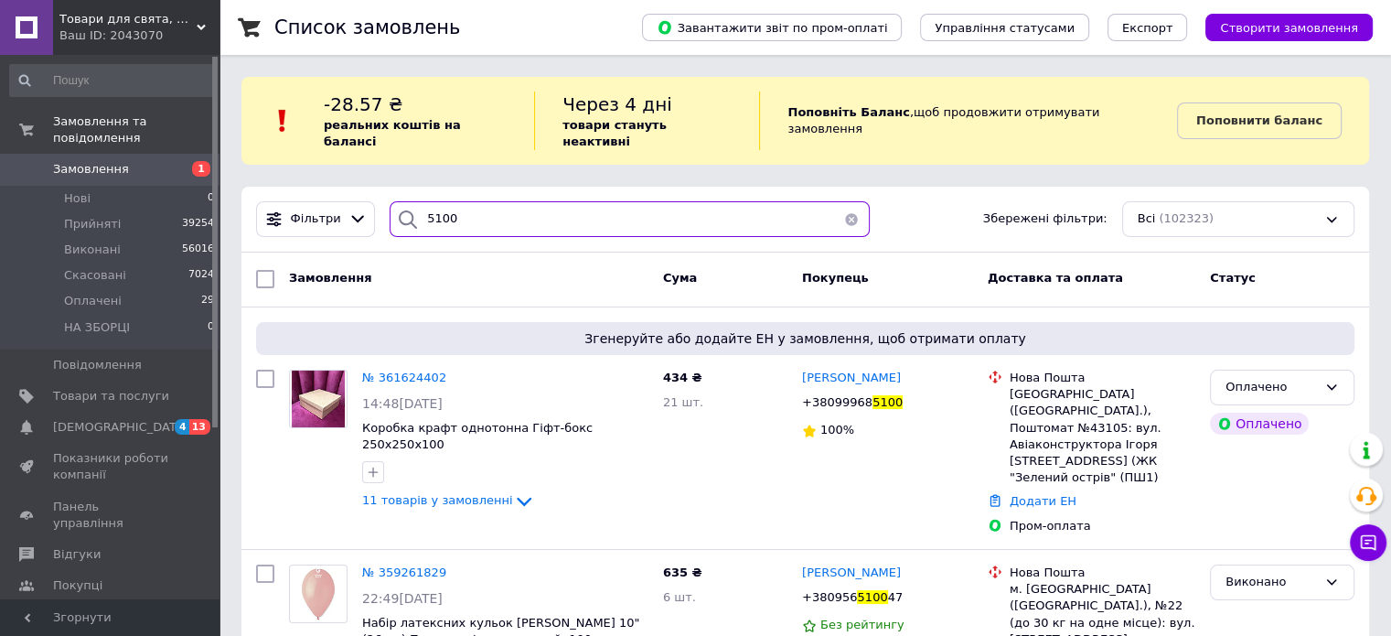
drag, startPoint x: 458, startPoint y: 205, endPoint x: 412, endPoint y: 207, distance: 46.7
click at [412, 207] on div "5100" at bounding box center [630, 219] width 480 height 36
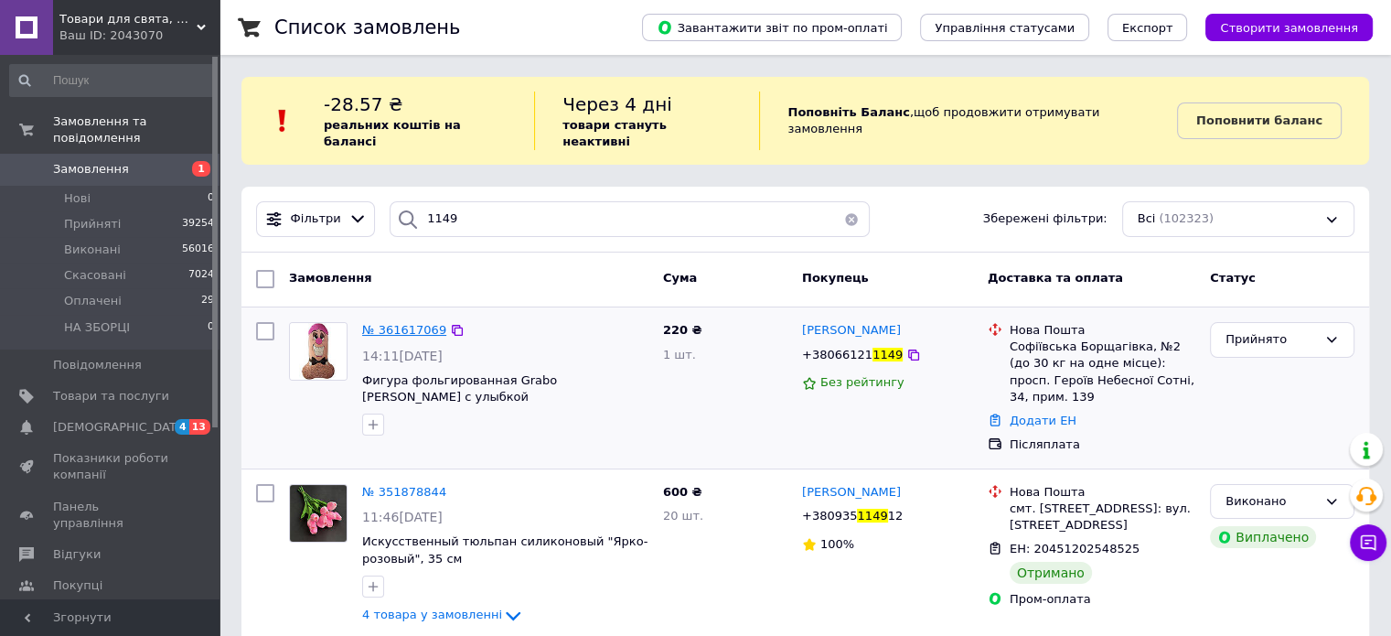
click at [392, 323] on span "№ 361617069" at bounding box center [404, 330] width 84 height 14
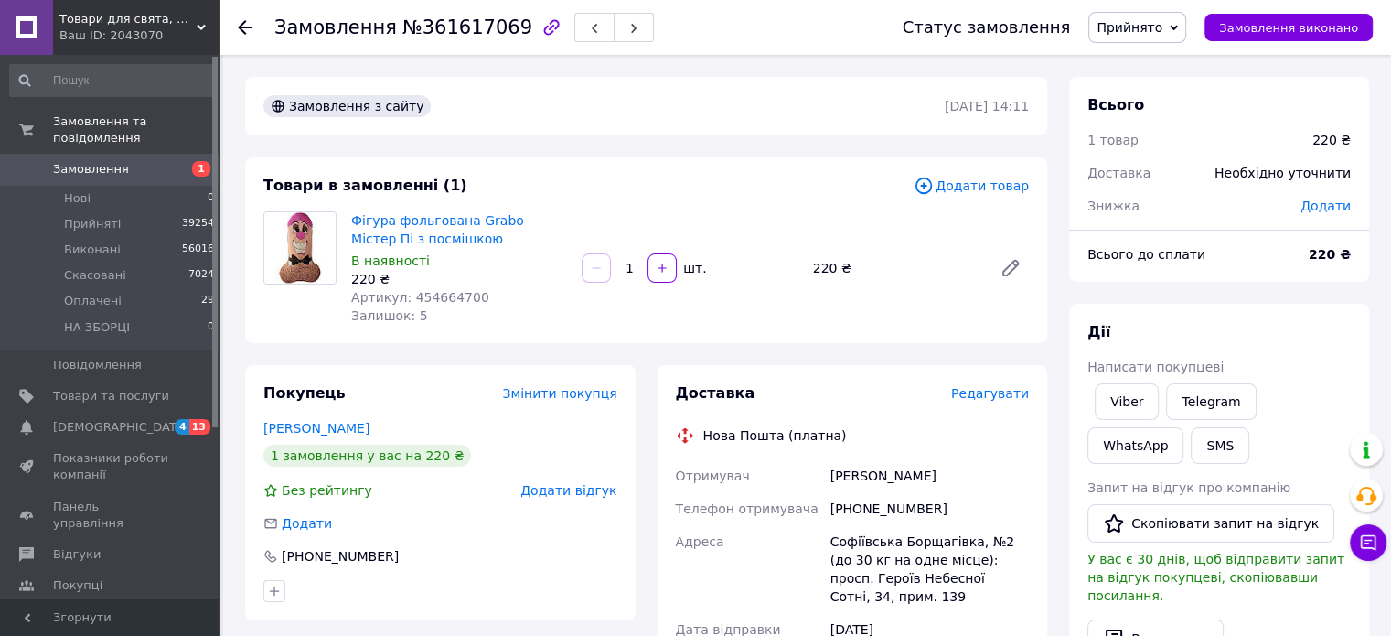
click at [995, 393] on span "Редагувати" at bounding box center [990, 393] width 78 height 15
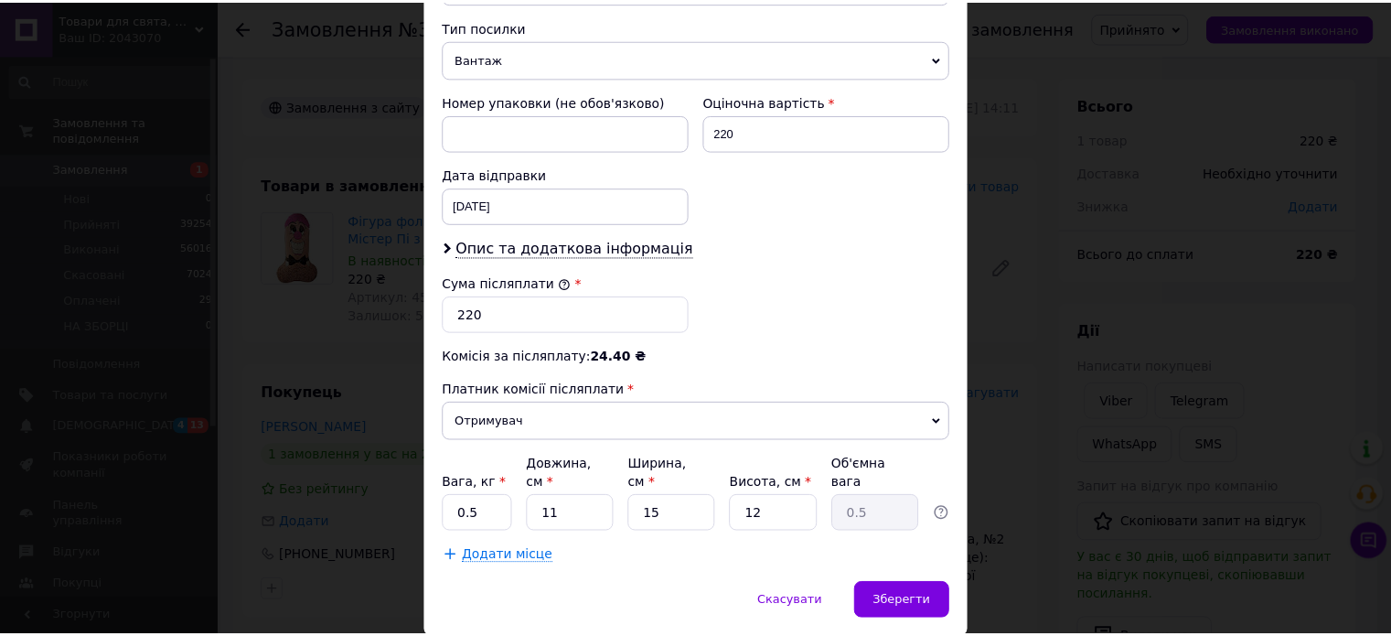
scroll to position [754, 0]
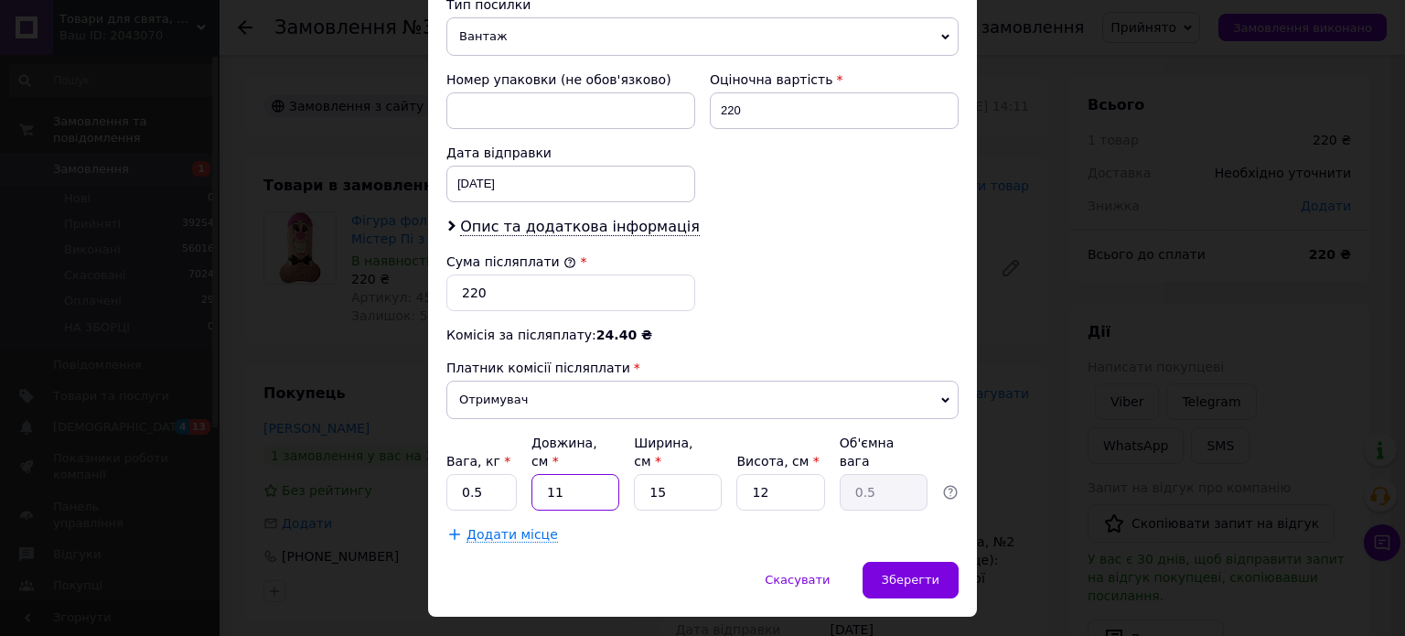
click at [586, 474] on input "11" at bounding box center [575, 492] width 88 height 37
click at [667, 474] on input "15" at bounding box center [678, 492] width 88 height 37
click at [756, 474] on input "12" at bounding box center [780, 492] width 88 height 37
click at [939, 562] on div "Зберегти" at bounding box center [911, 580] width 96 height 37
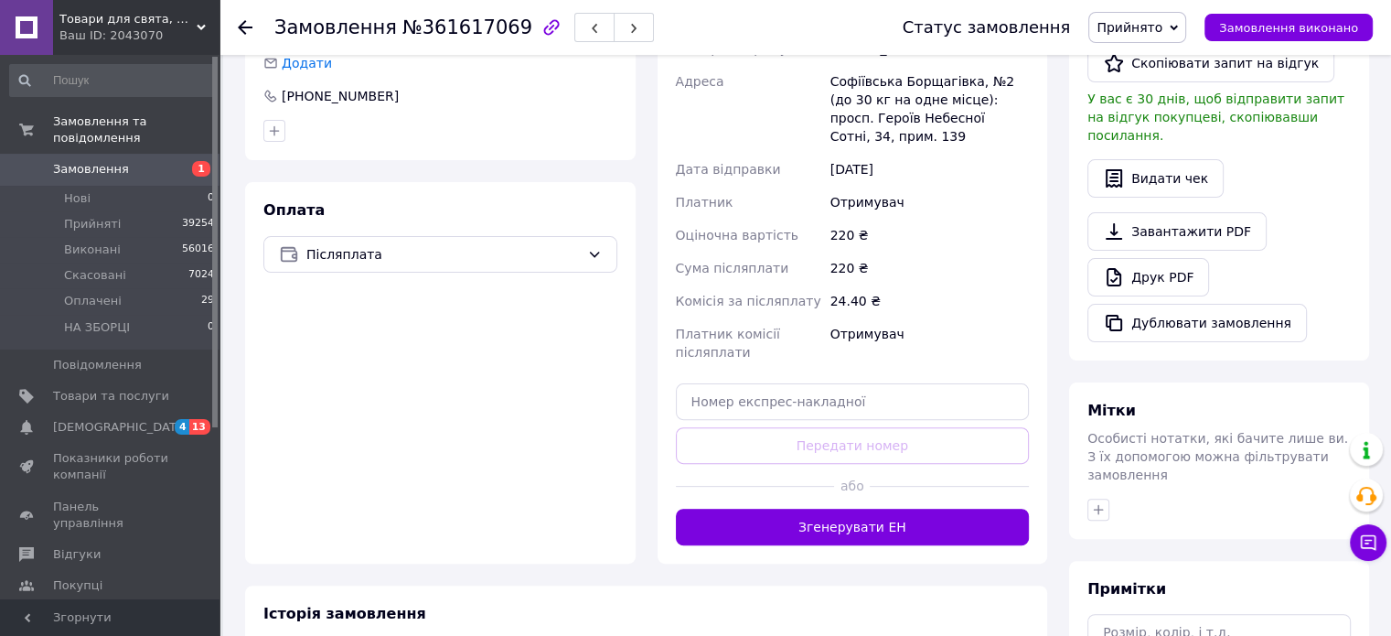
scroll to position [549, 0]
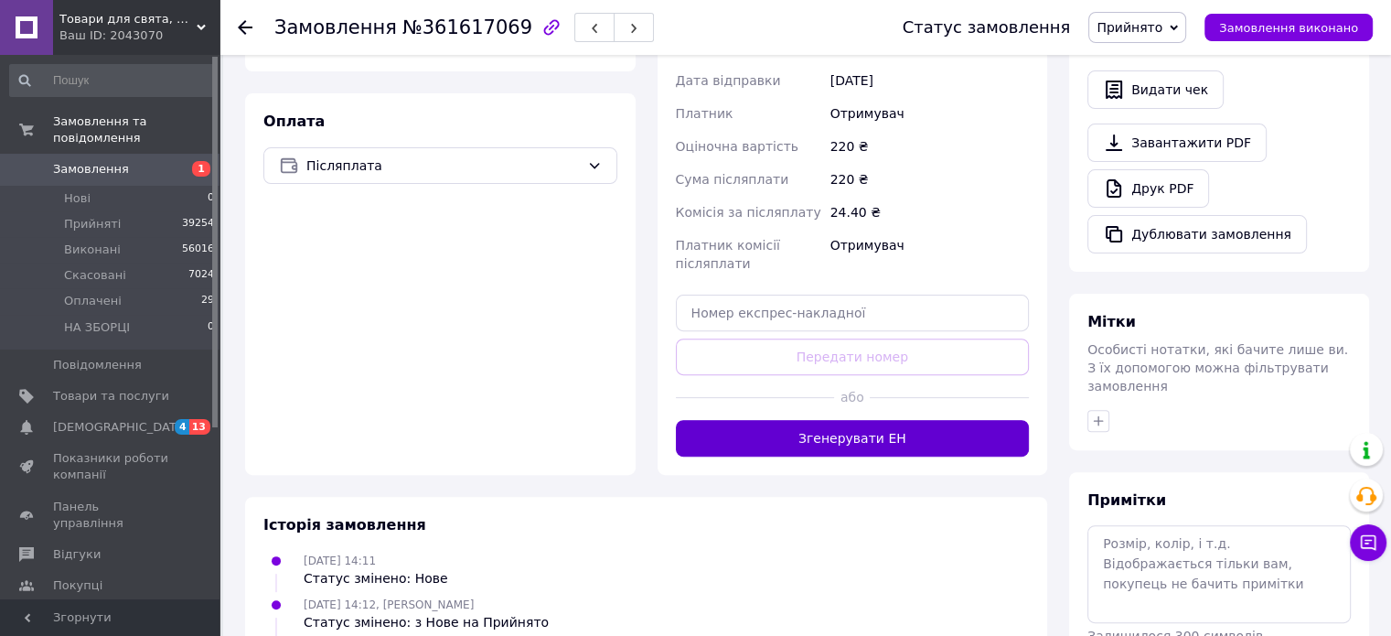
click at [891, 449] on button "Згенерувати ЕН" at bounding box center [853, 438] width 354 height 37
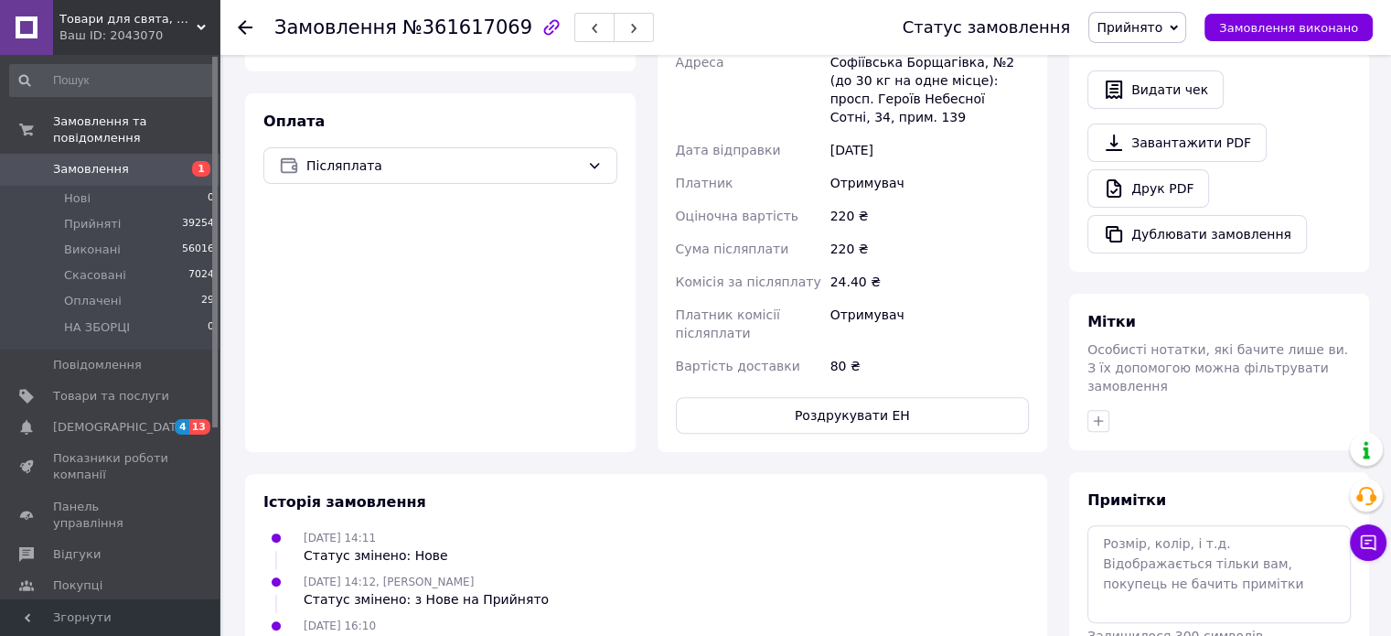
scroll to position [274, 0]
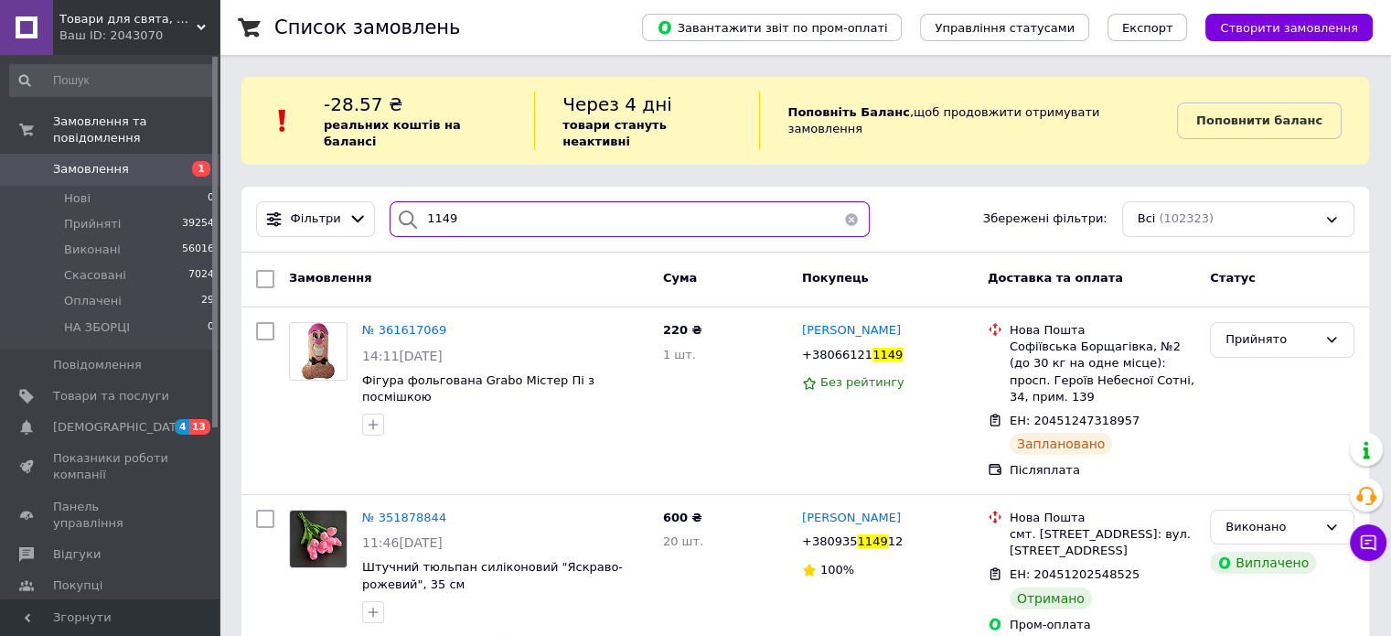
drag, startPoint x: 446, startPoint y: 211, endPoint x: 415, endPoint y: 207, distance: 31.4
click at [415, 207] on div "1149" at bounding box center [630, 219] width 480 height 36
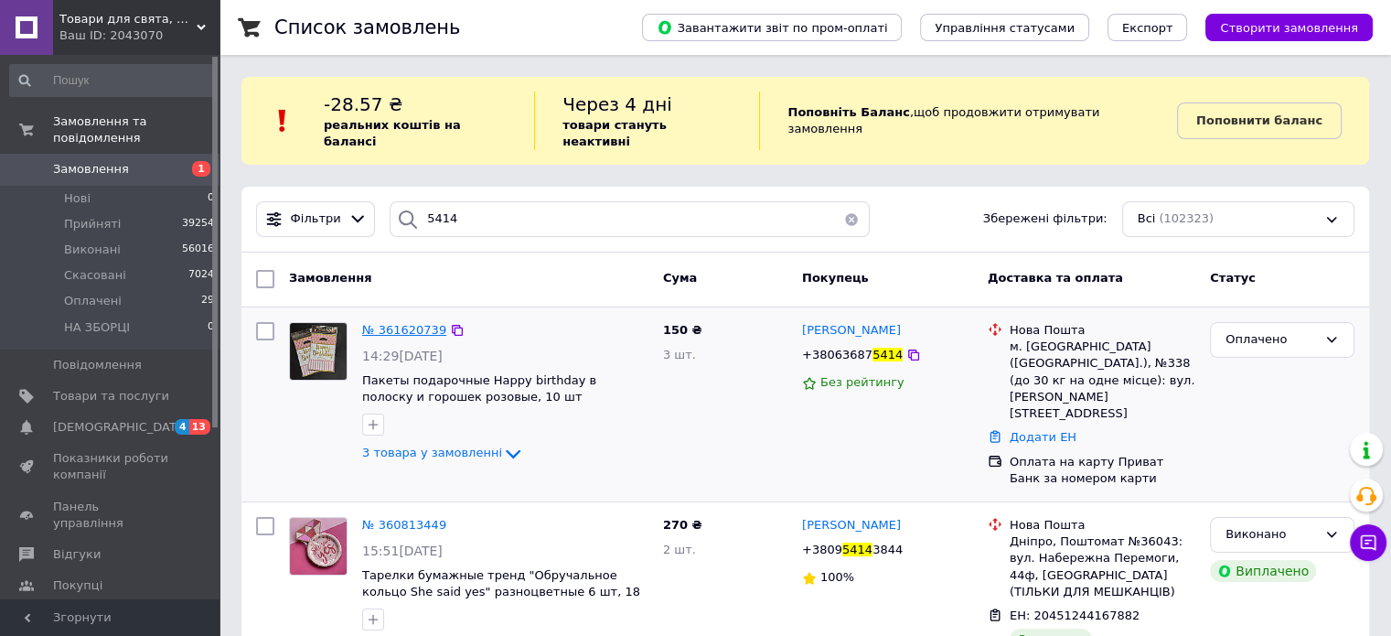
click at [414, 323] on span "№ 361620739" at bounding box center [404, 330] width 84 height 14
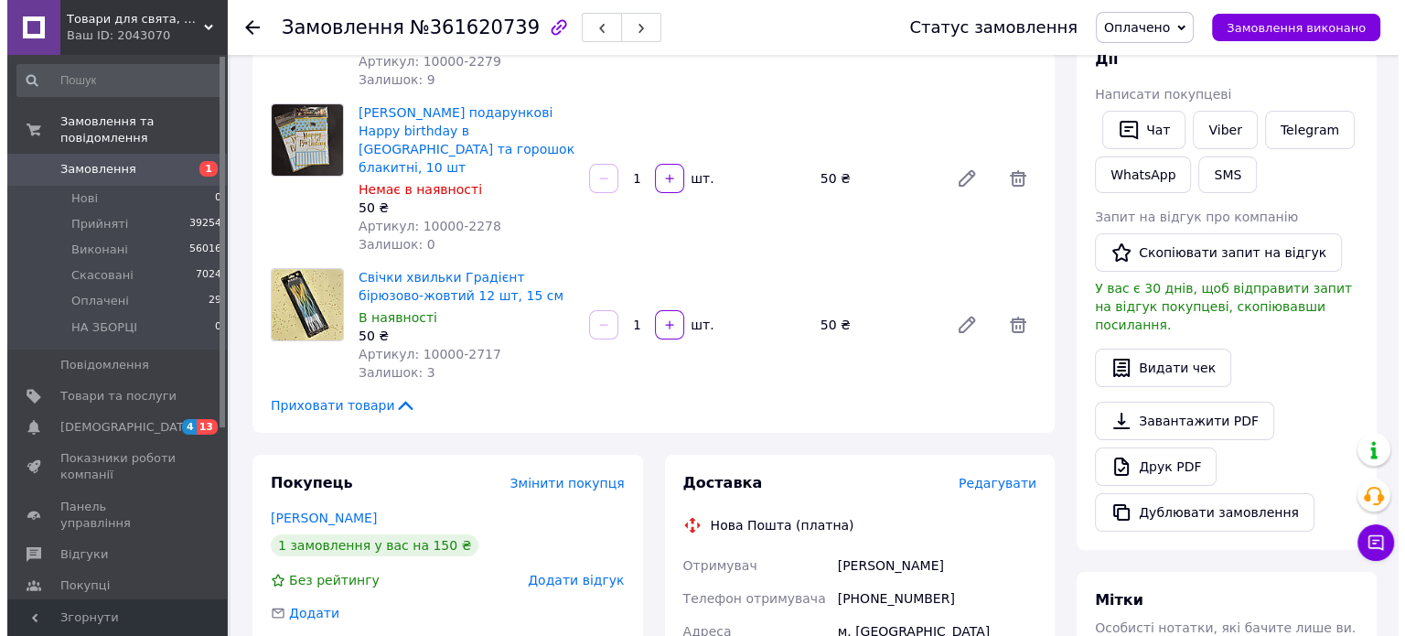
scroll to position [274, 0]
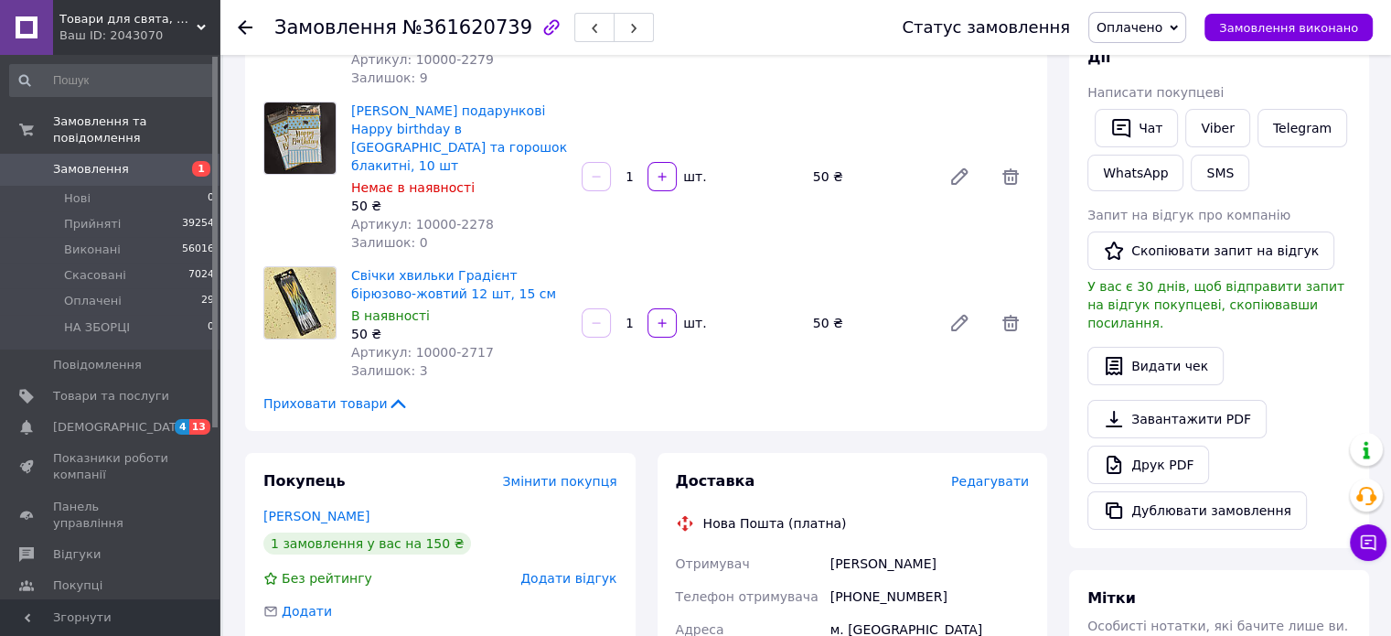
click at [992, 474] on span "Редагувати" at bounding box center [990, 481] width 78 height 15
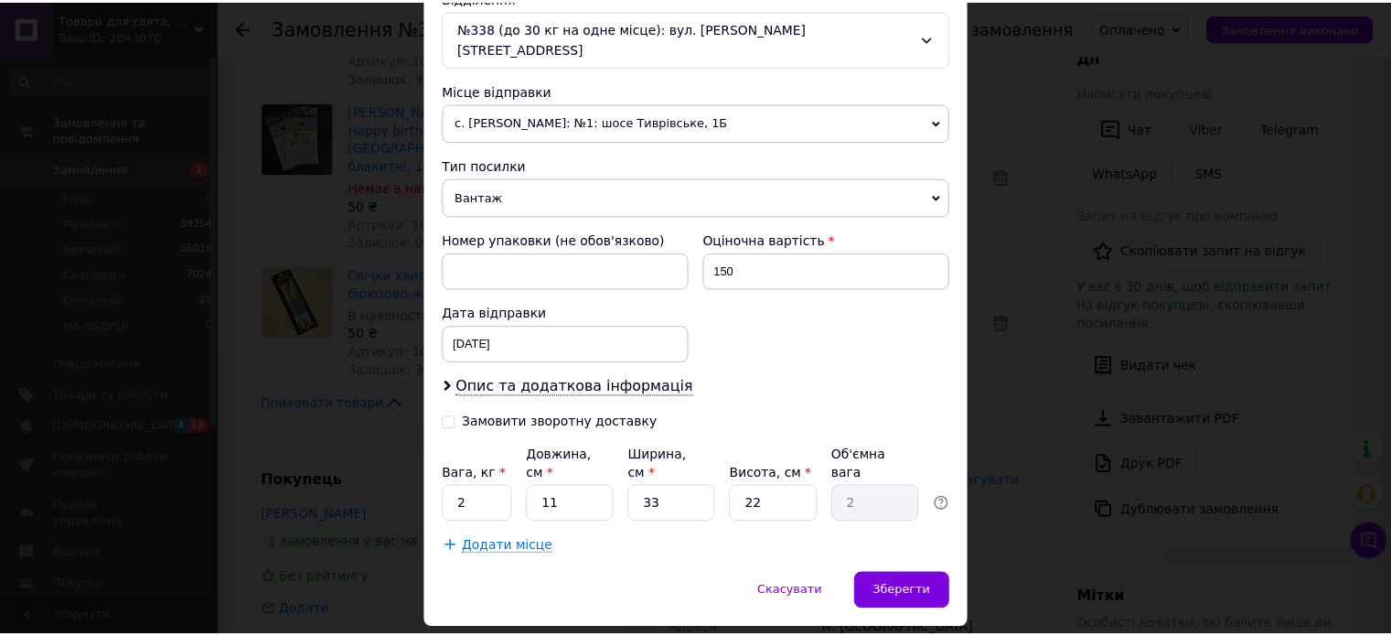
scroll to position [606, 0]
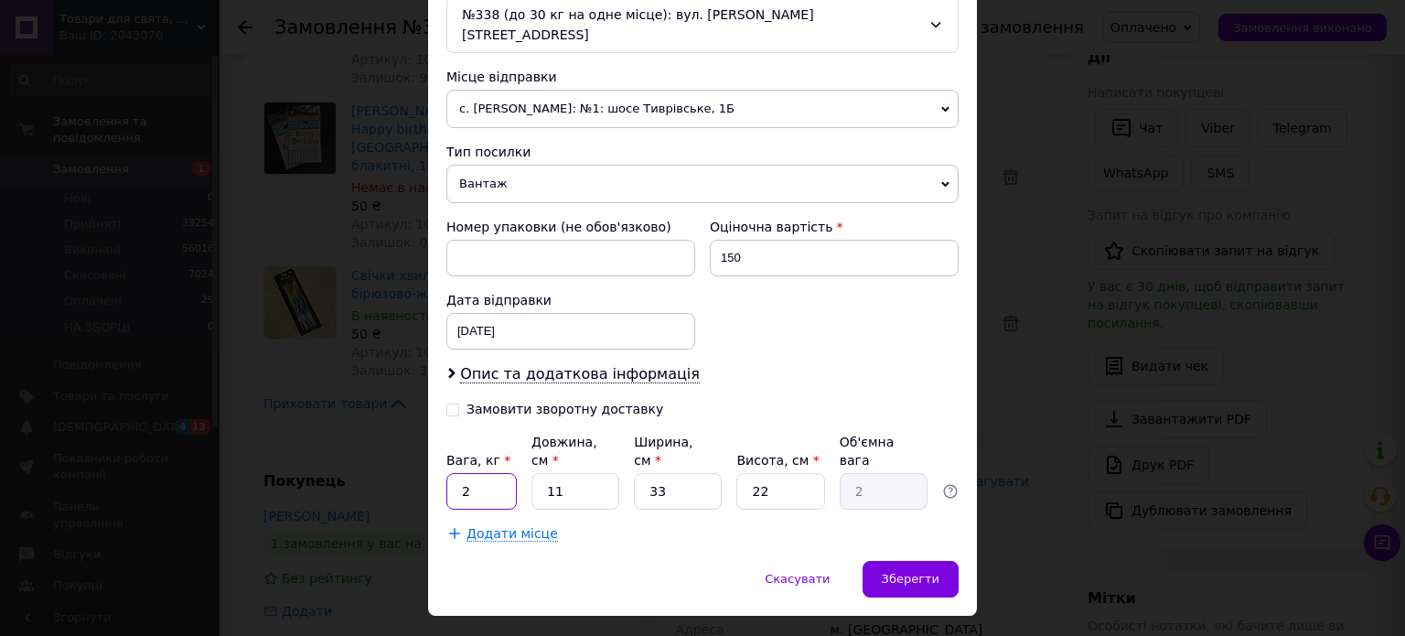
click at [476, 473] on input "2" at bounding box center [481, 491] width 70 height 37
click at [569, 473] on input "11" at bounding box center [575, 491] width 88 height 37
click at [692, 473] on input "3" at bounding box center [678, 491] width 88 height 37
click at [751, 473] on input "22" at bounding box center [780, 491] width 88 height 37
click at [769, 473] on input "22" at bounding box center [780, 491] width 88 height 37
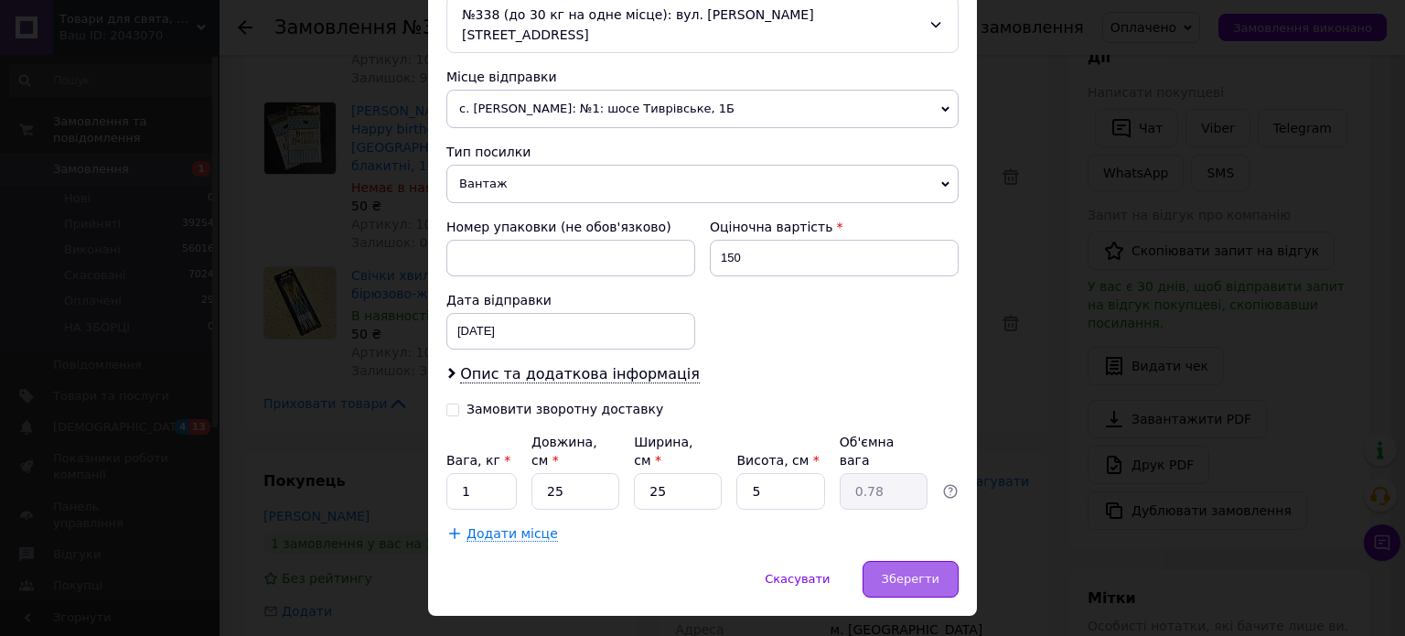
click at [943, 561] on div "Зберегти" at bounding box center [911, 579] width 96 height 37
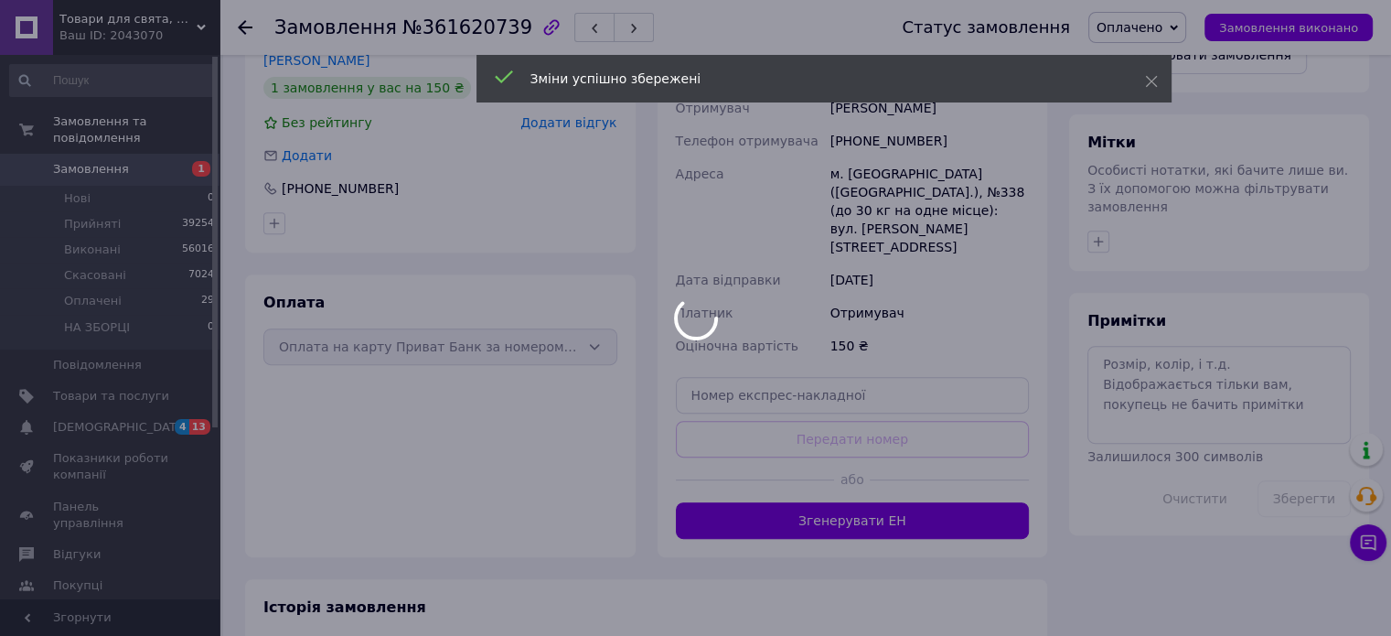
scroll to position [732, 0]
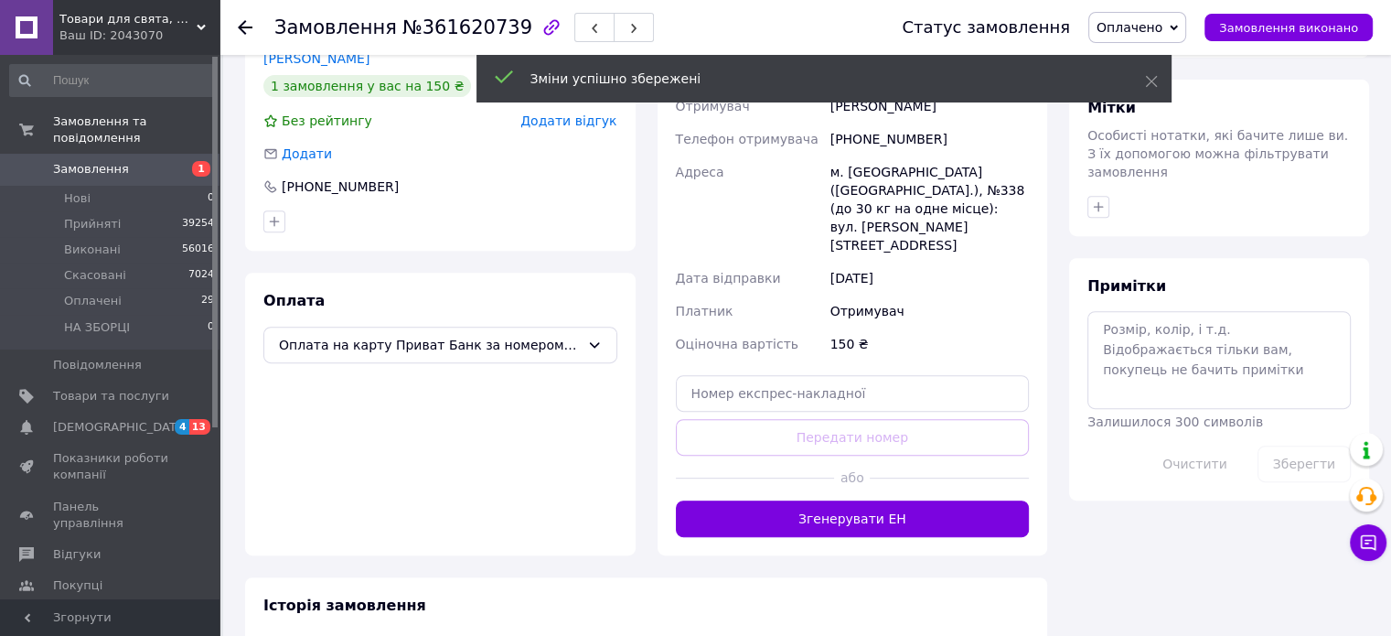
click at [839, 500] on button "Згенерувати ЕН" at bounding box center [853, 518] width 354 height 37
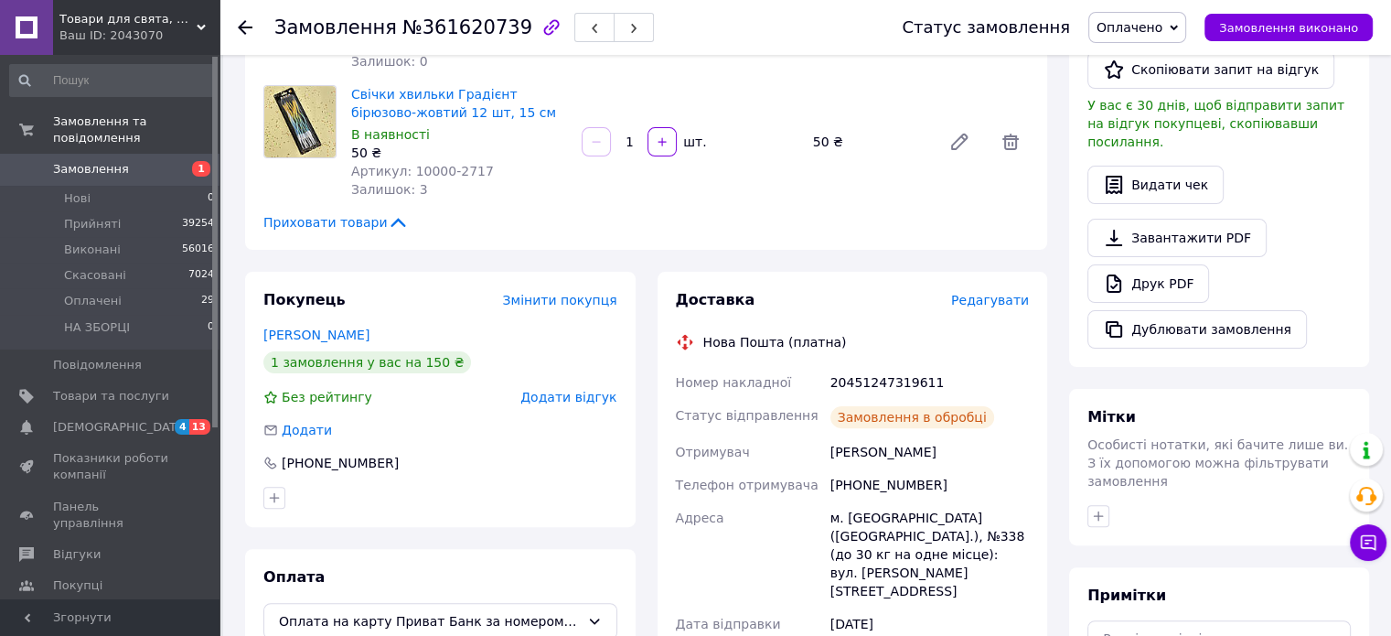
scroll to position [366, 0]
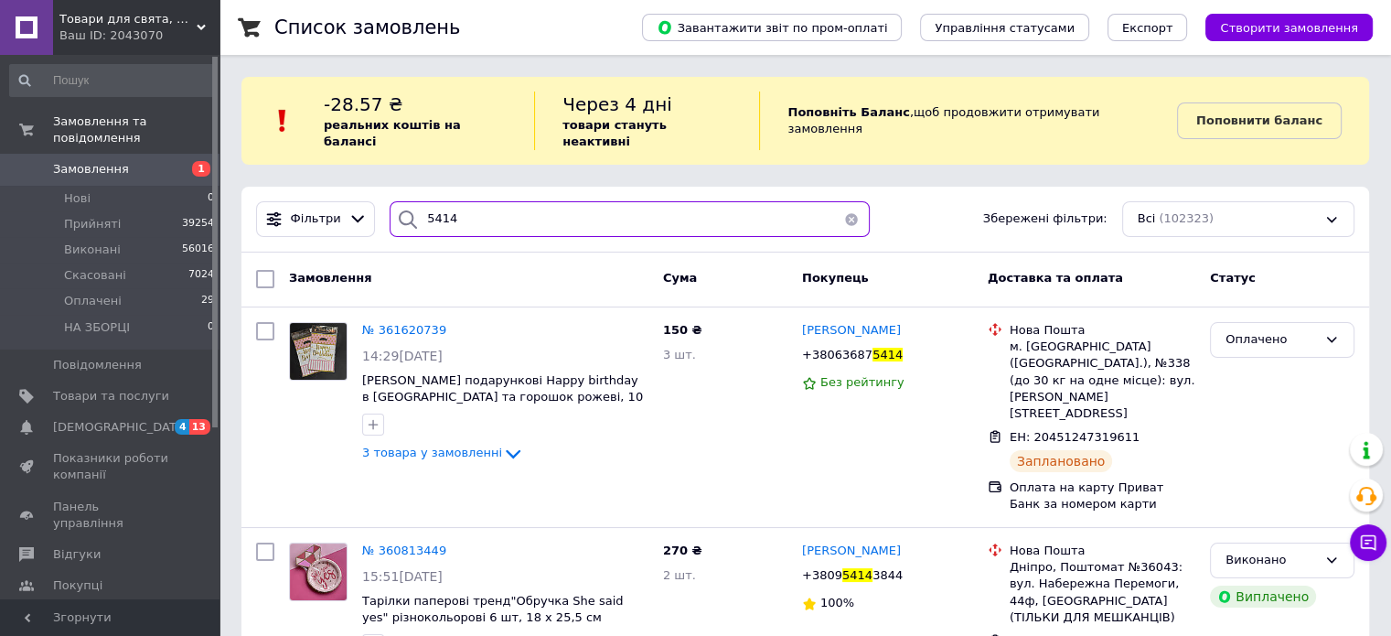
drag, startPoint x: 466, startPoint y: 116, endPoint x: 398, endPoint y: 113, distance: 67.8
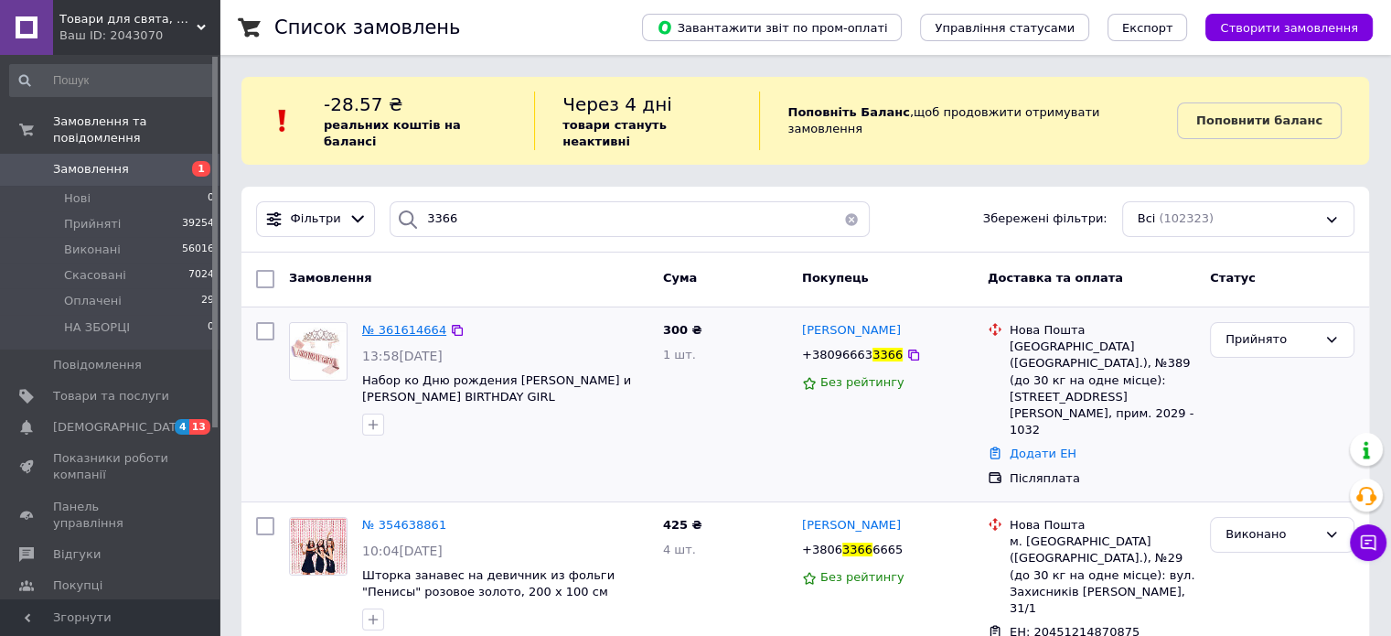
click at [386, 323] on span "№ 361614664" at bounding box center [404, 330] width 84 height 14
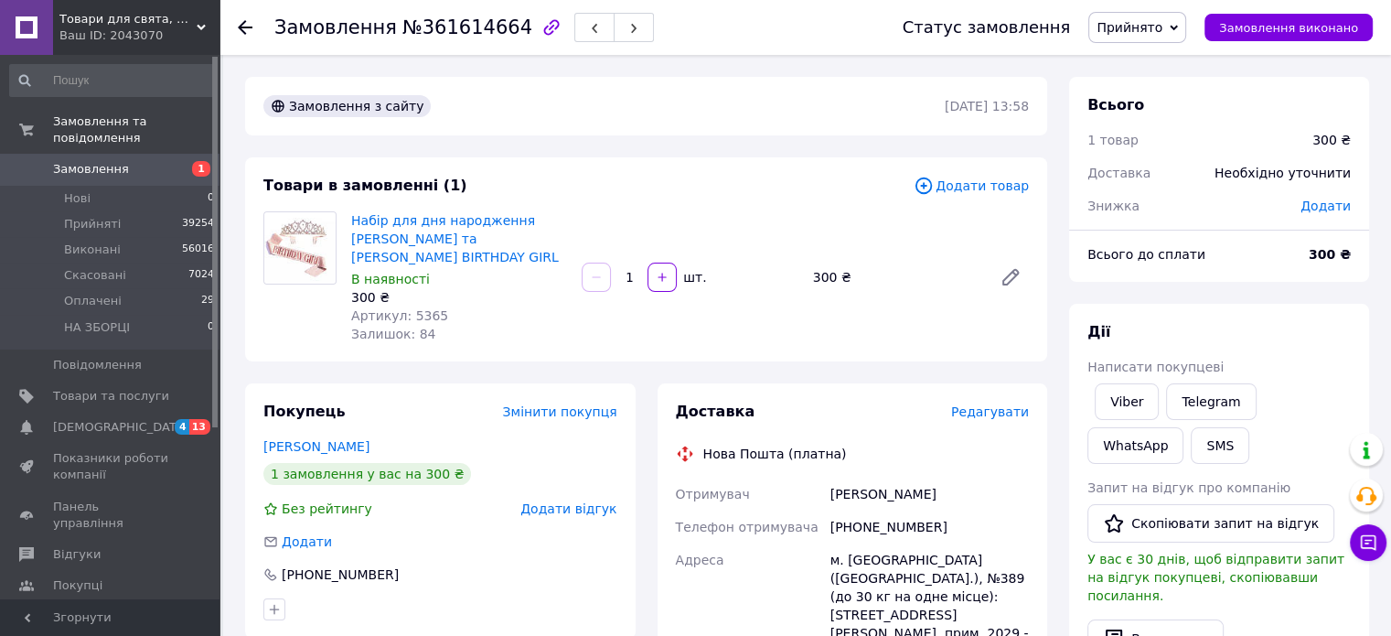
click at [982, 404] on span "Редагувати" at bounding box center [990, 411] width 78 height 15
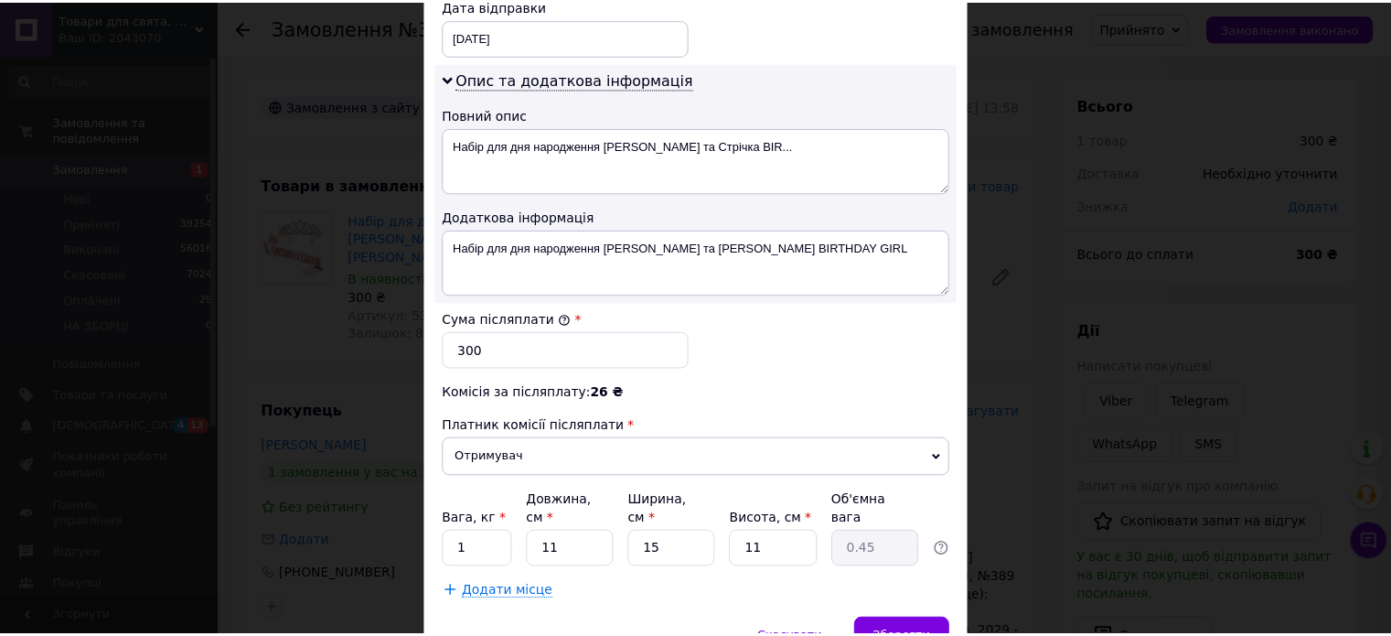
scroll to position [959, 0]
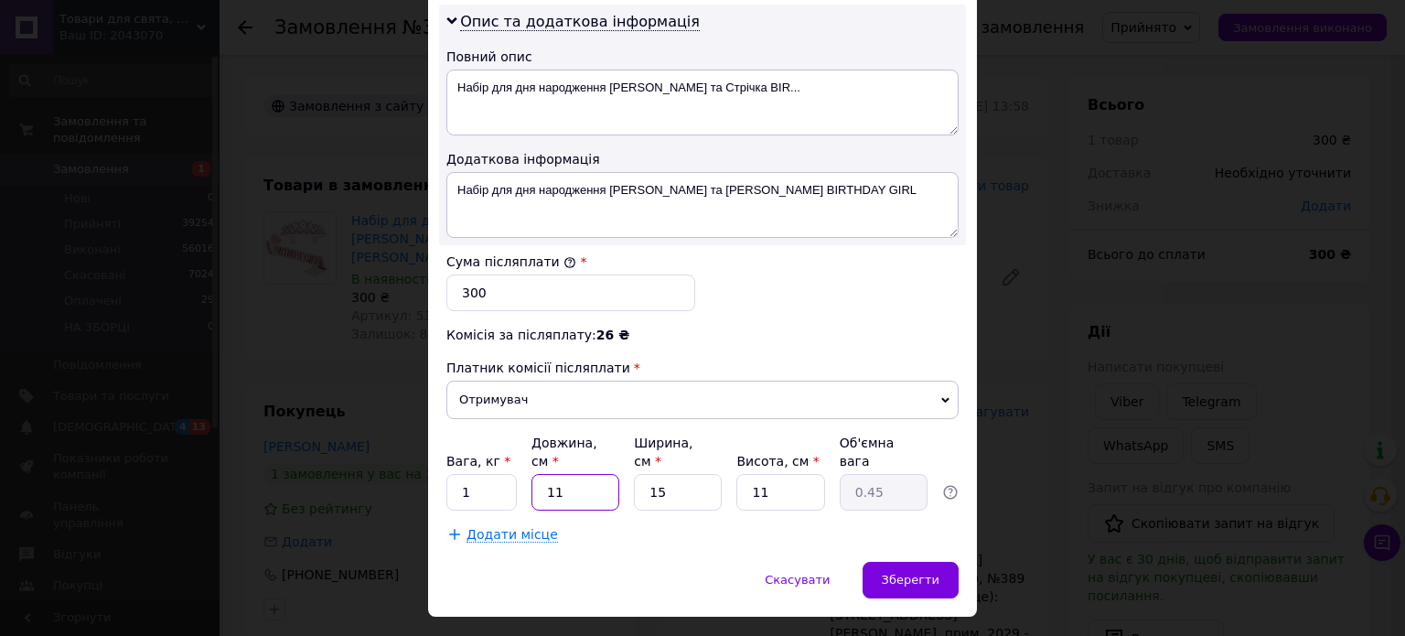
click at [589, 474] on input "11" at bounding box center [575, 492] width 88 height 37
click at [674, 474] on input "15" at bounding box center [678, 492] width 88 height 37
click at [796, 474] on input "11" at bounding box center [780, 492] width 88 height 37
click at [928, 562] on div "Зберегти" at bounding box center [911, 580] width 96 height 37
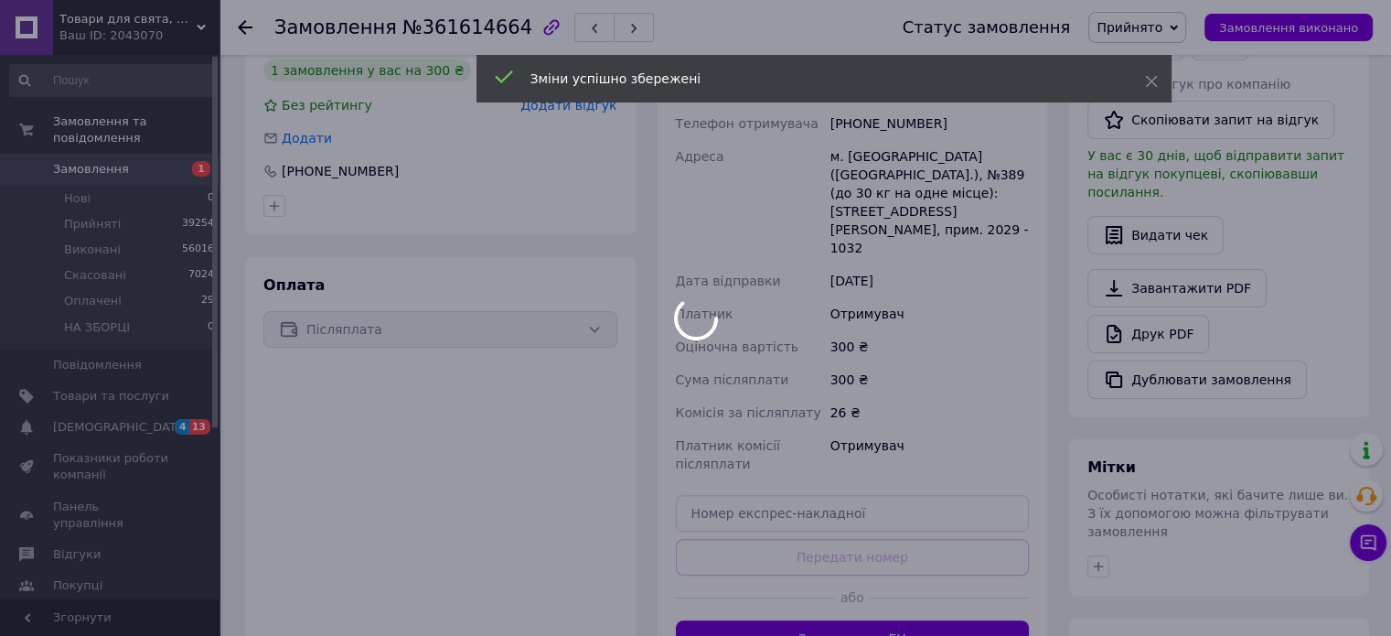
scroll to position [457, 0]
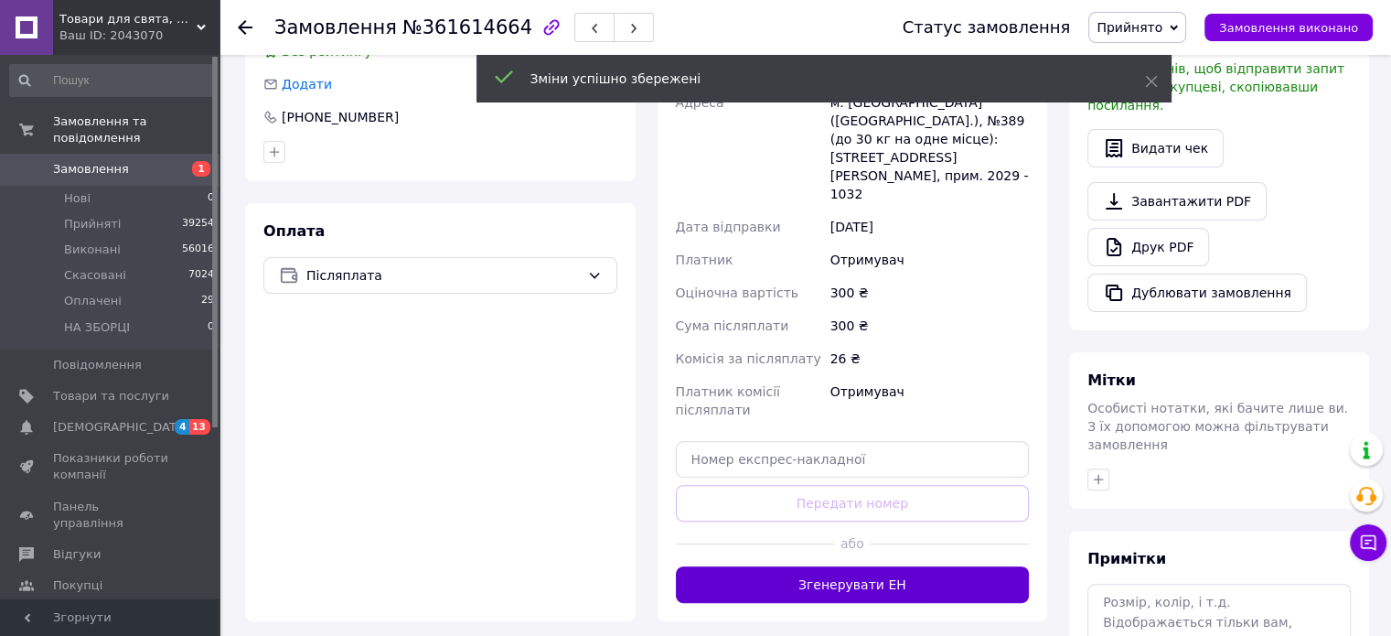
click at [902, 566] on button "Згенерувати ЕН" at bounding box center [853, 584] width 354 height 37
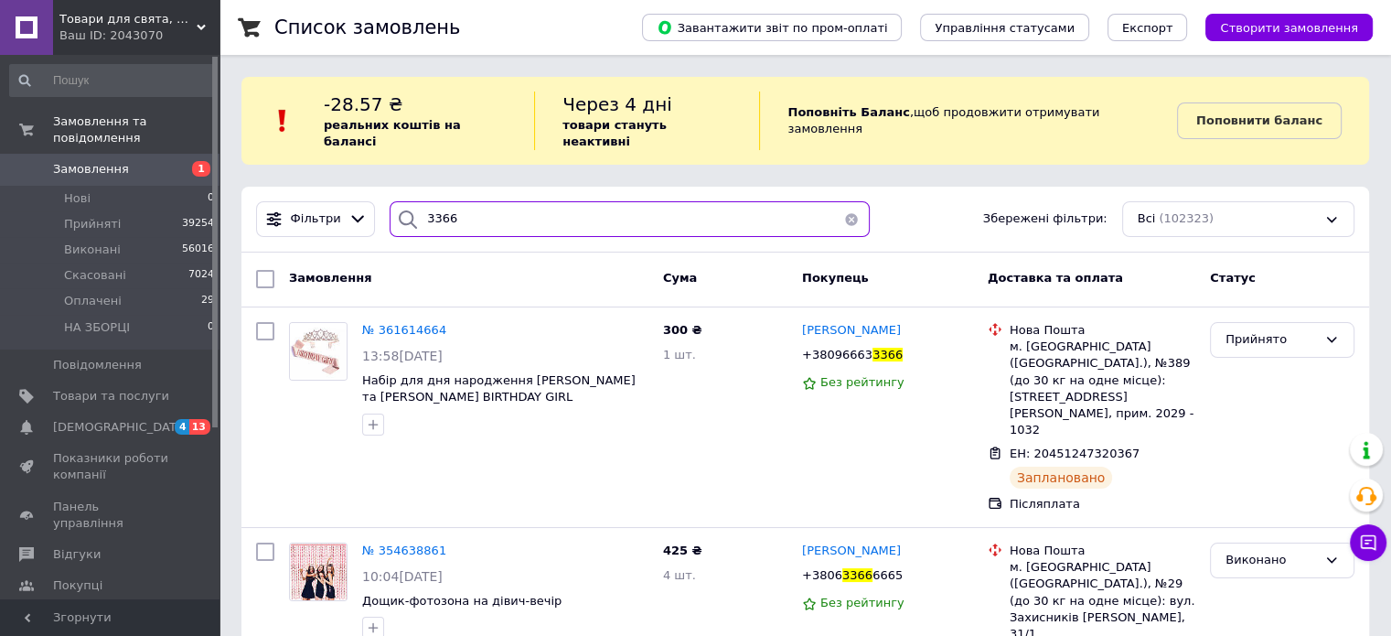
drag, startPoint x: 448, startPoint y: 207, endPoint x: 378, endPoint y: 207, distance: 70.4
click at [382, 207] on div "3366" at bounding box center [629, 219] width 495 height 36
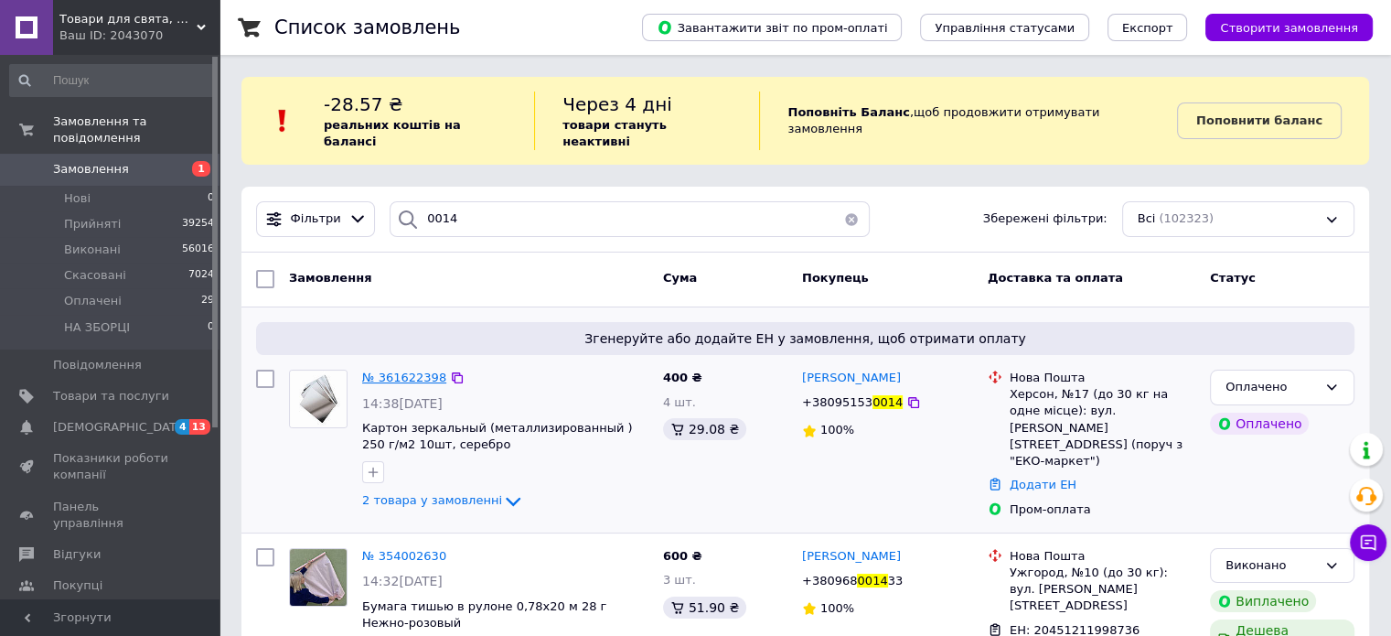
click at [406, 370] on span "№ 361622398" at bounding box center [404, 377] width 84 height 14
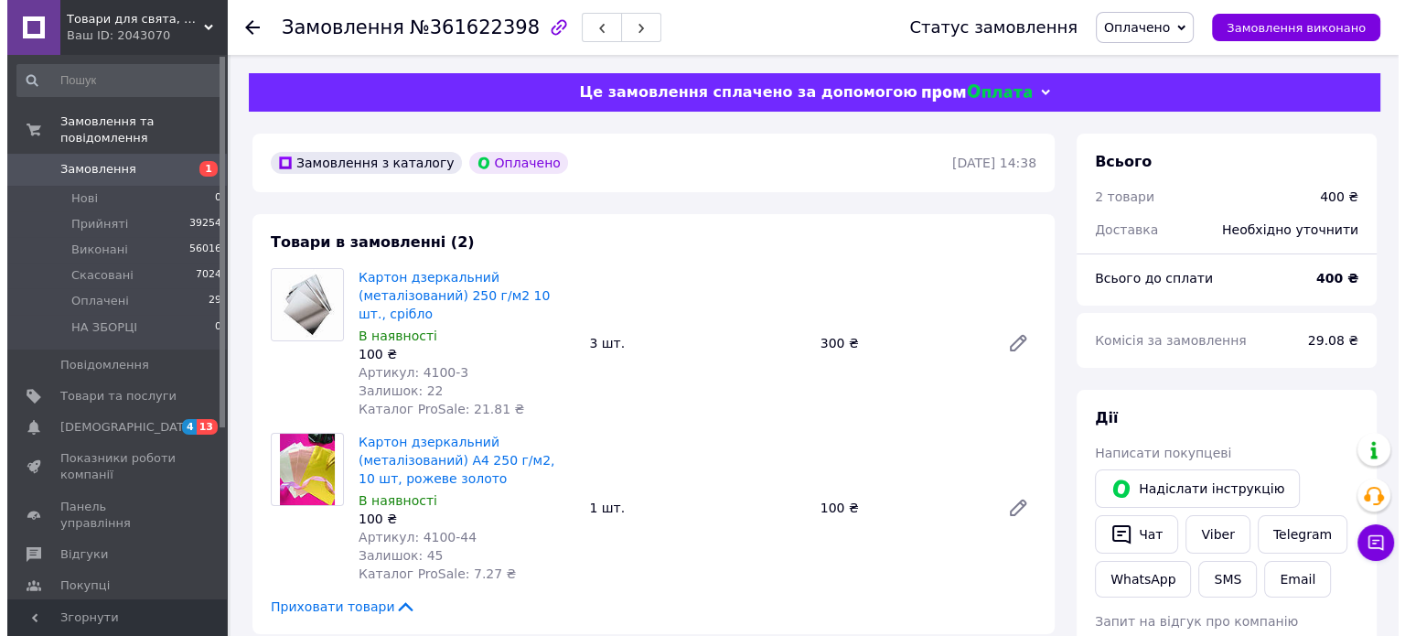
scroll to position [457, 0]
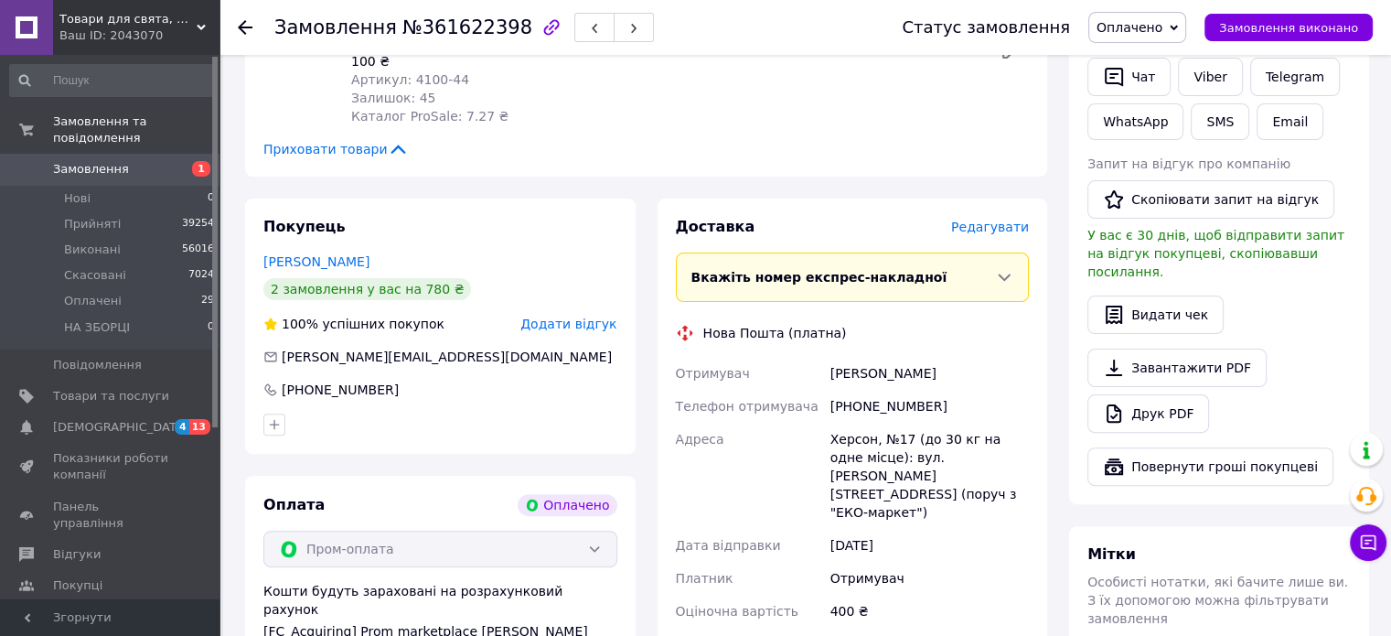
click at [979, 230] on span "Редагувати" at bounding box center [990, 227] width 78 height 15
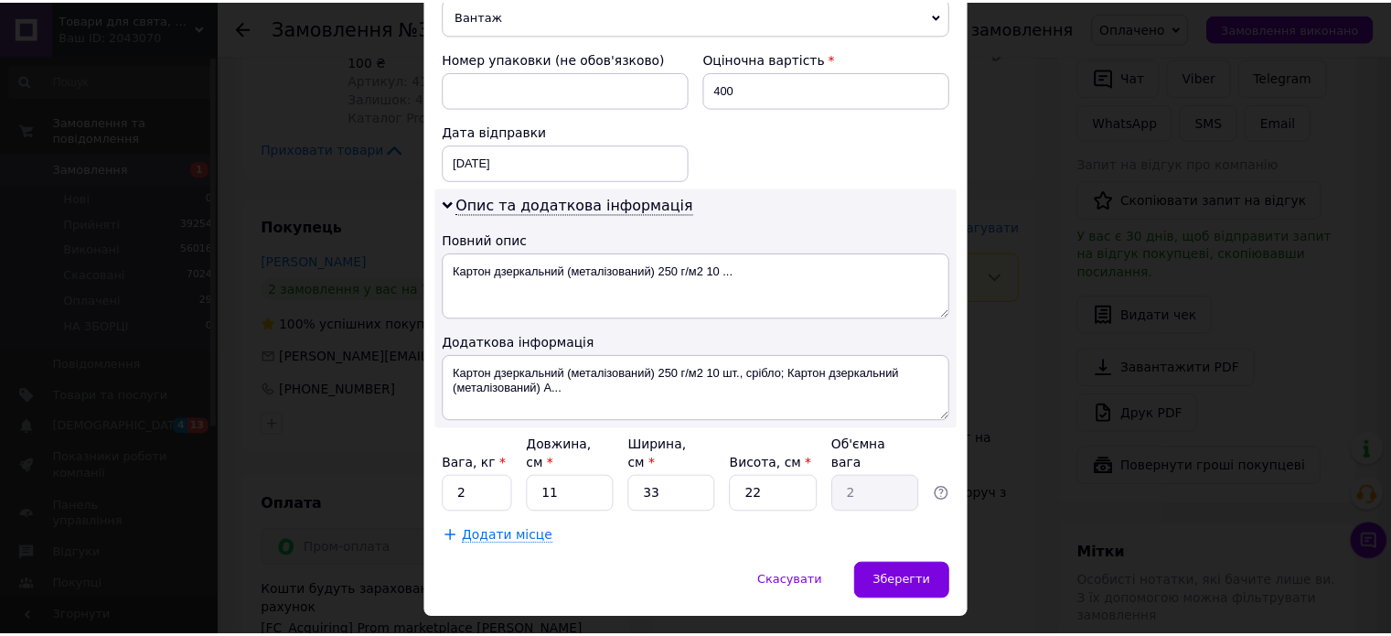
scroll to position [777, 0]
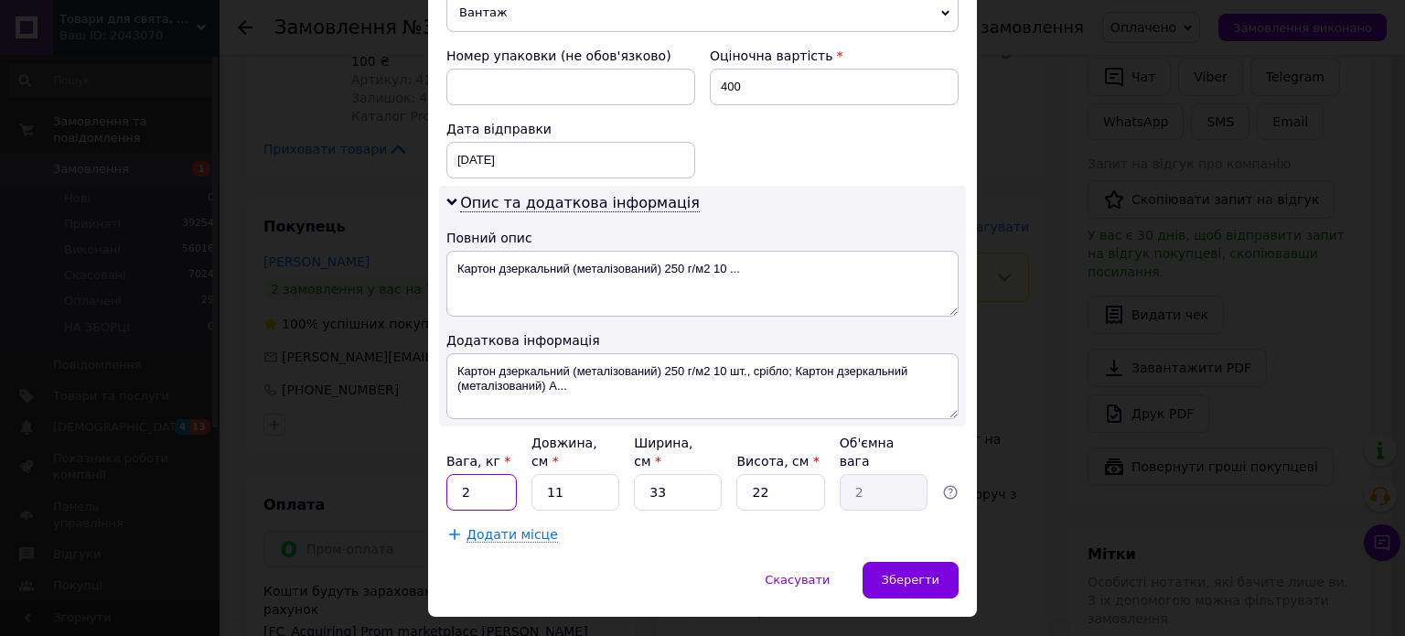
drag, startPoint x: 487, startPoint y: 447, endPoint x: 443, endPoint y: 455, distance: 44.5
click at [590, 474] on input "11" at bounding box center [575, 492] width 88 height 37
click at [671, 474] on input "33" at bounding box center [678, 492] width 88 height 37
click at [781, 474] on input "22" at bounding box center [780, 492] width 88 height 37
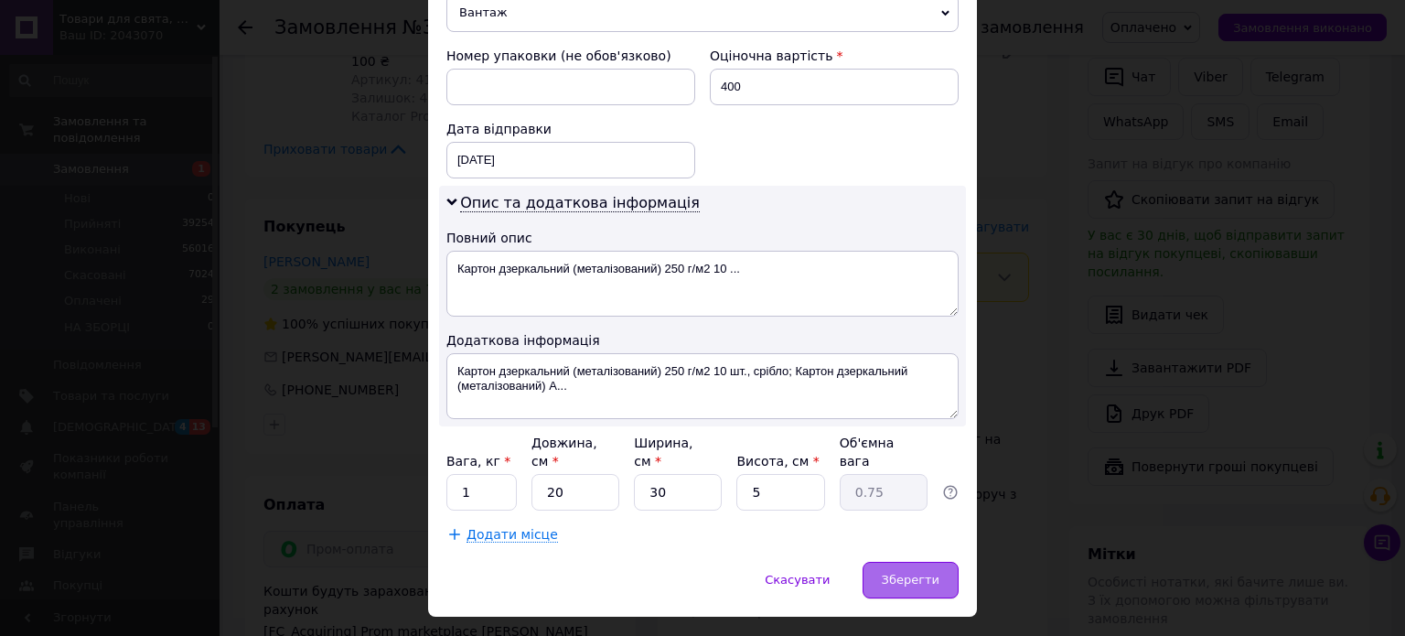
drag, startPoint x: 934, startPoint y: 534, endPoint x: 941, endPoint y: 542, distance: 11.0
click at [938, 562] on div "Зберегти" at bounding box center [911, 580] width 96 height 37
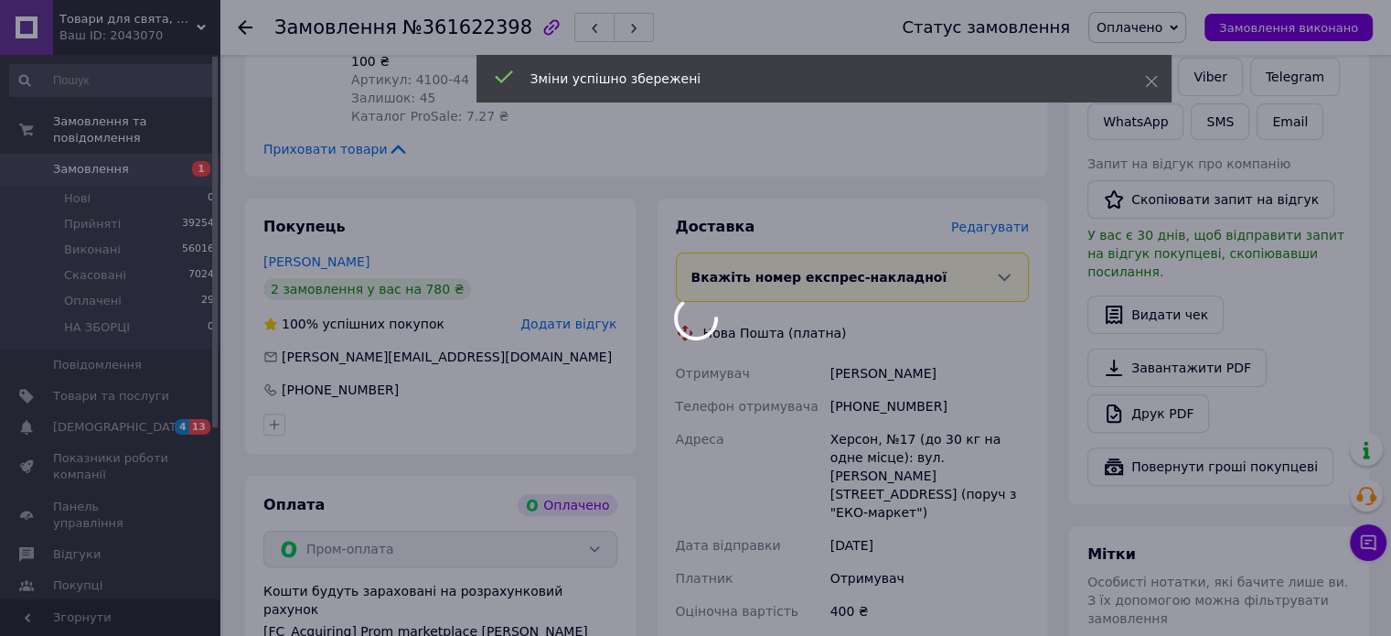
scroll to position [640, 0]
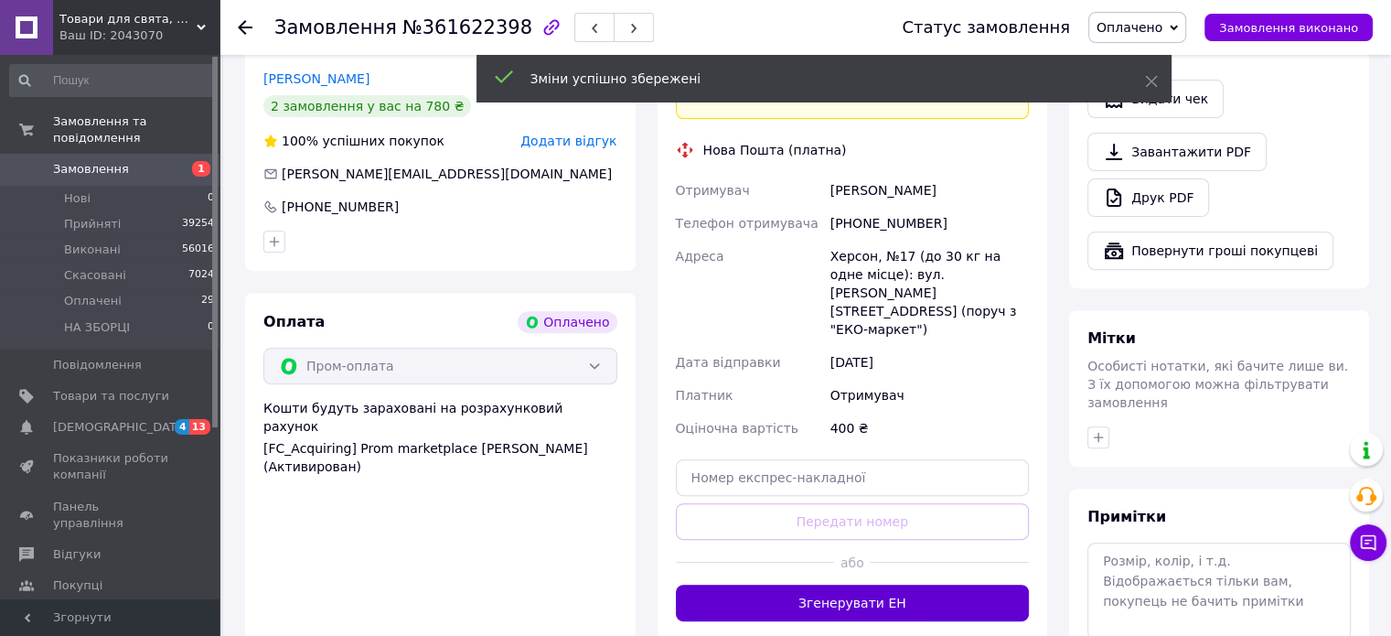
click at [944, 584] on button "Згенерувати ЕН" at bounding box center [853, 602] width 354 height 37
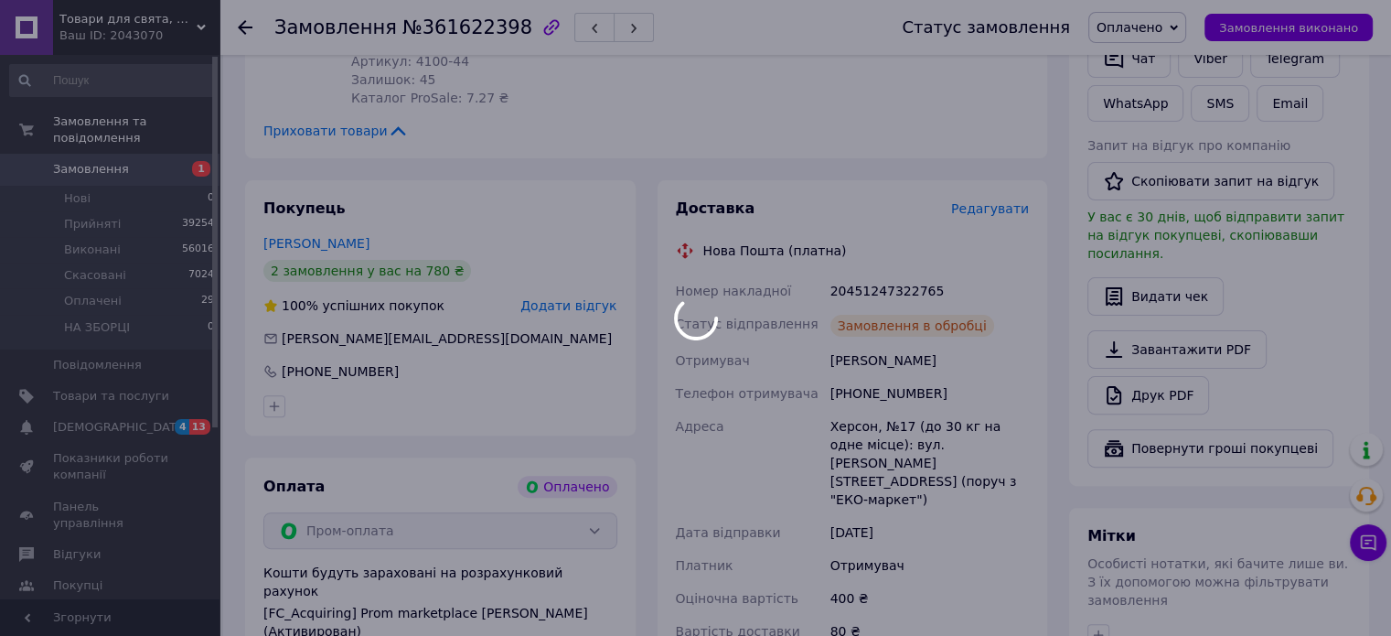
scroll to position [457, 0]
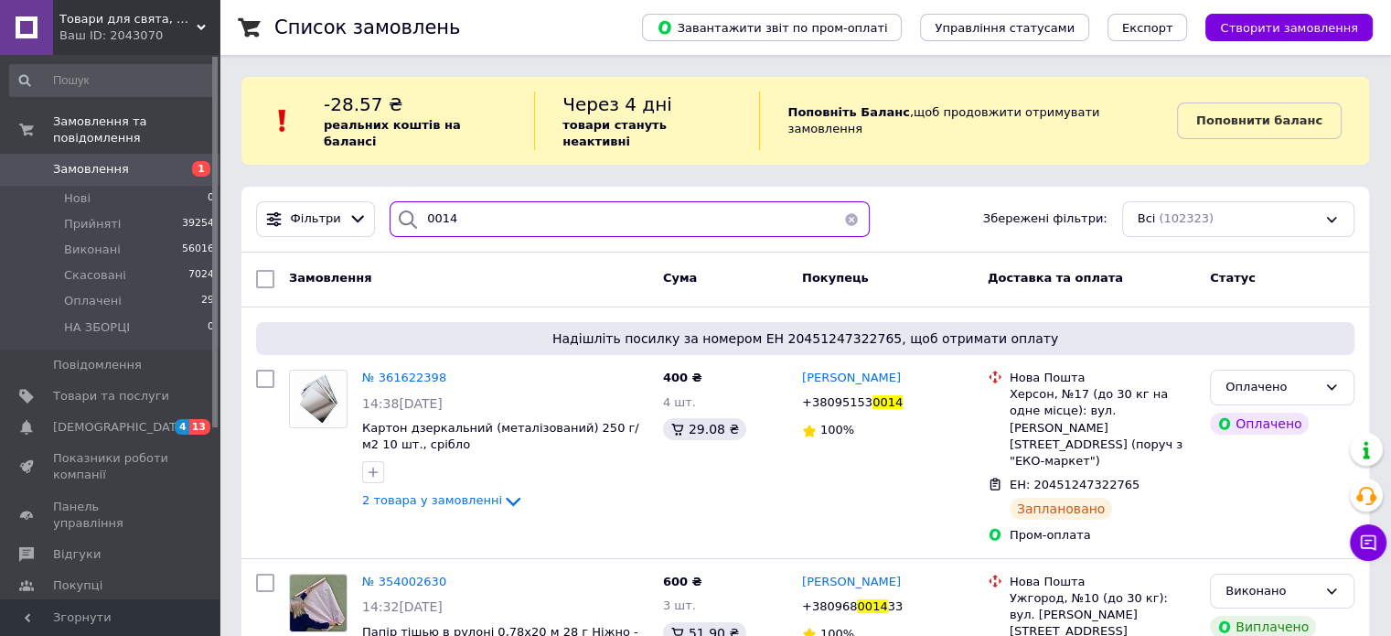
drag, startPoint x: 446, startPoint y: 198, endPoint x: 413, endPoint y: 201, distance: 33.0
click at [413, 201] on div "0014" at bounding box center [630, 219] width 480 height 36
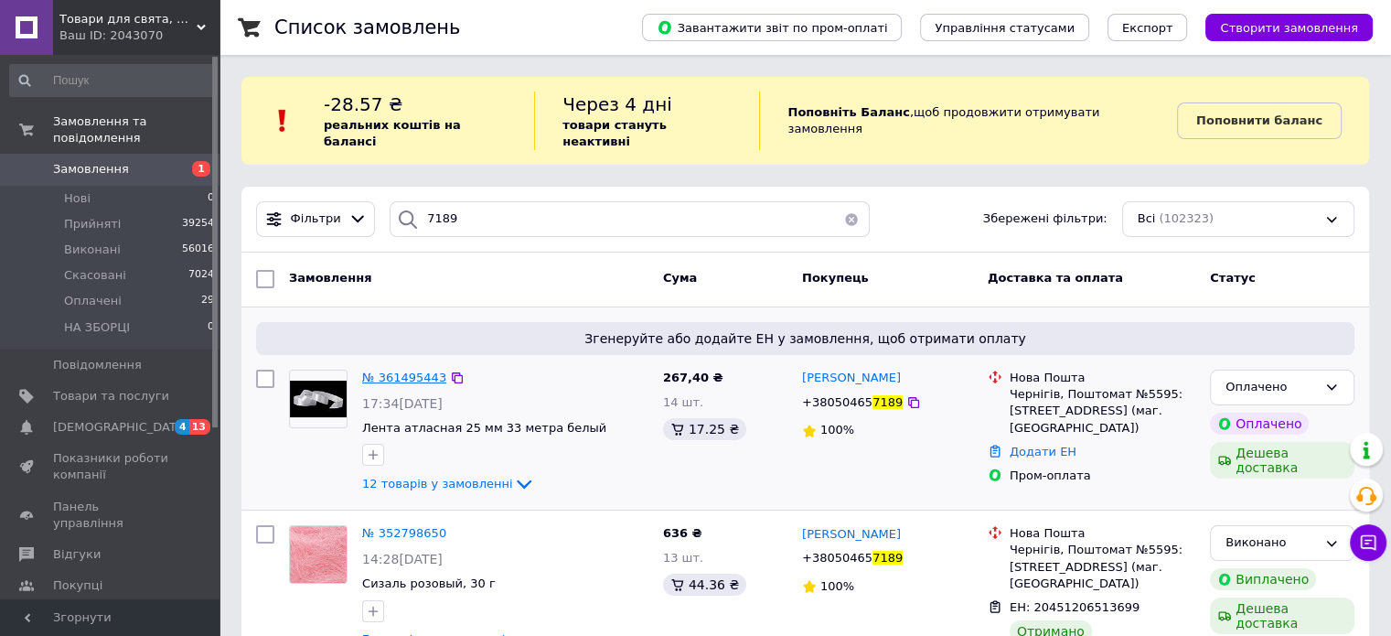
click at [383, 370] on span "№ 361495443" at bounding box center [404, 377] width 84 height 14
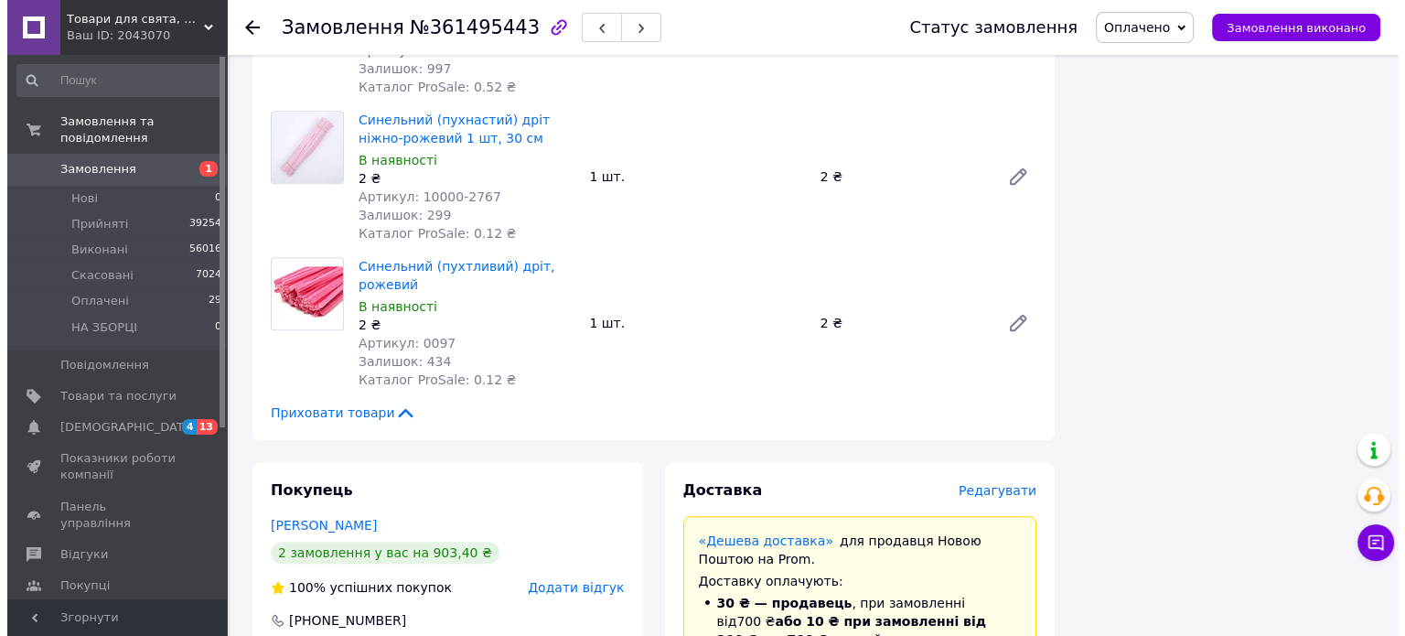
scroll to position [1738, 0]
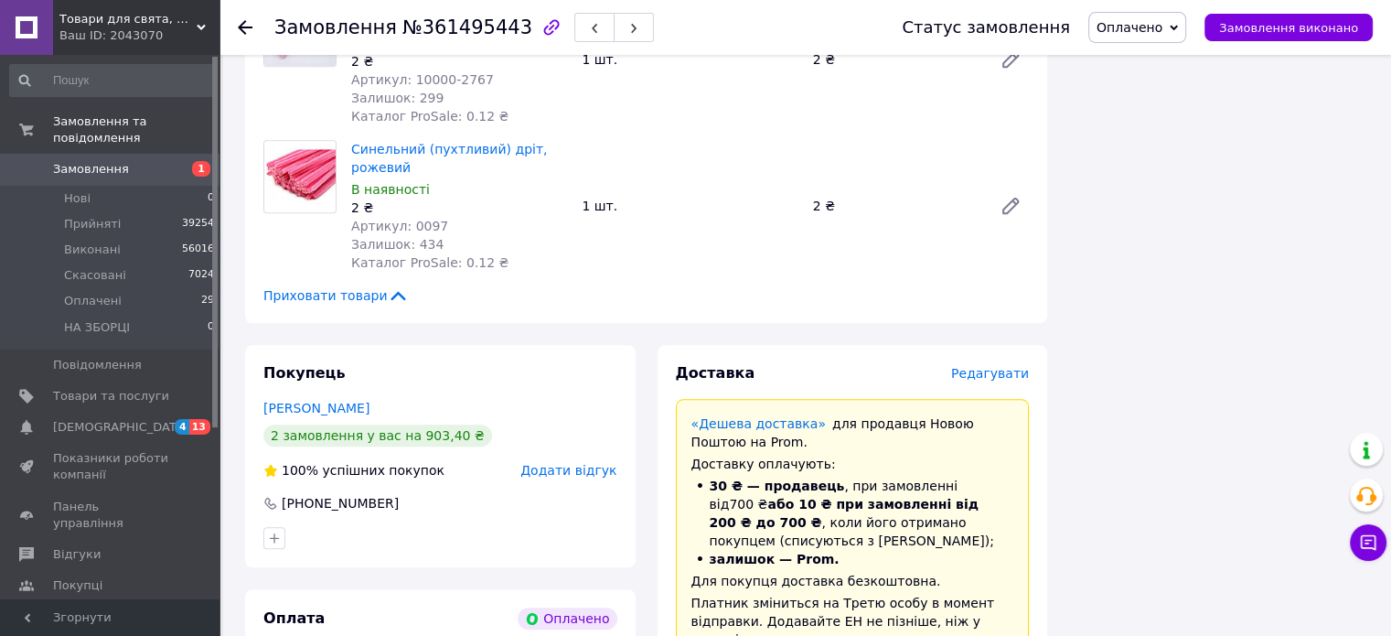
click at [986, 366] on span "Редагувати" at bounding box center [990, 373] width 78 height 15
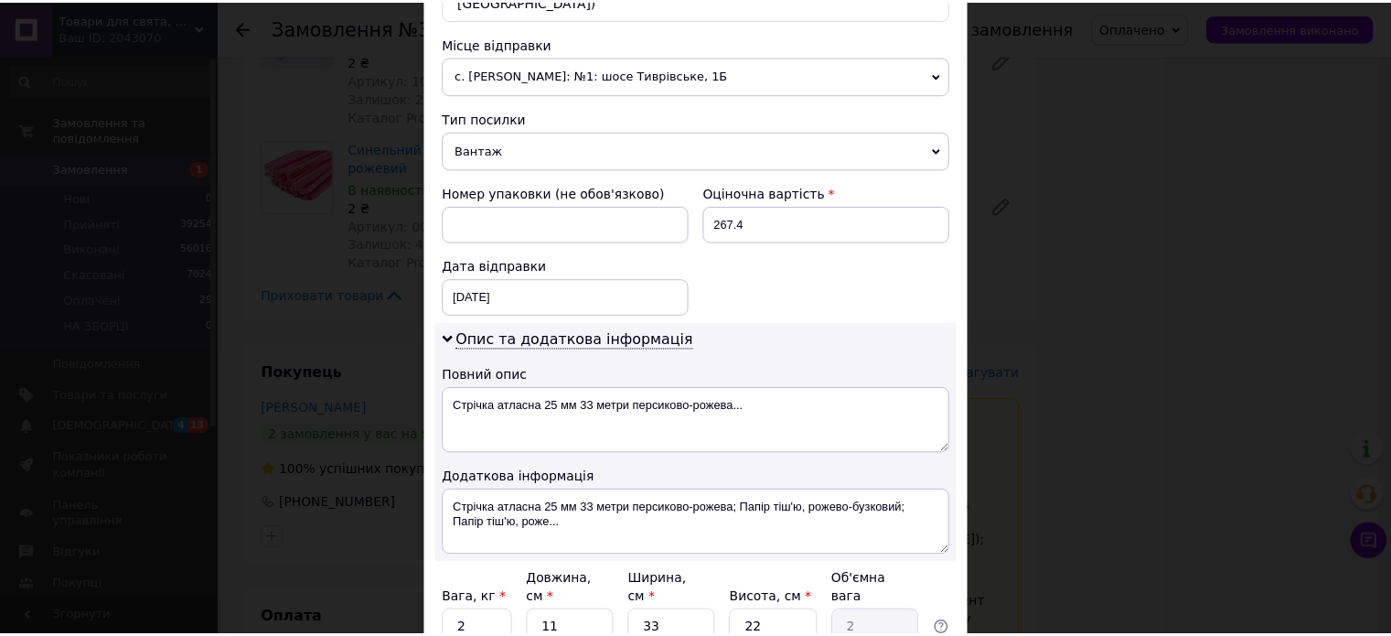
scroll to position [777, 0]
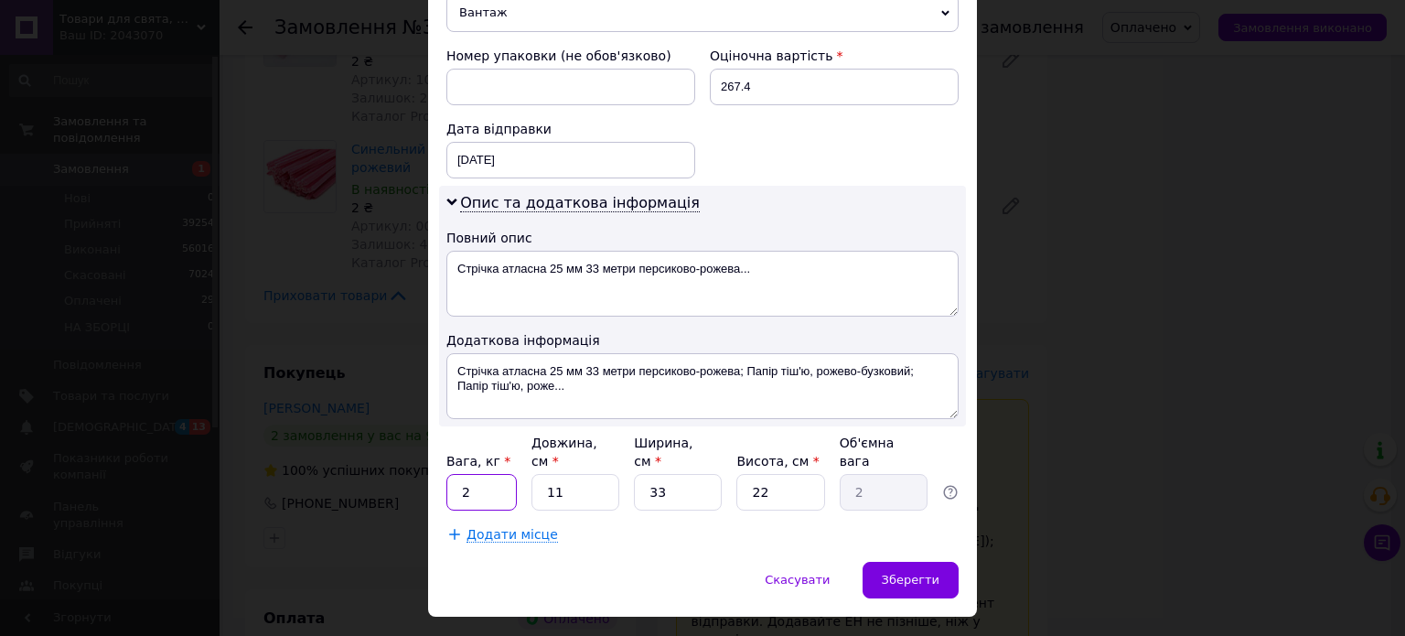
drag, startPoint x: 469, startPoint y: 457, endPoint x: 459, endPoint y: 459, distance: 10.2
click at [459, 474] on input "2" at bounding box center [481, 492] width 70 height 37
click at [574, 474] on input "11" at bounding box center [575, 492] width 88 height 37
click at [692, 474] on input "33" at bounding box center [678, 492] width 88 height 37
click at [799, 474] on input "22" at bounding box center [780, 492] width 88 height 37
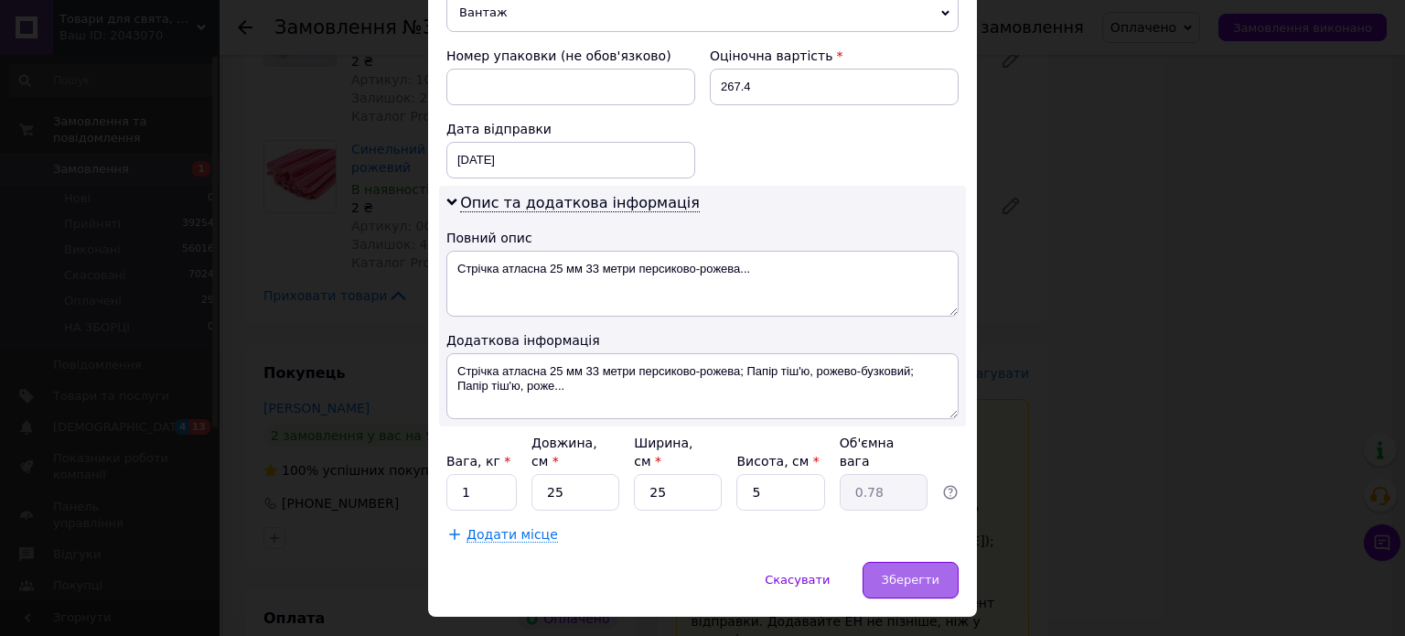
click at [946, 562] on div "Зберегти" at bounding box center [911, 580] width 96 height 37
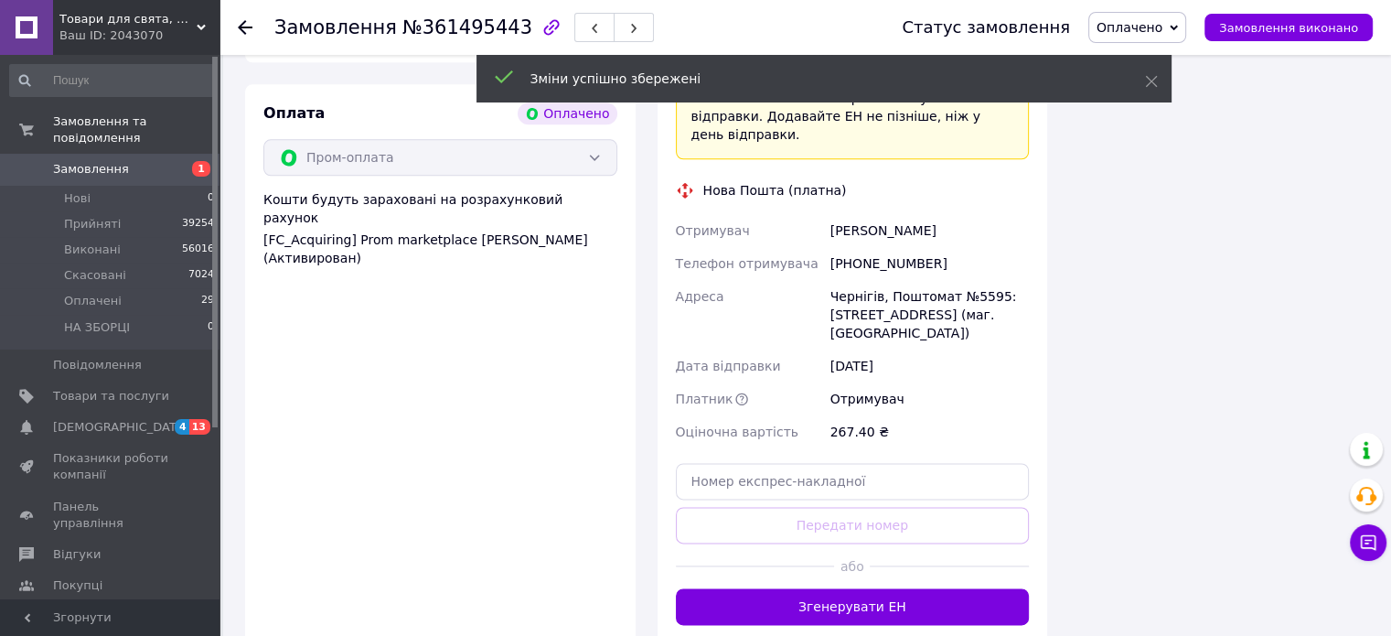
scroll to position [2378, 0]
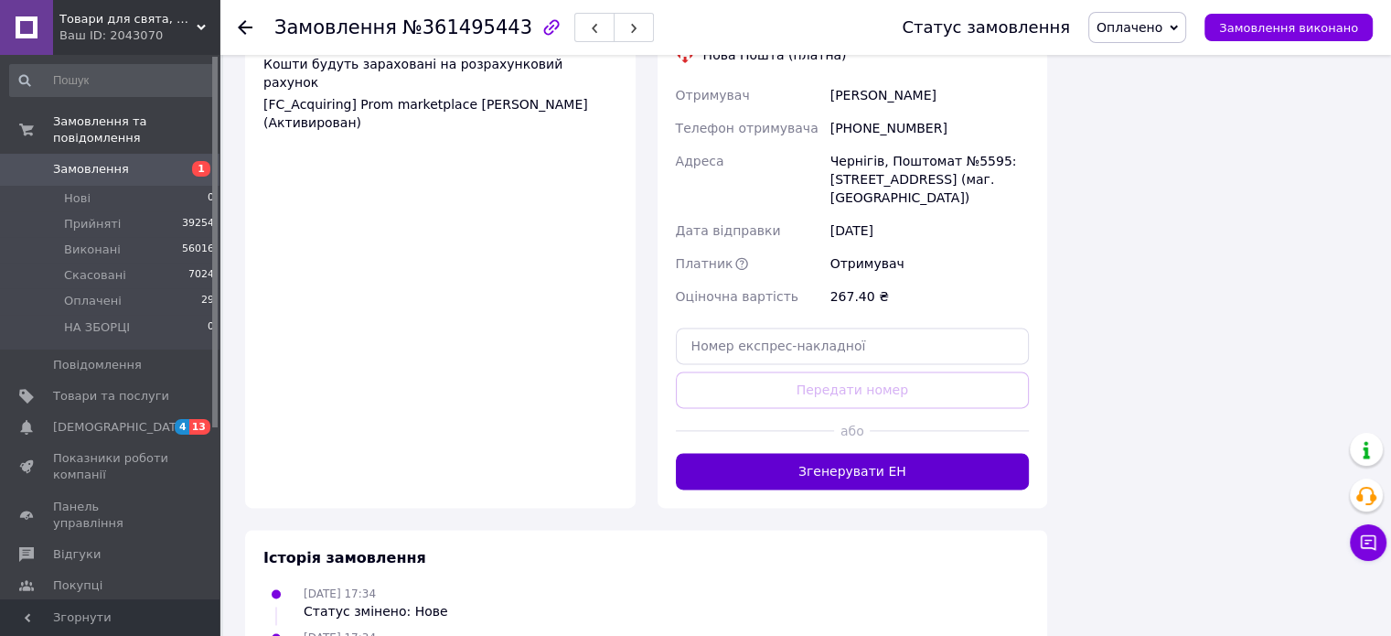
click at [813, 453] on button "Згенерувати ЕН" at bounding box center [853, 471] width 354 height 37
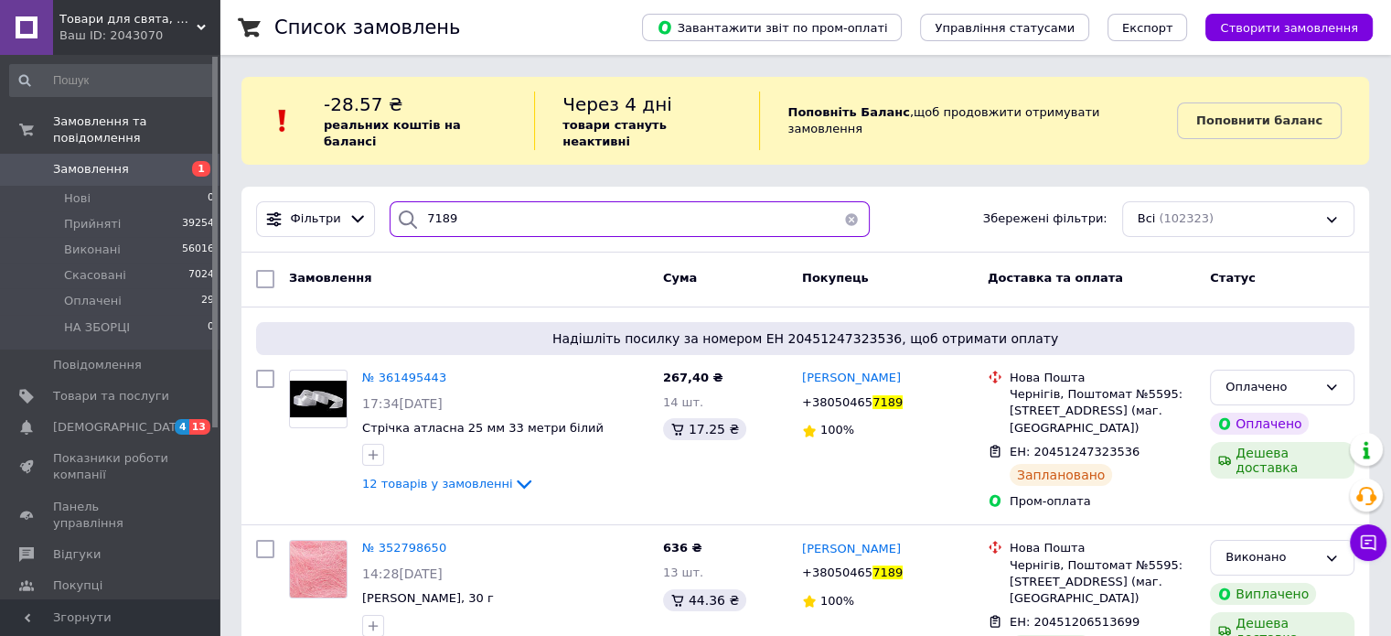
drag, startPoint x: 465, startPoint y: 189, endPoint x: 406, endPoint y: 204, distance: 60.3
click at [406, 204] on div "7189" at bounding box center [630, 219] width 480 height 36
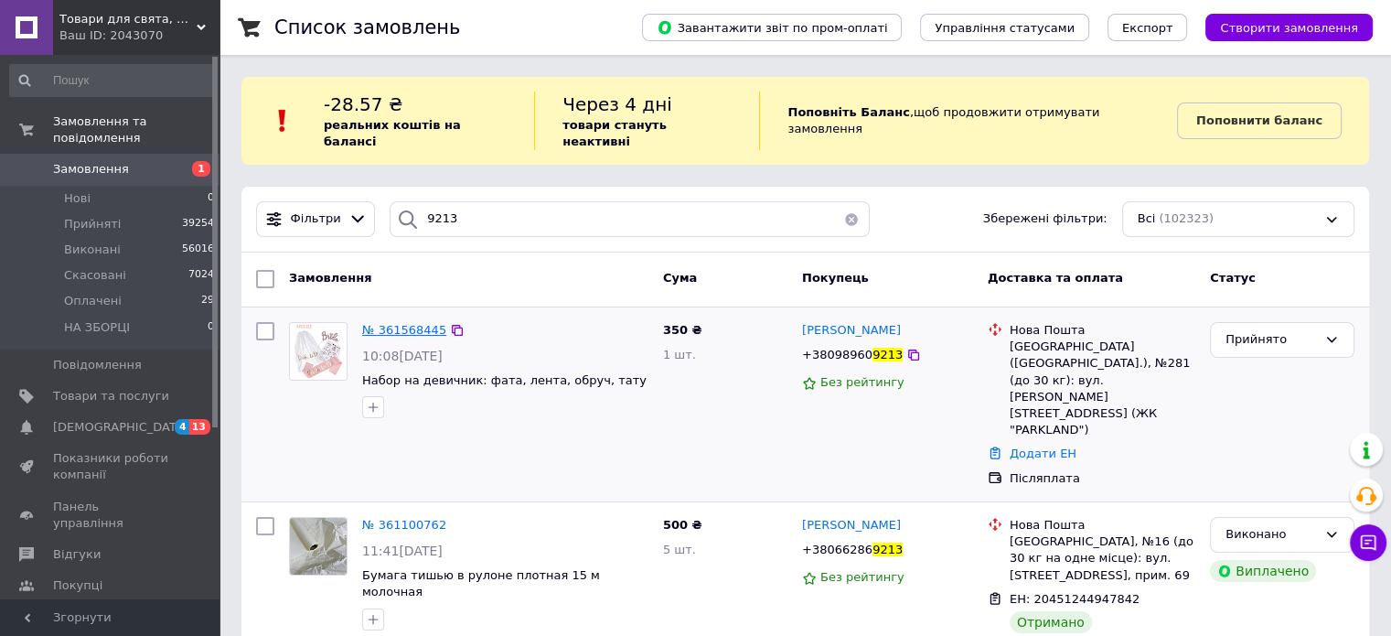
click at [383, 323] on span "№ 361568445" at bounding box center [404, 330] width 84 height 14
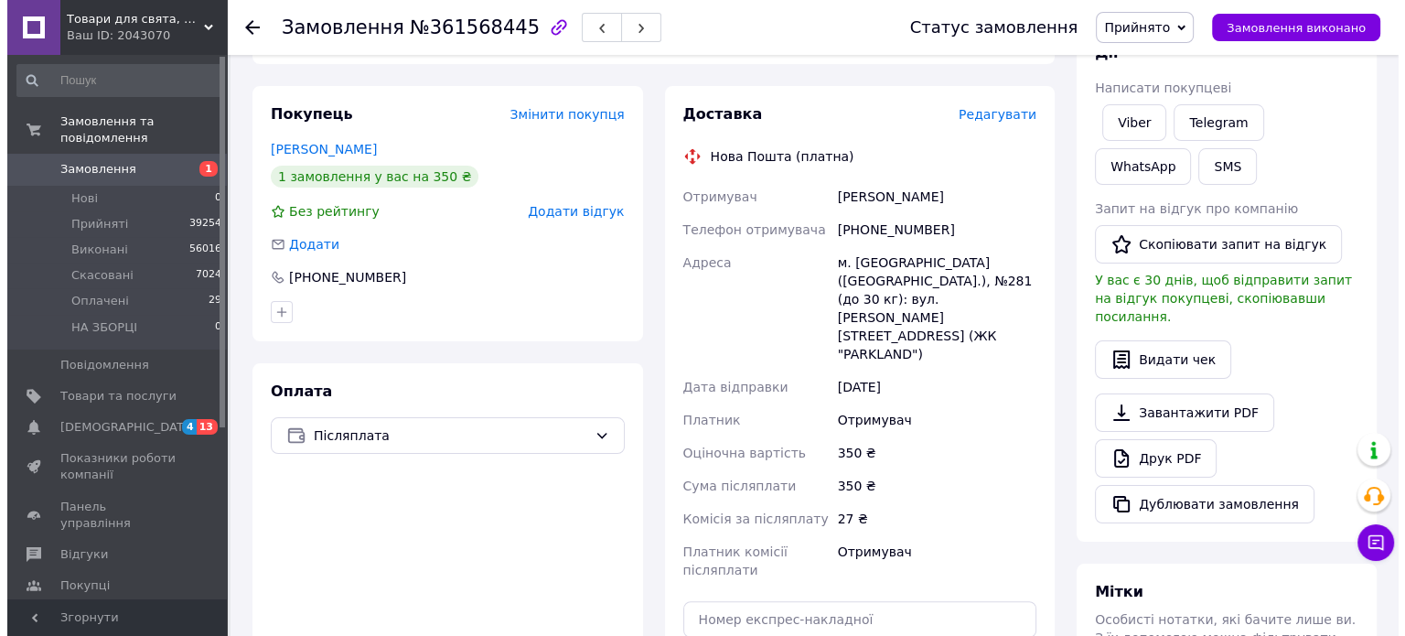
scroll to position [183, 0]
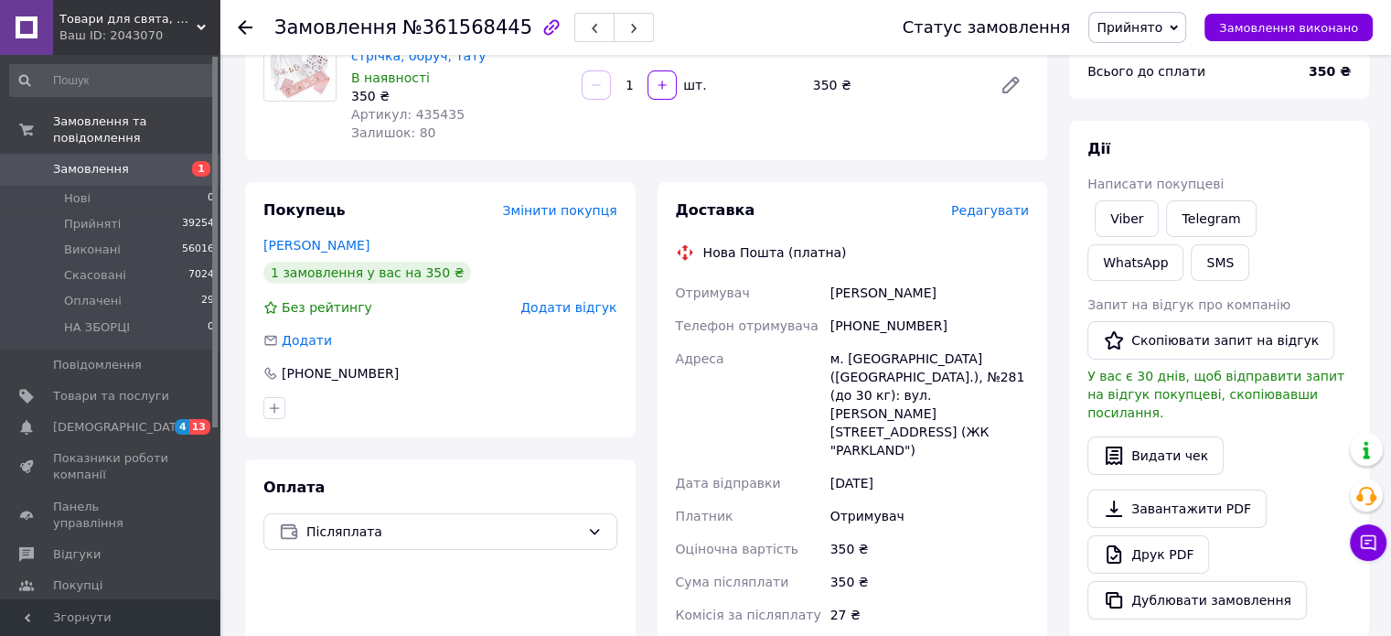
click at [978, 205] on span "Редагувати" at bounding box center [990, 210] width 78 height 15
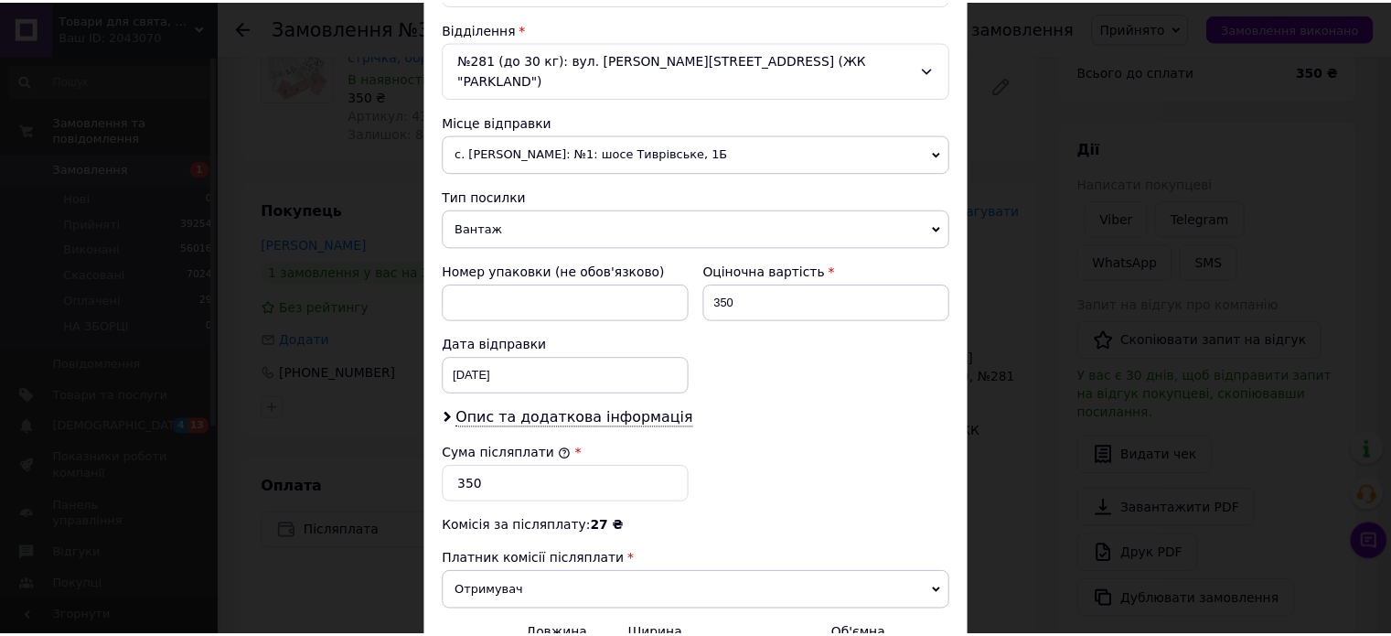
scroll to position [754, 0]
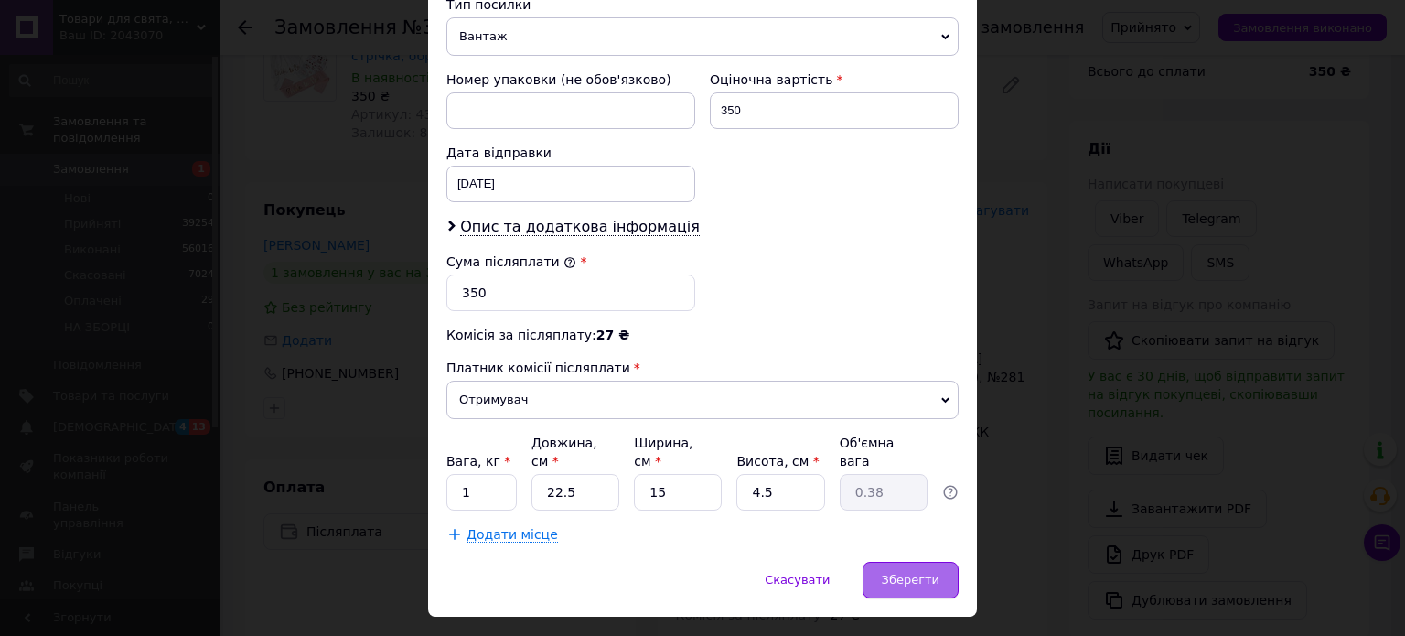
click at [929, 562] on div "Зберегти" at bounding box center [911, 580] width 96 height 37
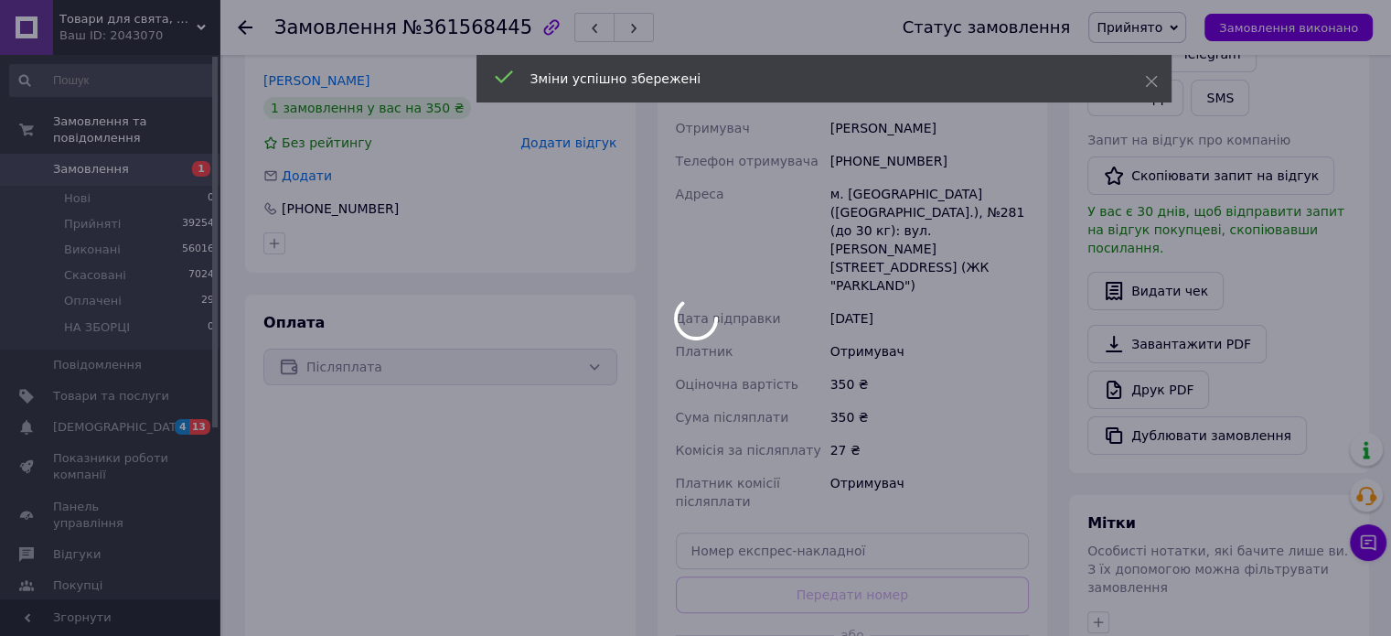
scroll to position [457, 0]
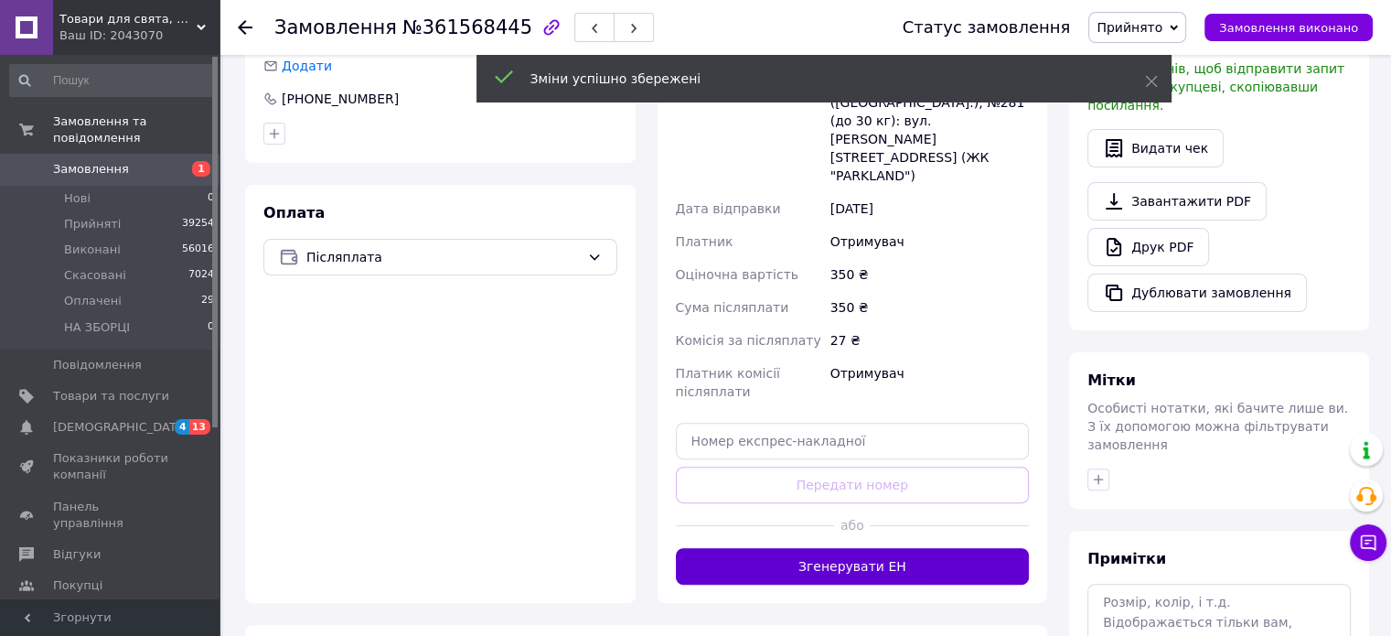
click at [846, 548] on button "Згенерувати ЕН" at bounding box center [853, 566] width 354 height 37
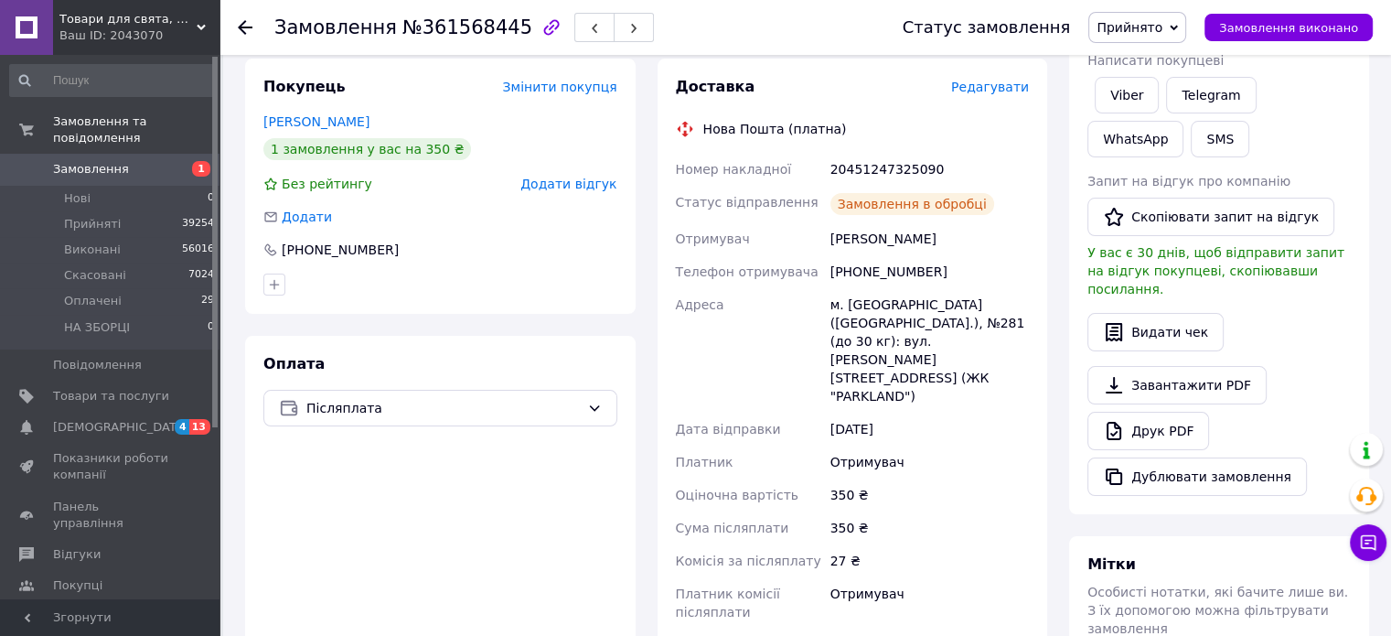
scroll to position [183, 0]
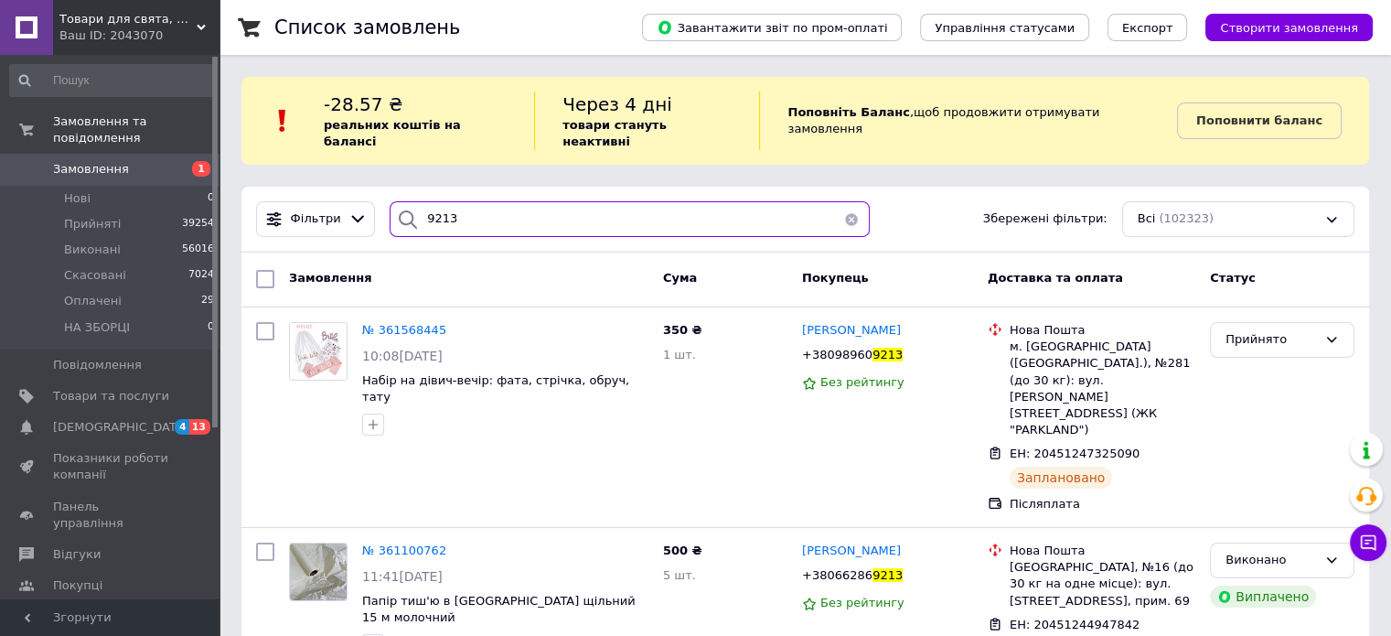
drag, startPoint x: 464, startPoint y: 205, endPoint x: 403, endPoint y: 218, distance: 61.7
click at [404, 219] on div "9213" at bounding box center [630, 219] width 480 height 36
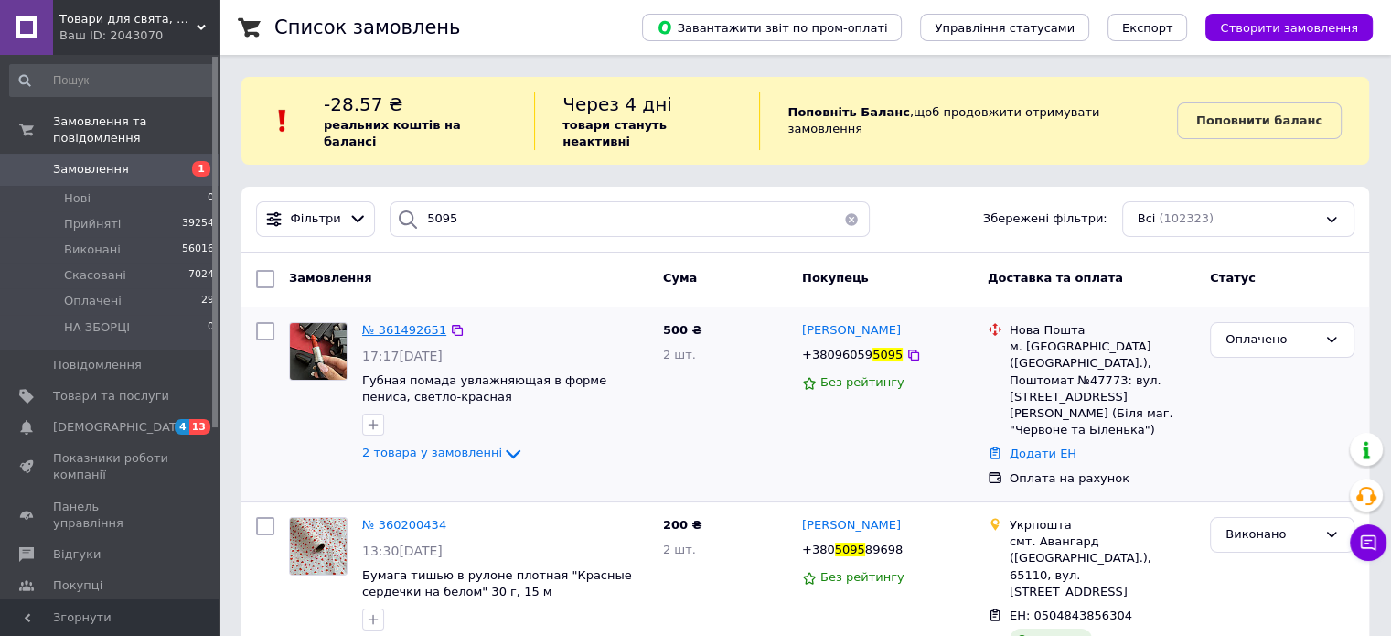
click at [404, 323] on span "№ 361492651" at bounding box center [404, 330] width 84 height 14
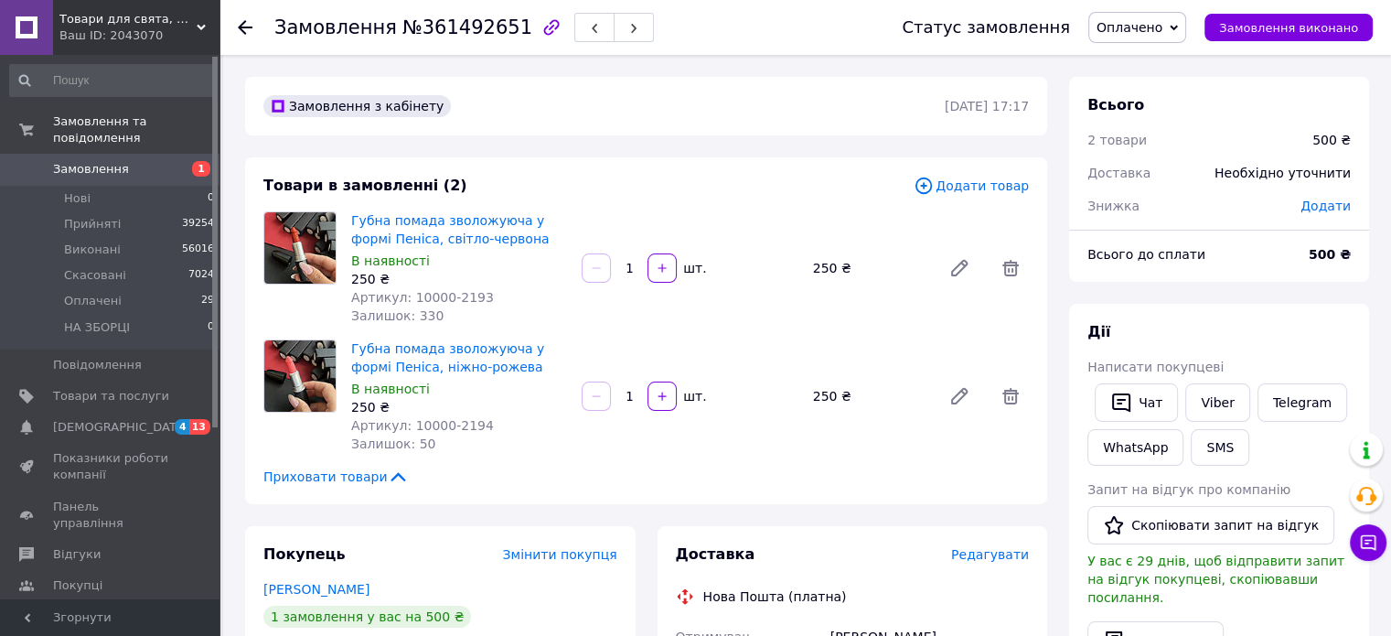
click at [999, 549] on span "Редагувати" at bounding box center [990, 554] width 78 height 15
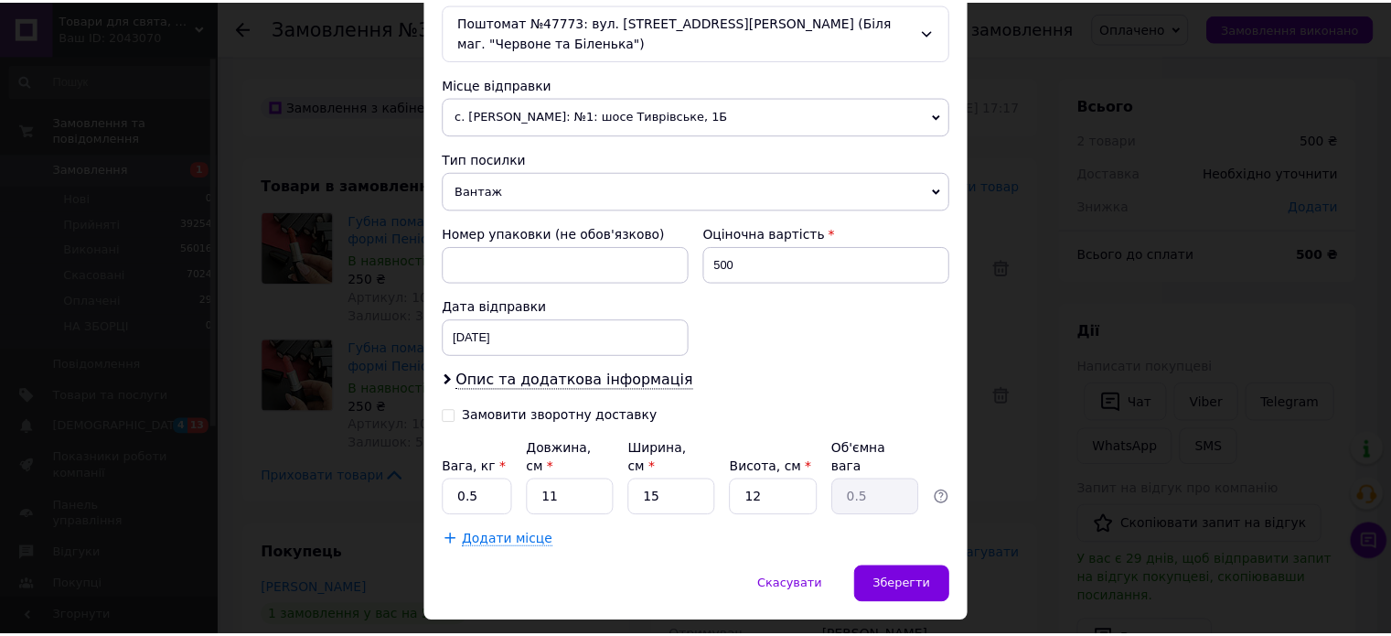
scroll to position [627, 0]
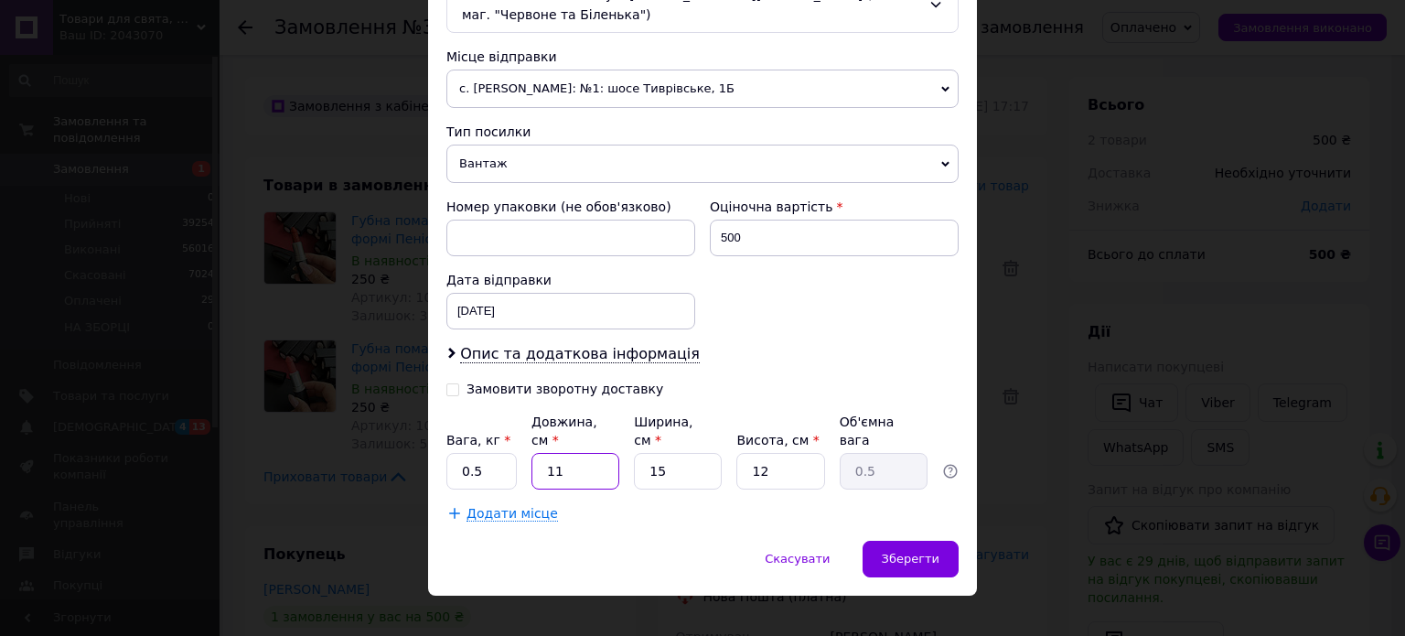
click at [601, 453] on input "11" at bounding box center [575, 471] width 88 height 37
click at [681, 453] on input "15" at bounding box center [678, 471] width 88 height 37
click at [786, 453] on input "1" at bounding box center [780, 471] width 88 height 37
click at [936, 552] on span "Зберегти" at bounding box center [911, 559] width 58 height 14
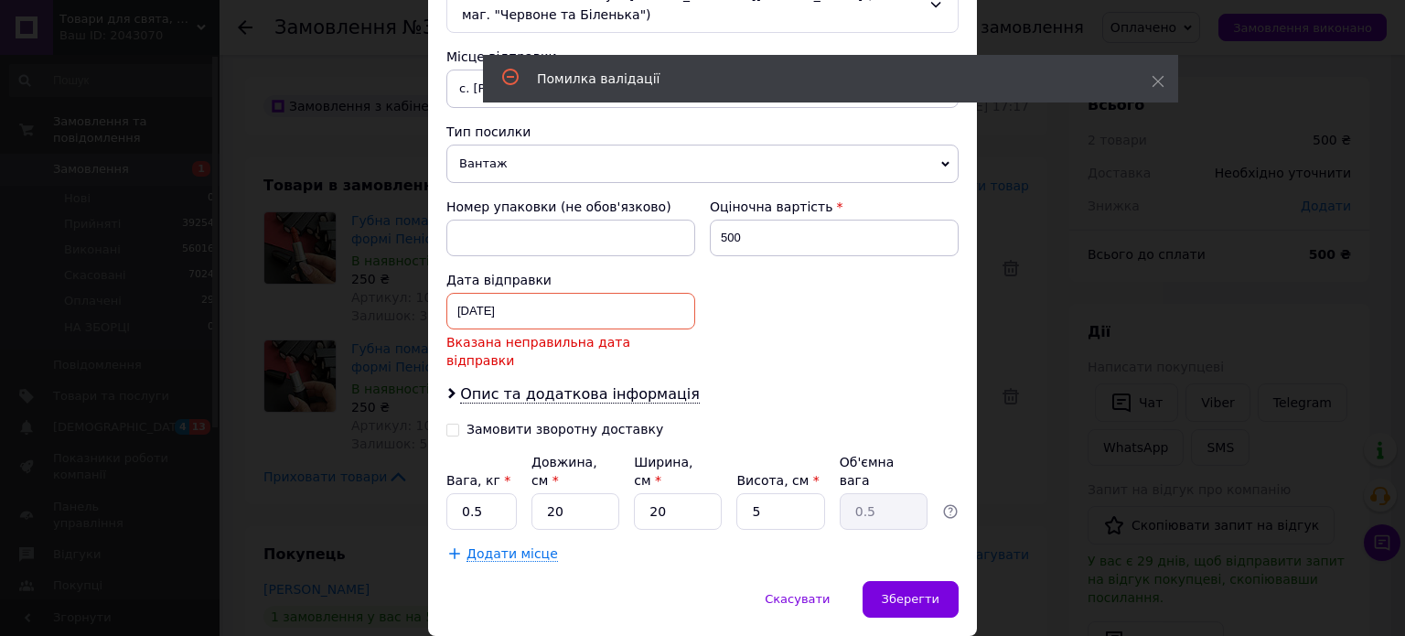
click at [608, 305] on div "[DATE] < 2025 > < Сентябрь > Пн Вт Ср Чт Пт Сб Вс 1 2 3 4 5 6 7 8 9 10 11 12 13…" at bounding box center [570, 311] width 249 height 37
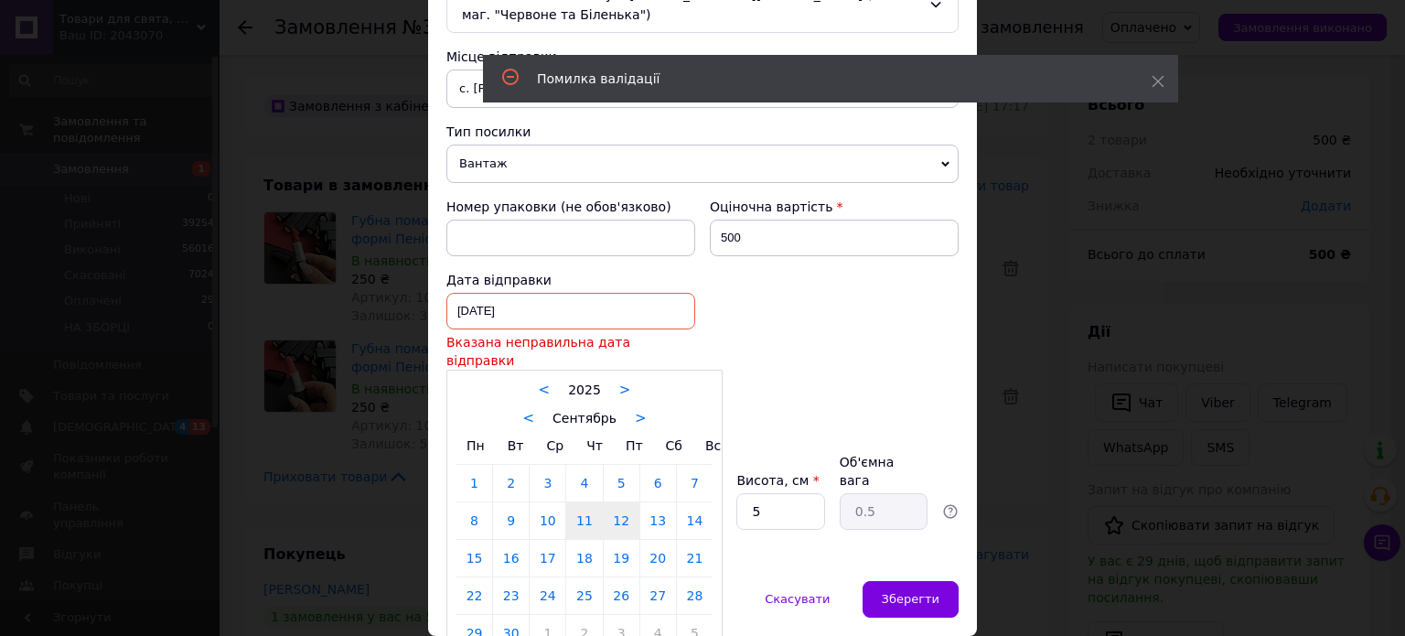
click at [623, 502] on link "12" at bounding box center [622, 520] width 36 height 37
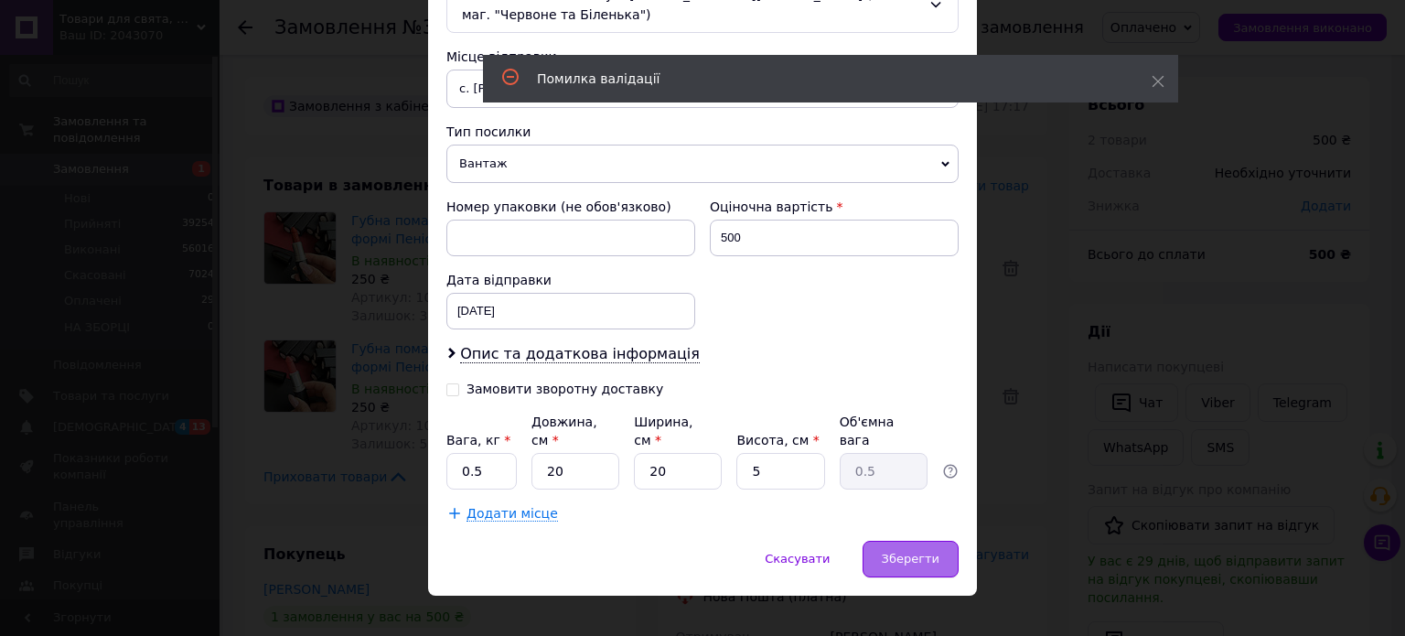
click at [902, 541] on div "Зберегти" at bounding box center [911, 559] width 96 height 37
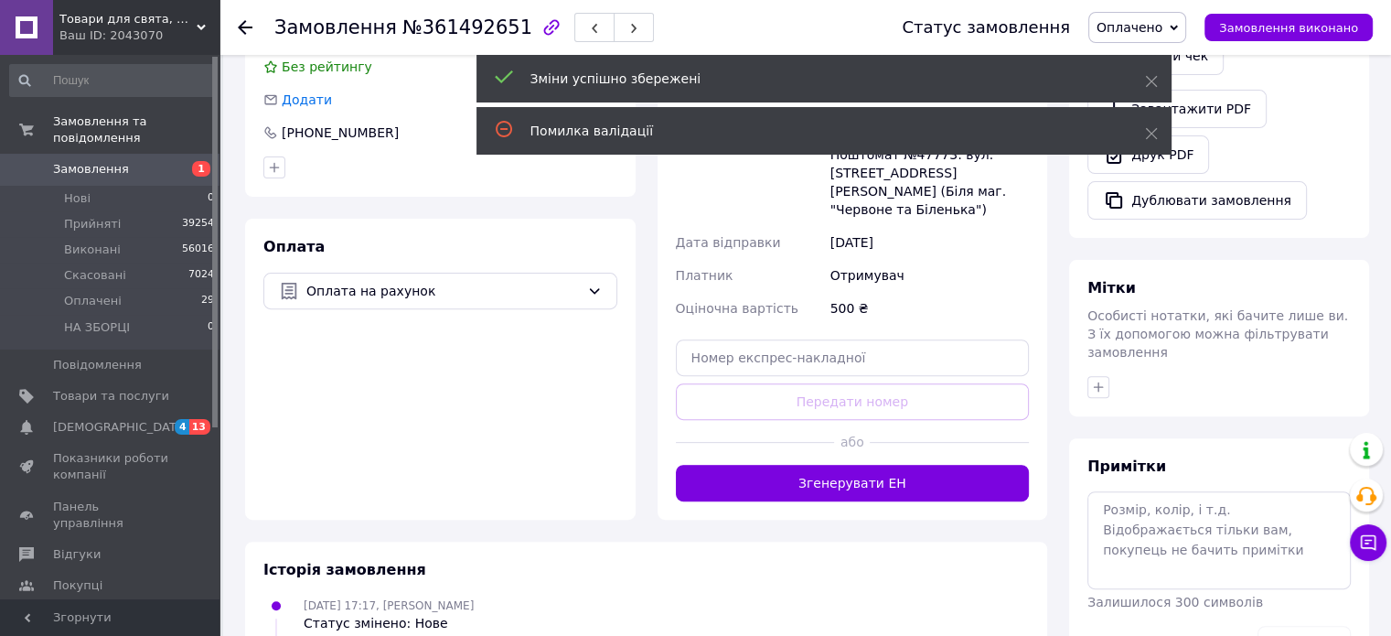
scroll to position [640, 0]
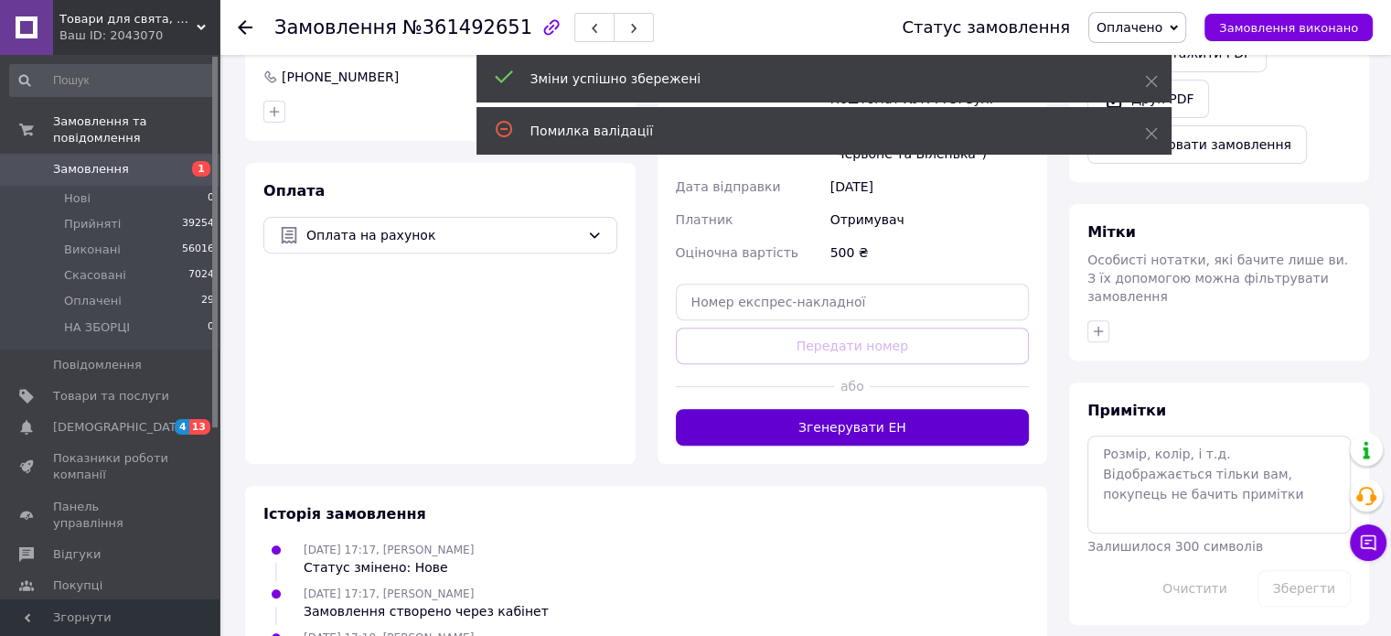
click at [888, 409] on button "Згенерувати ЕН" at bounding box center [853, 427] width 354 height 37
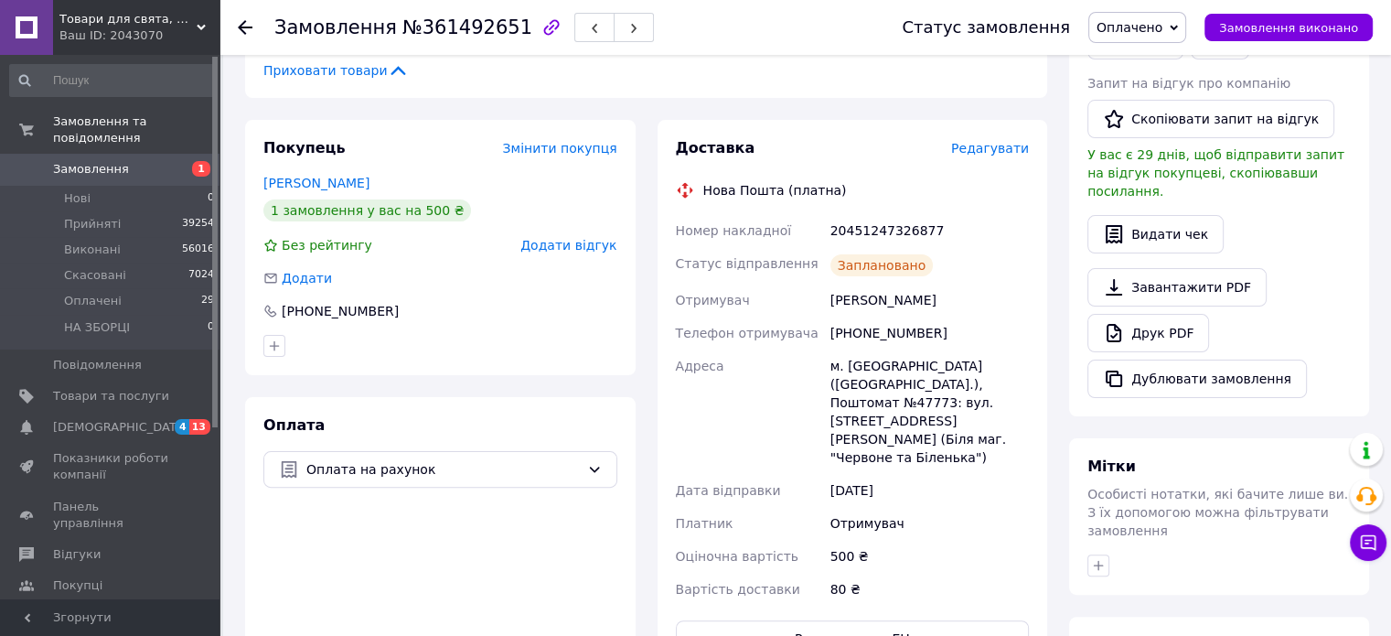
scroll to position [366, 0]
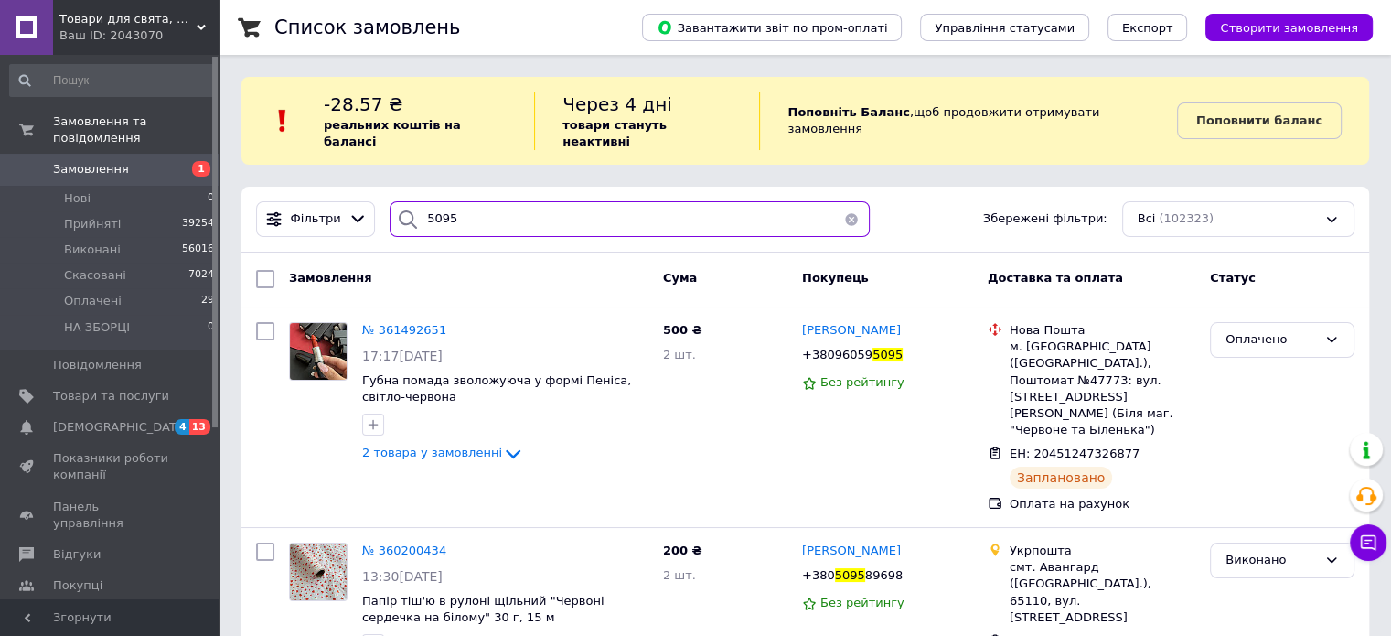
drag, startPoint x: 452, startPoint y: 211, endPoint x: 399, endPoint y: 209, distance: 53.1
click at [399, 210] on div "5095" at bounding box center [630, 219] width 480 height 36
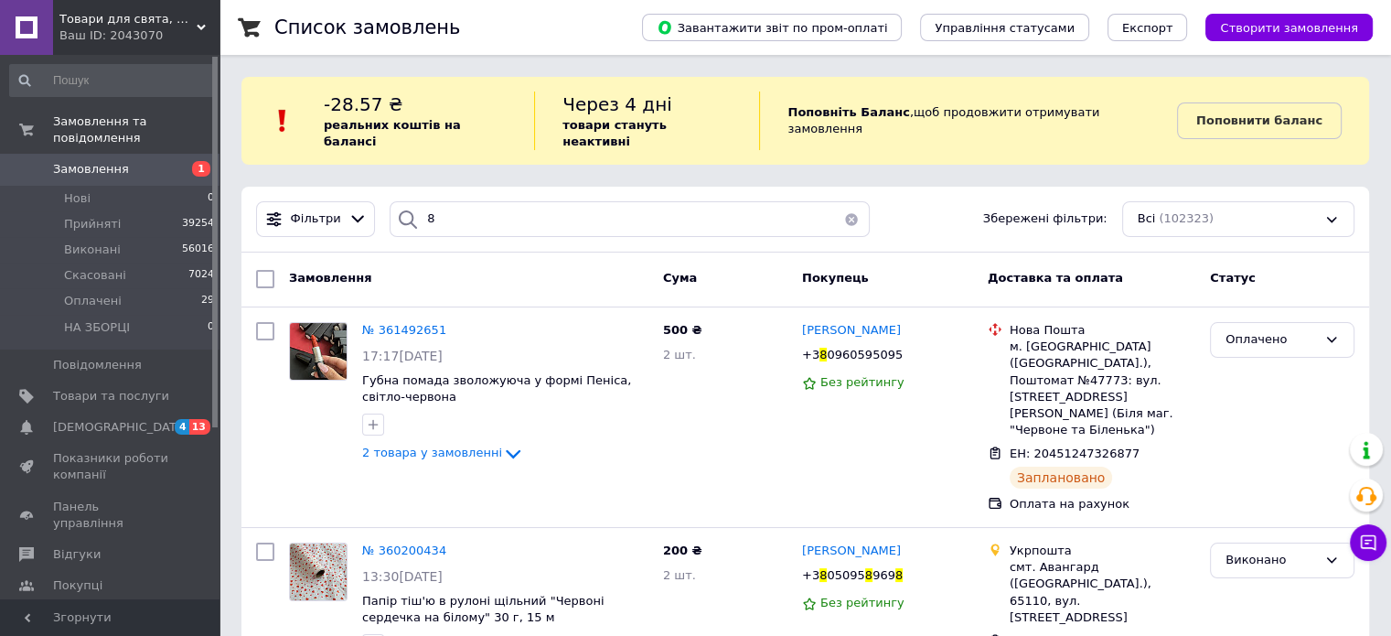
click at [413, 201] on div at bounding box center [408, 219] width 37 height 36
click at [413, 202] on div at bounding box center [408, 219] width 37 height 36
click at [415, 202] on div at bounding box center [408, 219] width 37 height 36
click at [453, 209] on input "8" at bounding box center [630, 219] width 480 height 36
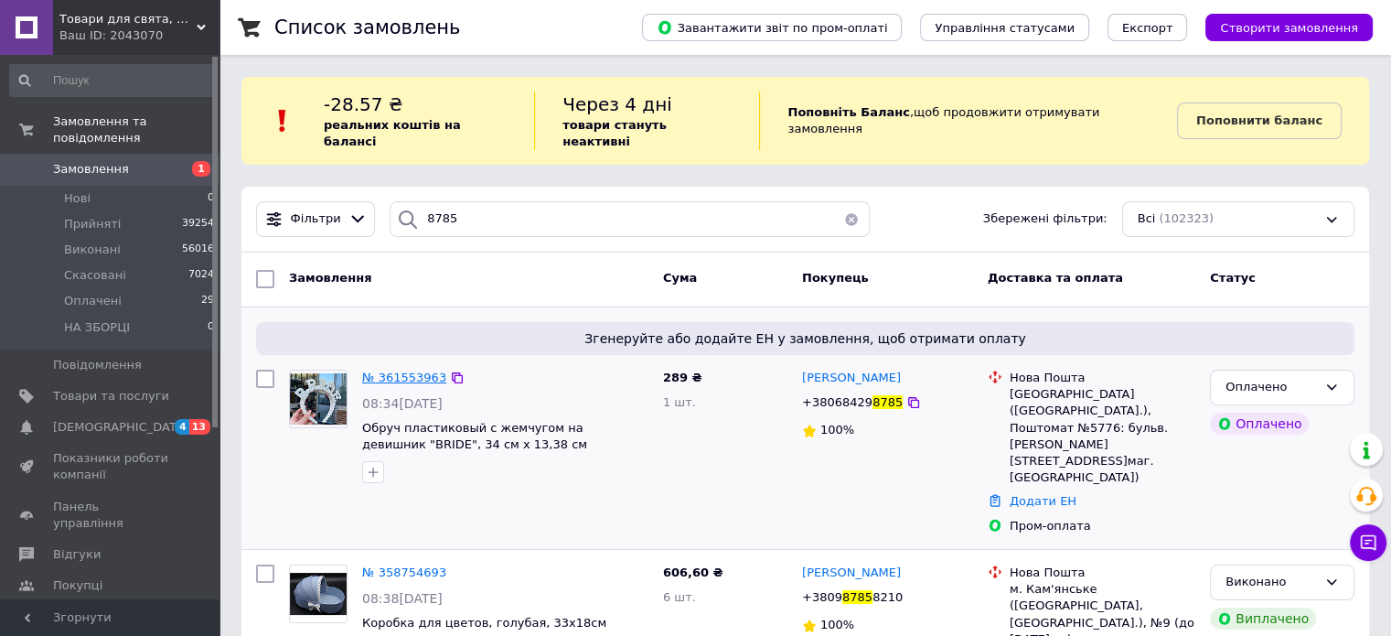
click at [388, 370] on span "№ 361553963" at bounding box center [404, 377] width 84 height 14
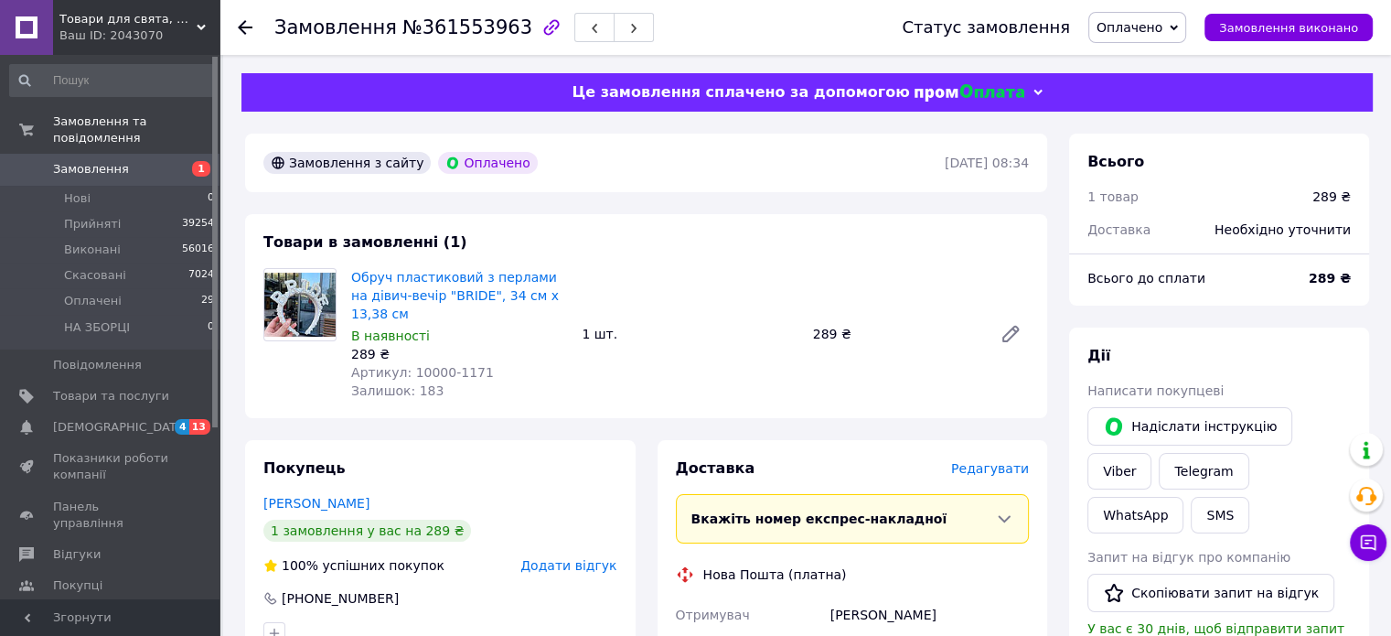
click at [1009, 461] on span "Редагувати" at bounding box center [990, 468] width 78 height 15
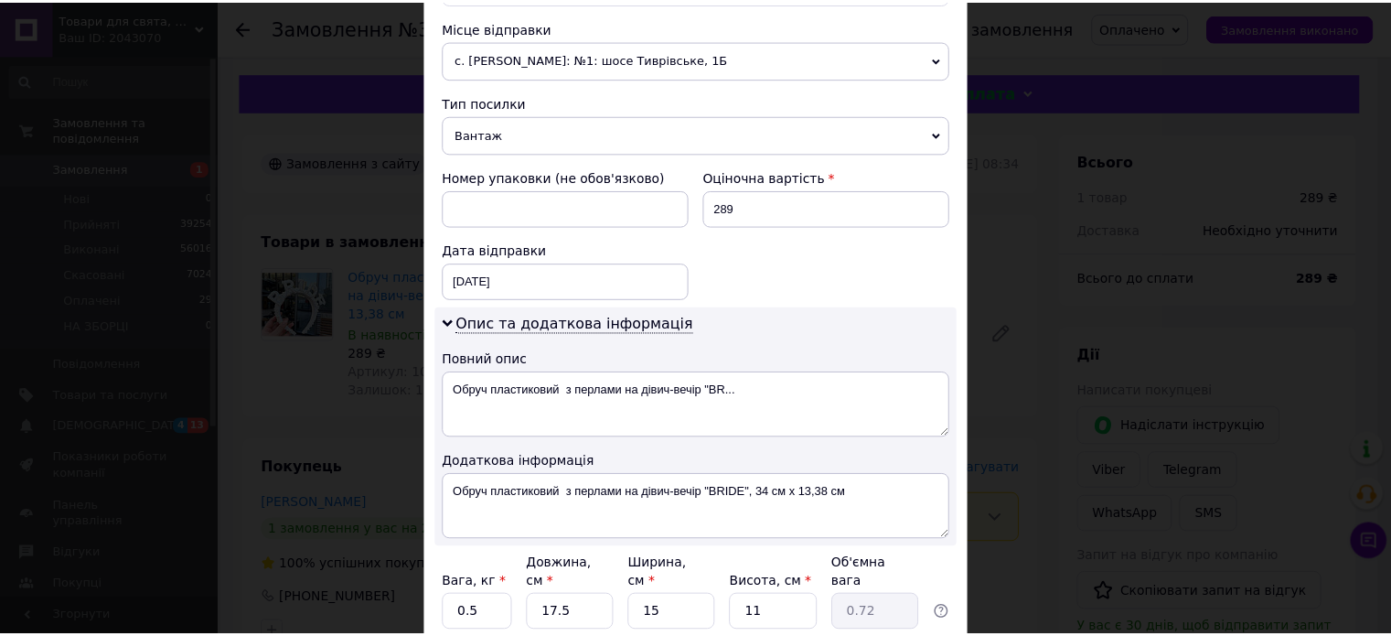
scroll to position [777, 0]
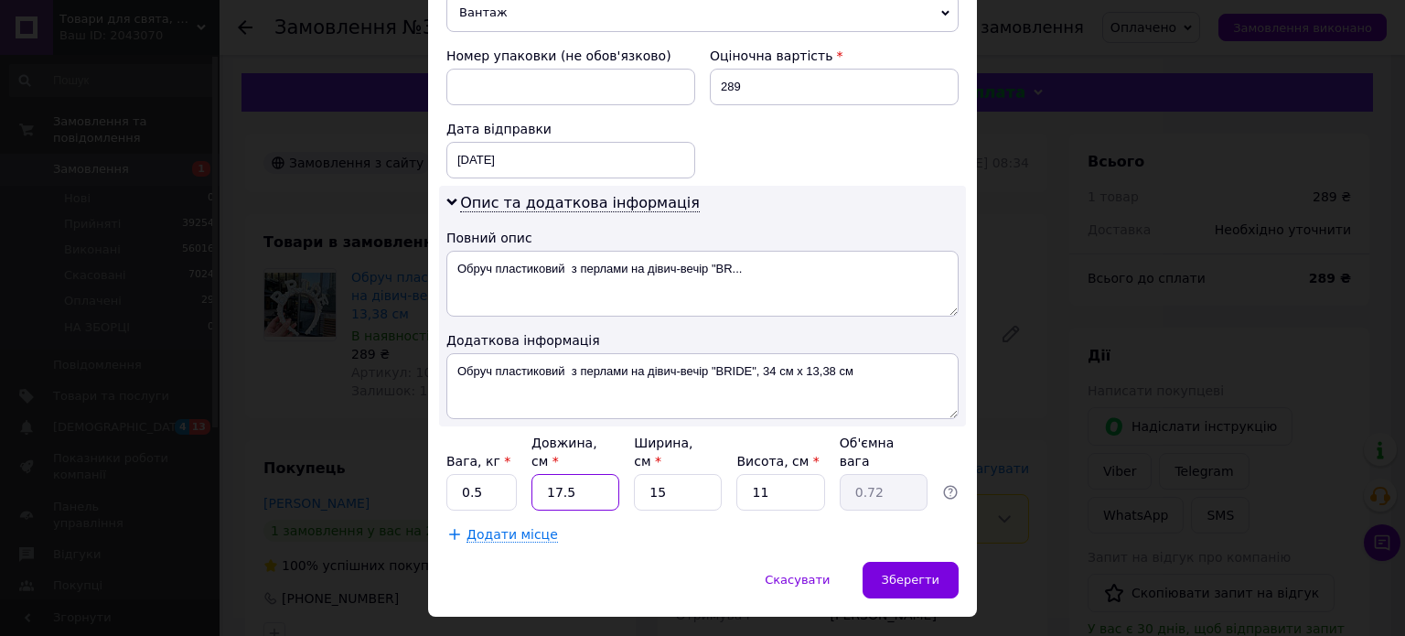
drag, startPoint x: 595, startPoint y: 456, endPoint x: 536, endPoint y: 445, distance: 60.5
click at [536, 474] on input "17.5" at bounding box center [575, 492] width 88 height 37
click at [662, 434] on div "Вага, кг * 0.5 Довжина, см * 25 Ширина, см * 15 Висота, см * 11 Об'ємна вага 1.…" at bounding box center [702, 472] width 512 height 77
click at [686, 474] on input "15" at bounding box center [678, 492] width 88 height 37
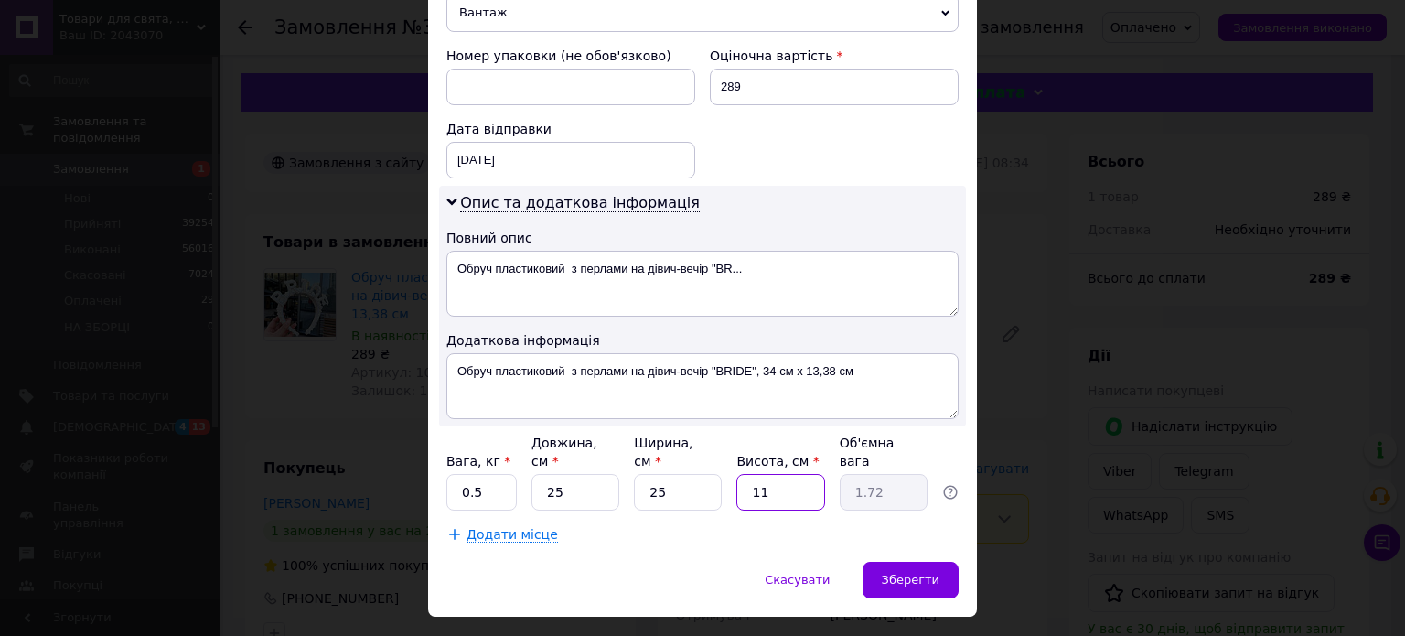
click at [804, 474] on input "11" at bounding box center [780, 492] width 88 height 37
click at [938, 562] on div "Зберегти" at bounding box center [911, 580] width 96 height 37
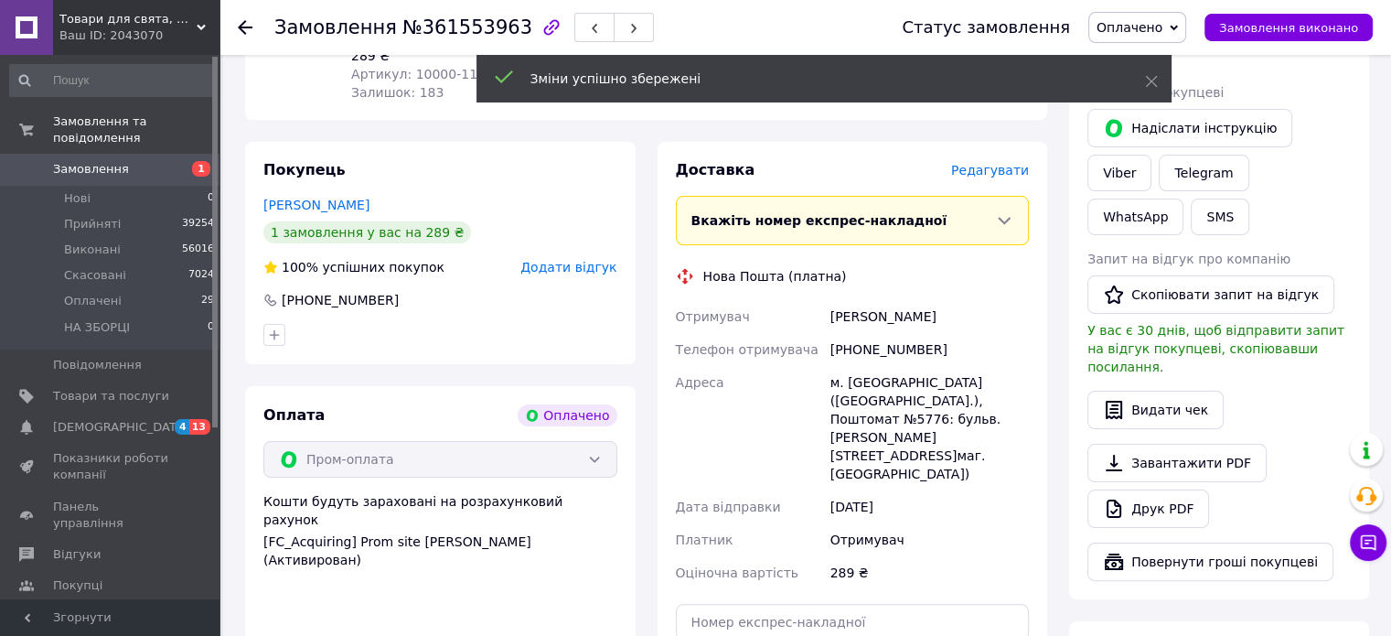
scroll to position [457, 0]
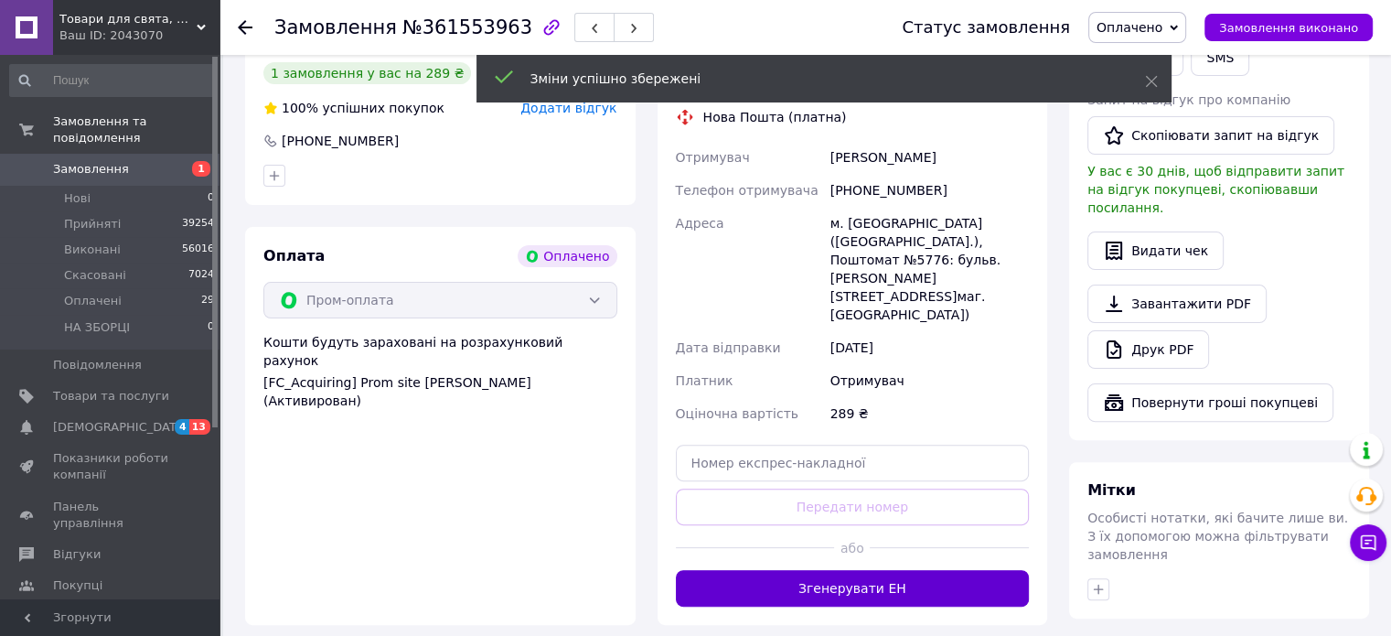
click at [929, 570] on button "Згенерувати ЕН" at bounding box center [853, 588] width 354 height 37
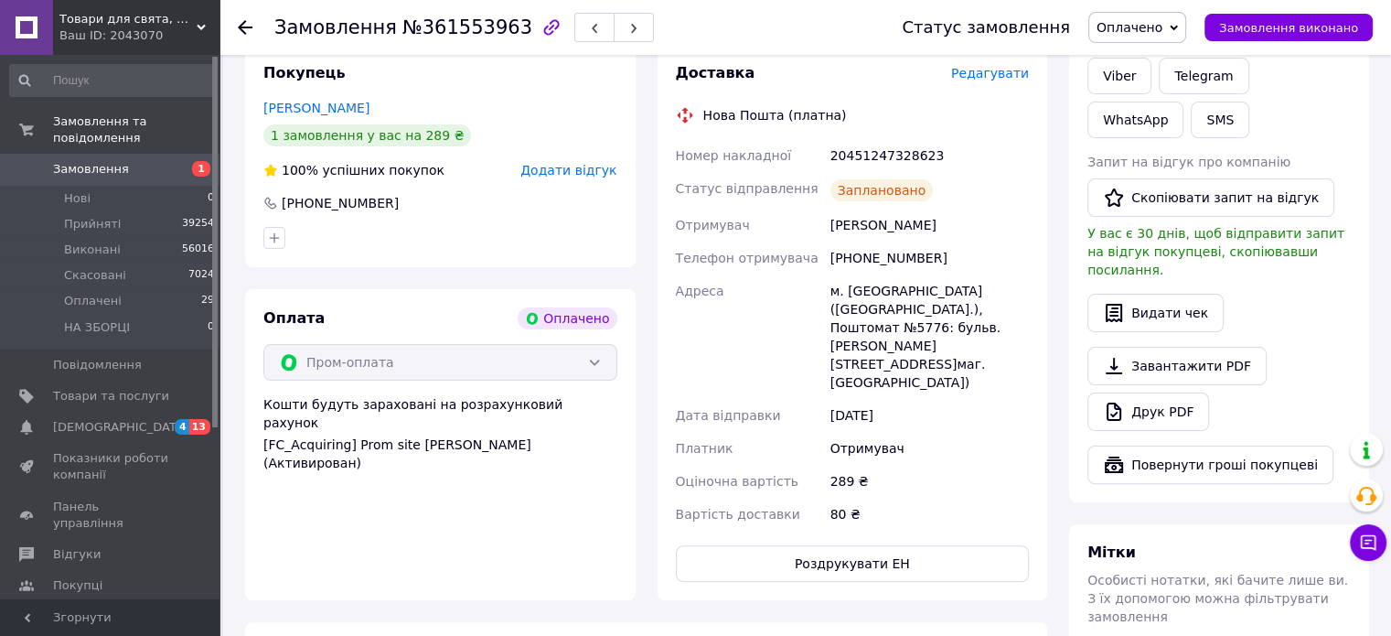
scroll to position [366, 0]
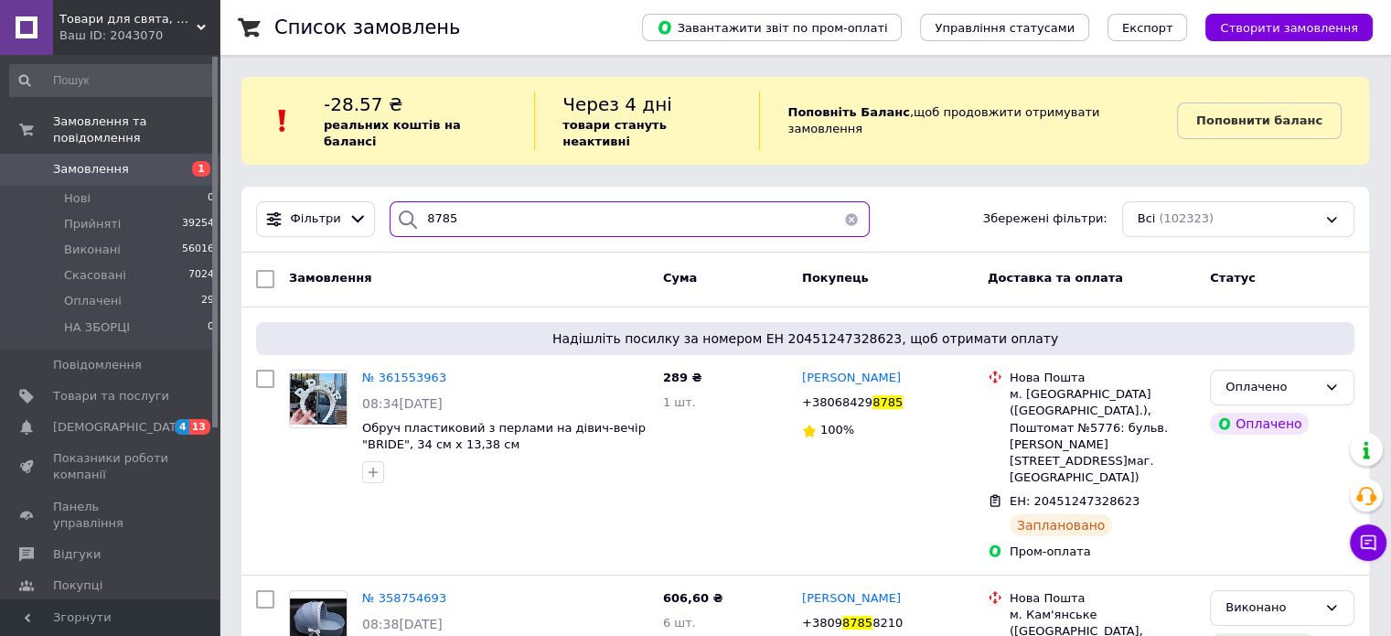
drag, startPoint x: 454, startPoint y: 204, endPoint x: 409, endPoint y: 208, distance: 45.0
click at [409, 208] on div "8785" at bounding box center [630, 219] width 480 height 36
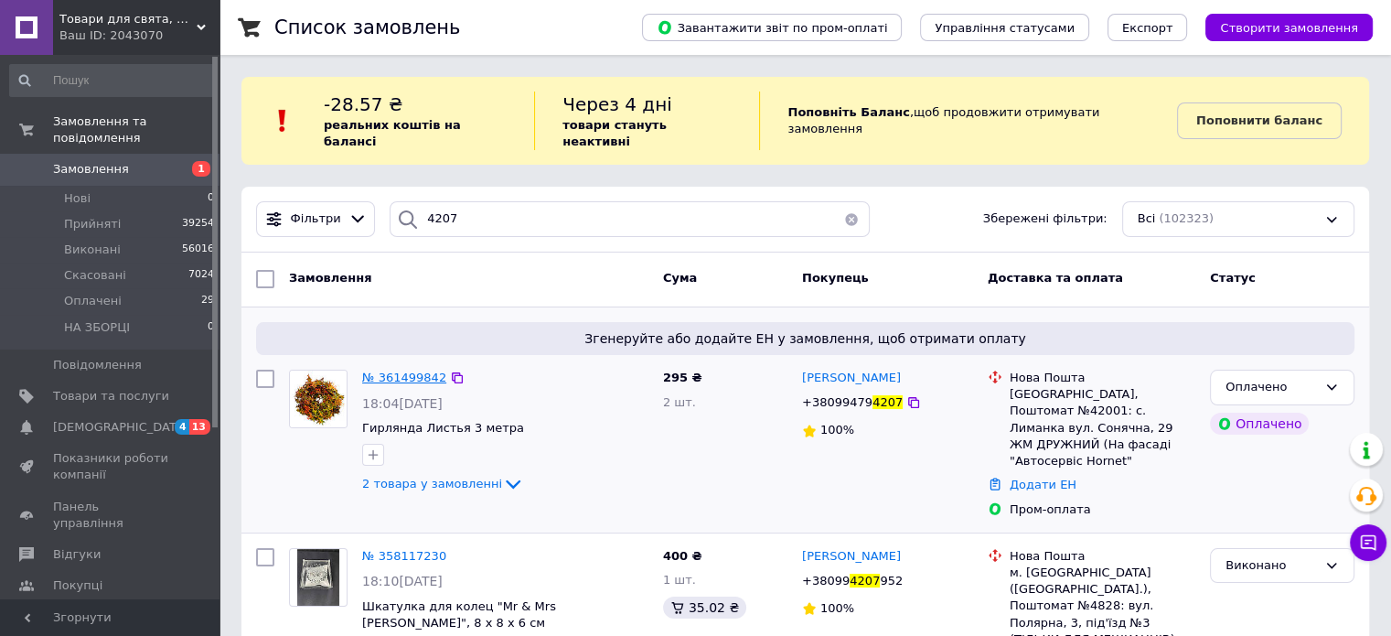
click at [379, 370] on span "№ 361499842" at bounding box center [404, 377] width 84 height 14
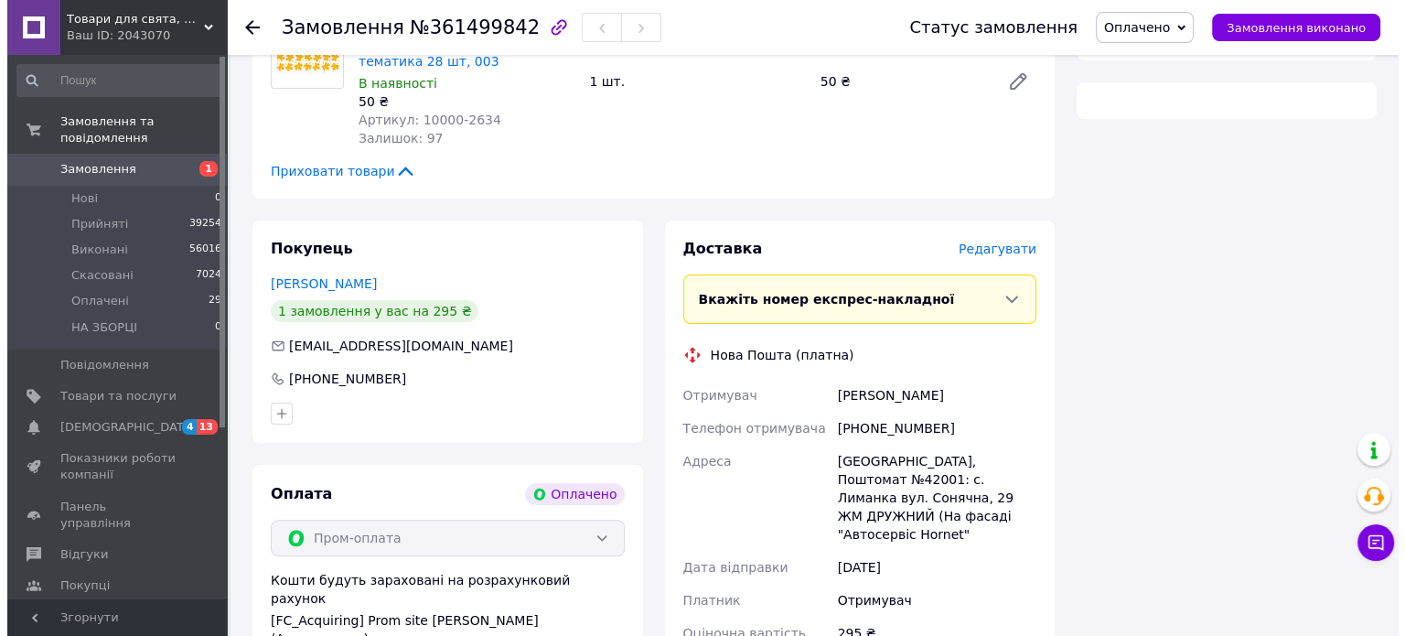
scroll to position [366, 0]
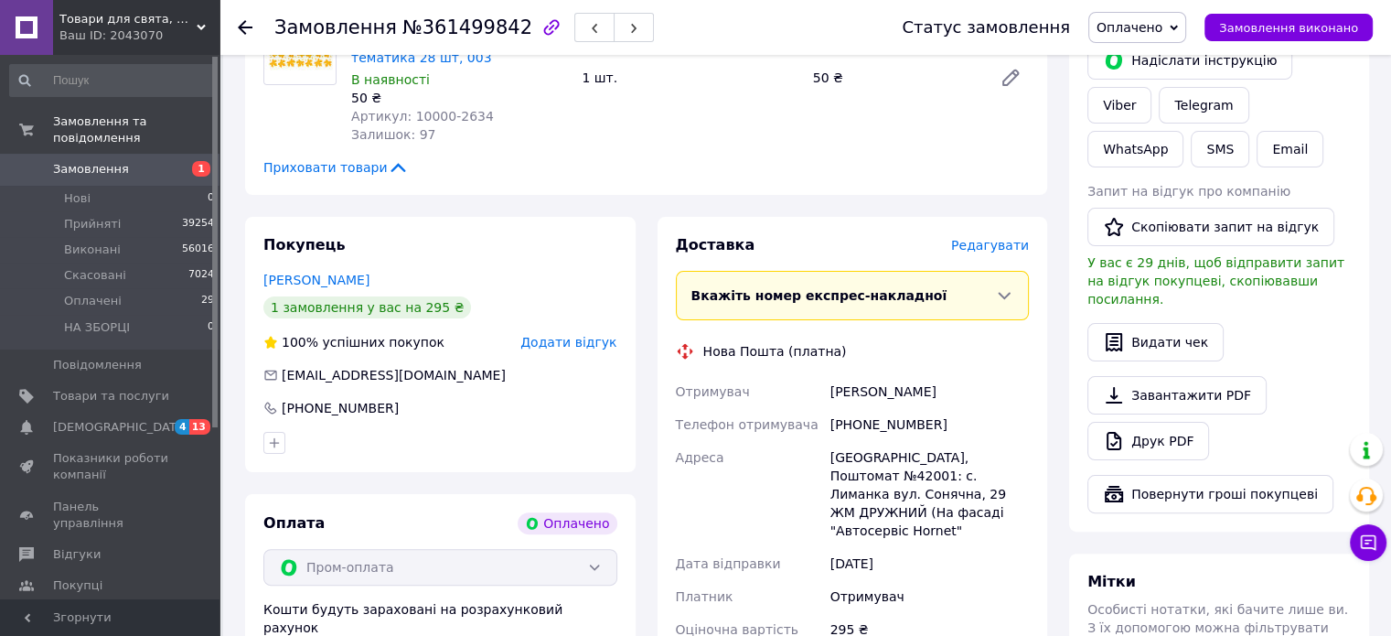
click at [995, 238] on span "Редагувати" at bounding box center [990, 245] width 78 height 15
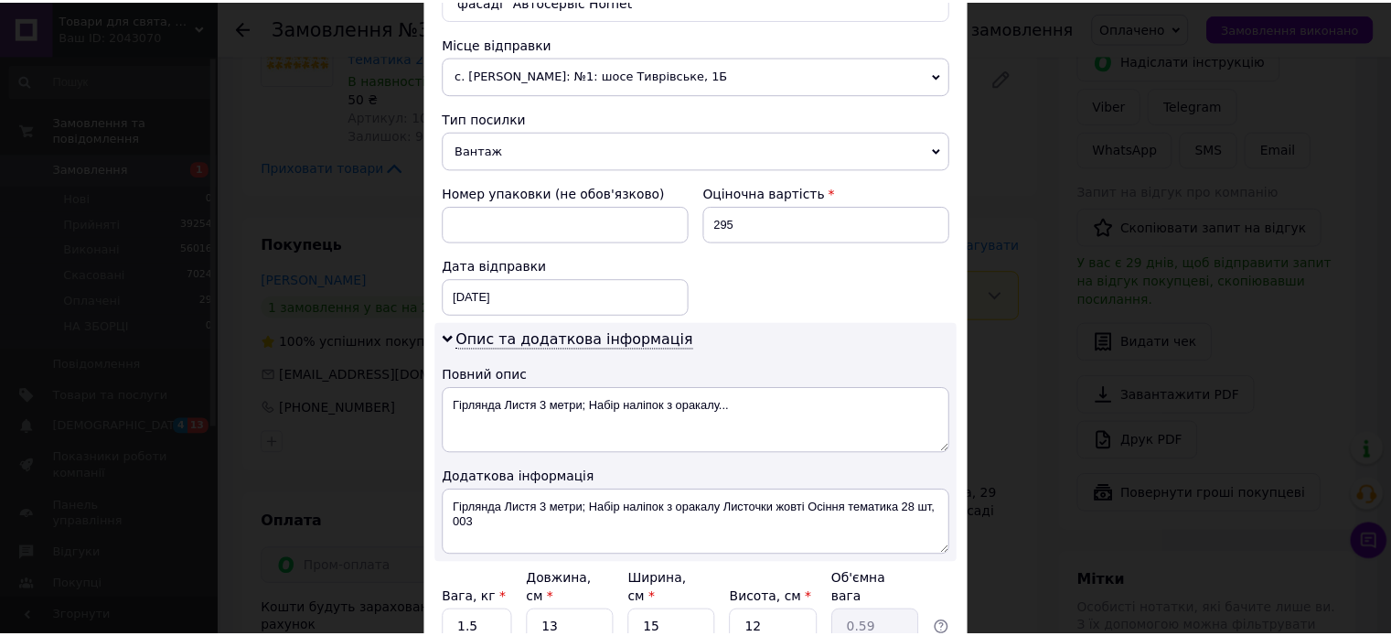
scroll to position [798, 0]
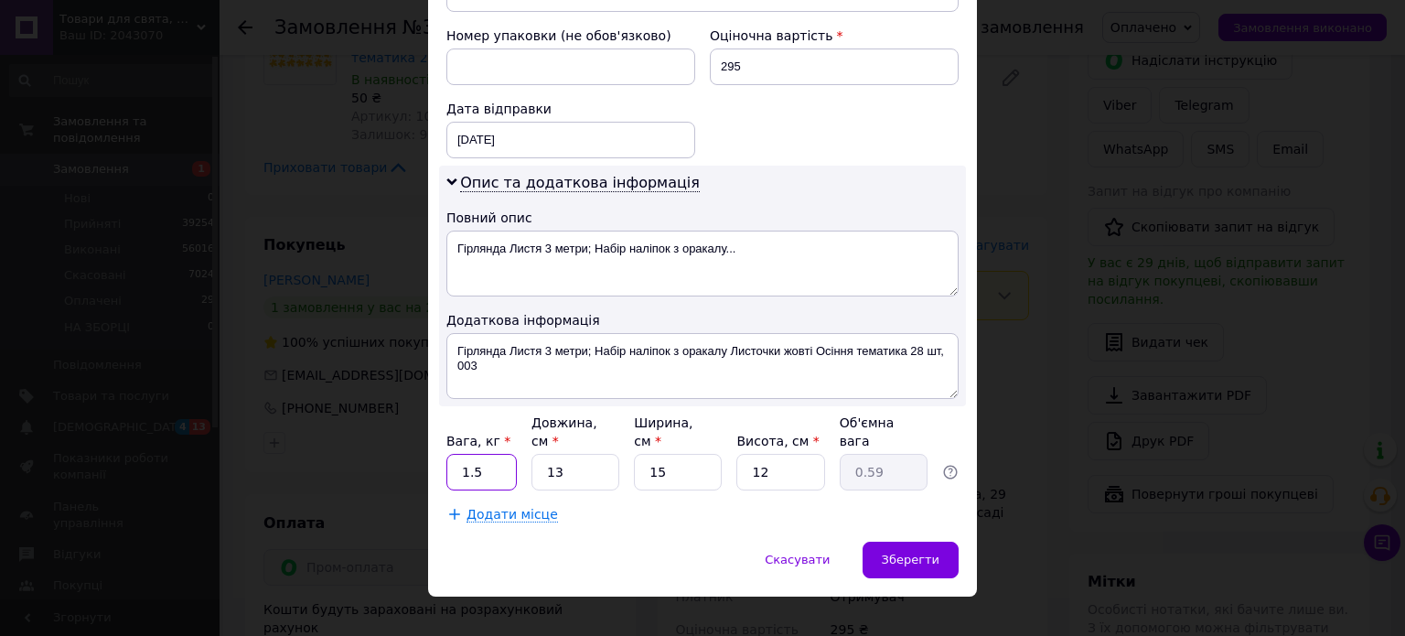
drag, startPoint x: 479, startPoint y: 453, endPoint x: 452, endPoint y: 458, distance: 28.0
click at [452, 458] on input "1.5" at bounding box center [481, 472] width 70 height 37
drag, startPoint x: 553, startPoint y: 446, endPoint x: 563, endPoint y: 447, distance: 10.1
click at [556, 454] on input "13" at bounding box center [575, 472] width 88 height 37
click at [670, 456] on input "1" at bounding box center [678, 472] width 88 height 37
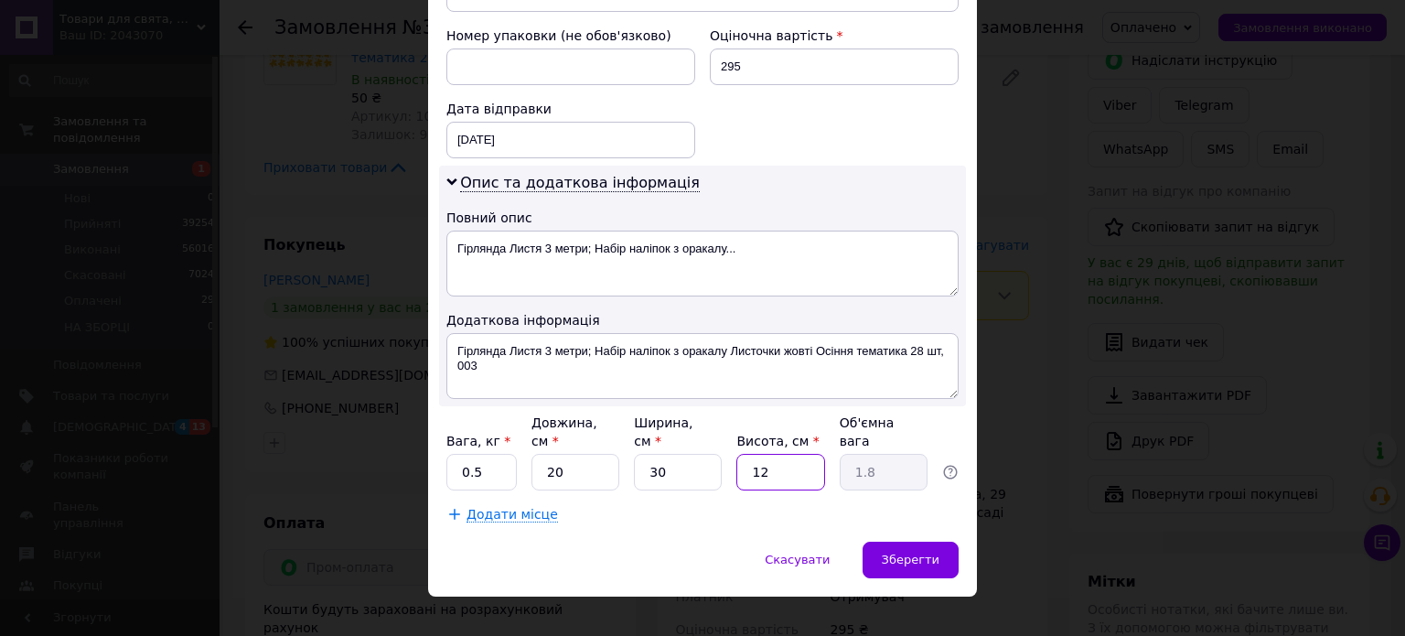
click at [782, 457] on input "12" at bounding box center [780, 472] width 88 height 37
click at [930, 552] on span "Зберегти" at bounding box center [911, 559] width 58 height 14
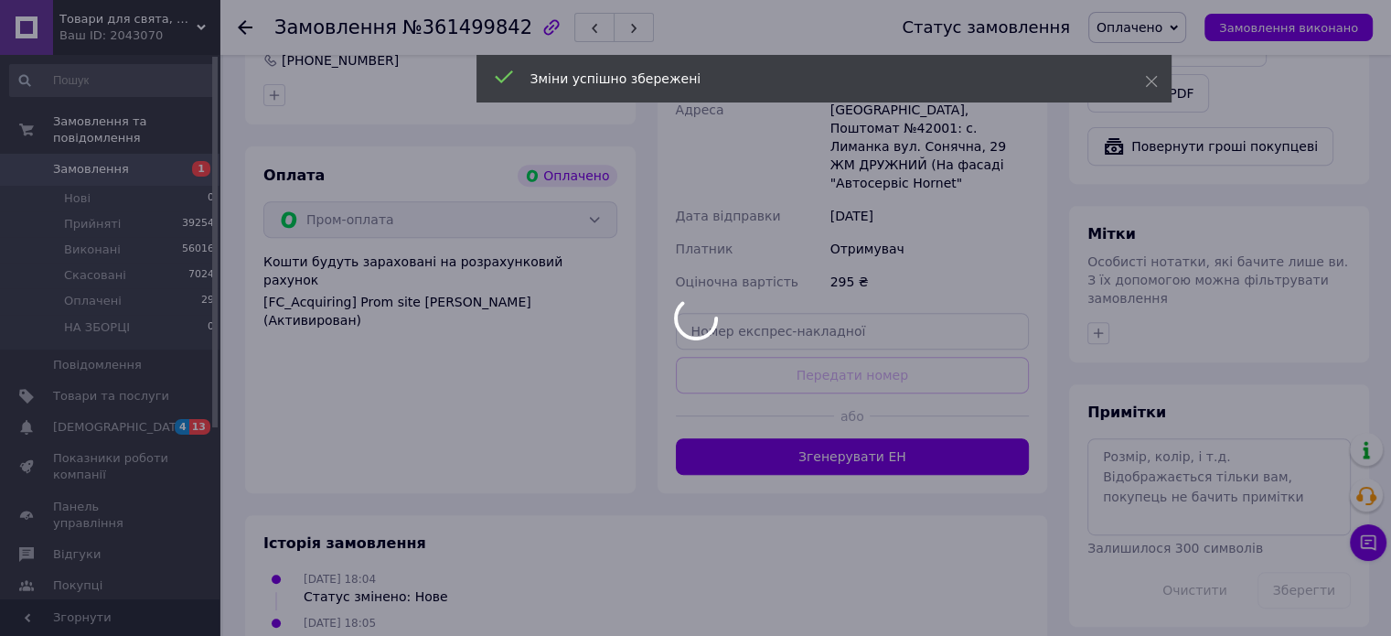
scroll to position [732, 0]
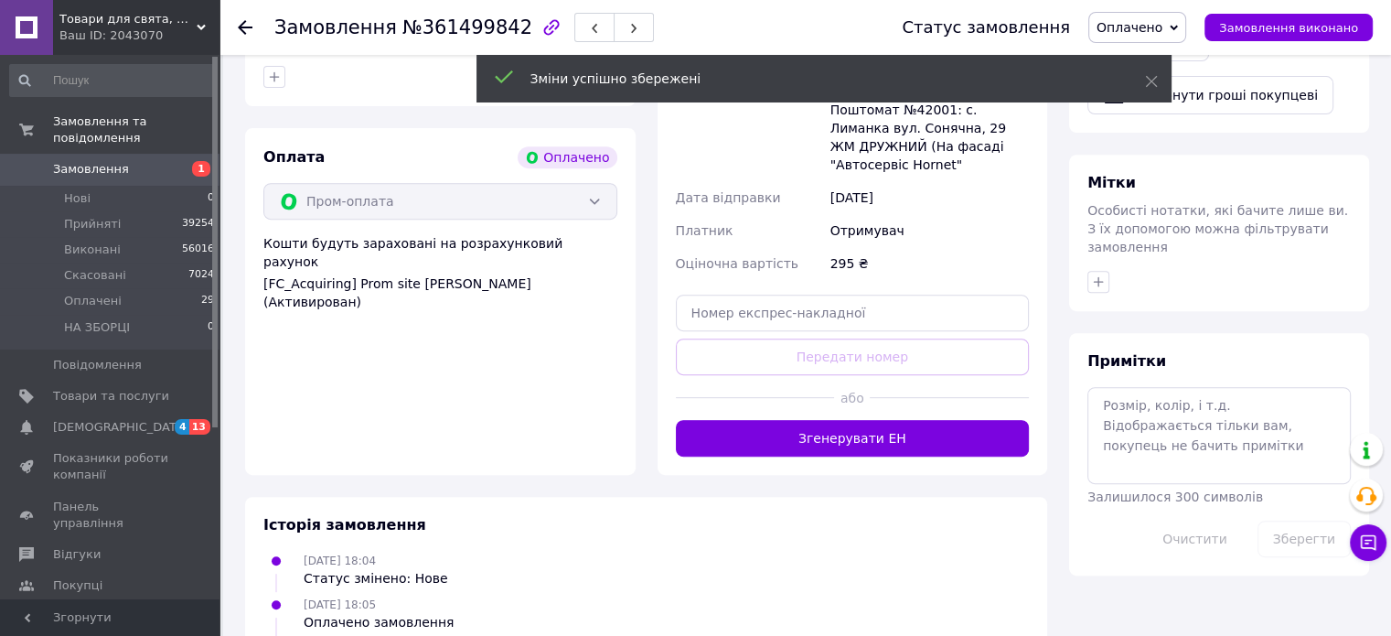
click at [868, 420] on button "Згенерувати ЕН" at bounding box center [853, 438] width 354 height 37
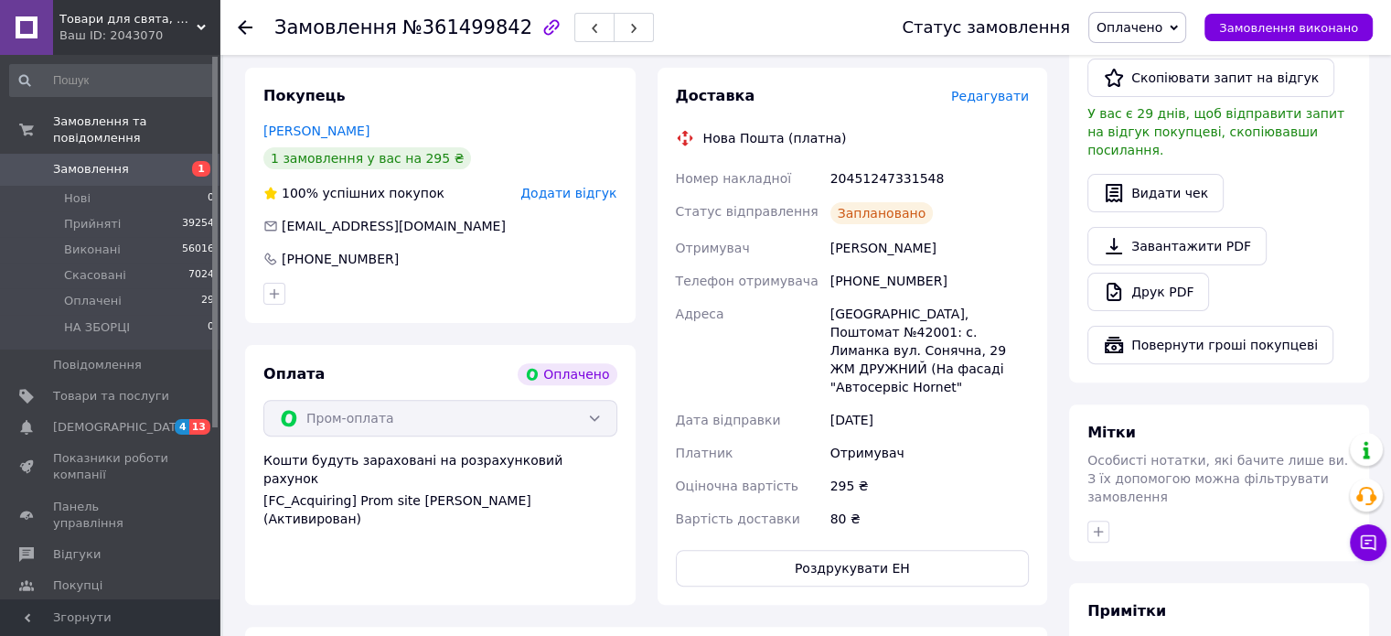
scroll to position [366, 0]
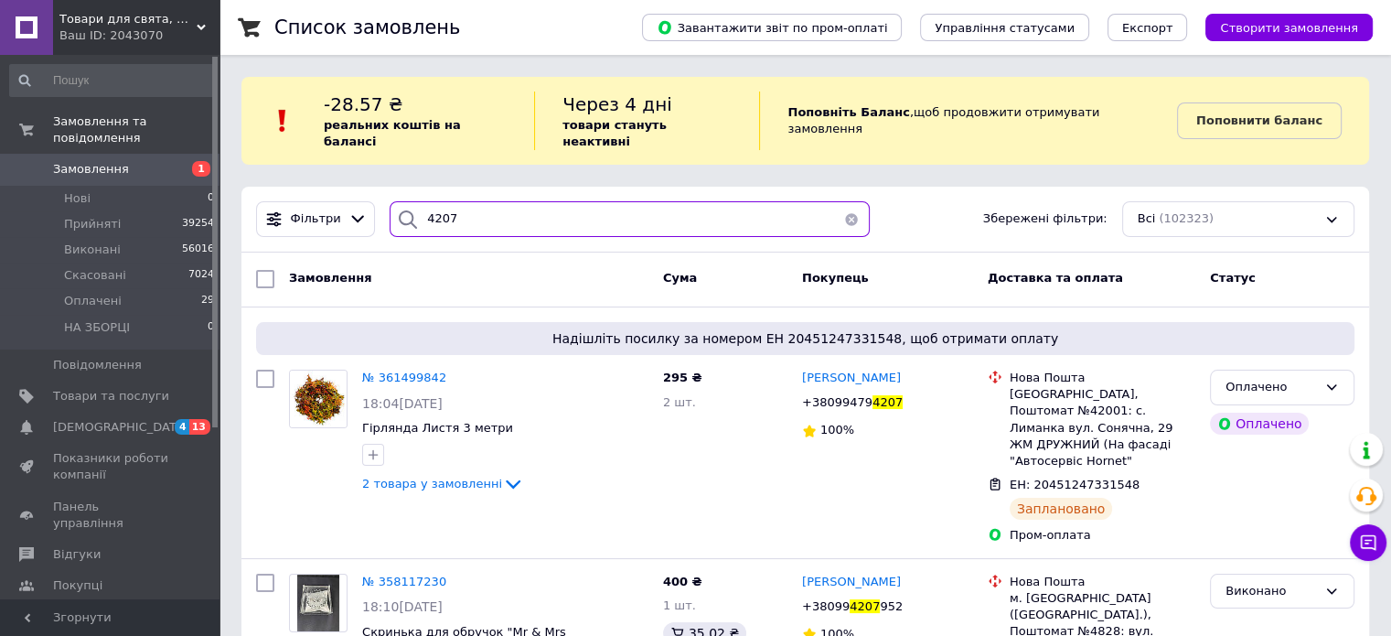
drag, startPoint x: 443, startPoint y: 209, endPoint x: 412, endPoint y: 209, distance: 31.1
click at [412, 209] on div "4207" at bounding box center [630, 219] width 480 height 36
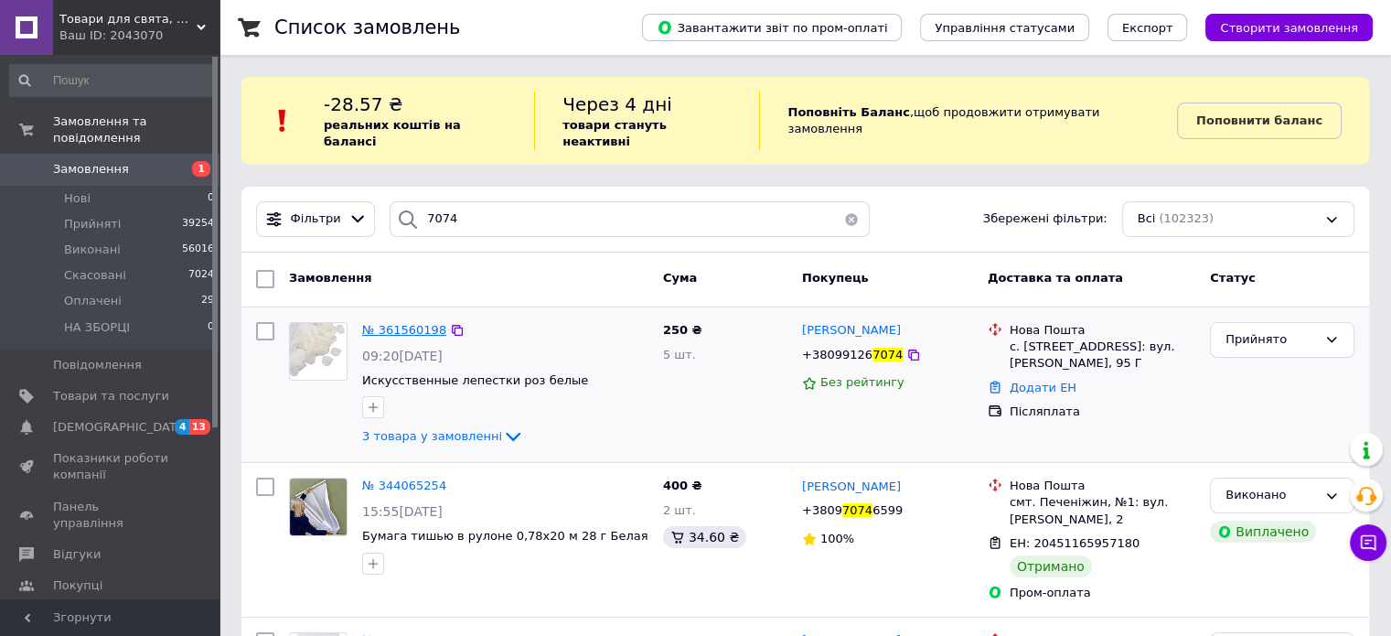
click at [415, 323] on span "№ 361560198" at bounding box center [404, 330] width 84 height 14
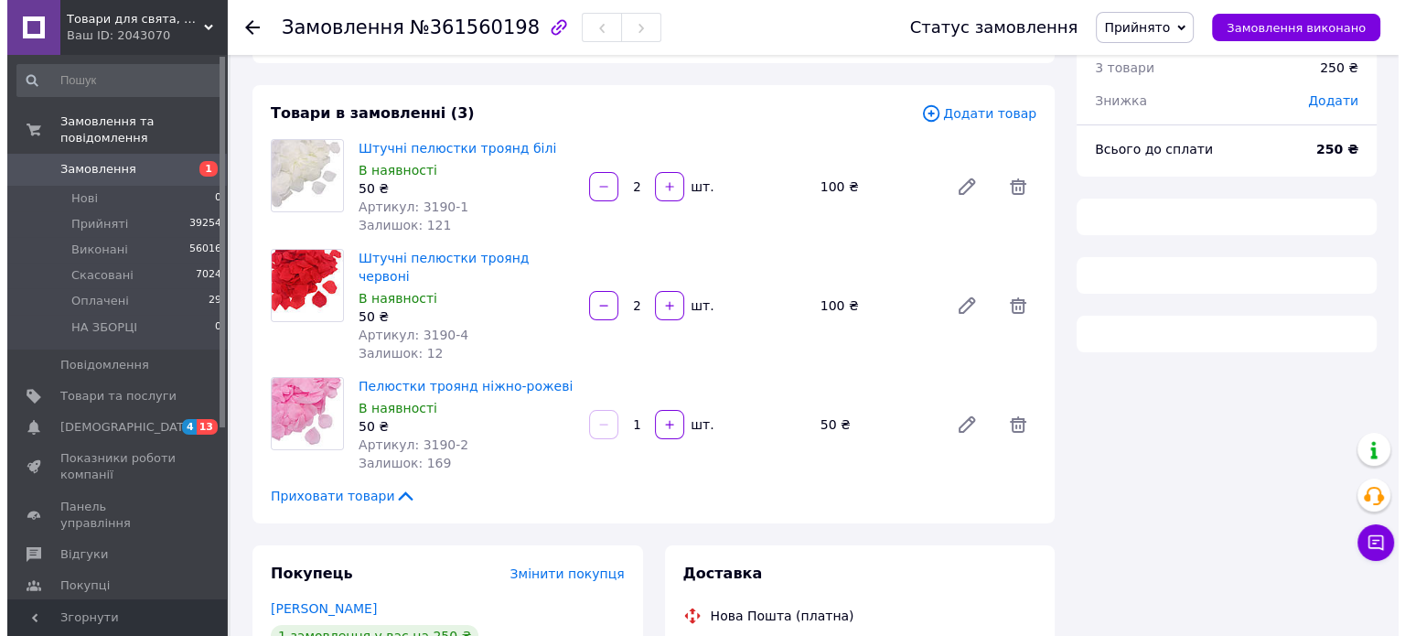
scroll to position [274, 0]
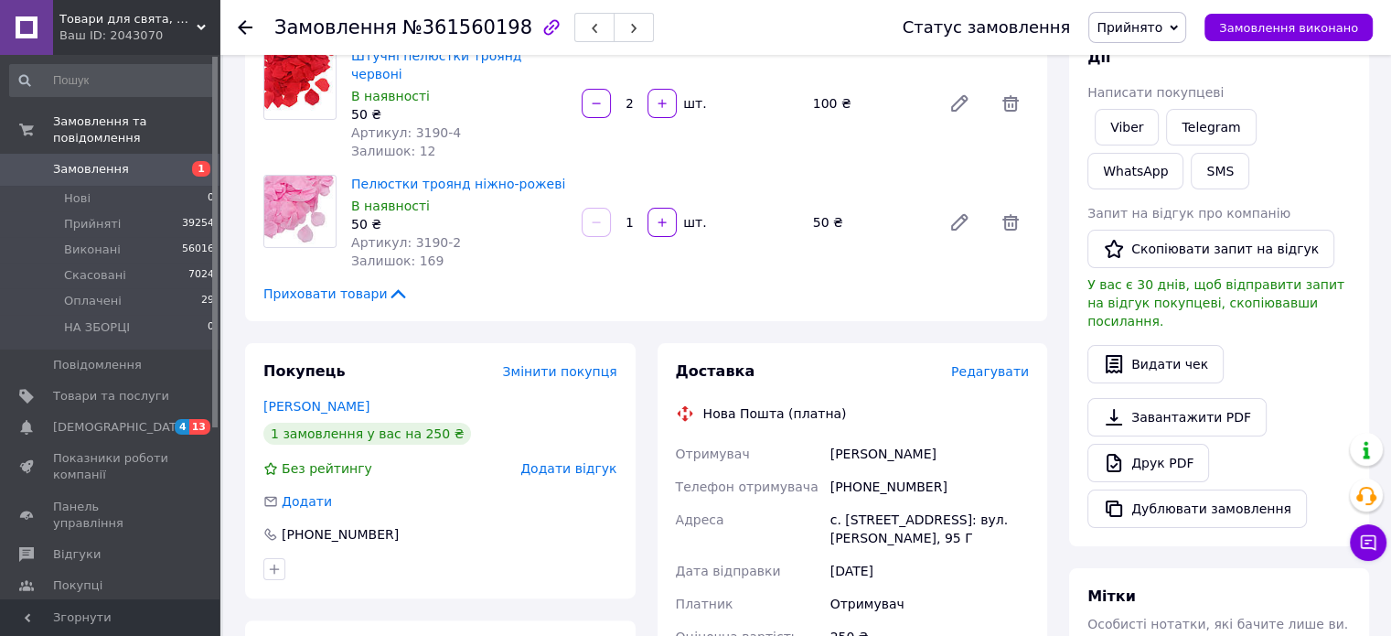
click at [981, 364] on span "Редагувати" at bounding box center [990, 371] width 78 height 15
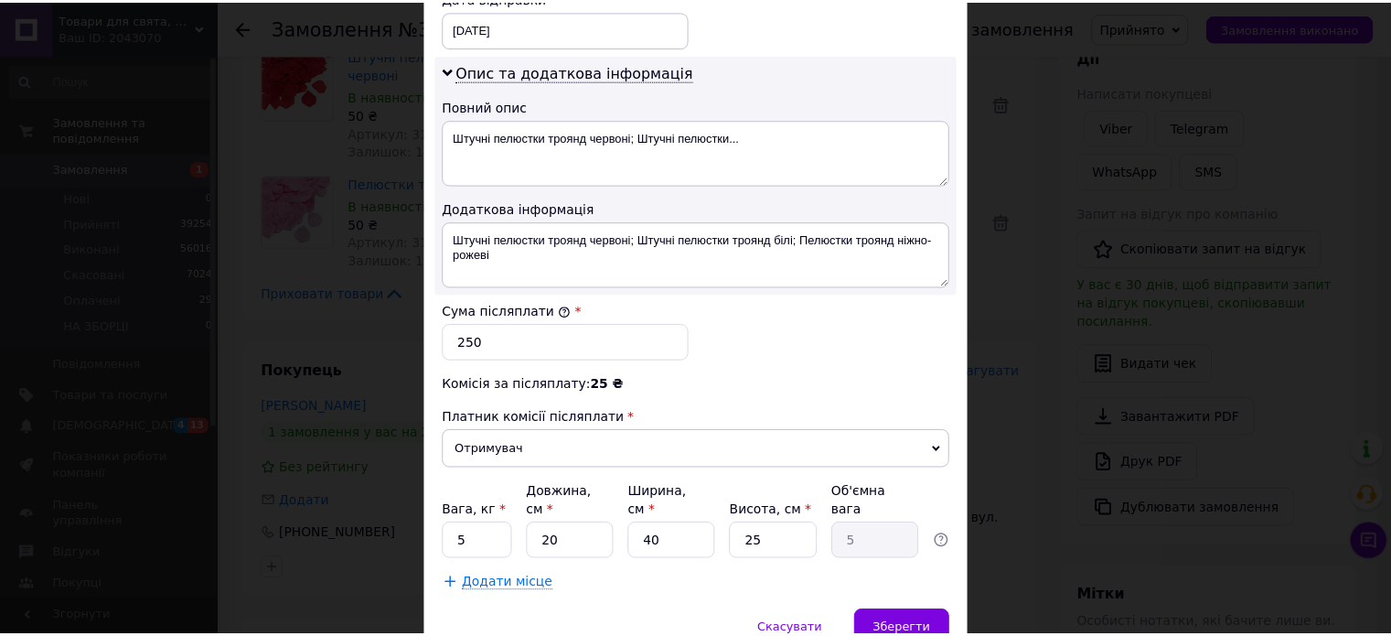
scroll to position [959, 0]
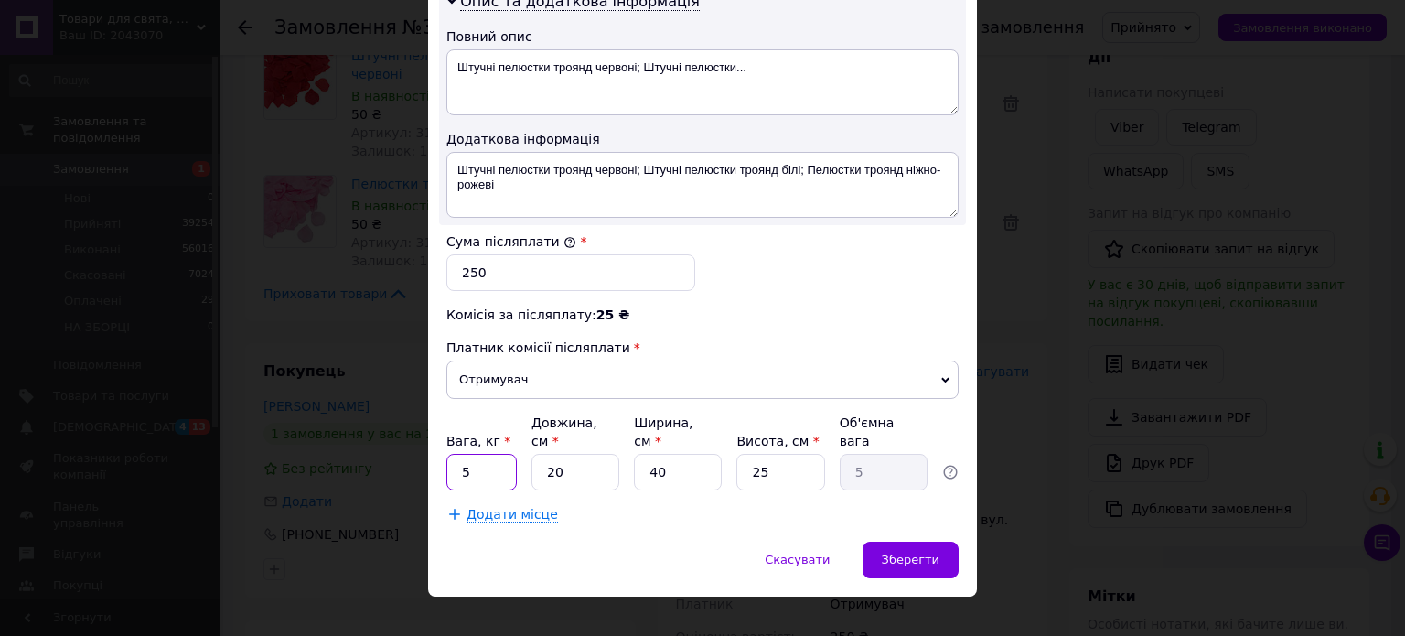
drag, startPoint x: 465, startPoint y: 449, endPoint x: 455, endPoint y: 449, distance: 10.1
click at [455, 454] on input "5" at bounding box center [481, 472] width 70 height 37
click at [608, 454] on input "20" at bounding box center [575, 472] width 88 height 37
click at [651, 454] on input "40" at bounding box center [678, 472] width 88 height 37
click at [770, 454] on input "25" at bounding box center [780, 472] width 88 height 37
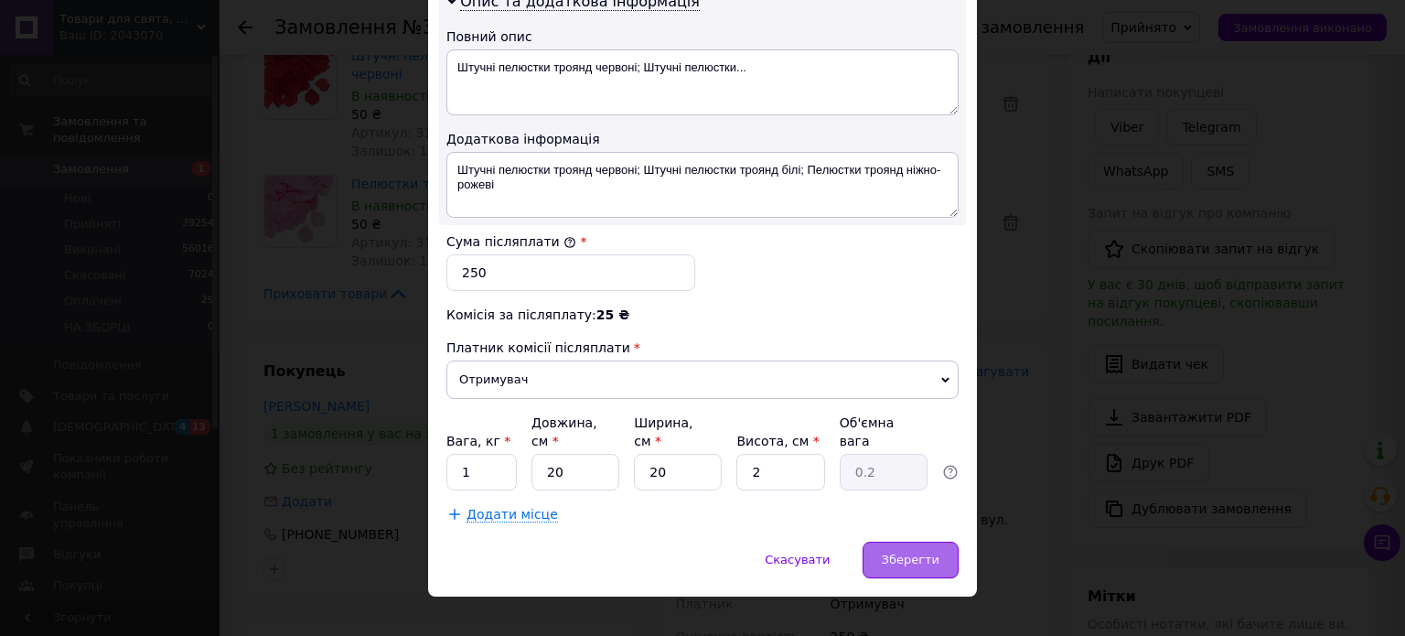
click at [940, 541] on div "Зберегти" at bounding box center [911, 559] width 96 height 37
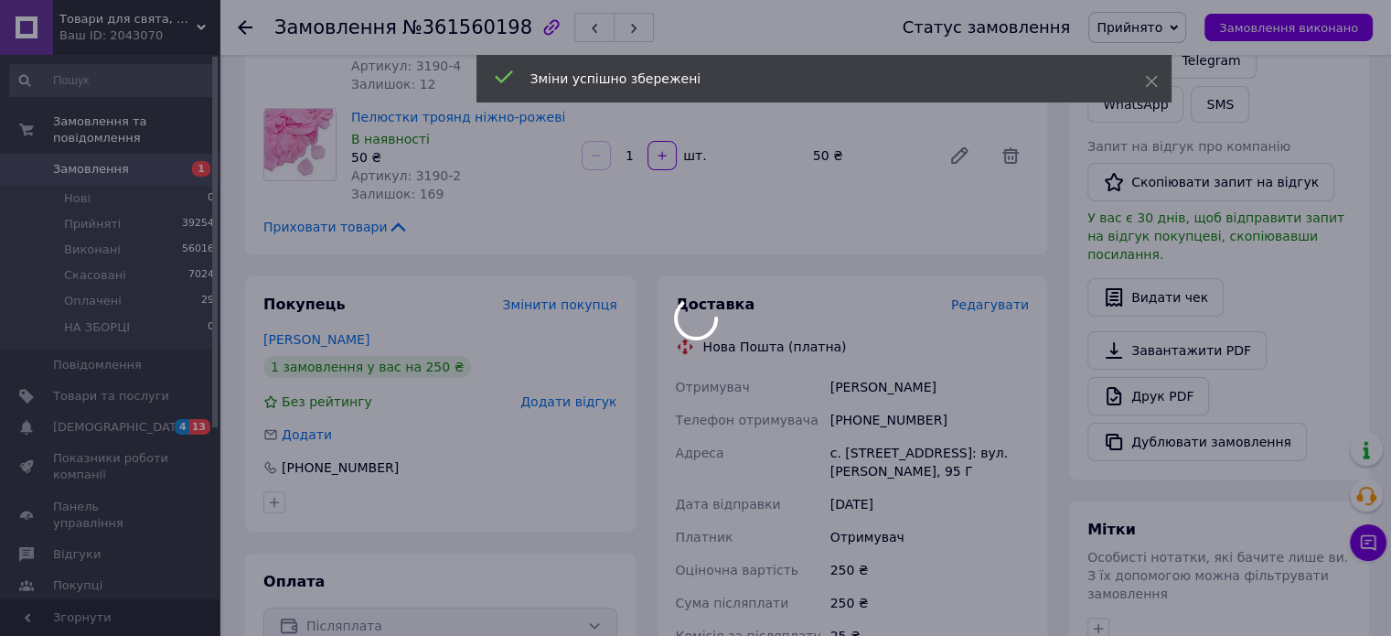
scroll to position [640, 0]
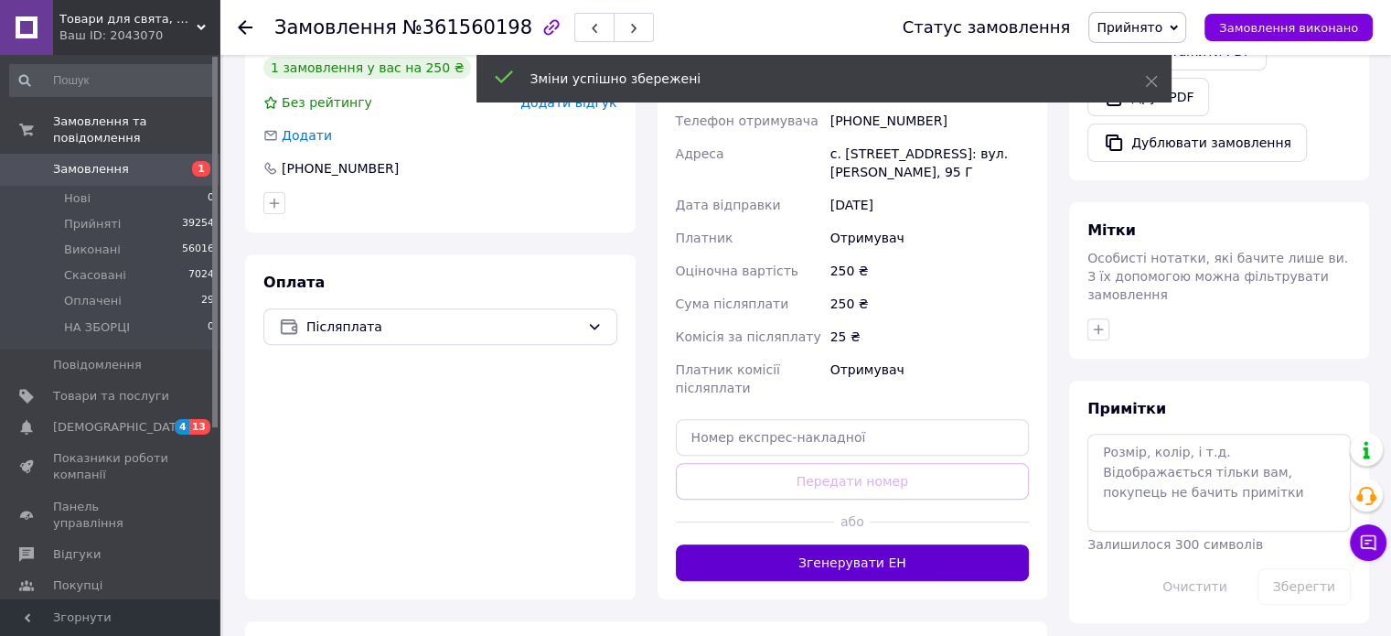
click at [861, 544] on button "Згенерувати ЕН" at bounding box center [853, 562] width 354 height 37
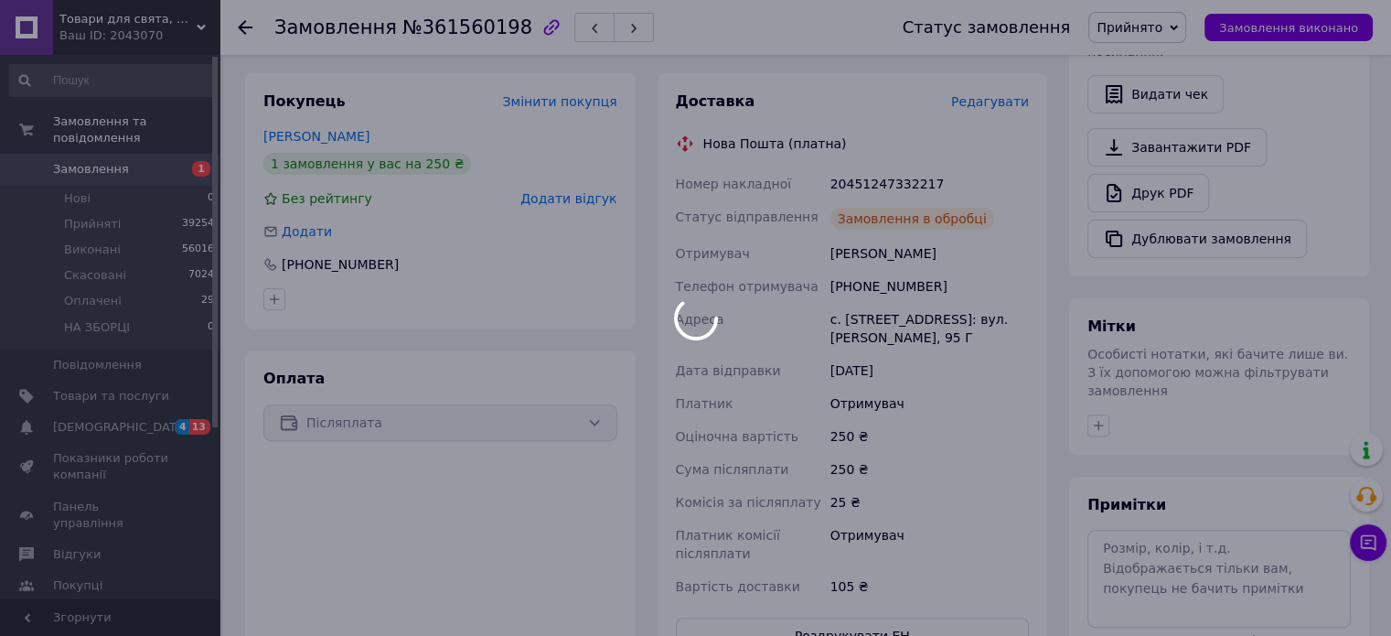
scroll to position [457, 0]
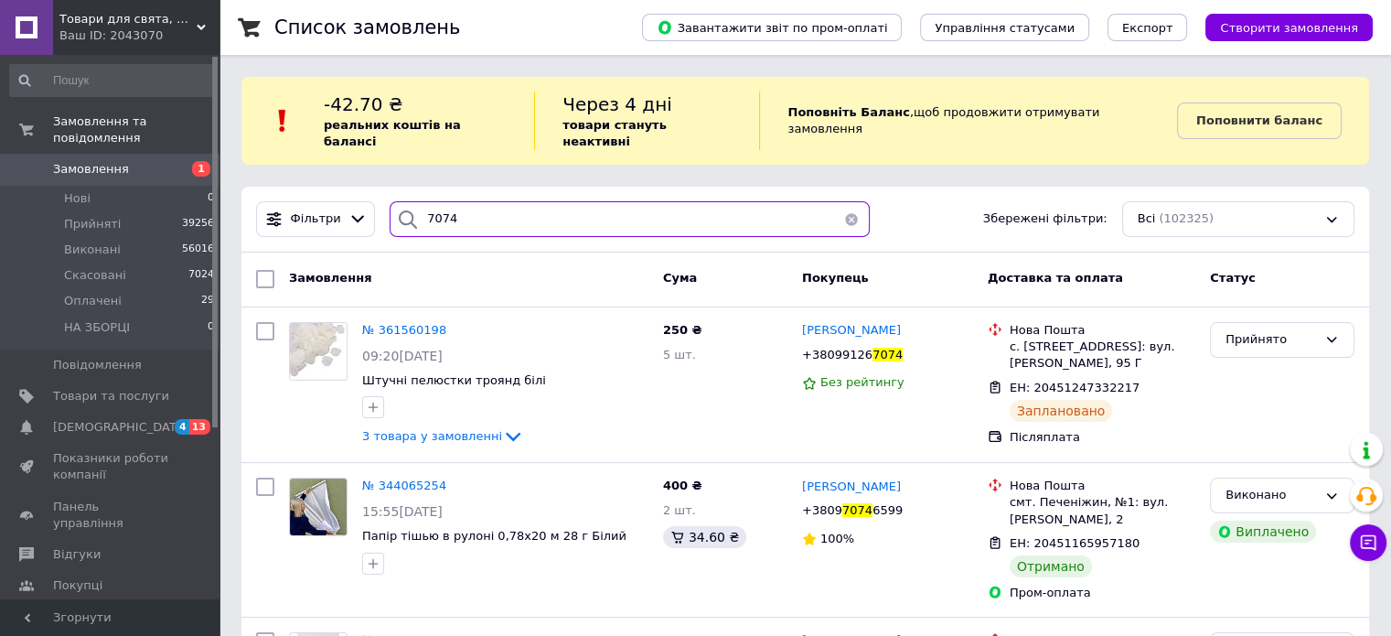
drag, startPoint x: 485, startPoint y: 199, endPoint x: 391, endPoint y: 218, distance: 96.0
click at [391, 218] on div "7074" at bounding box center [630, 219] width 480 height 36
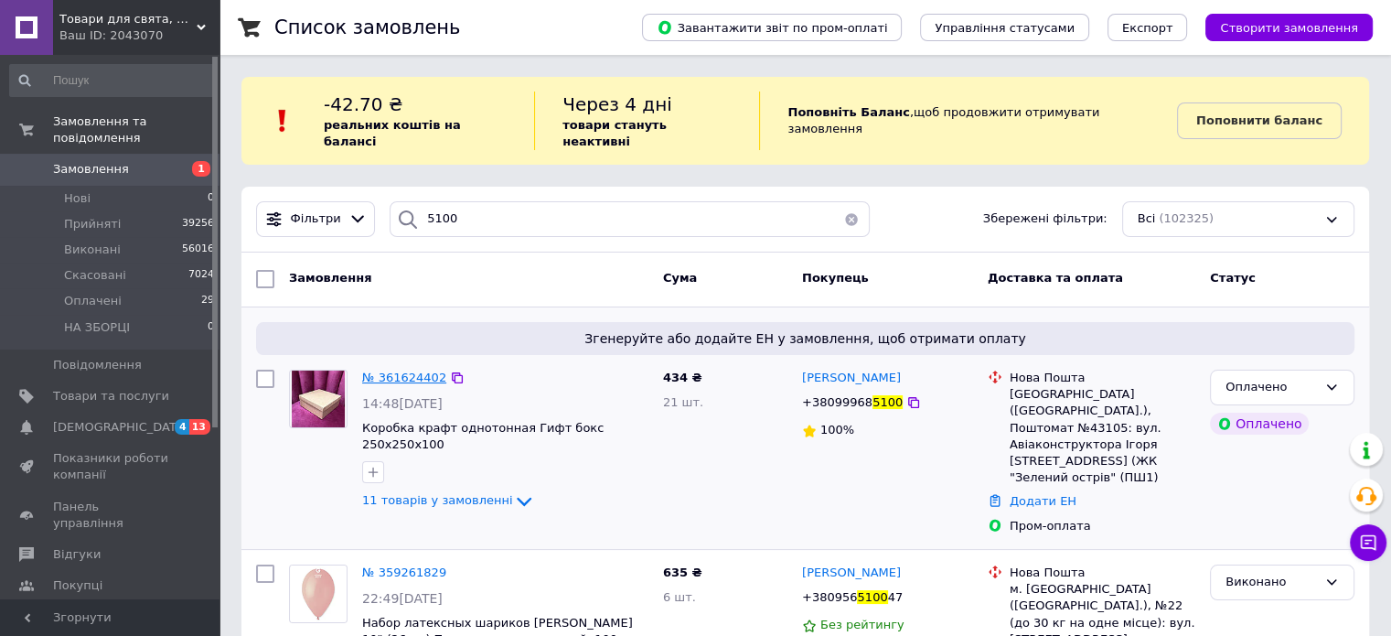
click at [392, 370] on span "№ 361624402" at bounding box center [404, 377] width 84 height 14
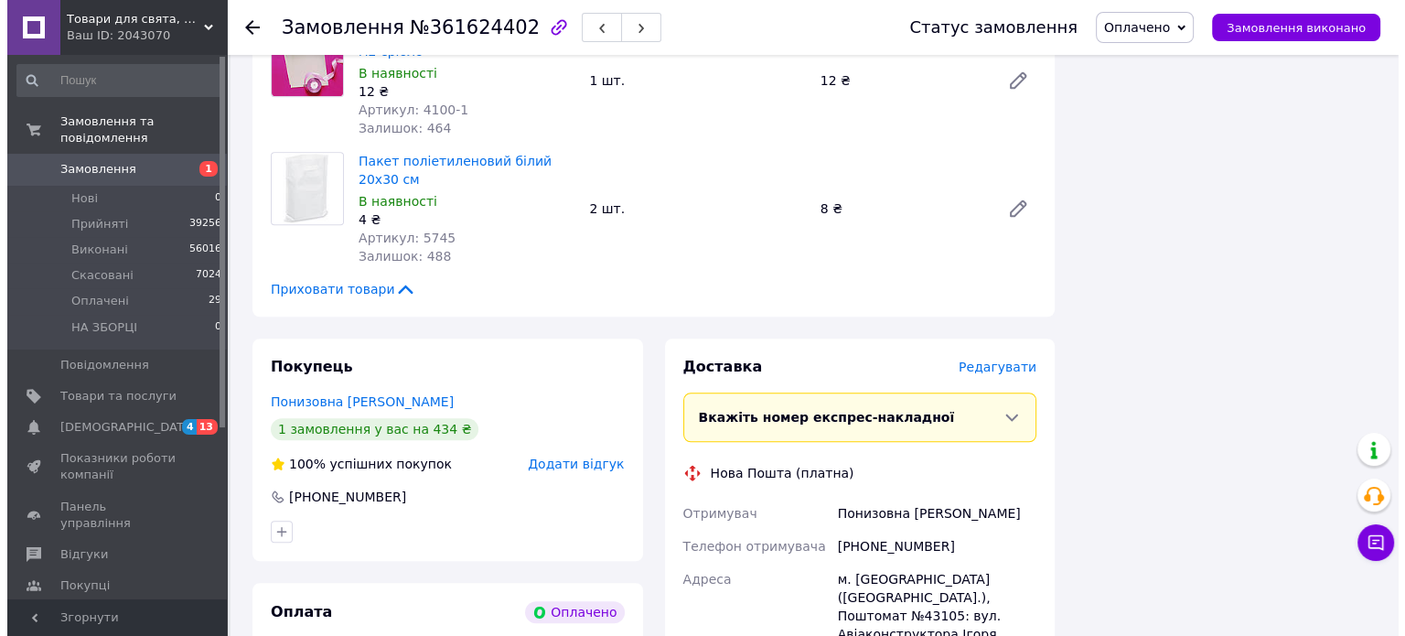
scroll to position [1372, 0]
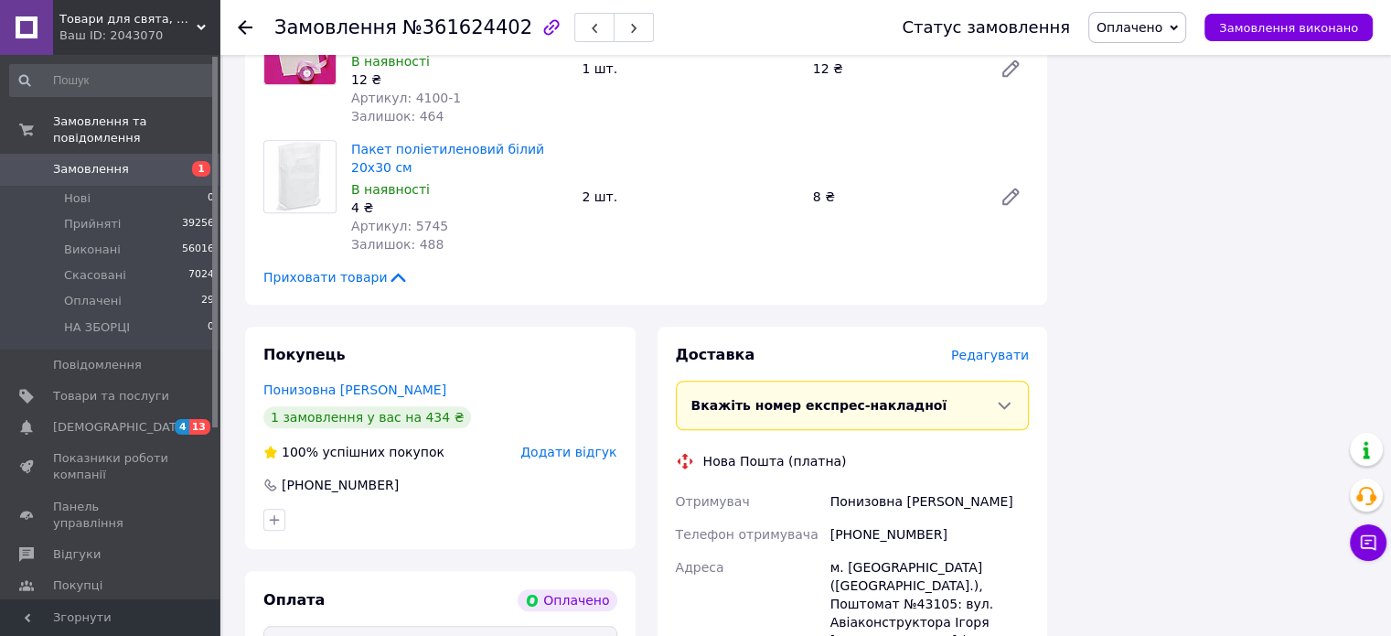
click at [1013, 348] on span "Редагувати" at bounding box center [990, 355] width 78 height 15
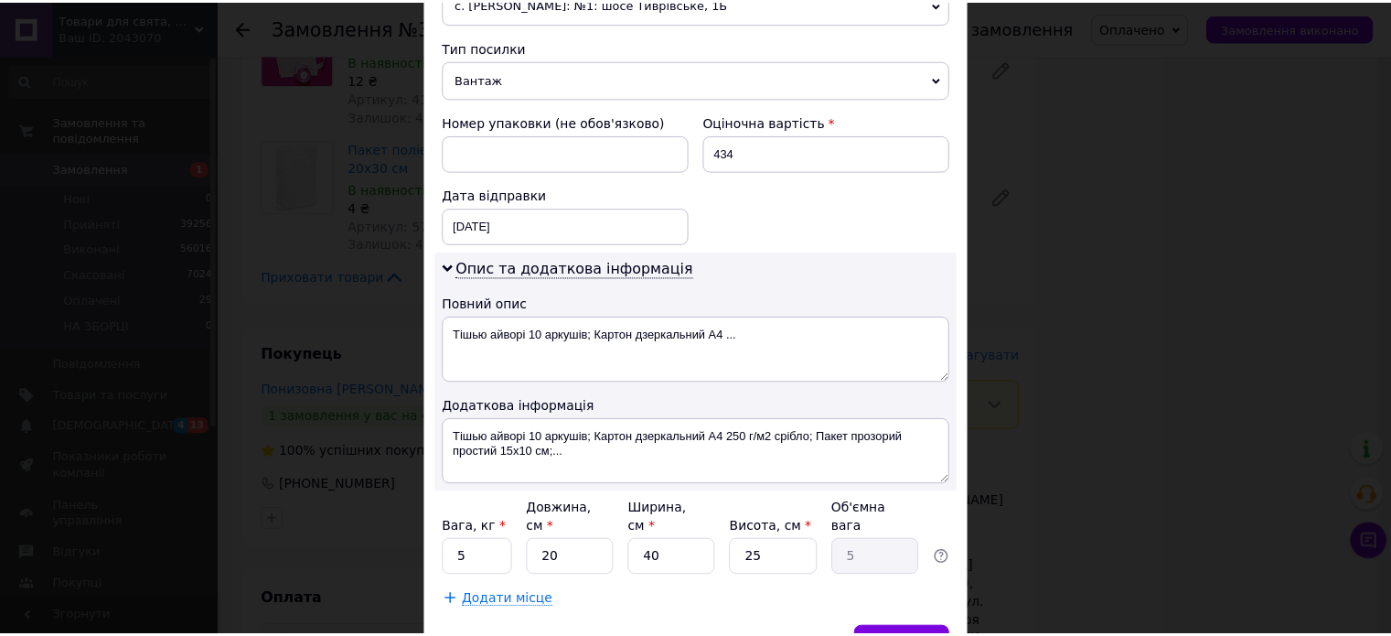
scroll to position [798, 0]
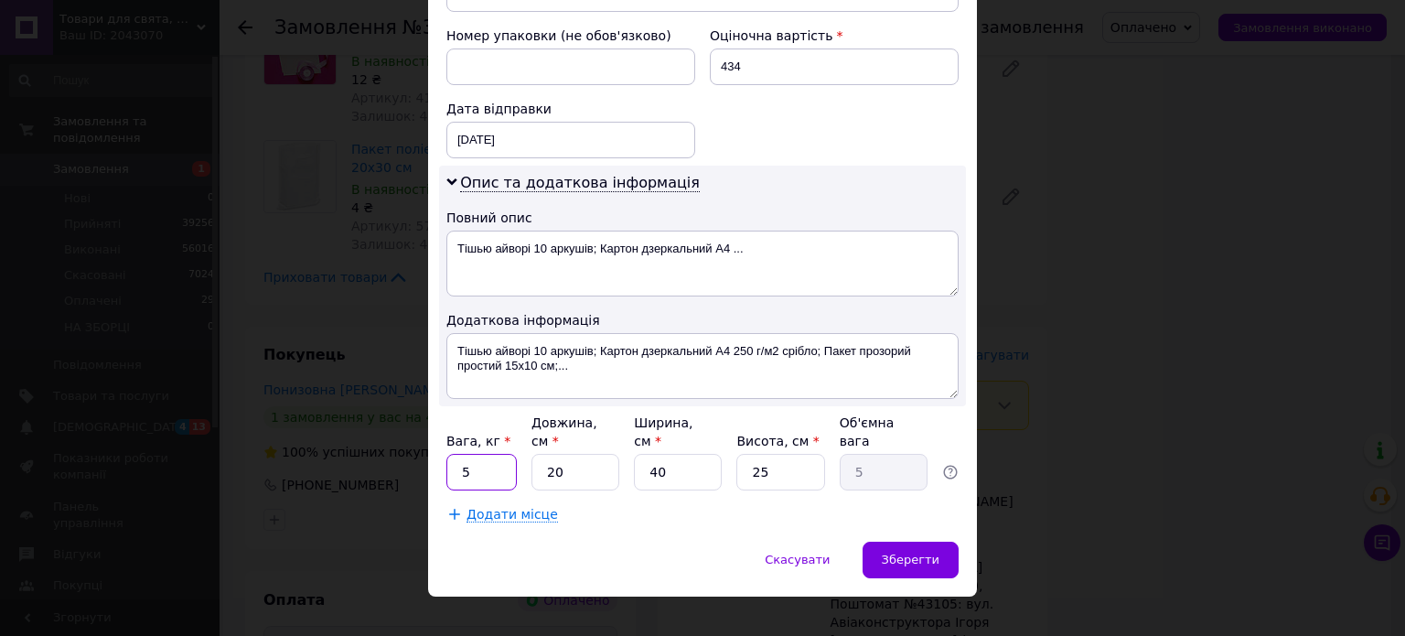
drag, startPoint x: 481, startPoint y: 449, endPoint x: 450, endPoint y: 449, distance: 31.1
click at [450, 454] on input "5" at bounding box center [481, 472] width 70 height 37
drag, startPoint x: 582, startPoint y: 448, endPoint x: 532, endPoint y: 450, distance: 49.4
click at [532, 454] on input "20" at bounding box center [575, 472] width 88 height 37
click at [652, 454] on input "40" at bounding box center [678, 472] width 88 height 37
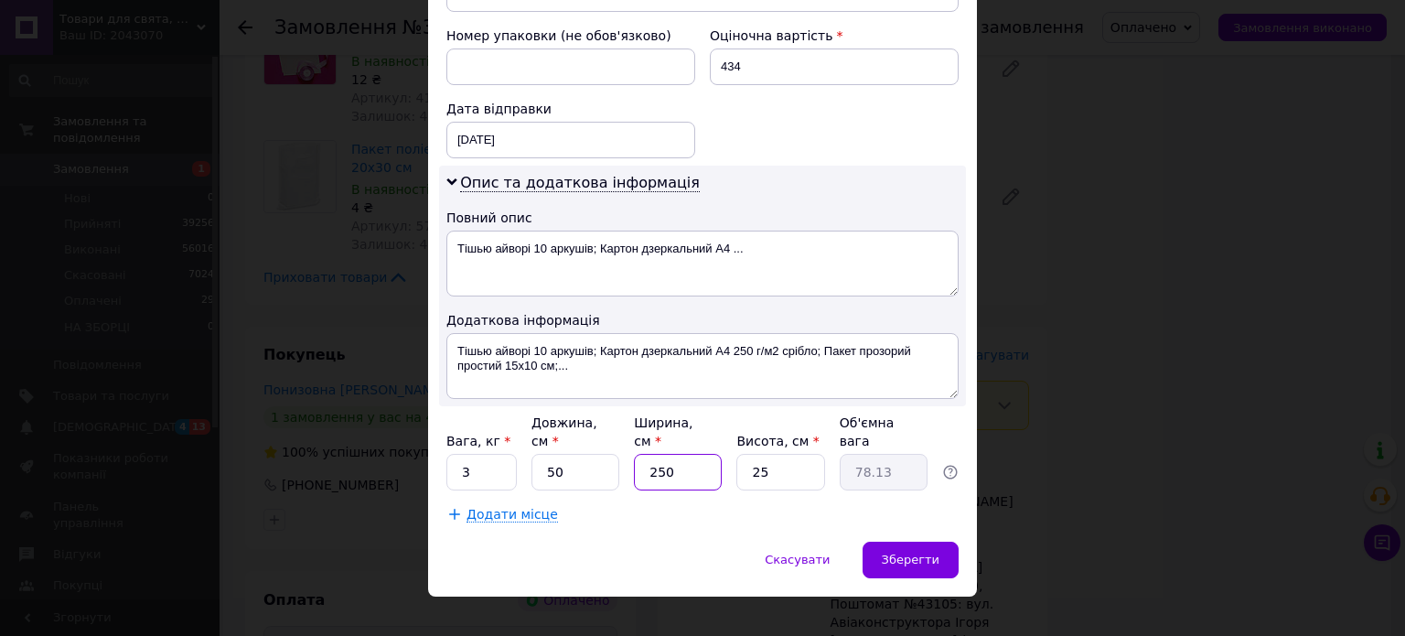
click at [702, 454] on input "250" at bounding box center [678, 472] width 88 height 37
click at [754, 454] on input "25" at bounding box center [780, 472] width 88 height 37
click at [915, 541] on div "Зберегти" at bounding box center [911, 559] width 96 height 37
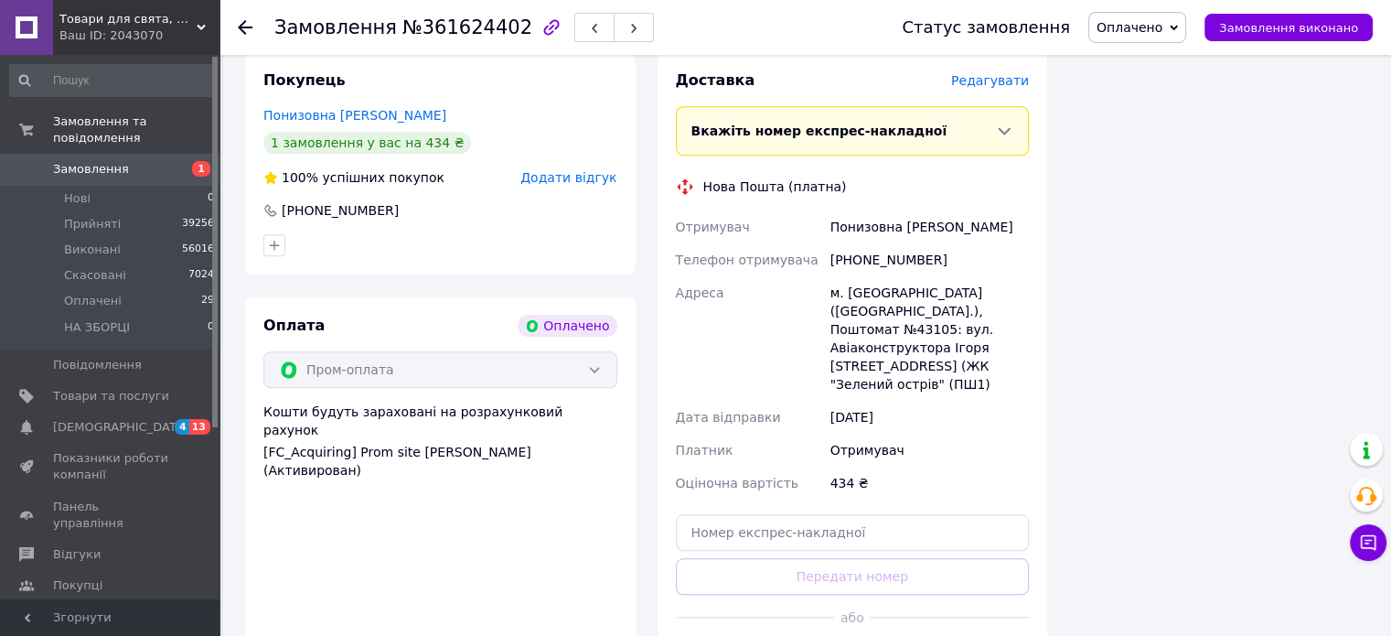
scroll to position [1738, 0]
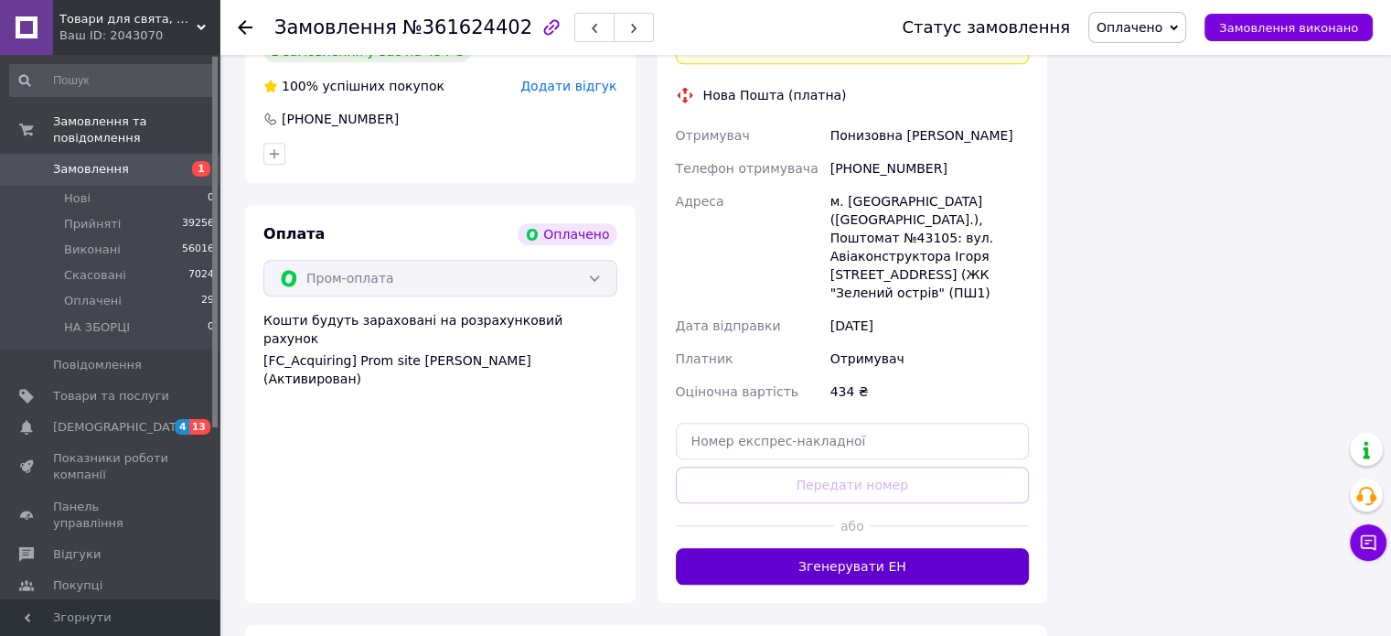
click at [884, 548] on button "Згенерувати ЕН" at bounding box center [853, 566] width 354 height 37
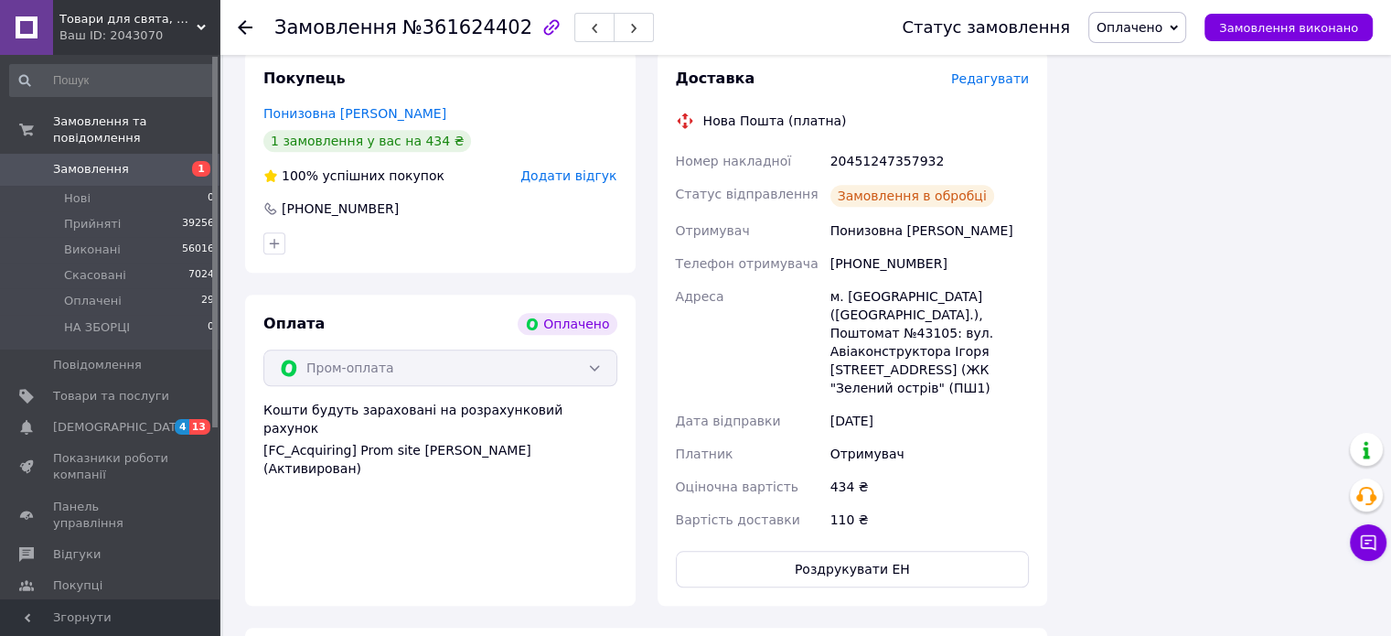
scroll to position [1555, 0]
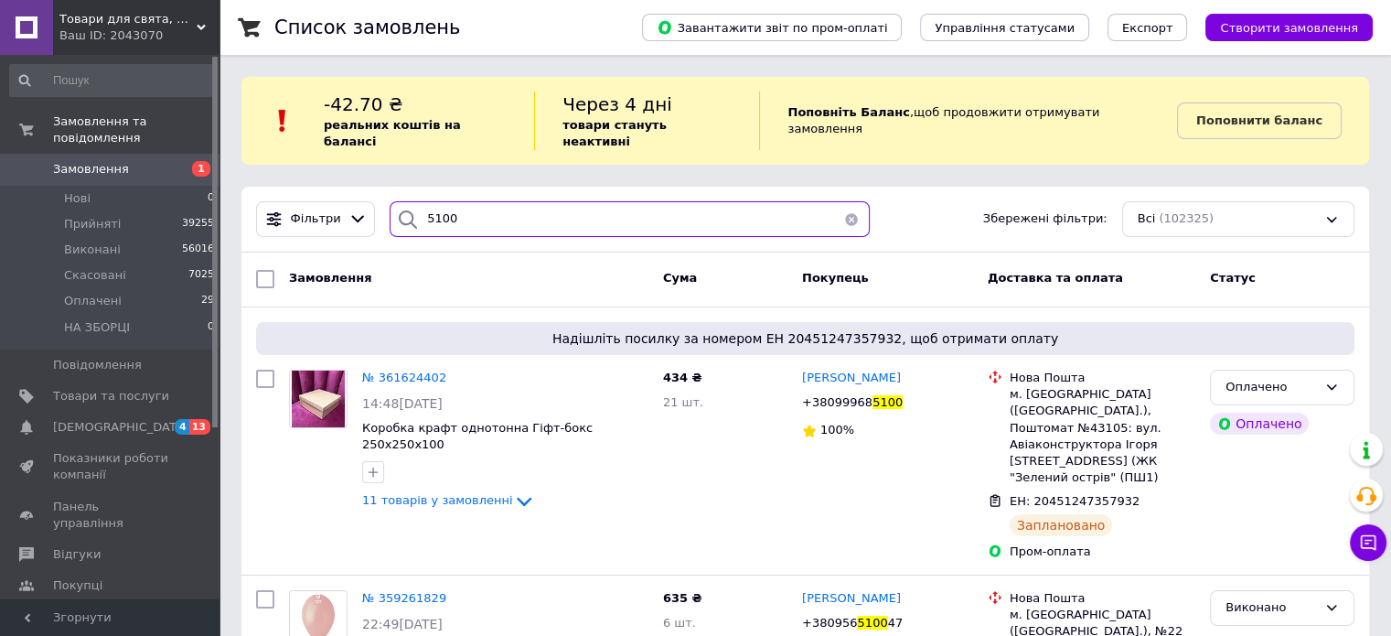
drag, startPoint x: 472, startPoint y: 212, endPoint x: 416, endPoint y: 214, distance: 55.8
click at [416, 214] on div "5100" at bounding box center [630, 219] width 480 height 36
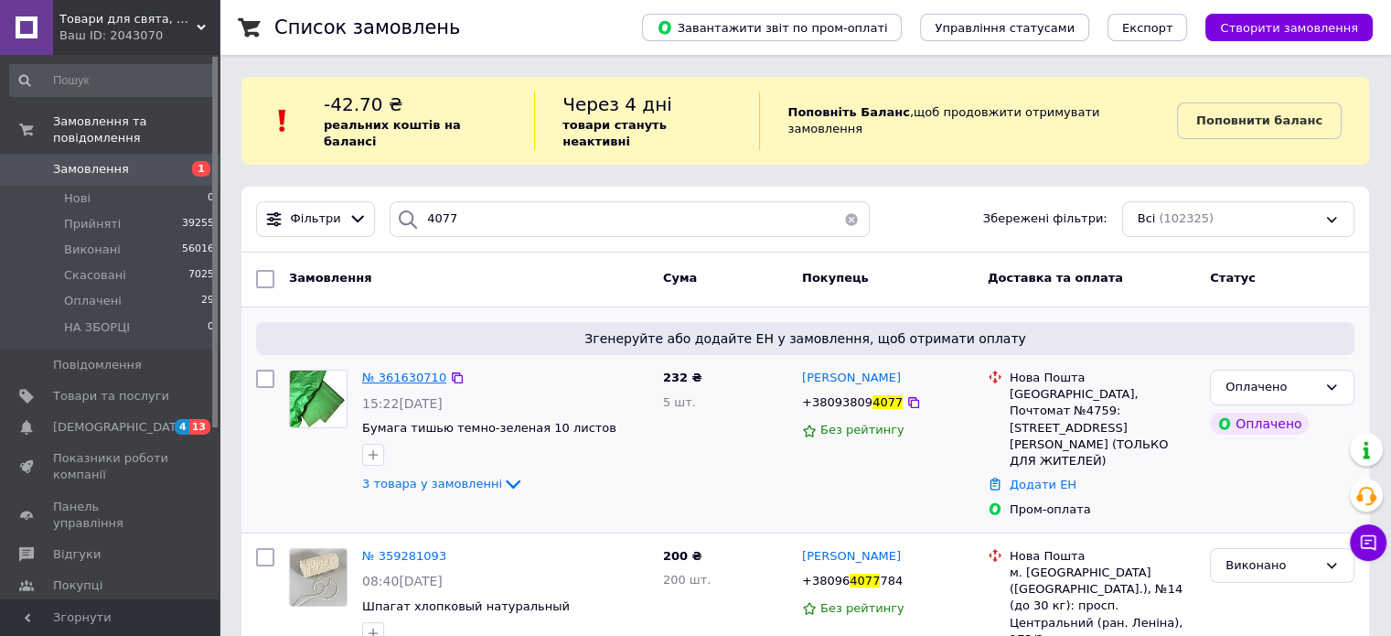
click at [402, 370] on span "№ 361630710" at bounding box center [404, 377] width 84 height 14
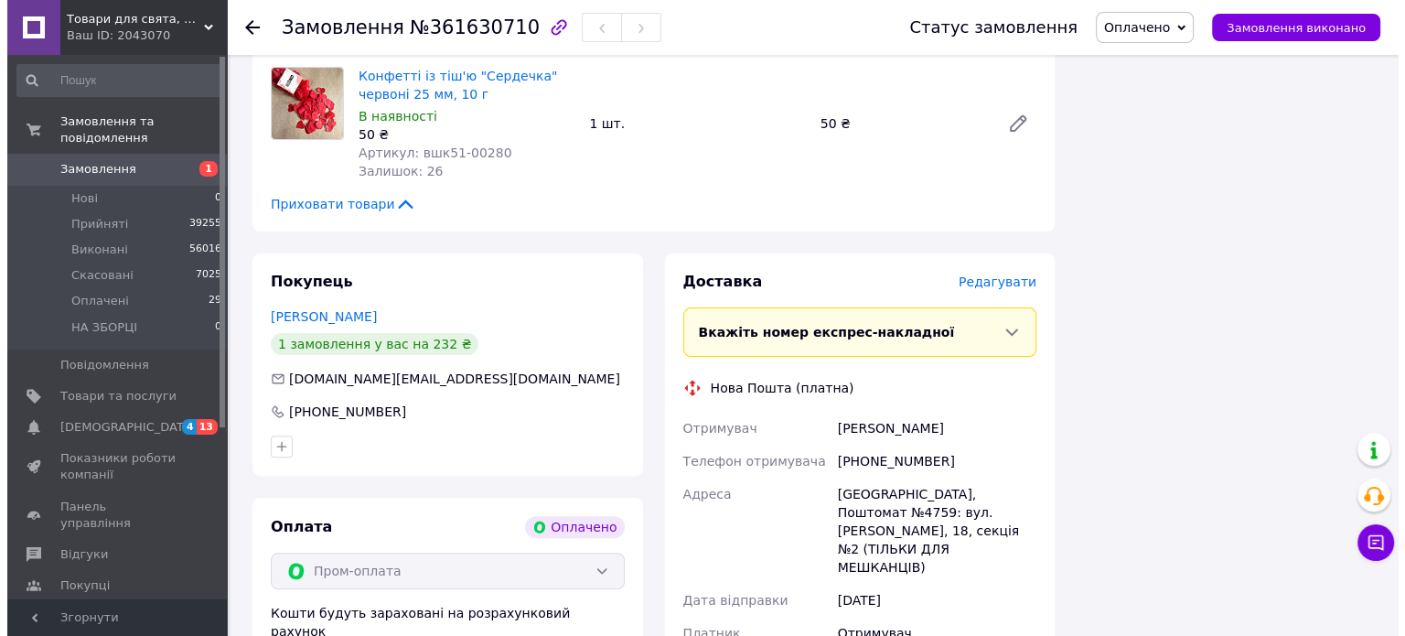
scroll to position [640, 0]
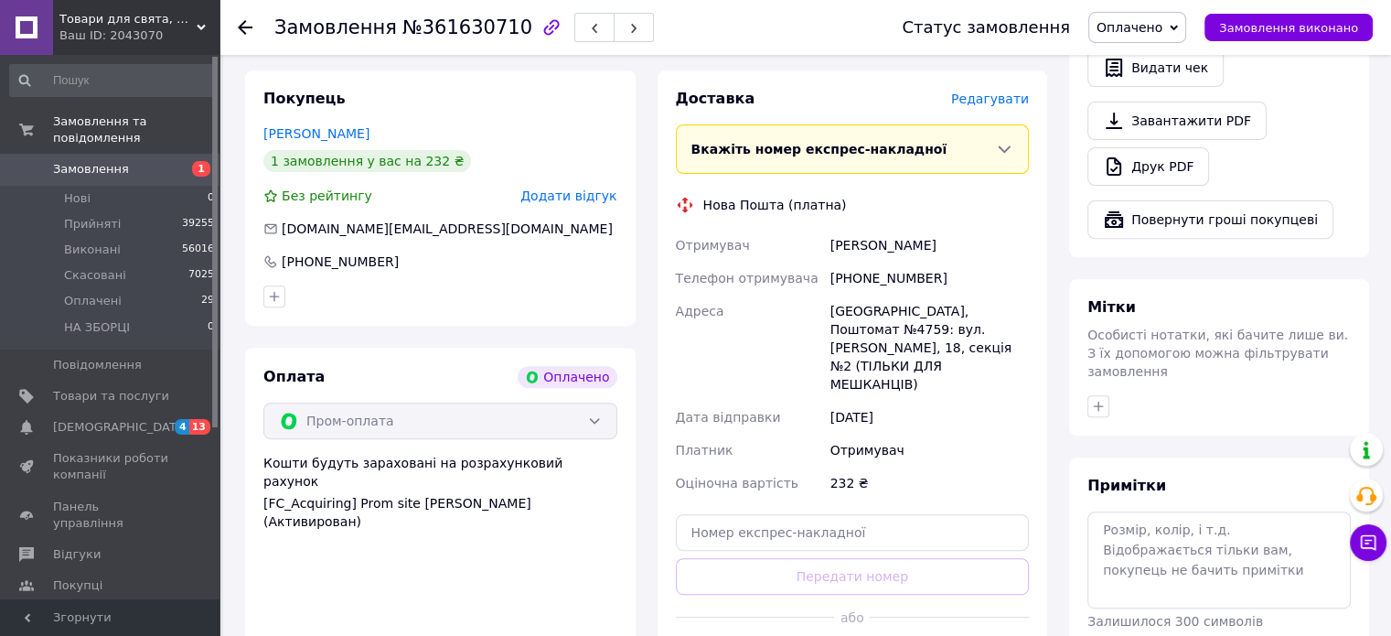
click at [1013, 102] on span "Редагувати" at bounding box center [990, 98] width 78 height 15
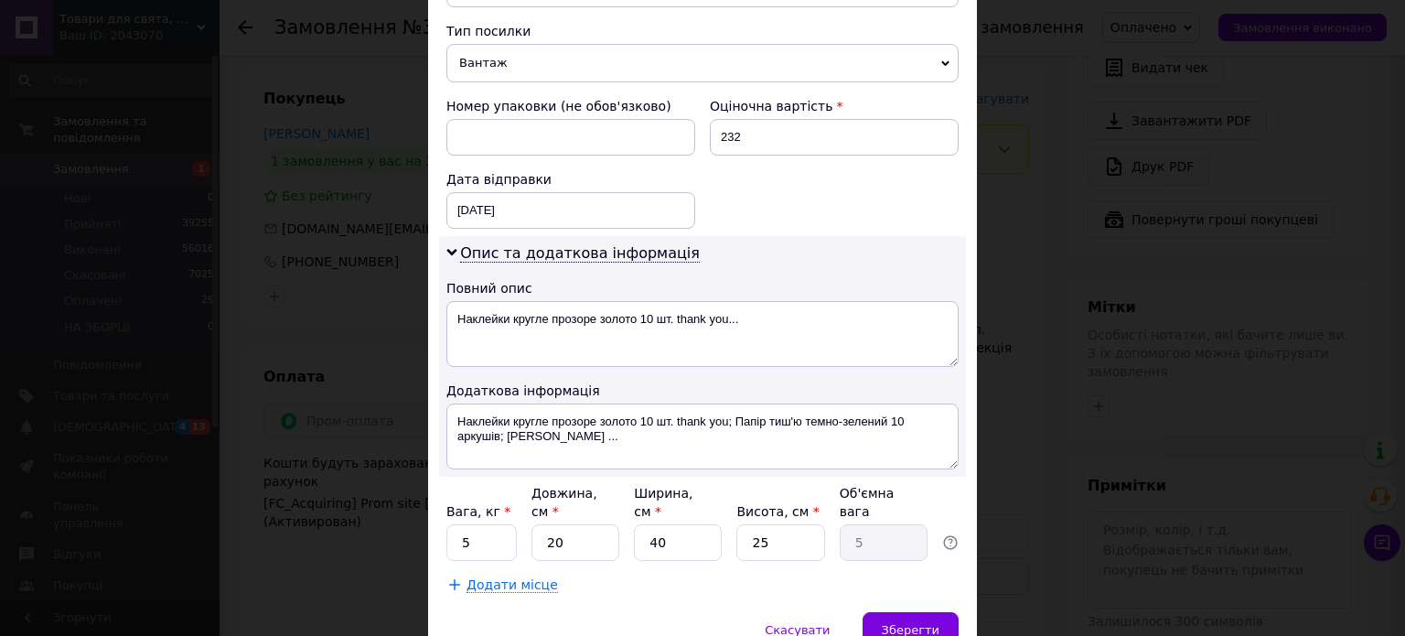
scroll to position [798, 0]
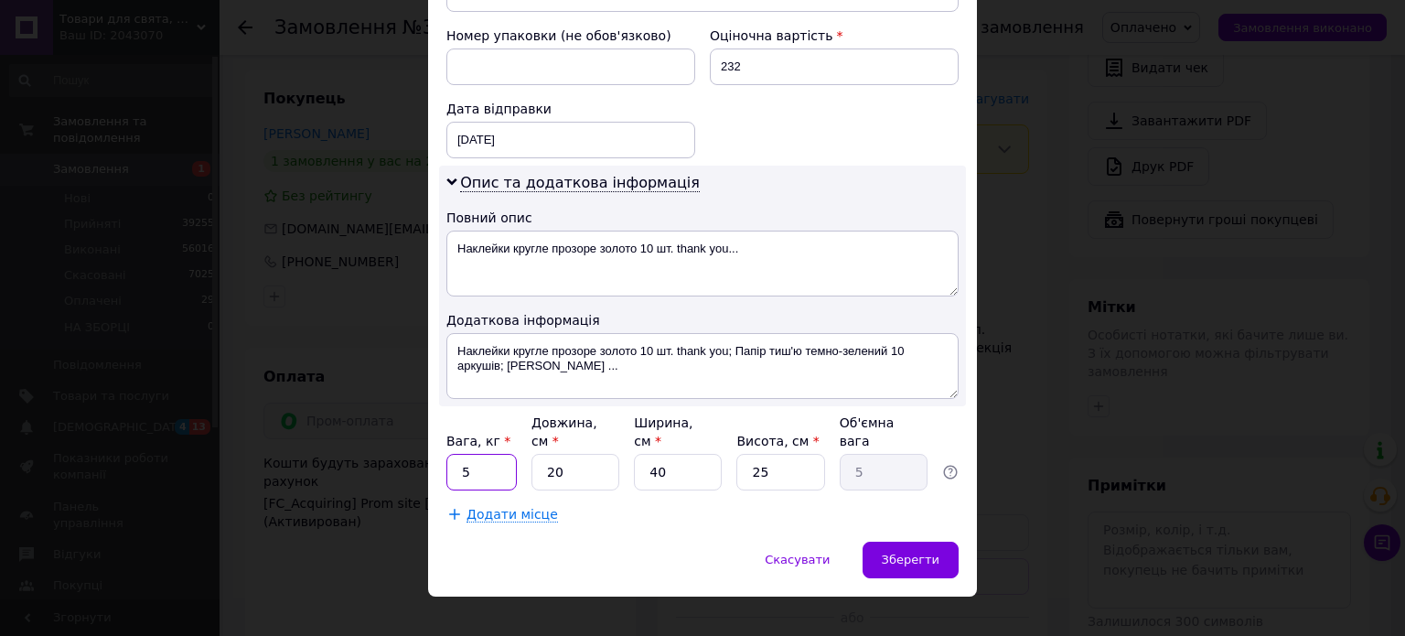
drag, startPoint x: 488, startPoint y: 453, endPoint x: 421, endPoint y: 458, distance: 67.9
click at [421, 458] on div "× Редагування доставки Спосіб доставки Нова Пошта (платна) Платник Отримувач Ві…" at bounding box center [702, 318] width 1405 height 636
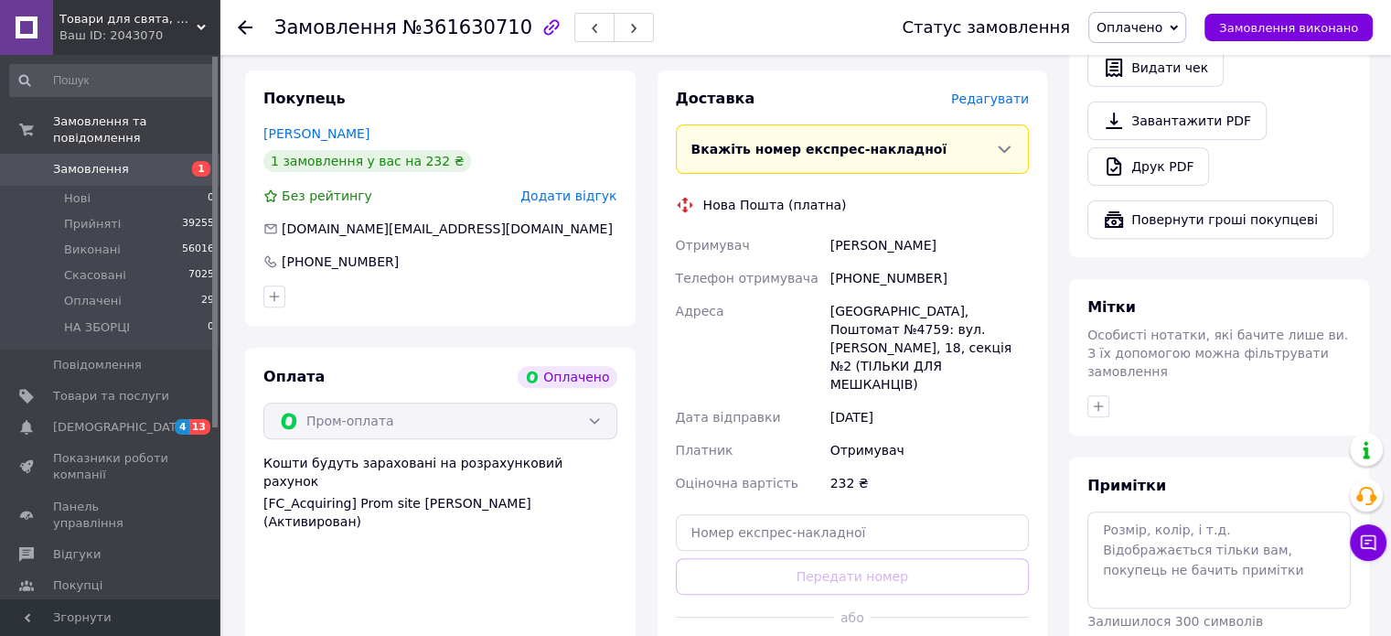
click at [992, 96] on span "Редагувати" at bounding box center [990, 98] width 78 height 15
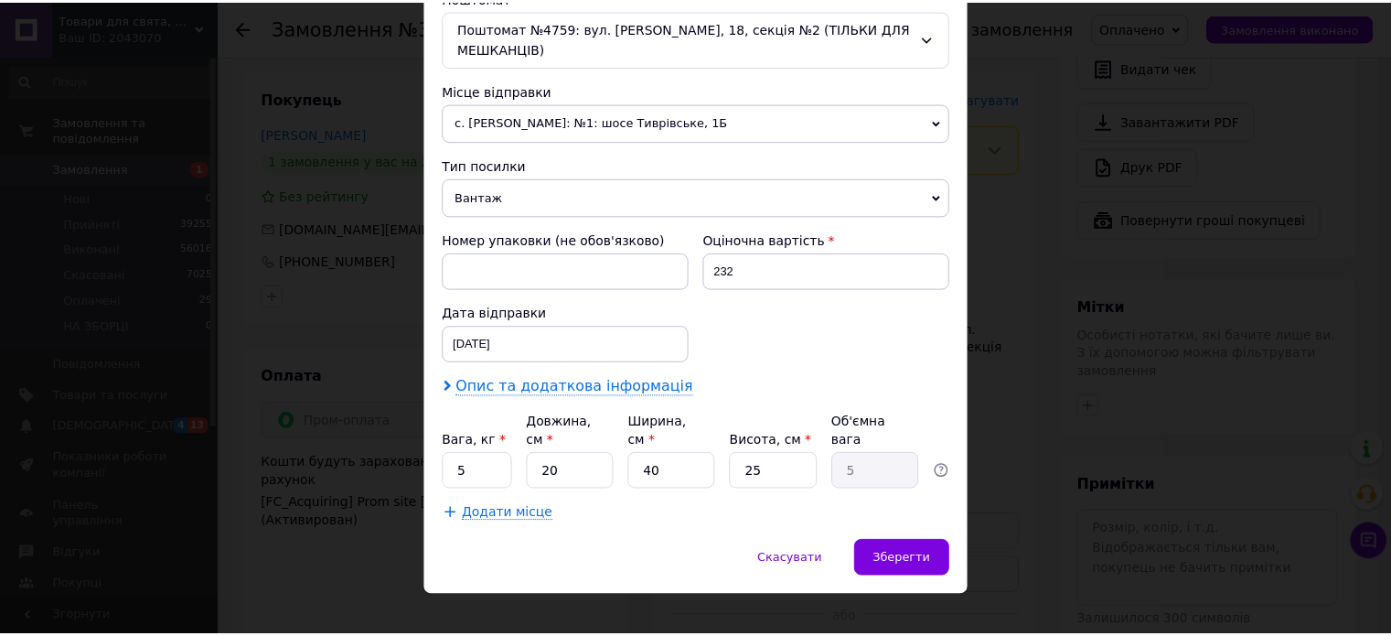
scroll to position [594, 0]
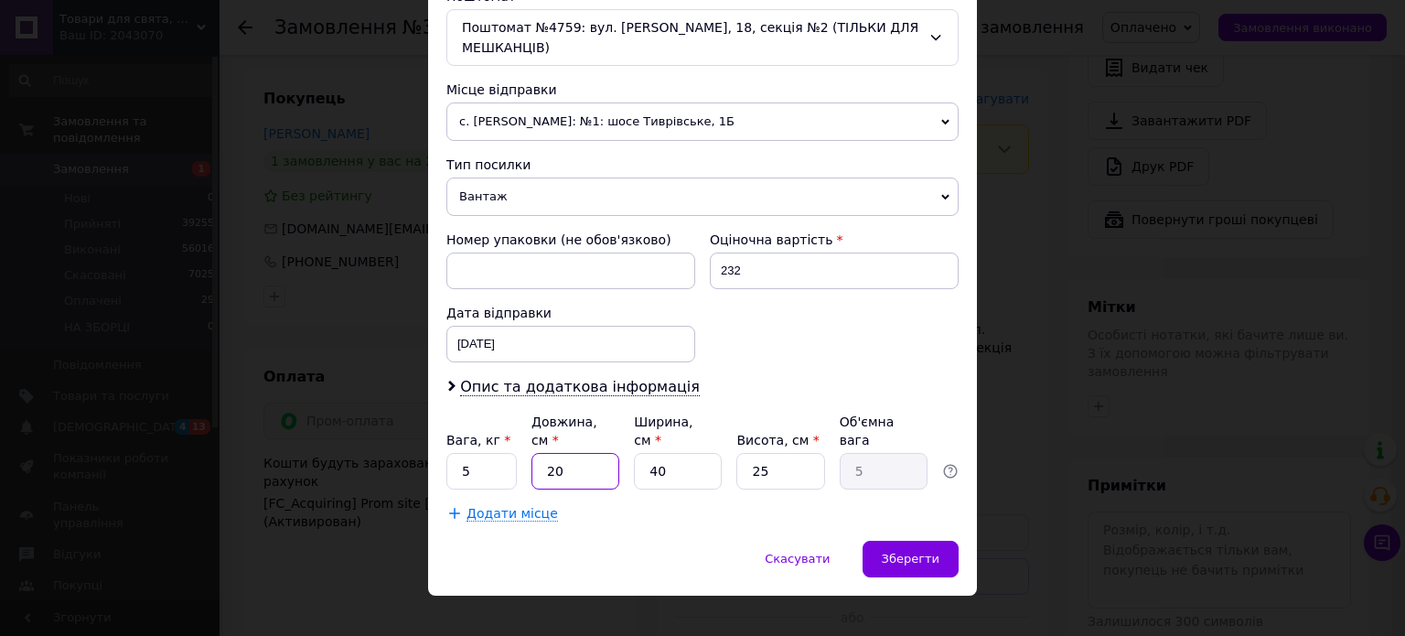
drag, startPoint x: 575, startPoint y: 453, endPoint x: 542, endPoint y: 453, distance: 32.9
click at [542, 453] on input "20" at bounding box center [575, 471] width 88 height 37
click at [484, 453] on input "5" at bounding box center [481, 471] width 70 height 37
click at [653, 456] on input "40" at bounding box center [678, 471] width 88 height 37
click at [756, 453] on input "25" at bounding box center [780, 471] width 88 height 37
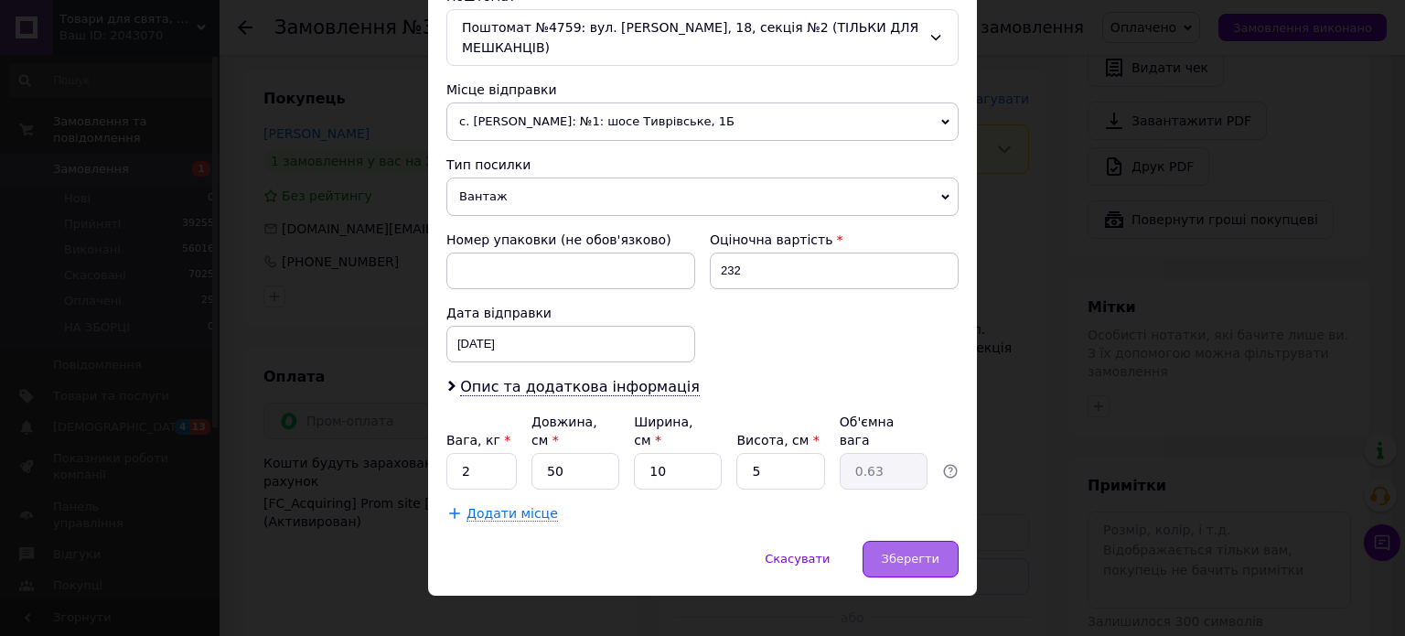
click at [944, 541] on div "Зберегти" at bounding box center [911, 559] width 96 height 37
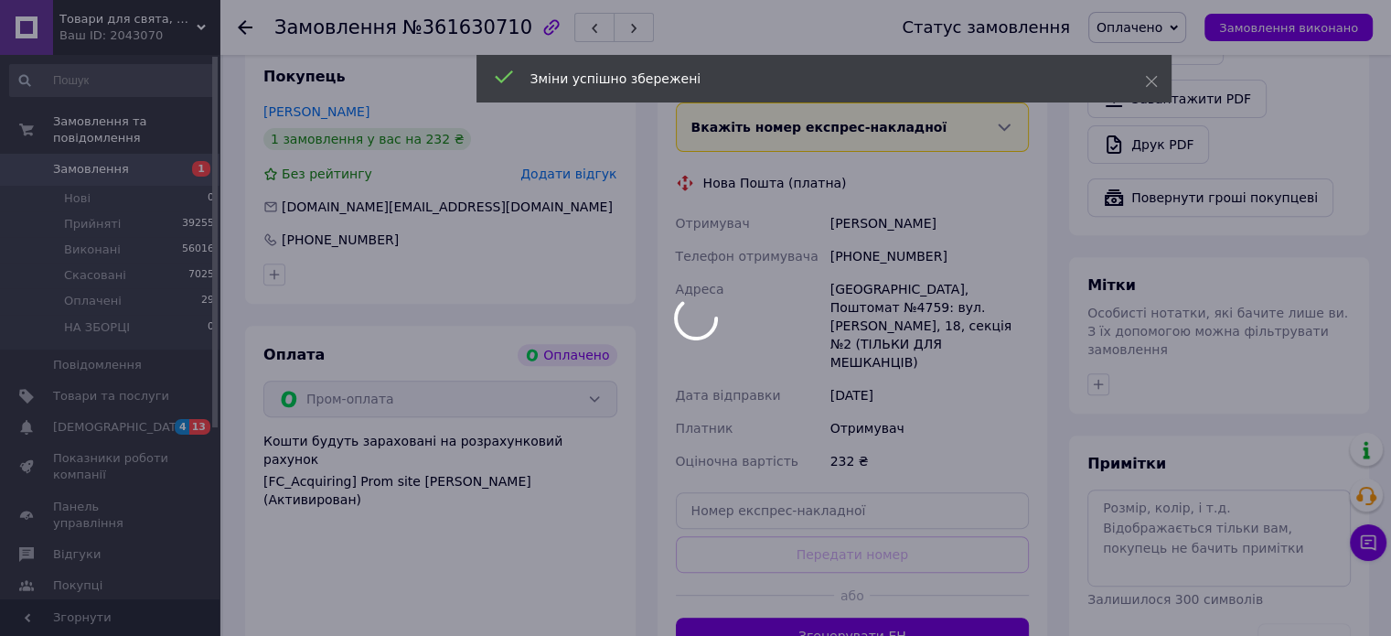
scroll to position [823, 0]
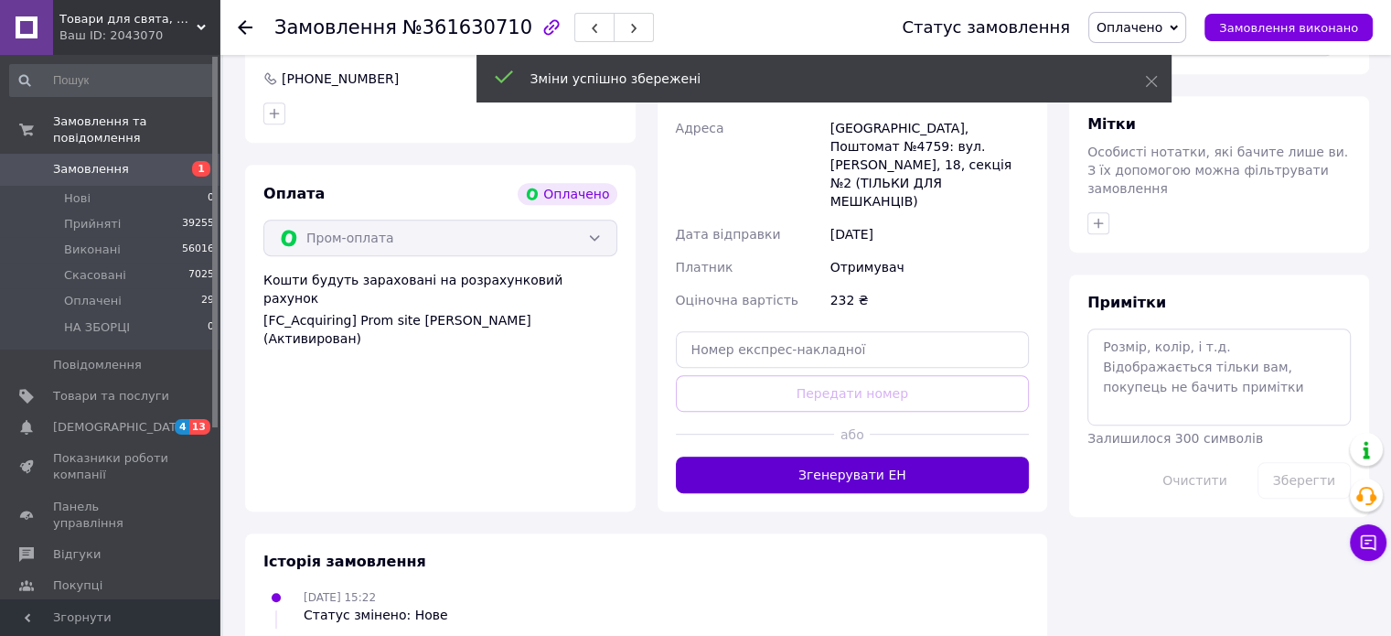
click at [901, 456] on button "Згенерувати ЕН" at bounding box center [853, 474] width 354 height 37
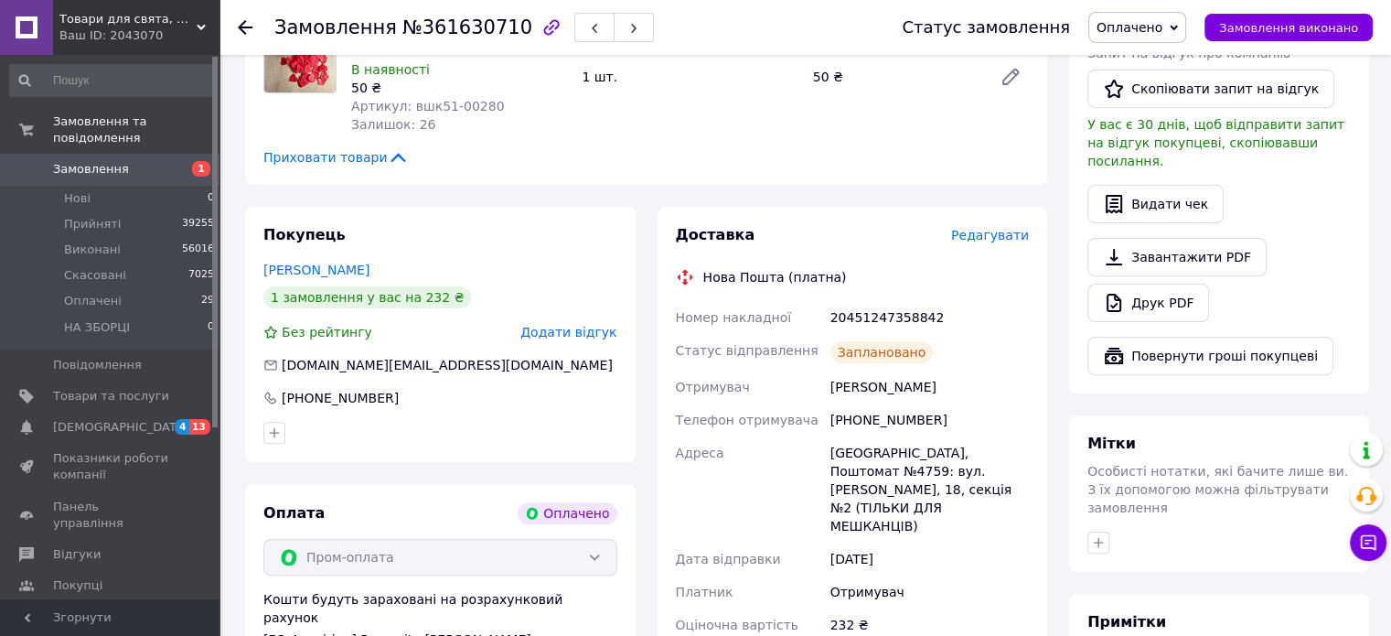
scroll to position [366, 0]
